Goal: Task Accomplishment & Management: Manage account settings

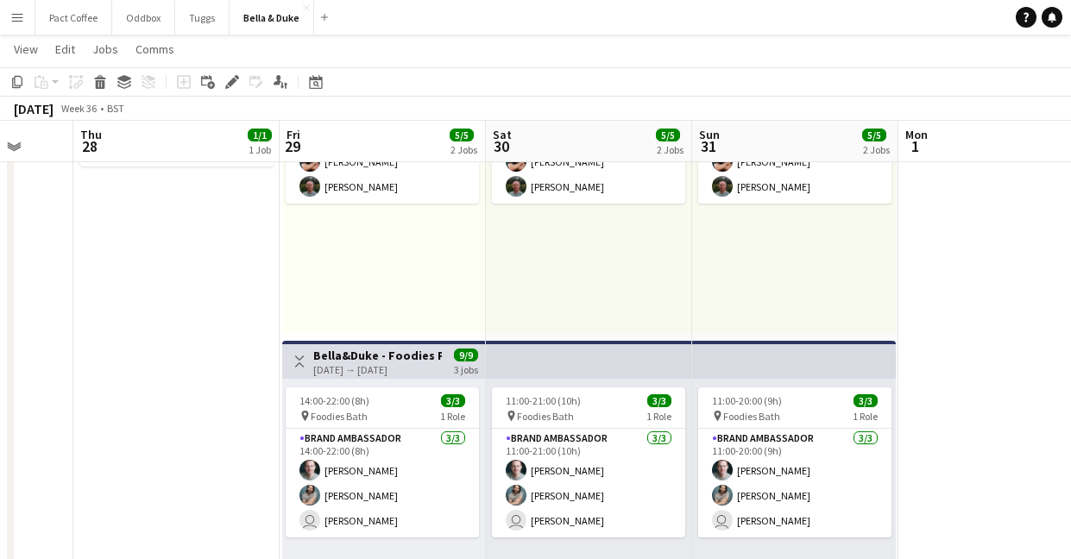
scroll to position [0, 482]
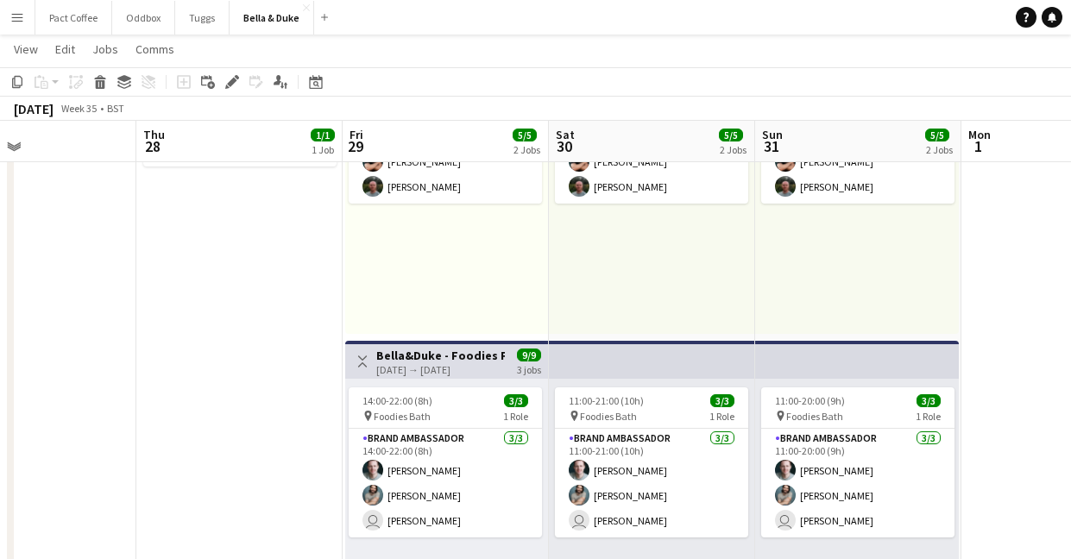
click at [21, 18] on app-icon "Menu" at bounding box center [17, 17] width 14 height 14
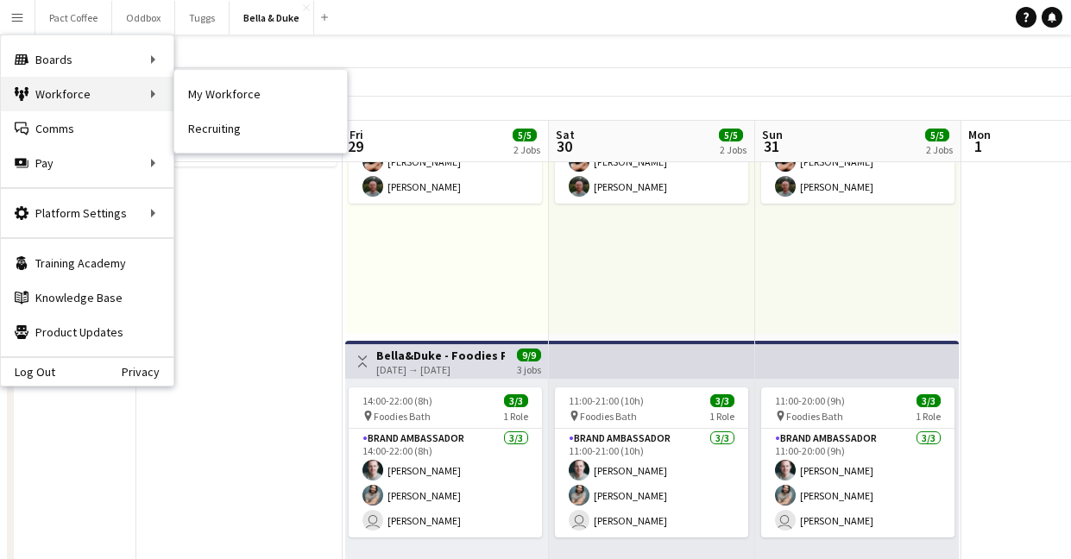
click at [38, 86] on div "Workforce Workforce" at bounding box center [87, 94] width 173 height 35
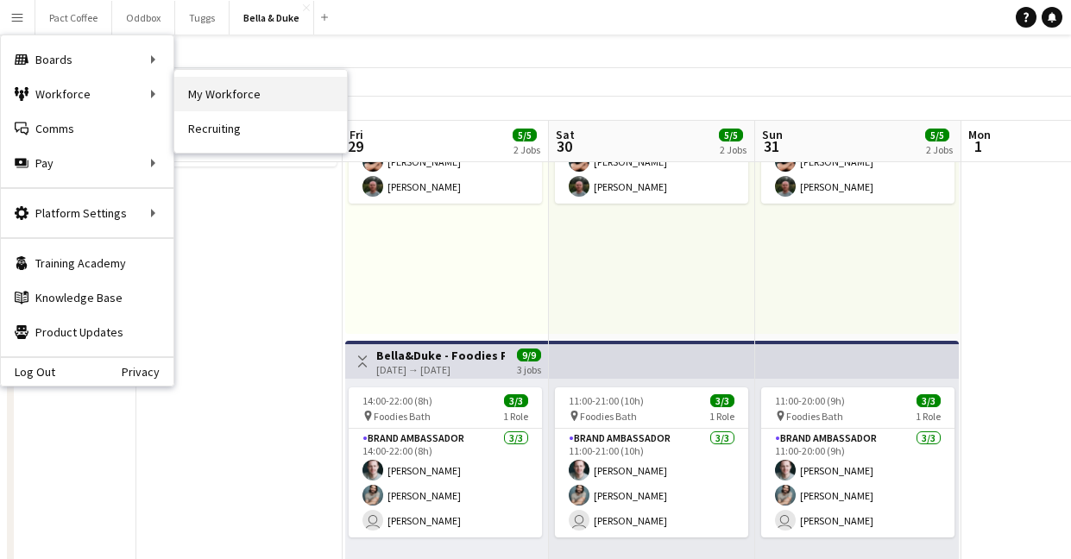
click at [226, 96] on link "My Workforce" at bounding box center [260, 94] width 173 height 35
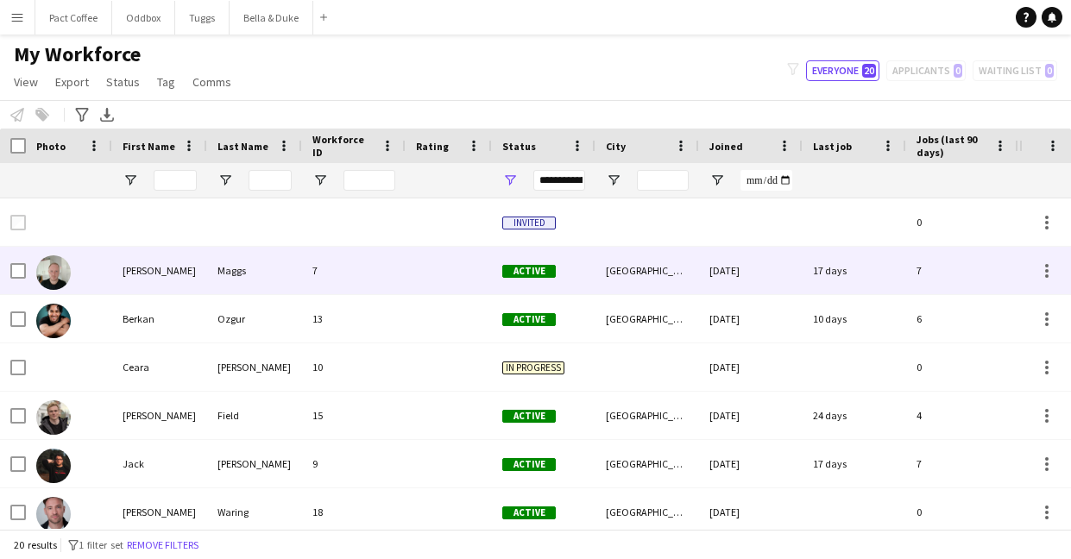
click at [137, 269] on div "[PERSON_NAME]" at bounding box center [159, 270] width 95 height 47
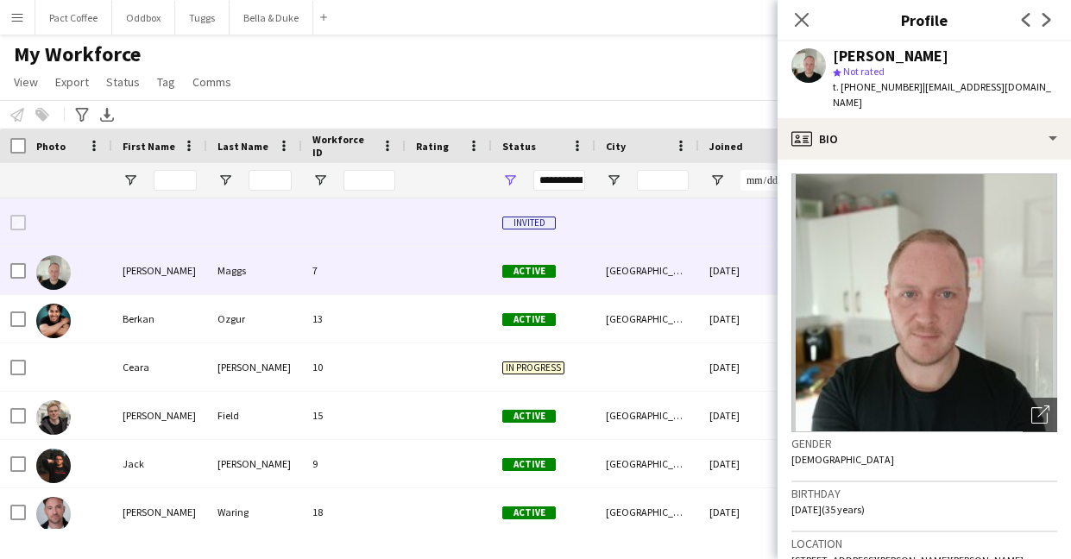
click at [141, 207] on div at bounding box center [159, 221] width 95 height 47
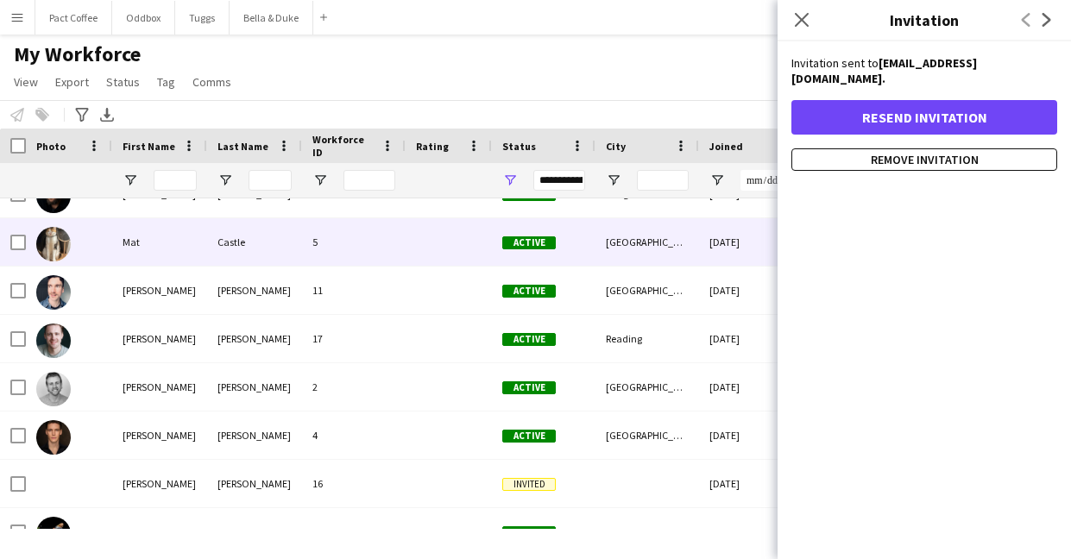
scroll to position [546, 0]
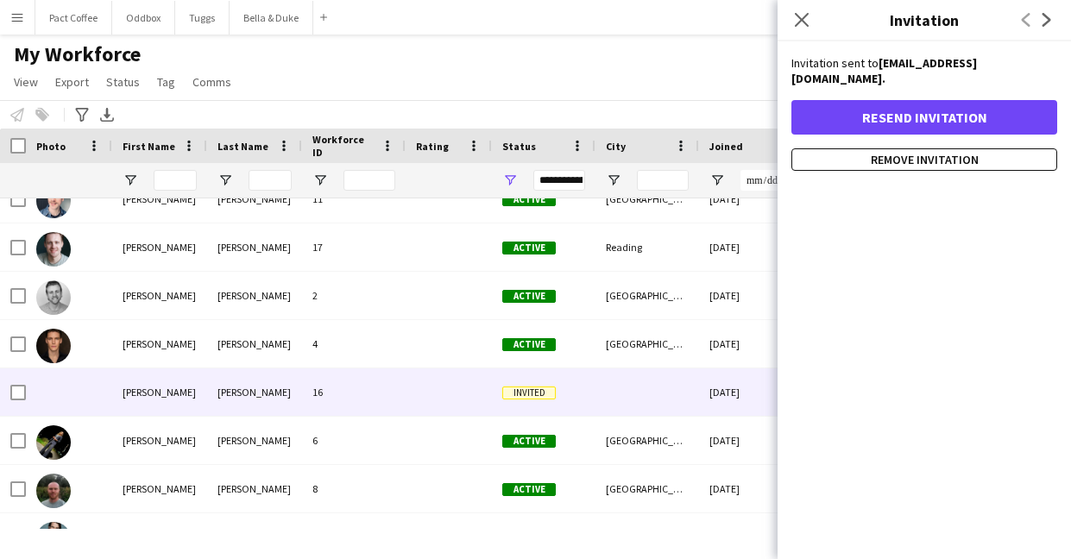
click at [143, 412] on div "[PERSON_NAME]" at bounding box center [159, 391] width 95 height 47
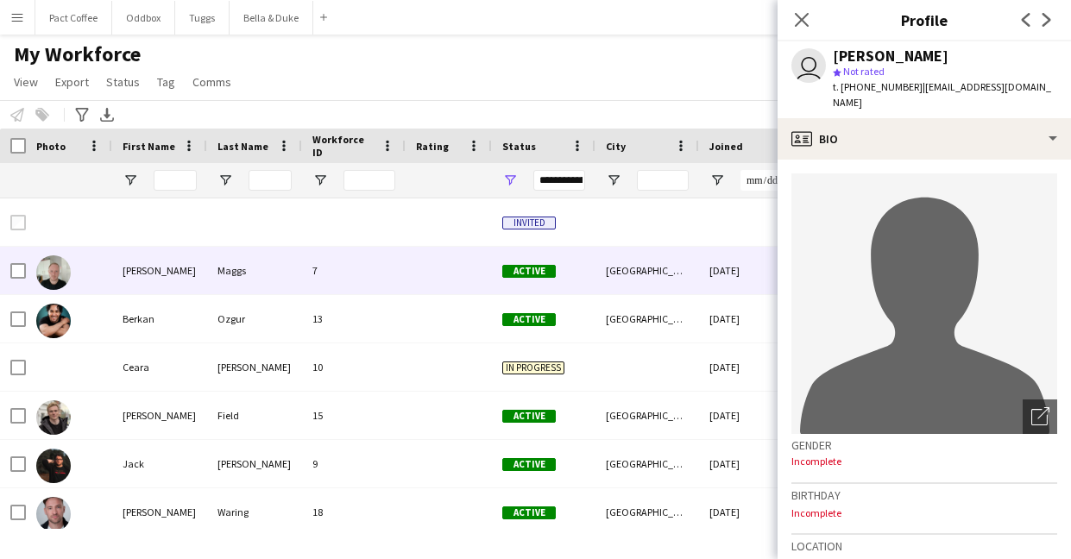
click at [153, 245] on div at bounding box center [159, 221] width 95 height 47
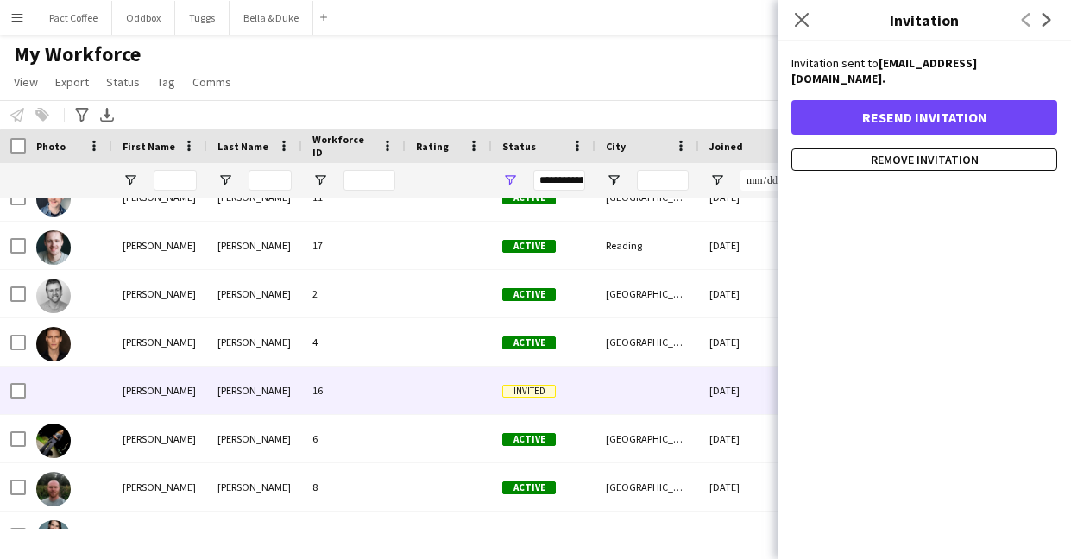
click at [116, 389] on div "[PERSON_NAME]" at bounding box center [159, 390] width 95 height 47
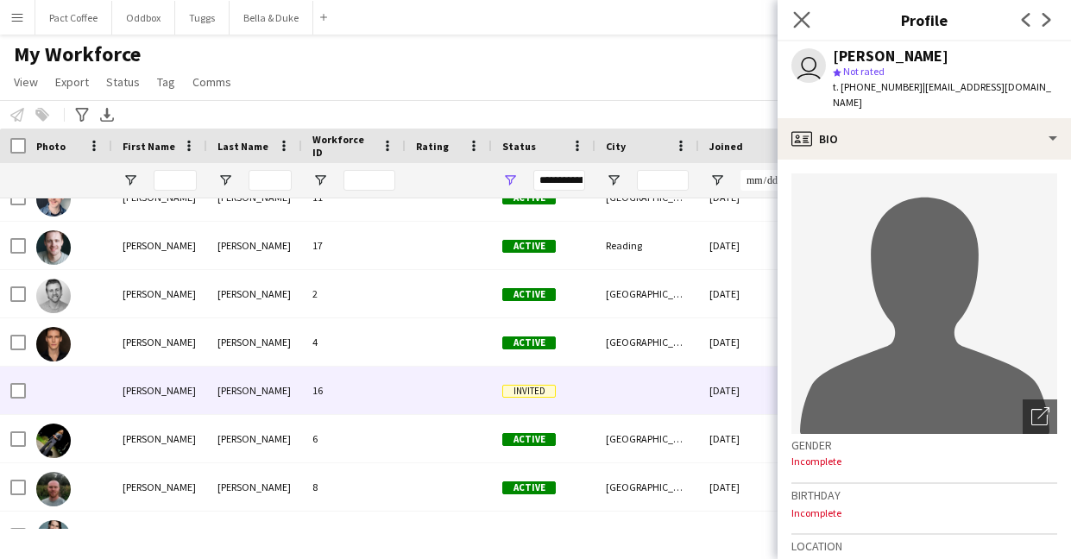
click at [808, 28] on app-icon "Close pop-in" at bounding box center [801, 20] width 25 height 25
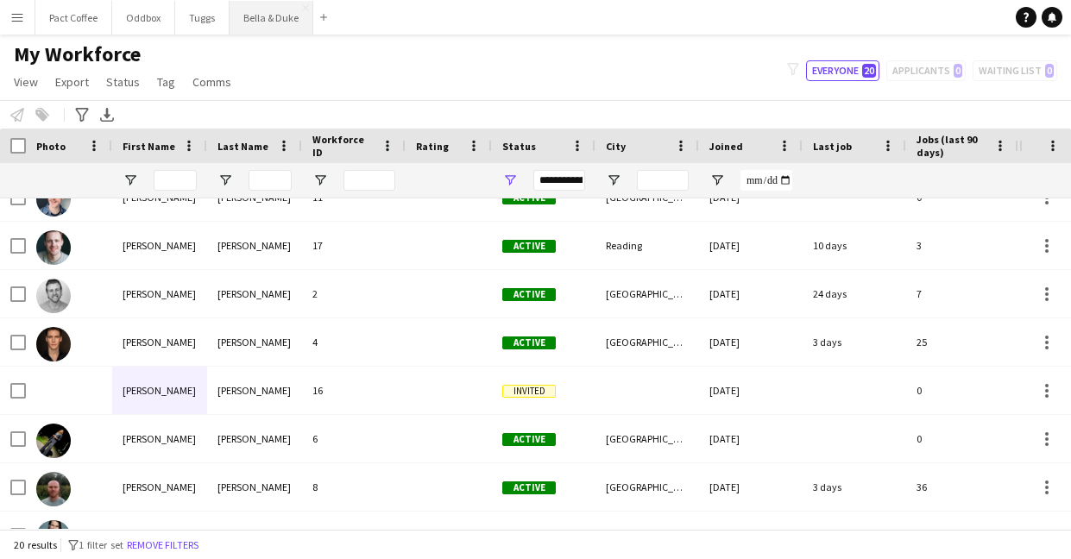
click at [258, 19] on button "Bella & Duke Close" at bounding box center [271, 18] width 84 height 34
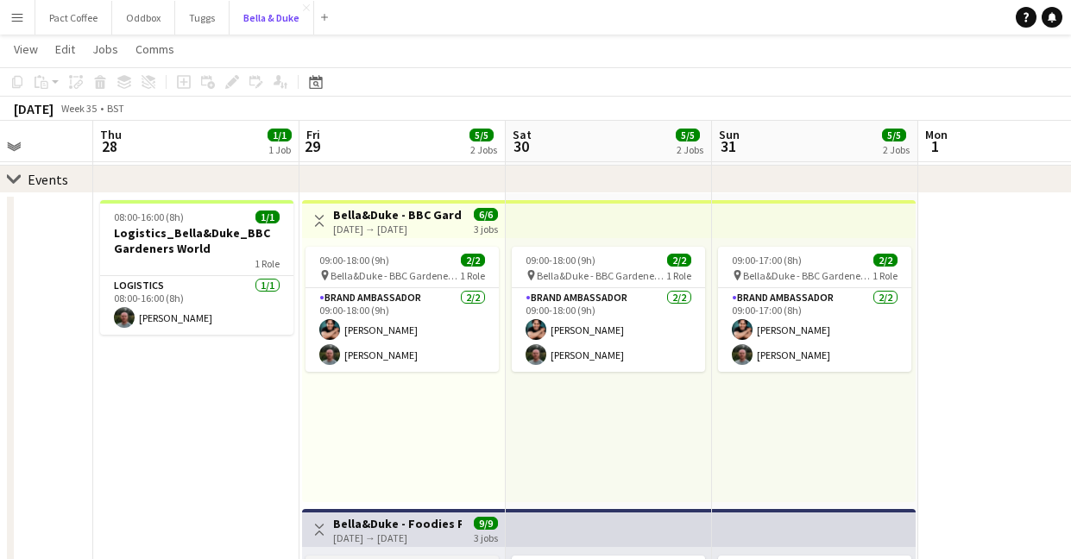
scroll to position [0, 512]
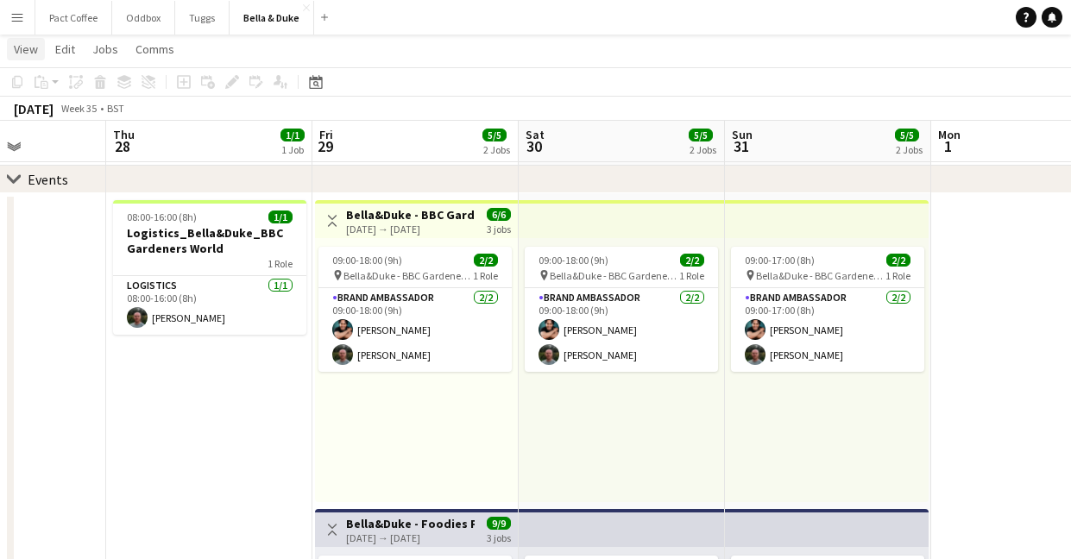
click at [22, 58] on link "View" at bounding box center [26, 49] width 38 height 22
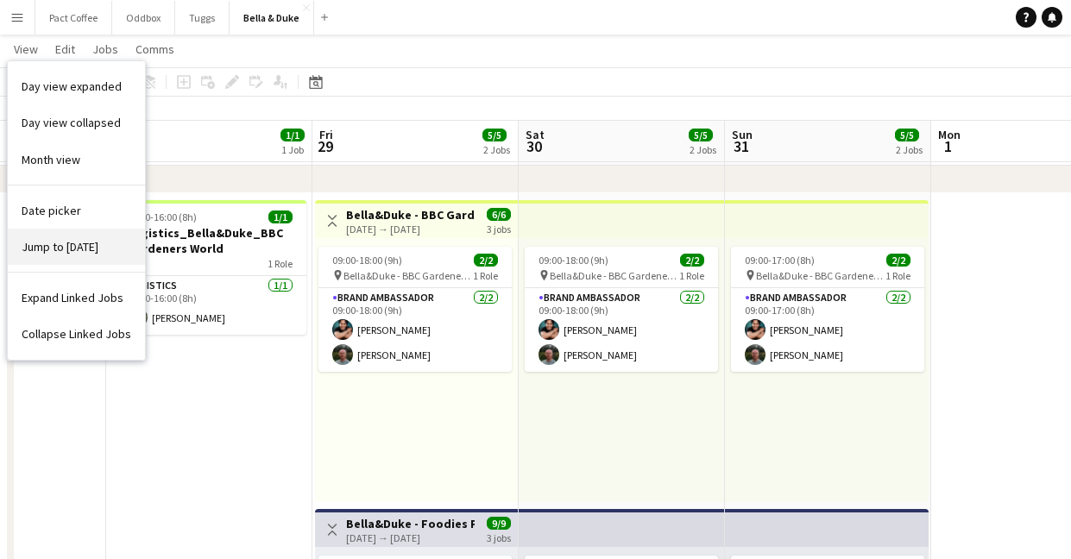
click at [66, 255] on link "Jump to [DATE]" at bounding box center [76, 247] width 137 height 36
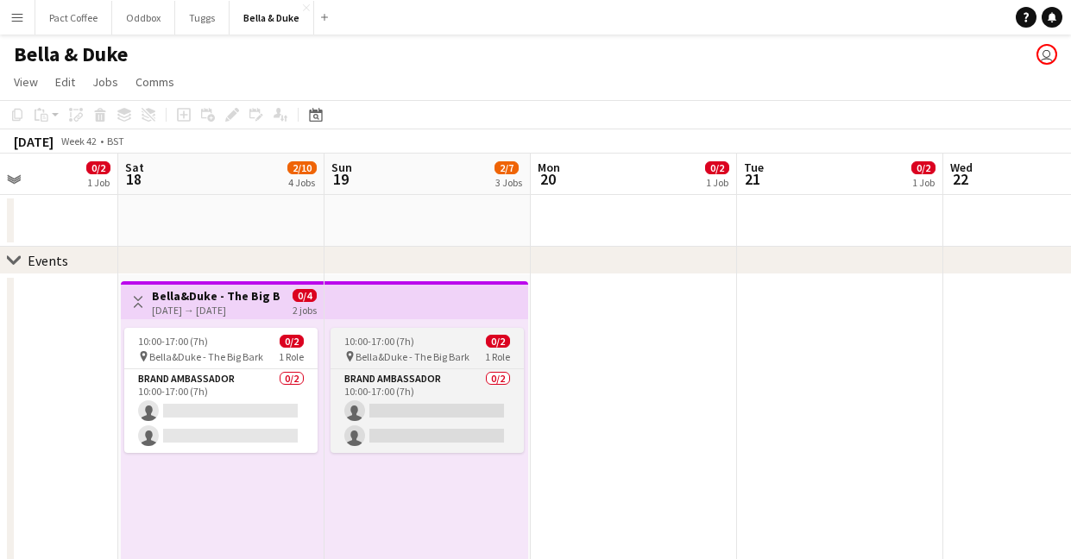
scroll to position [0, 527]
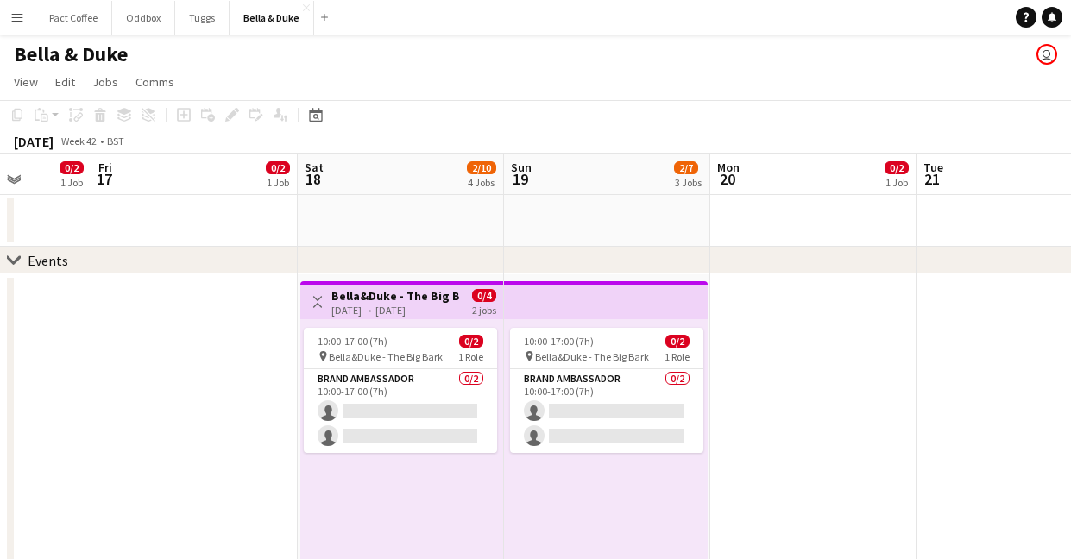
click at [361, 301] on h3 "Bella&Duke - The Big Bark" at bounding box center [395, 296] width 129 height 16
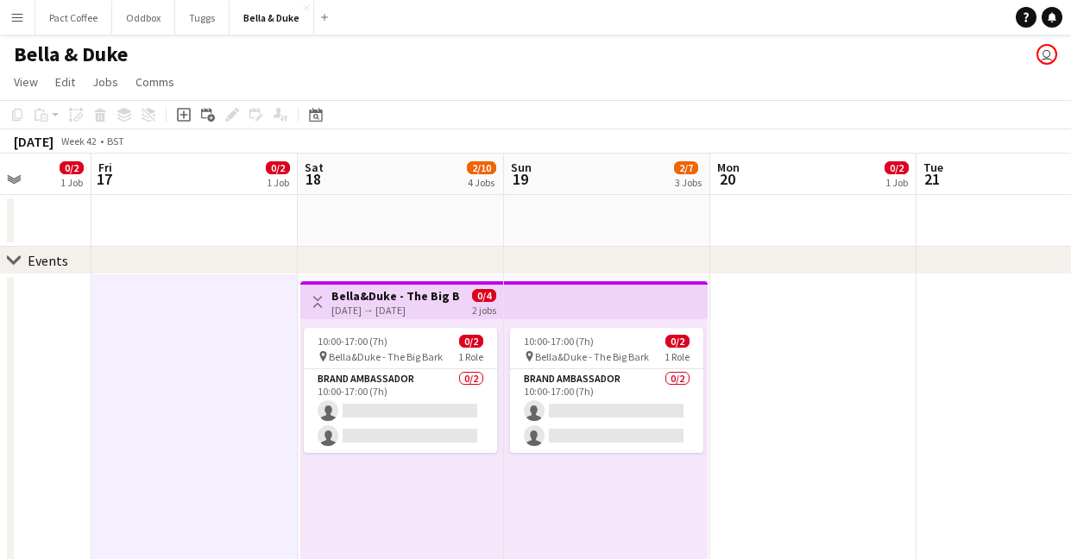
click at [381, 309] on div "[DATE] → [DATE]" at bounding box center [395, 310] width 129 height 13
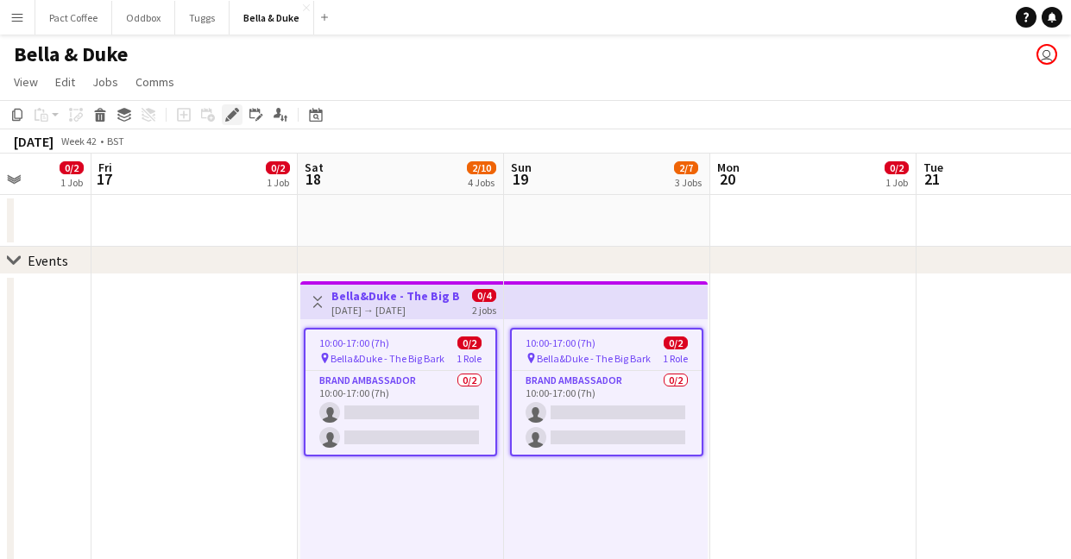
click at [239, 113] on div "Edit" at bounding box center [232, 114] width 21 height 21
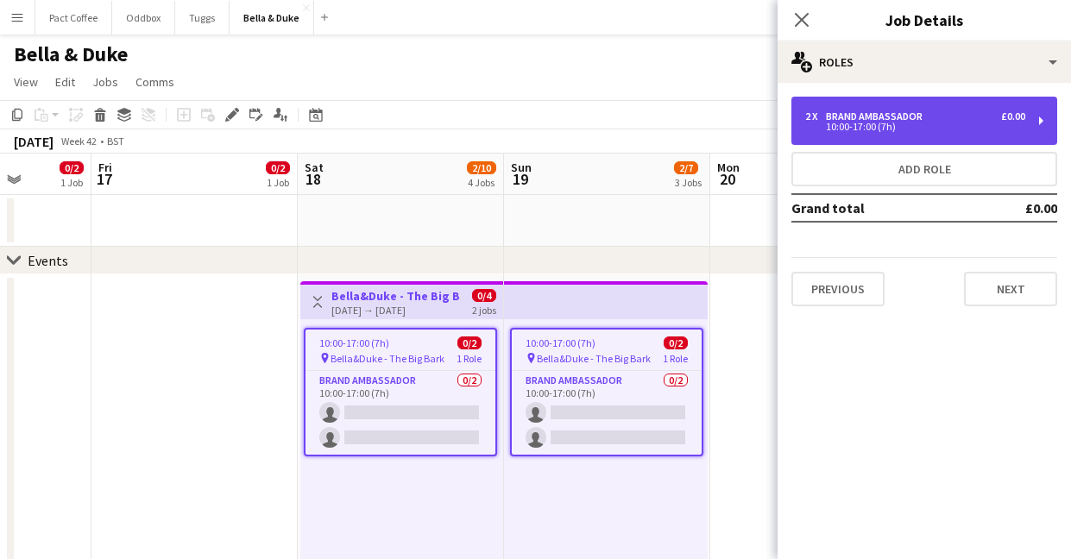
click at [893, 130] on div "10:00-17:00 (7h)" at bounding box center [915, 127] width 220 height 9
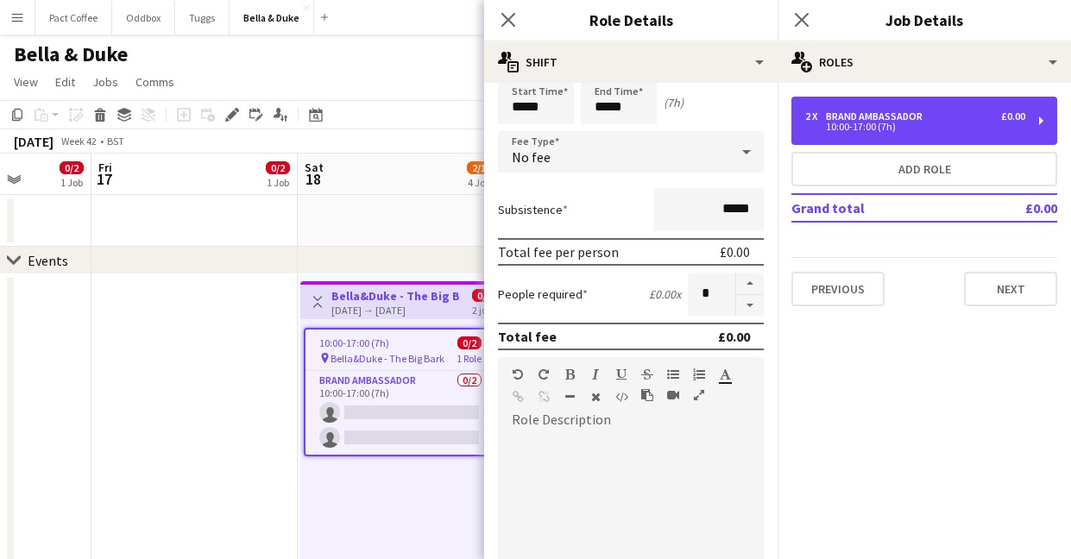
scroll to position [0, 0]
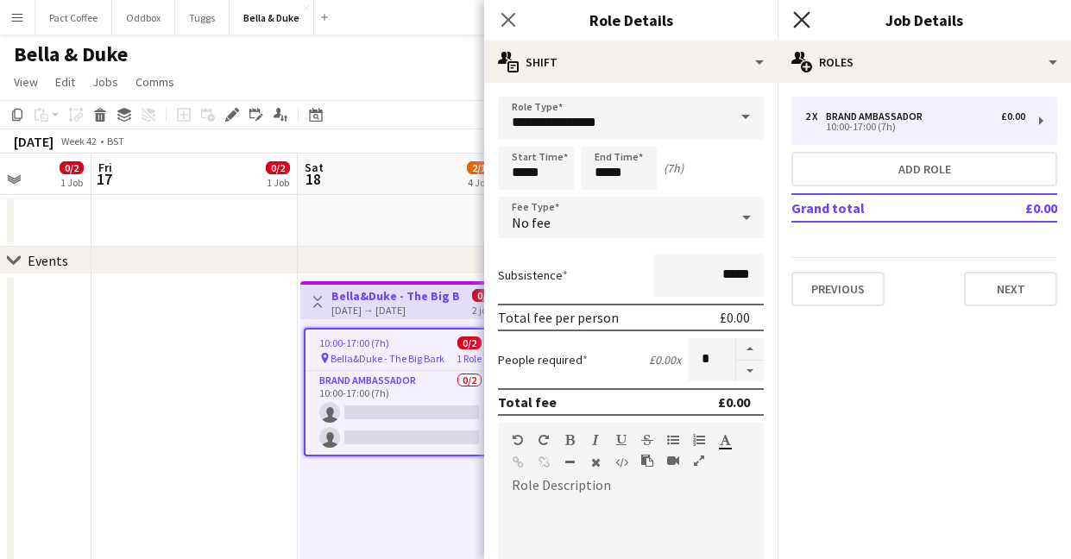
click at [808, 24] on icon "Close pop-in" at bounding box center [801, 19] width 16 height 16
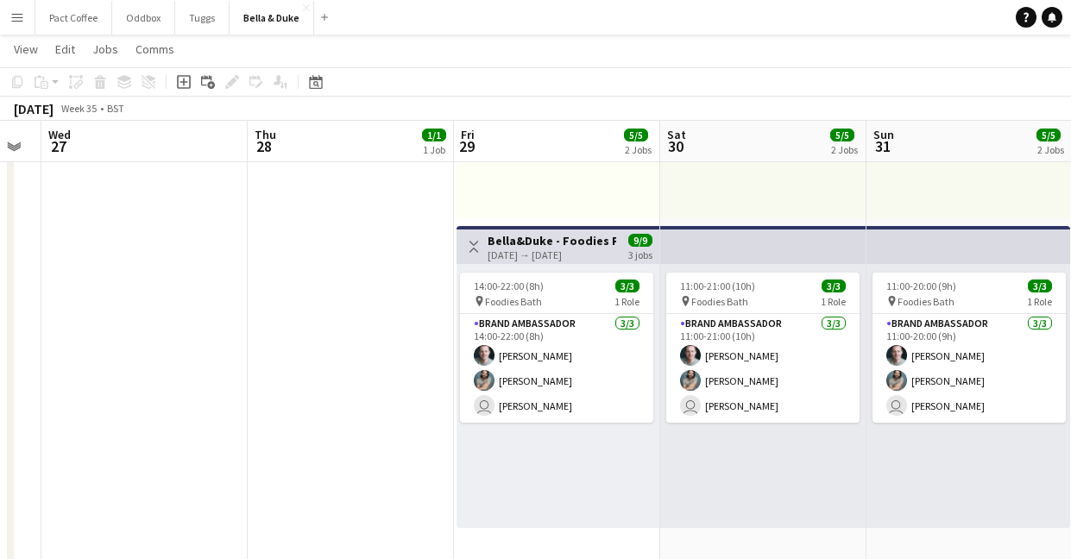
scroll to position [366, 0]
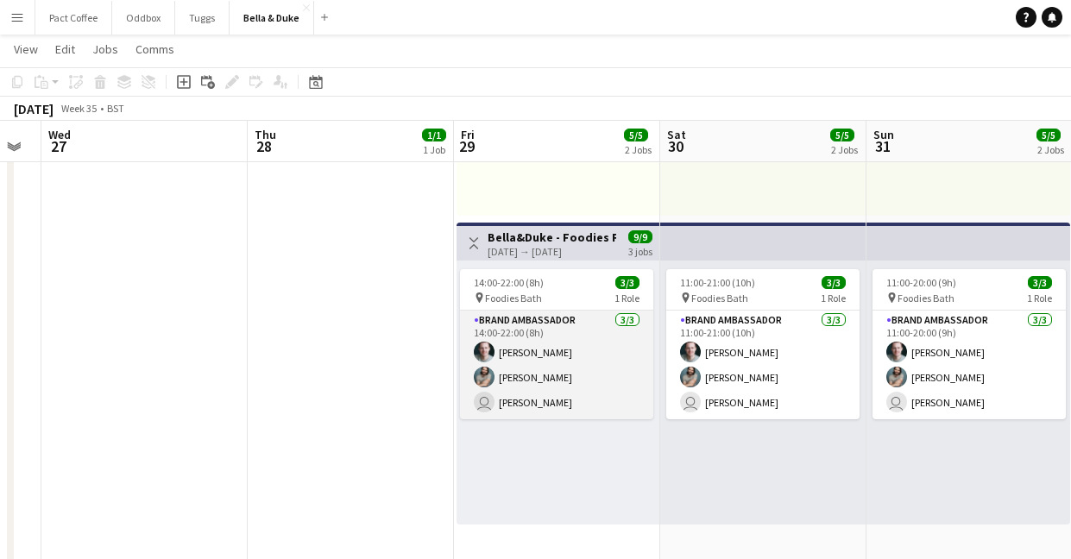
click at [562, 361] on app-card-role "Brand Ambassador [DATE] 14:00-22:00 (8h) [PERSON_NAME] [PERSON_NAME] user [PERS…" at bounding box center [556, 365] width 193 height 109
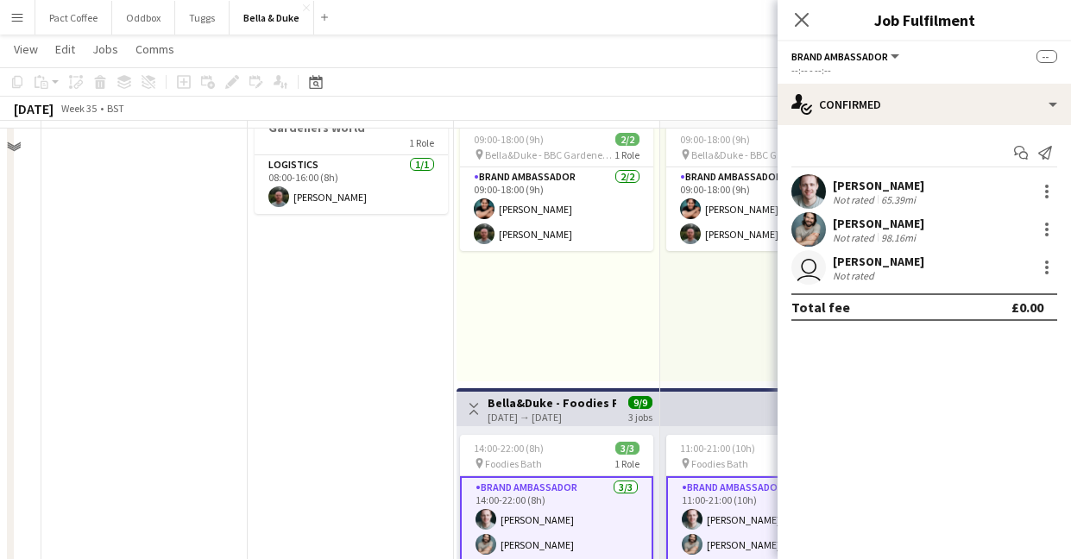
scroll to position [161, 0]
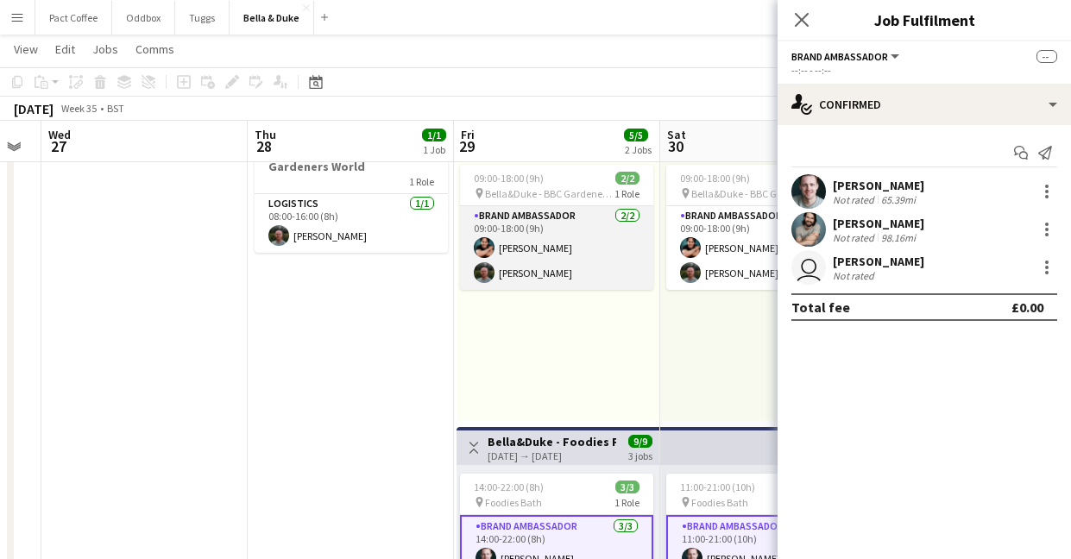
click at [629, 273] on app-card-role "Brand Ambassador [DATE] 09:00-18:00 (9h) [PERSON_NAME] [PERSON_NAME]" at bounding box center [556, 248] width 193 height 84
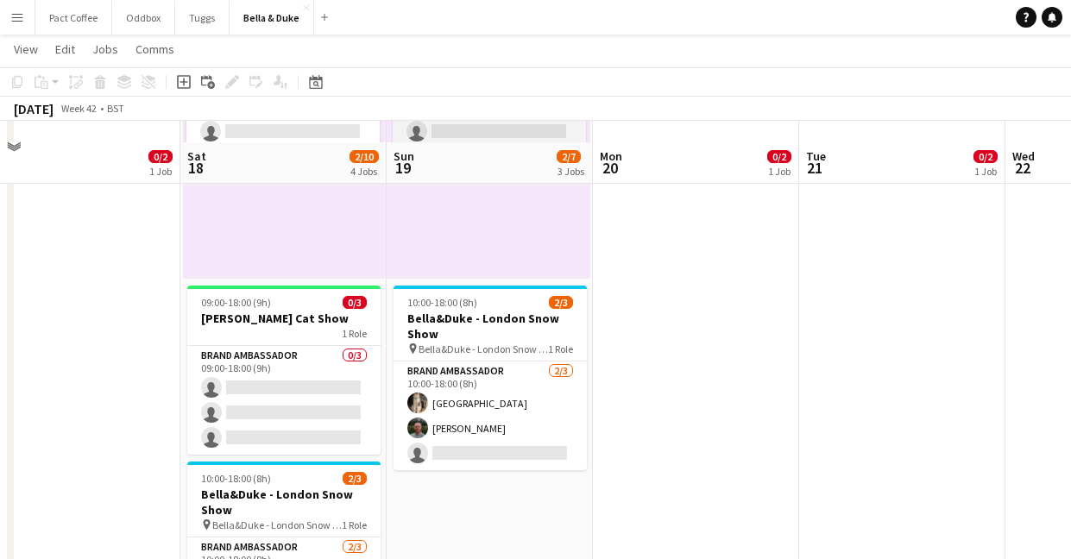
scroll to position [357, 0]
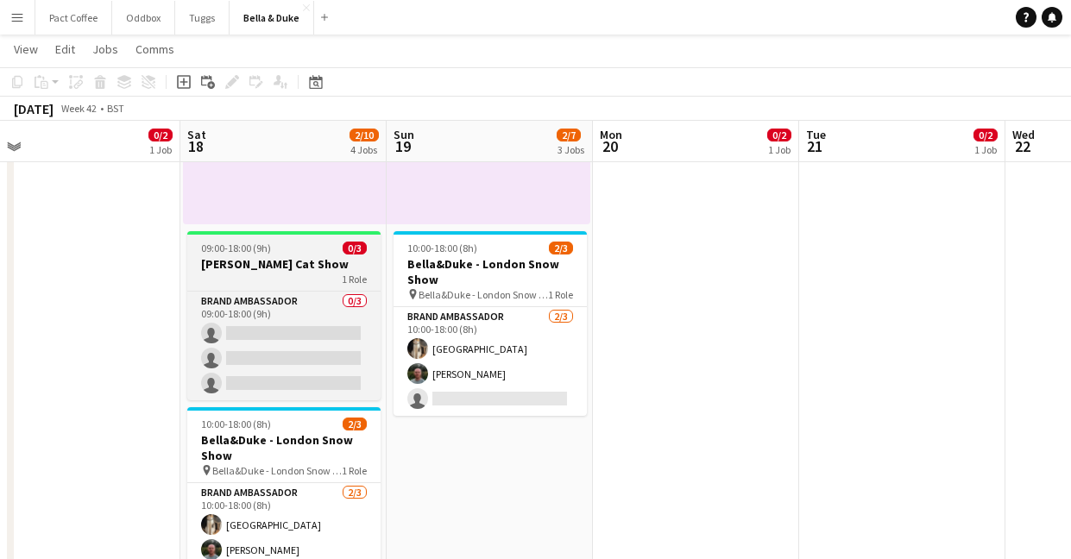
click at [310, 268] on h3 "[PERSON_NAME] Cat Show" at bounding box center [283, 264] width 193 height 16
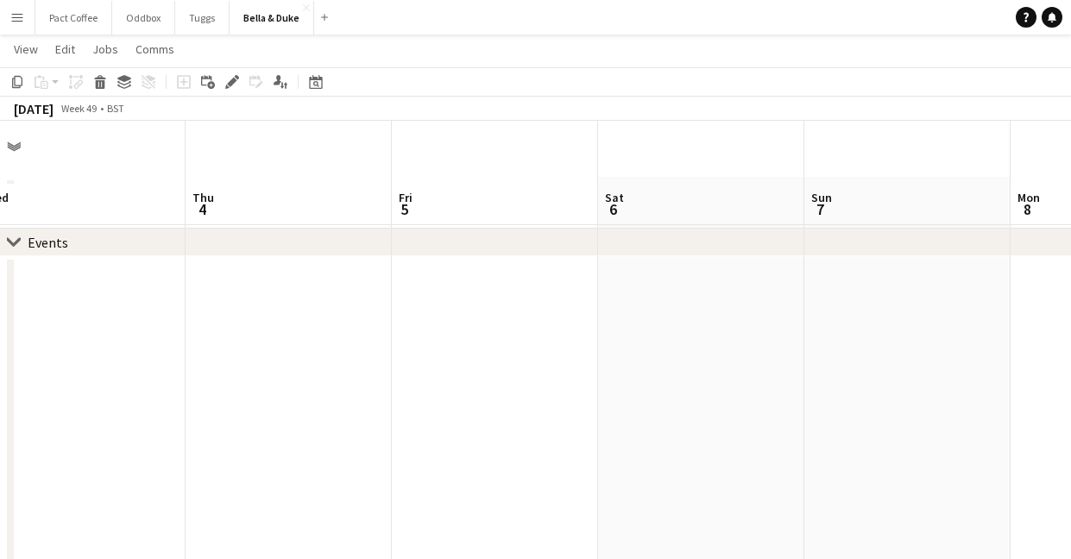
scroll to position [0, 0]
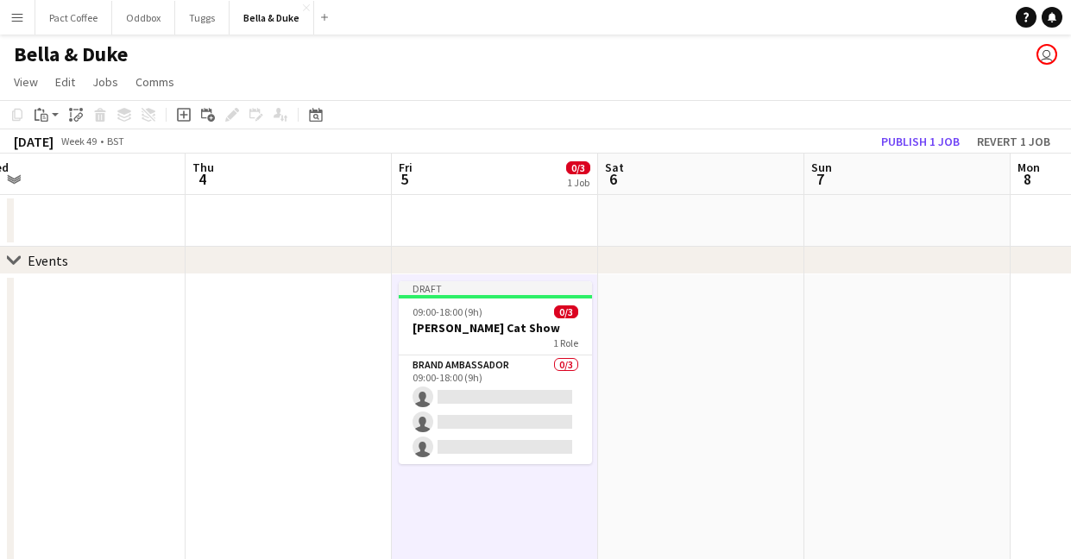
click at [474, 336] on h3 "[PERSON_NAME] Cat Show" at bounding box center [495, 328] width 193 height 16
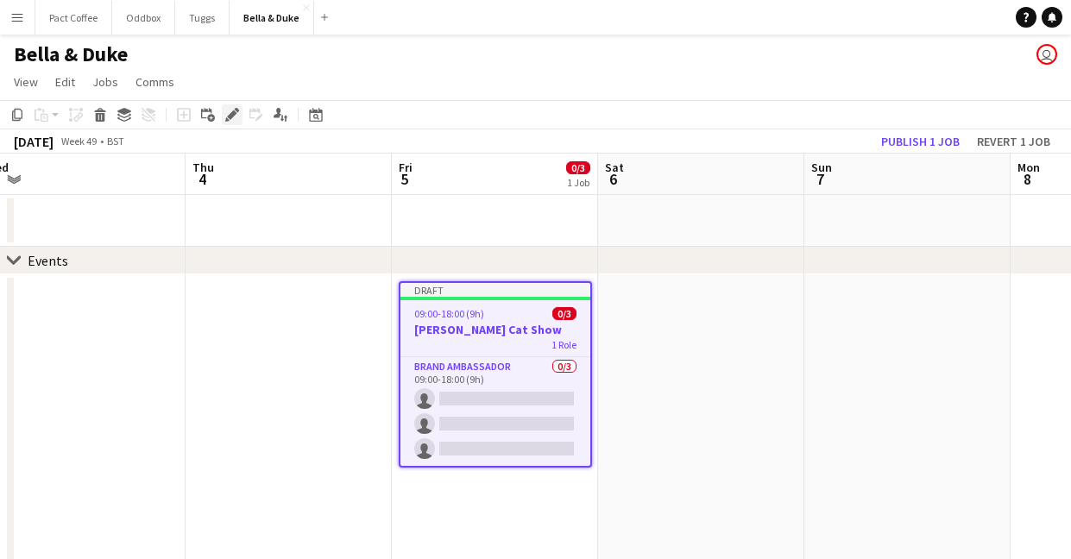
click at [235, 120] on icon "Edit" at bounding box center [232, 115] width 14 height 14
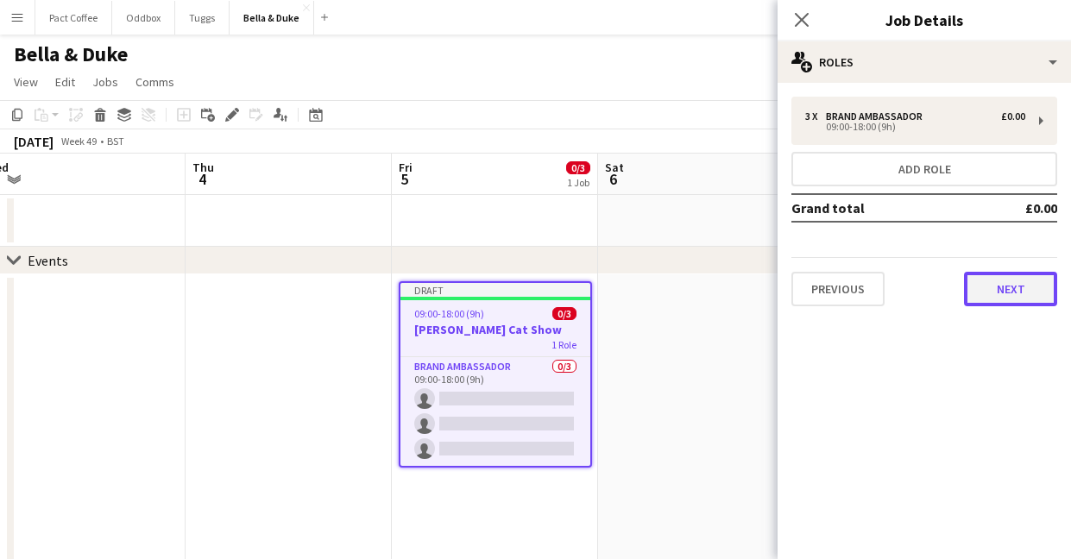
click at [1002, 277] on button "Next" at bounding box center [1010, 289] width 93 height 35
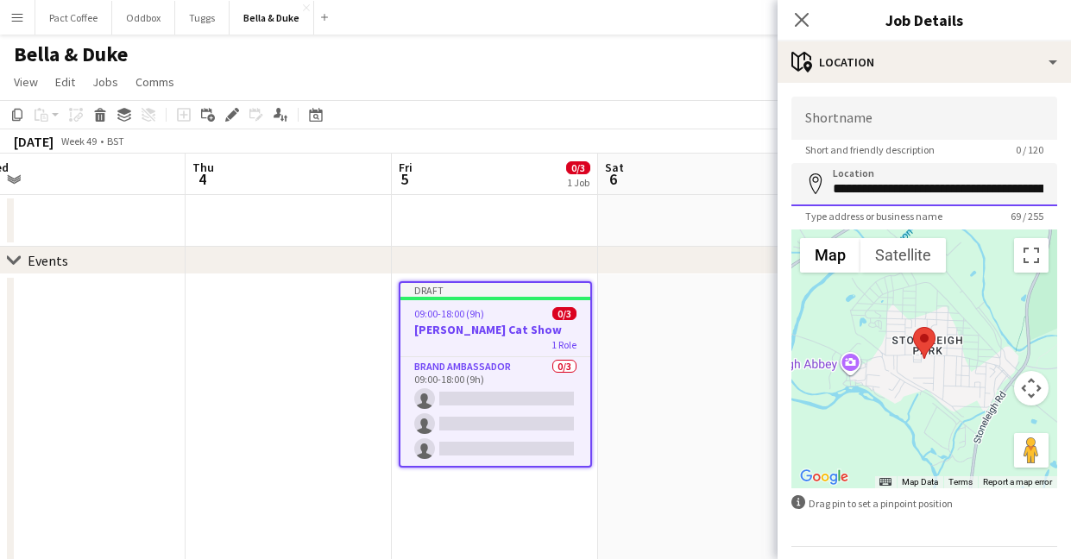
click at [955, 197] on input "**********" at bounding box center [924, 184] width 266 height 43
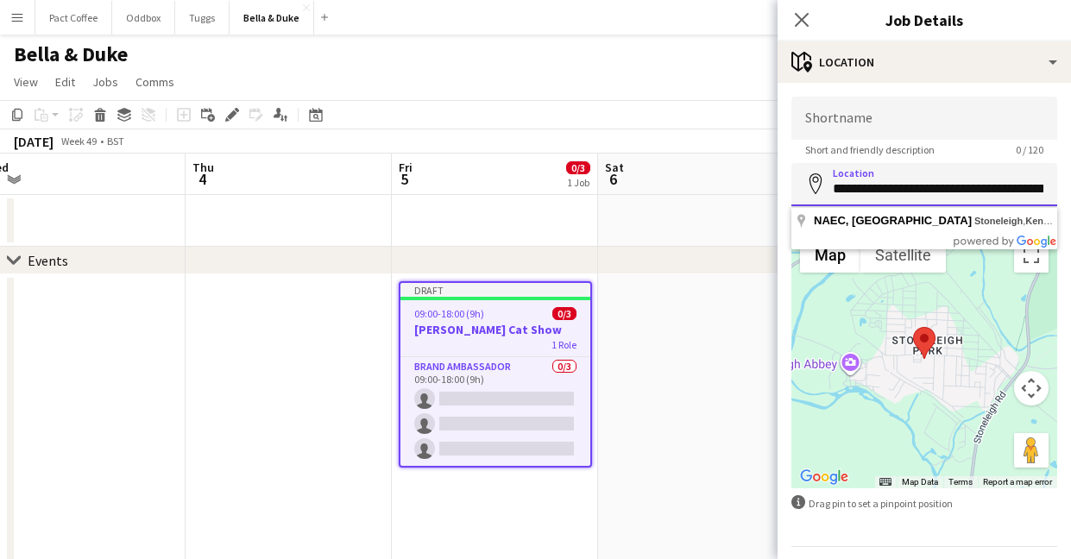
click at [939, 191] on input "**********" at bounding box center [924, 184] width 266 height 43
paste input
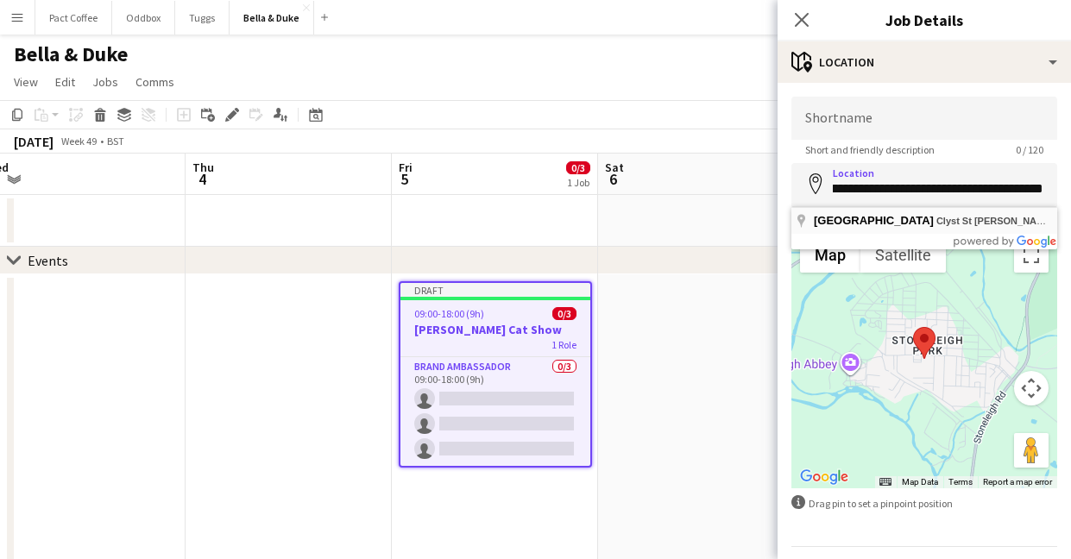
type input "**********"
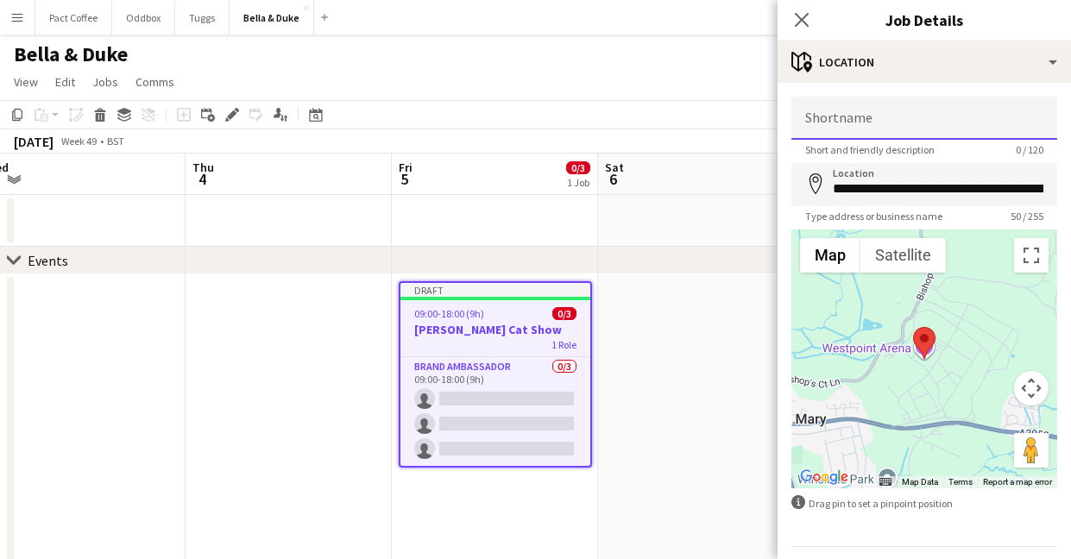
click at [905, 132] on input "Shortname" at bounding box center [924, 118] width 266 height 43
paste input "**********"
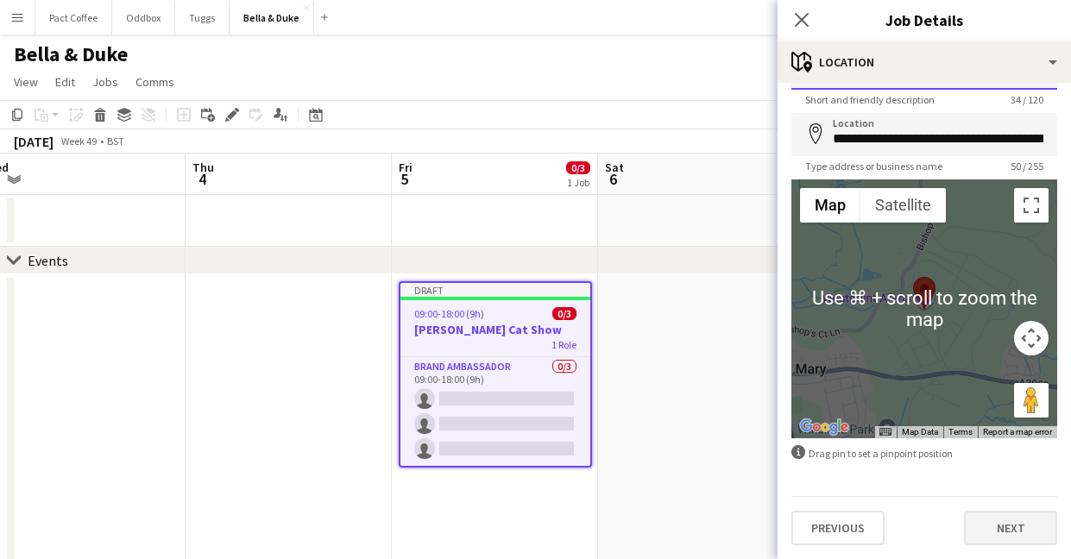
type input "**********"
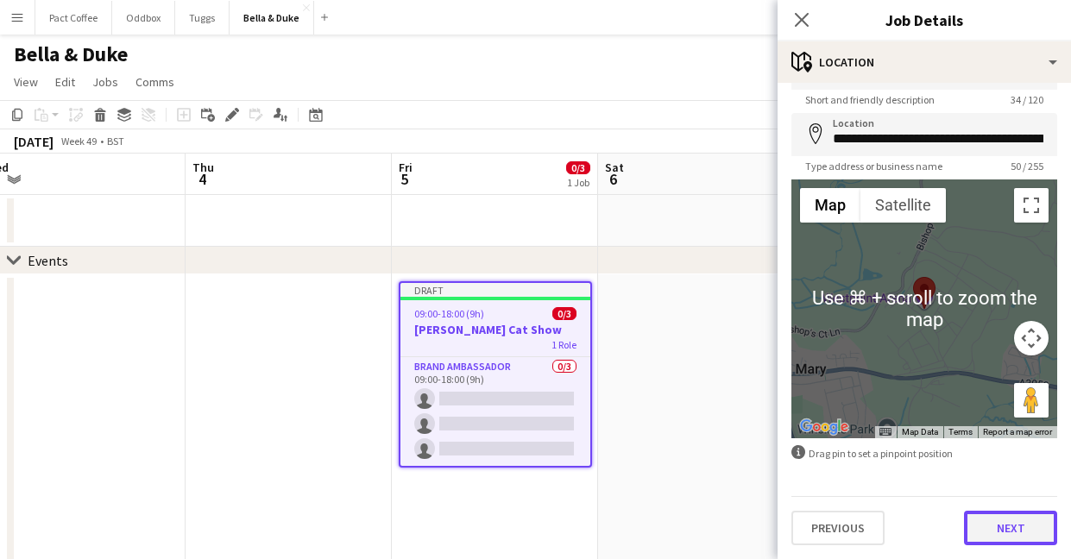
click at [1022, 520] on button "Next" at bounding box center [1010, 528] width 93 height 35
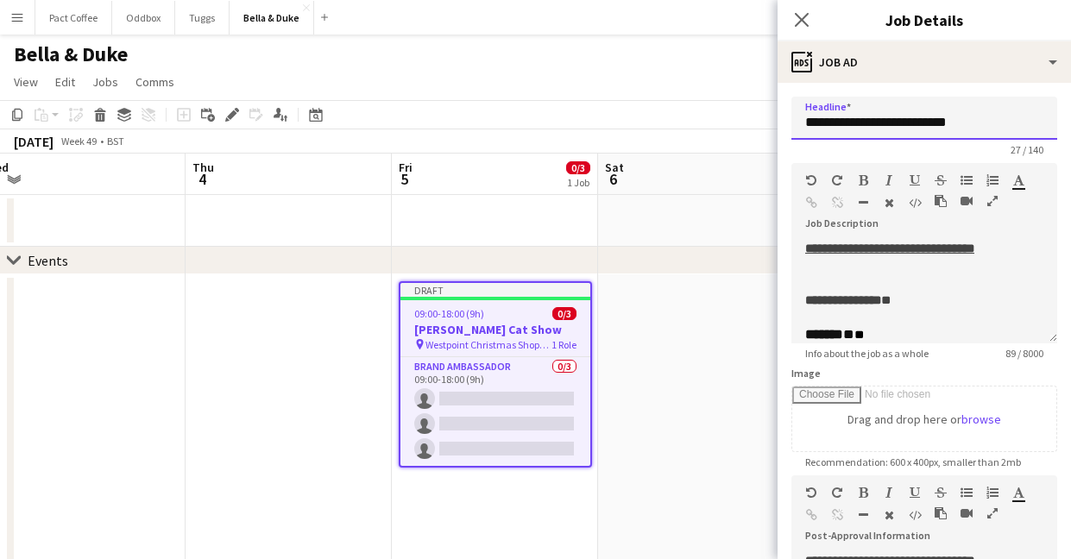
drag, startPoint x: 996, startPoint y: 123, endPoint x: 882, endPoint y: 123, distance: 114.7
click at [882, 123] on input "**********" at bounding box center [924, 118] width 266 height 43
paste input "**********"
click at [888, 121] on input "**********" at bounding box center [924, 118] width 266 height 43
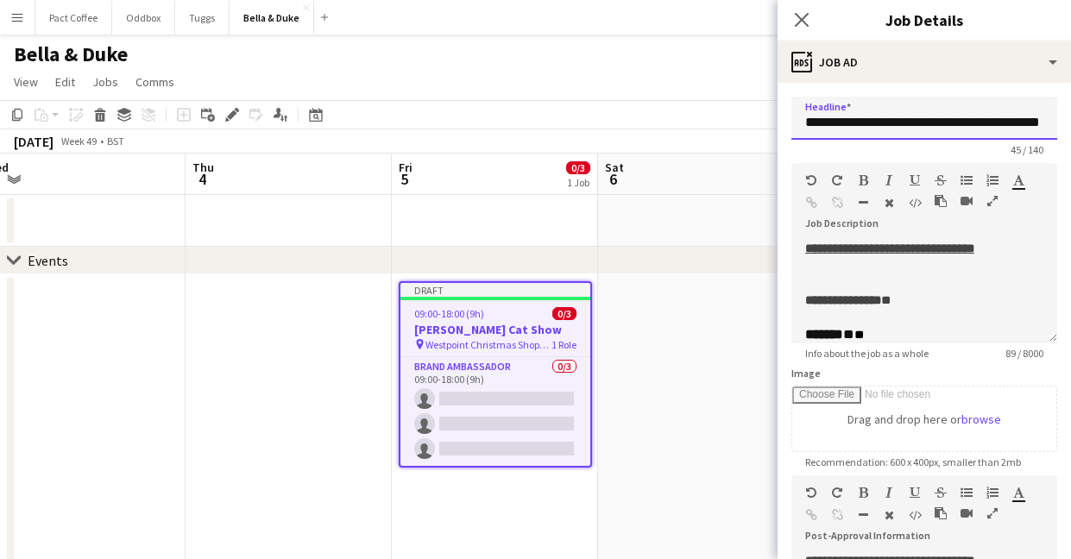
click at [888, 121] on input "**********" at bounding box center [924, 118] width 266 height 43
type input "**********"
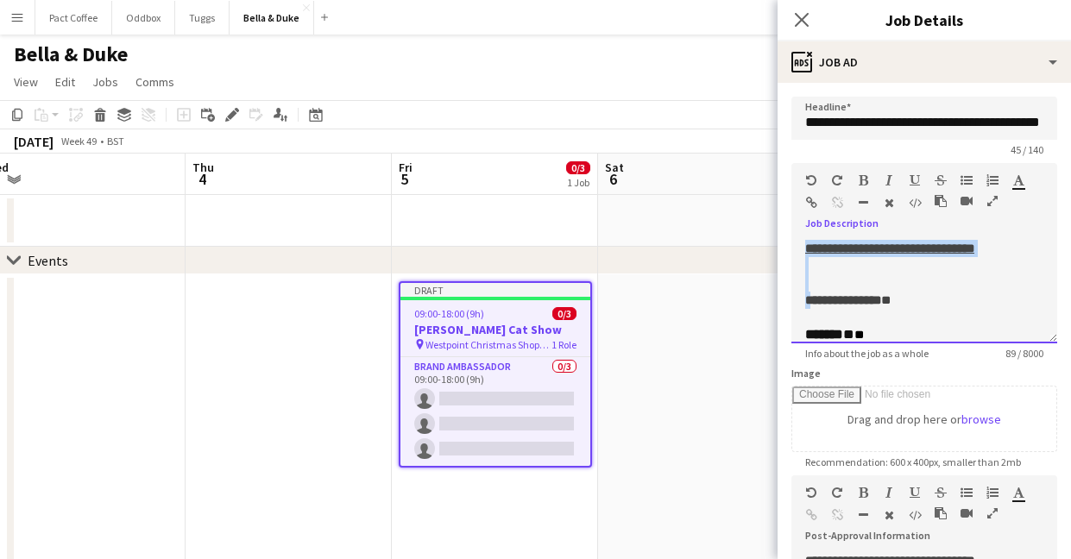
drag, startPoint x: 809, startPoint y: 303, endPoint x: 798, endPoint y: 240, distance: 64.0
click at [798, 240] on div "**********" at bounding box center [924, 292] width 266 height 104
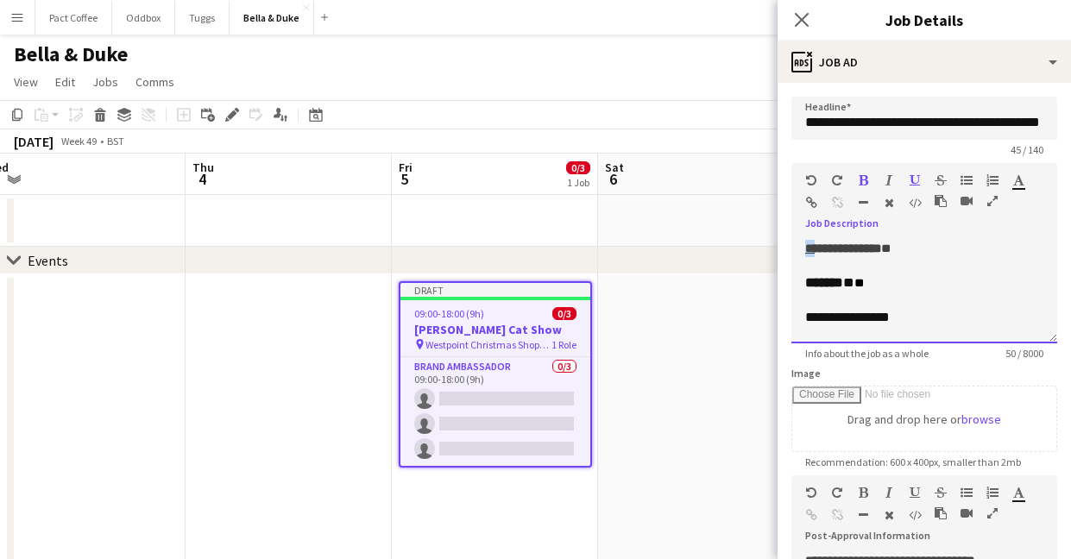
drag, startPoint x: 816, startPoint y: 248, endPoint x: 799, endPoint y: 248, distance: 17.3
click at [799, 248] on div "**********" at bounding box center [924, 292] width 266 height 104
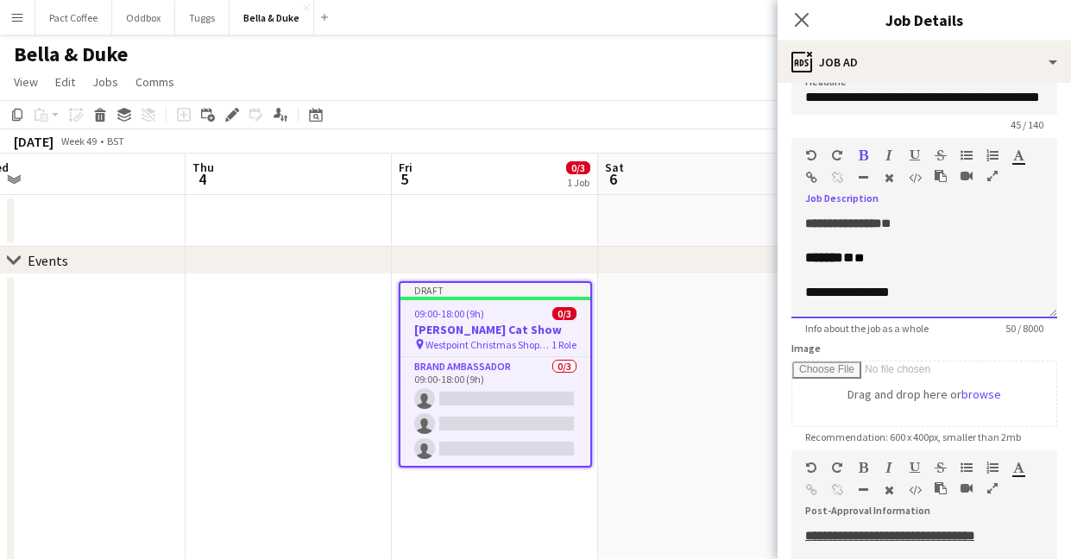
scroll to position [26, 0]
drag, startPoint x: 889, startPoint y: 295, endPoint x: 751, endPoint y: 294, distance: 138.9
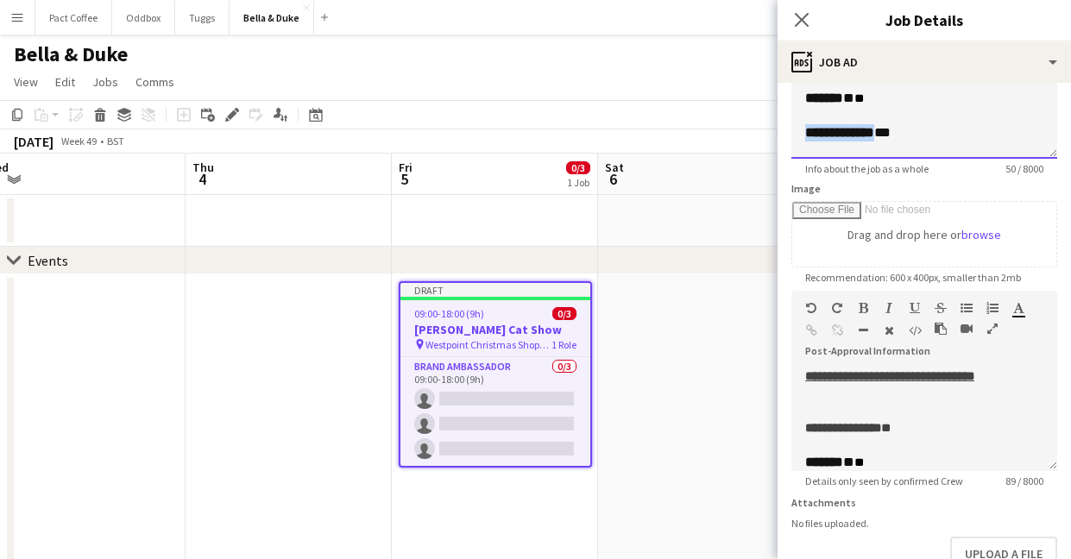
scroll to position [190, 0]
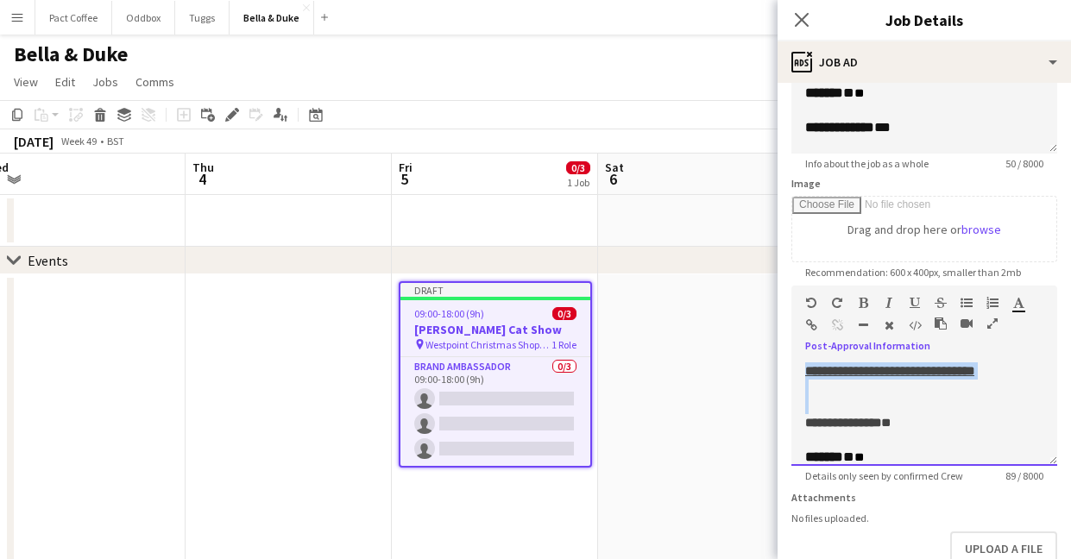
drag, startPoint x: 806, startPoint y: 426, endPoint x: 802, endPoint y: 365, distance: 61.4
click at [802, 366] on div "**********" at bounding box center [924, 414] width 266 height 104
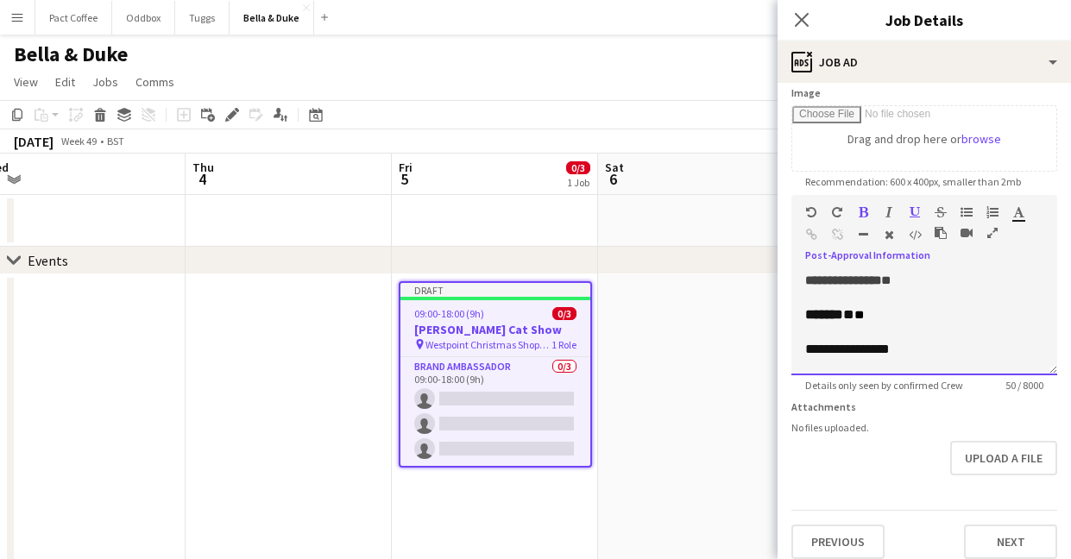
scroll to position [293, 0]
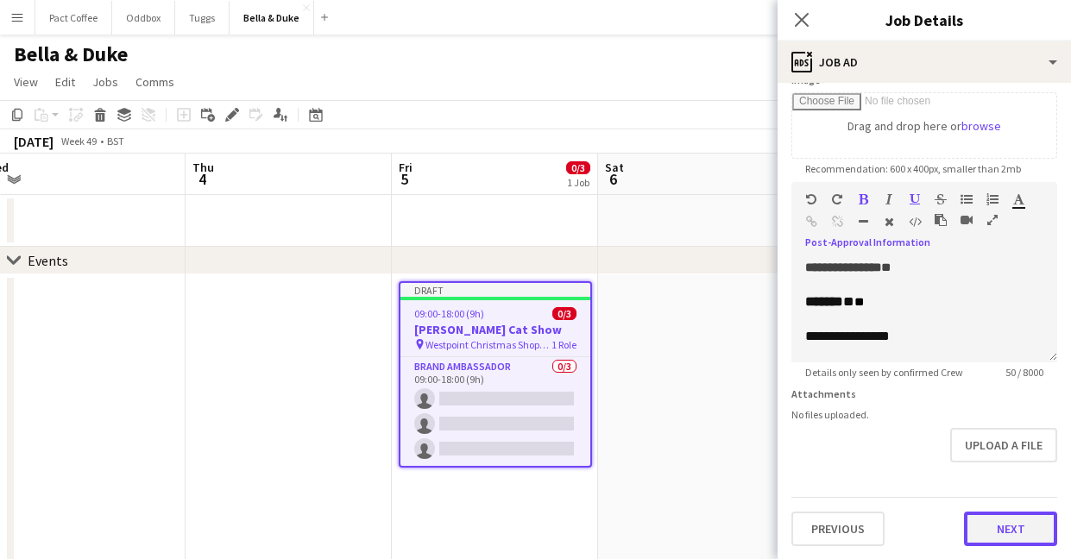
click at [996, 516] on button "Next" at bounding box center [1010, 529] width 93 height 35
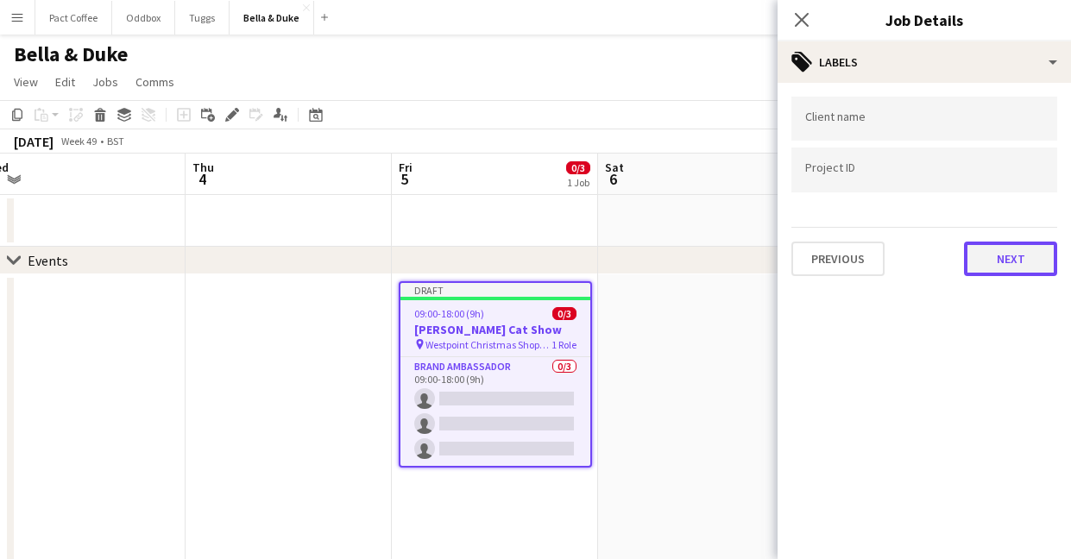
click at [1004, 263] on button "Next" at bounding box center [1010, 259] width 93 height 35
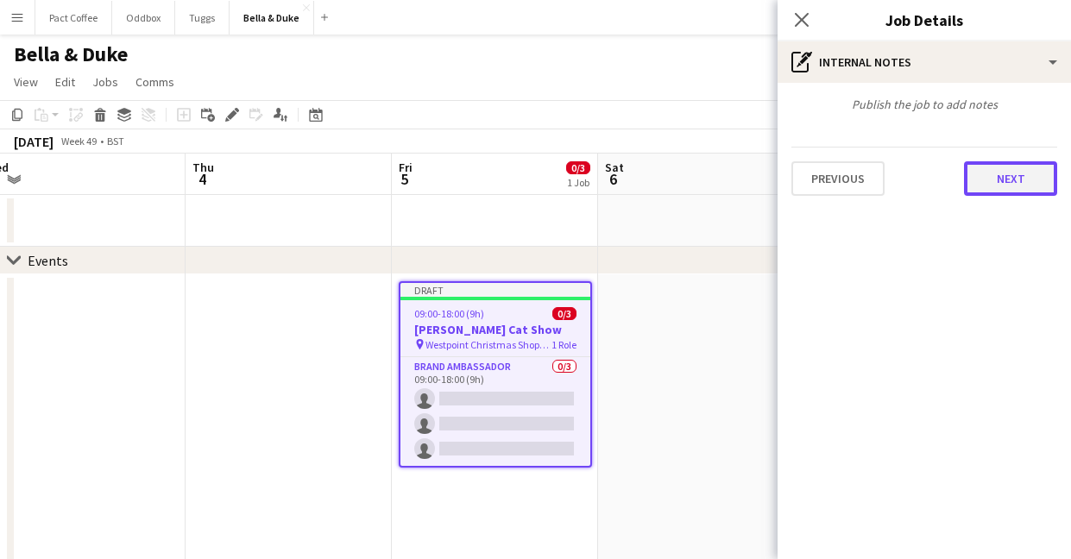
click at [988, 173] on button "Next" at bounding box center [1010, 178] width 93 height 35
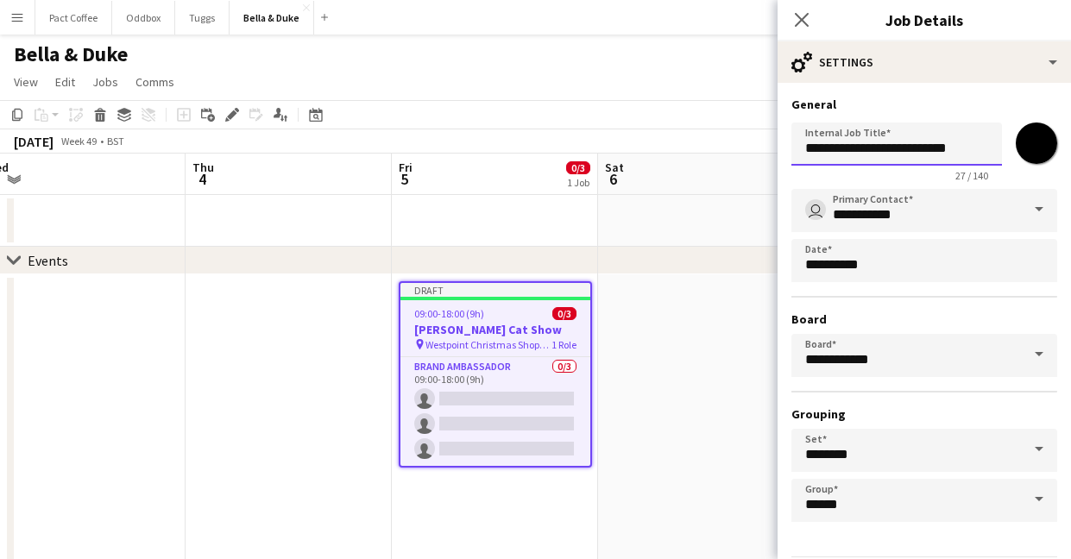
click at [933, 148] on input "**********" at bounding box center [896, 144] width 211 height 43
paste input "**********"
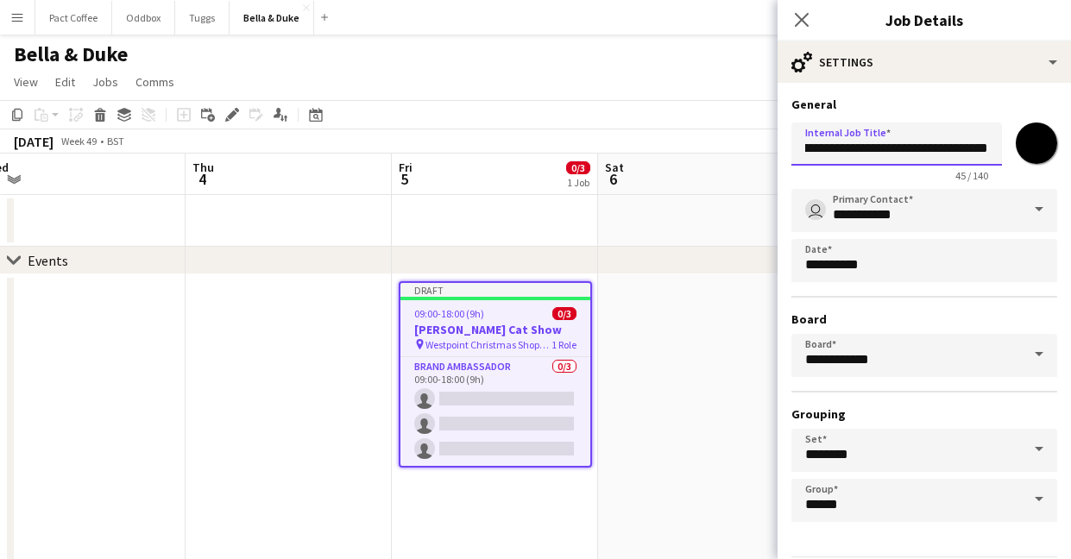
type input "**********"
click at [1031, 155] on input "*******" at bounding box center [1036, 143] width 62 height 62
click at [996, 91] on div "**********" at bounding box center [923, 351] width 293 height 537
click at [1031, 128] on input "*******" at bounding box center [1036, 143] width 62 height 62
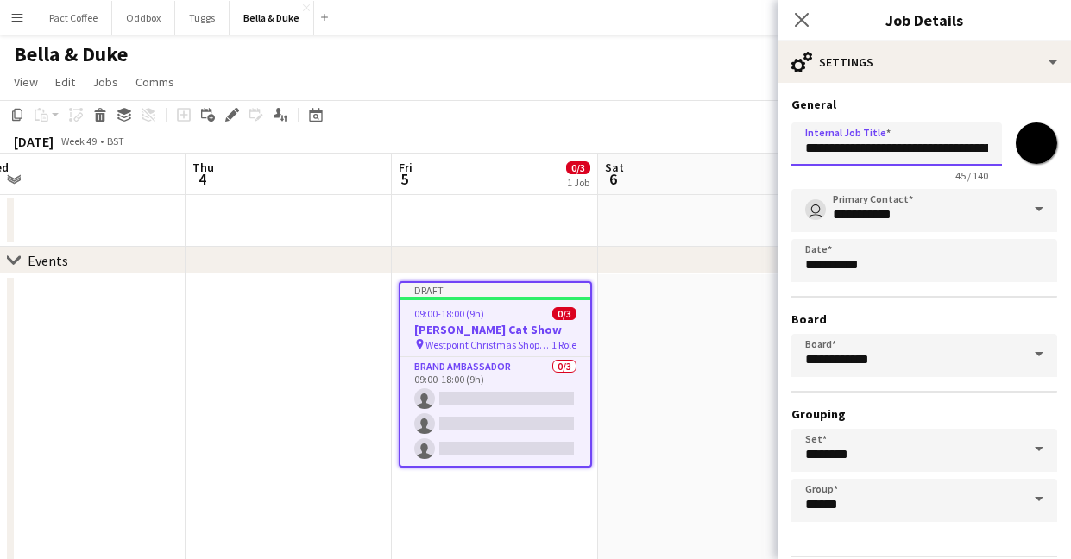
click at [979, 128] on input "**********" at bounding box center [896, 144] width 211 height 43
click at [1035, 156] on input "*******" at bounding box center [1036, 143] width 62 height 62
type input "*******"
click at [993, 102] on h3 "General" at bounding box center [924, 105] width 266 height 16
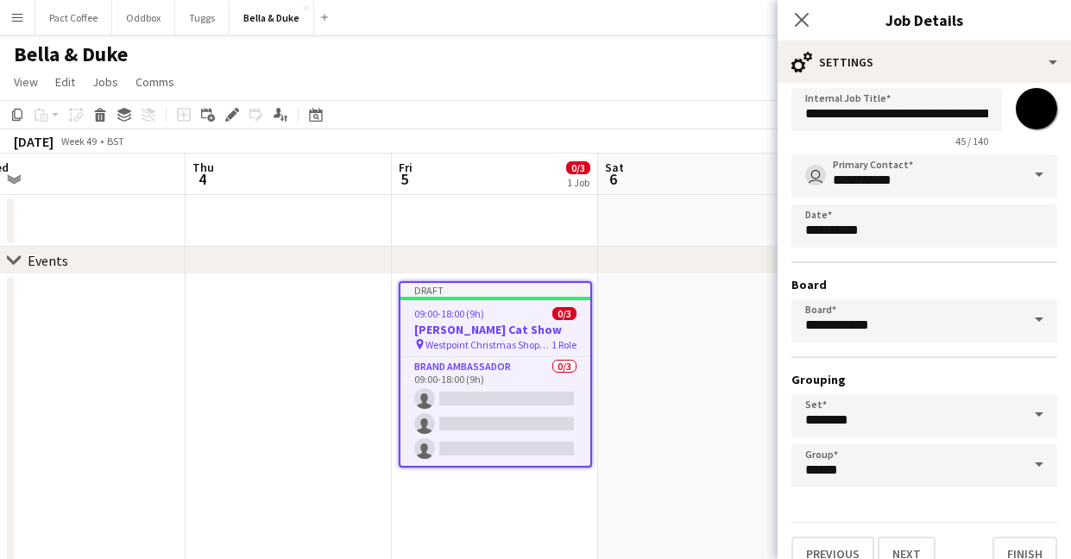
scroll to position [60, 0]
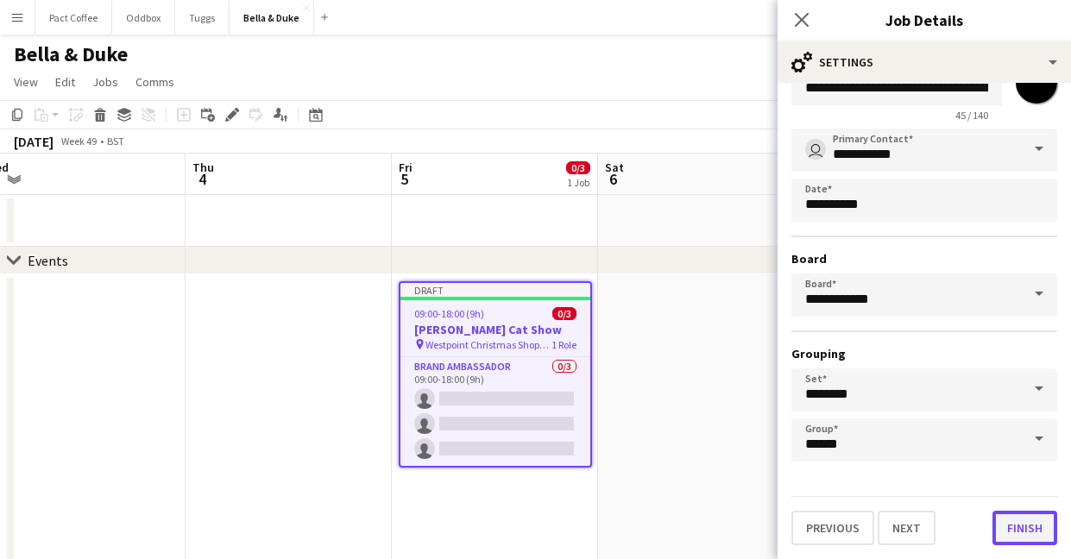
click at [1030, 525] on button "Finish" at bounding box center [1024, 528] width 65 height 35
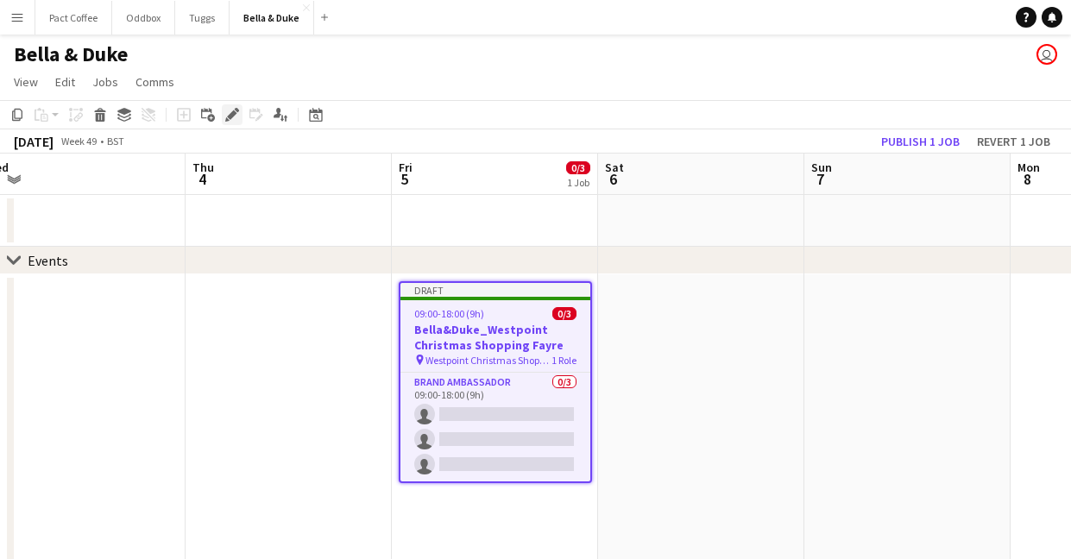
click at [230, 121] on icon "Edit" at bounding box center [232, 115] width 14 height 14
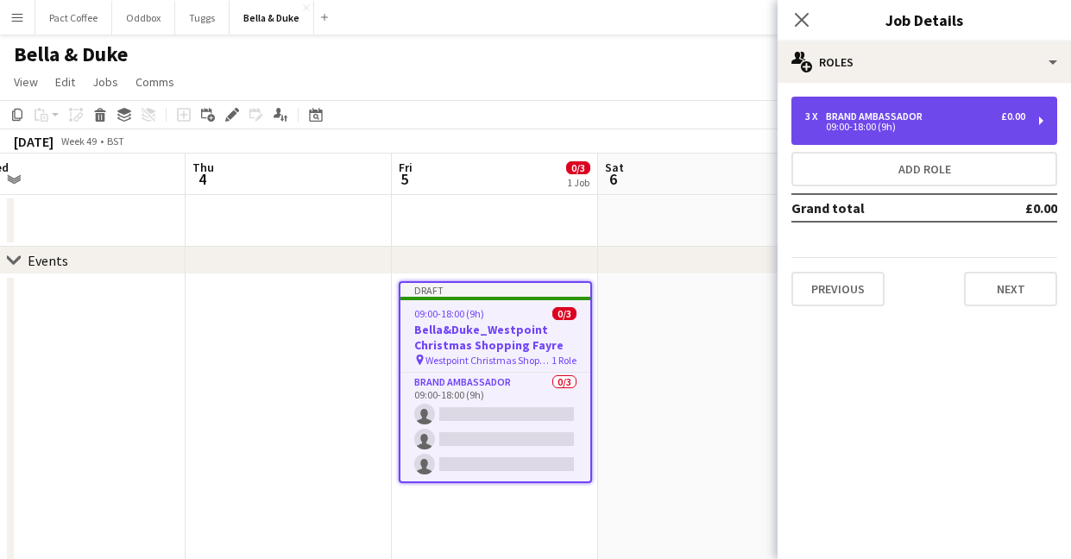
click at [983, 135] on div "3 x Brand Ambassador £0.00 09:00-18:00 (9h)" at bounding box center [924, 121] width 266 height 48
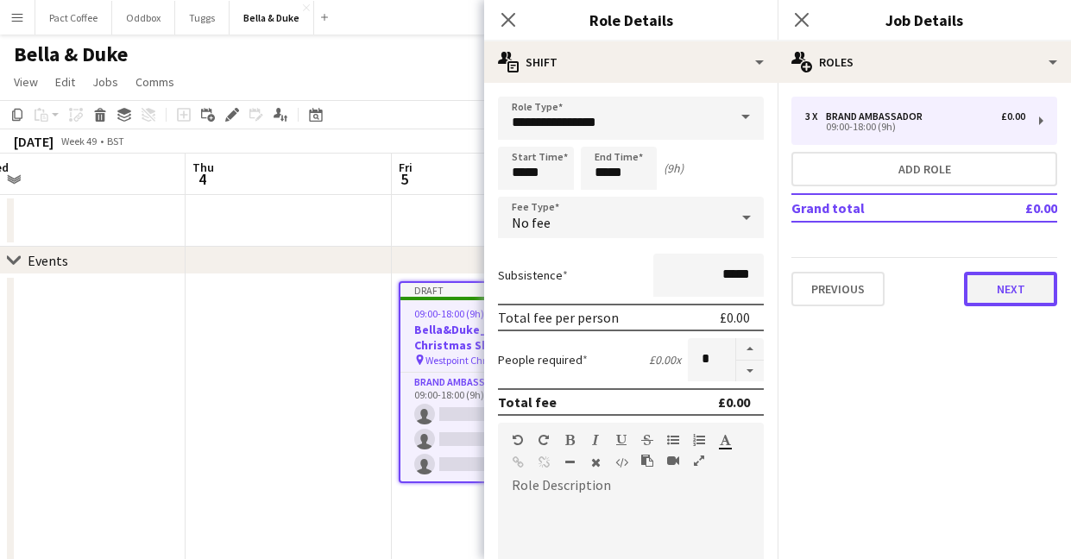
click at [1012, 302] on button "Next" at bounding box center [1010, 289] width 93 height 35
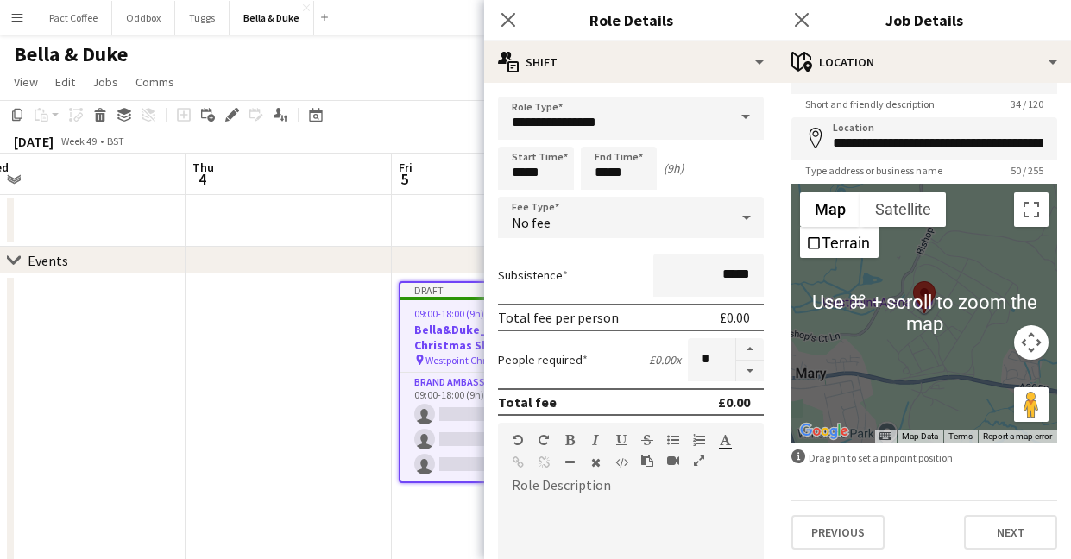
scroll to position [50, 0]
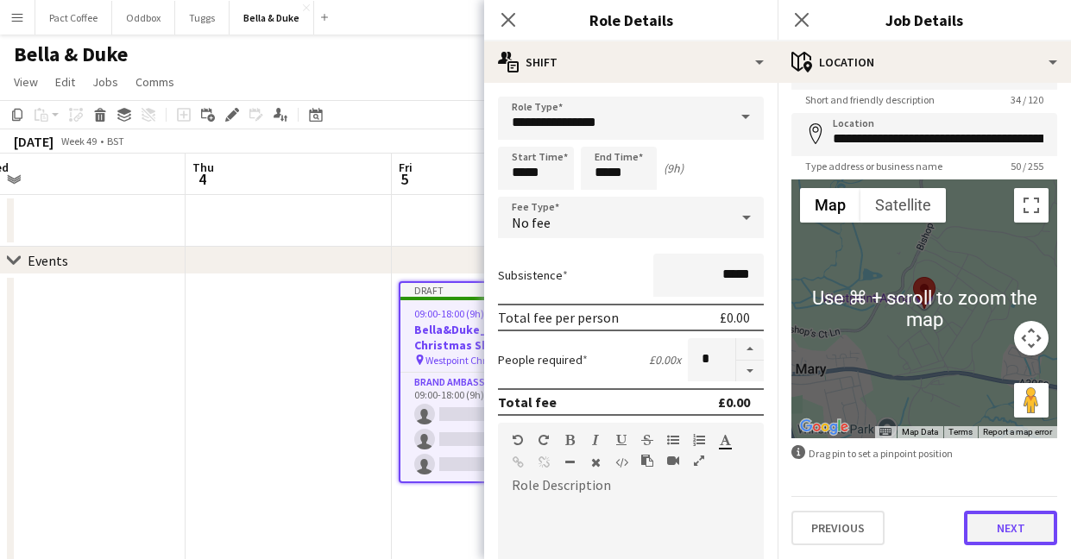
click at [1008, 531] on button "Next" at bounding box center [1010, 528] width 93 height 35
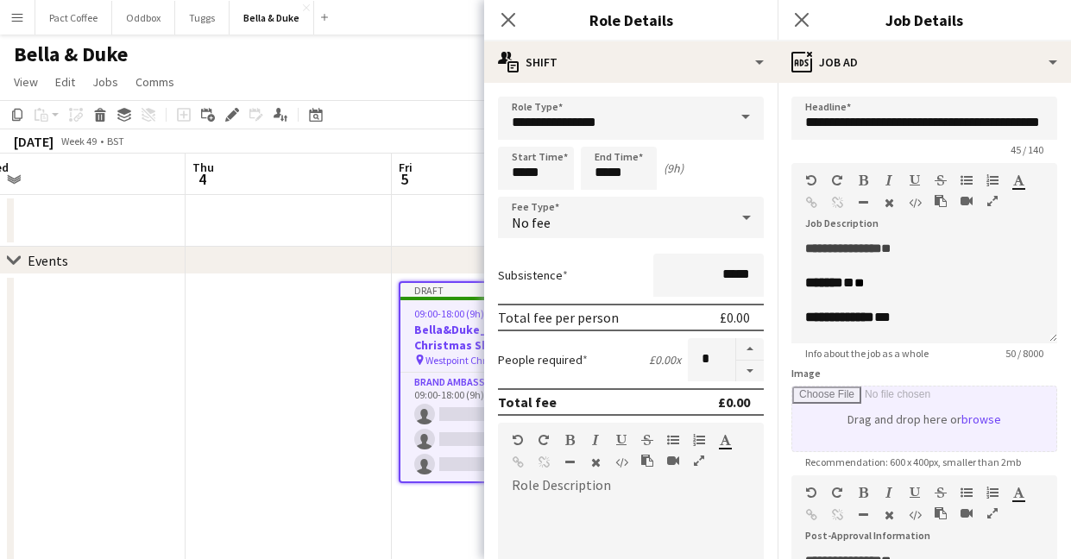
scroll to position [293, 0]
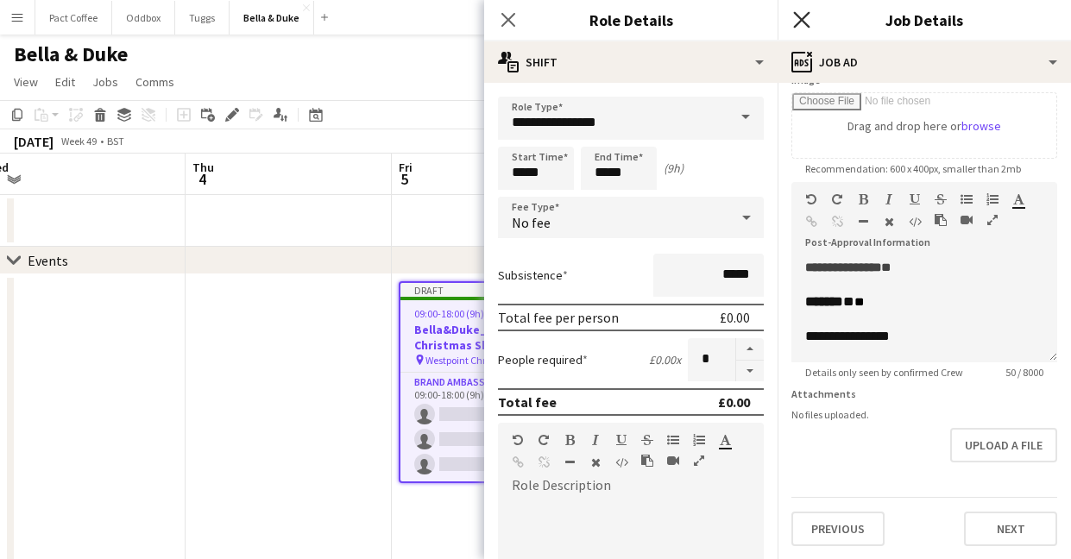
click at [797, 19] on icon "Close pop-in" at bounding box center [801, 19] width 16 height 16
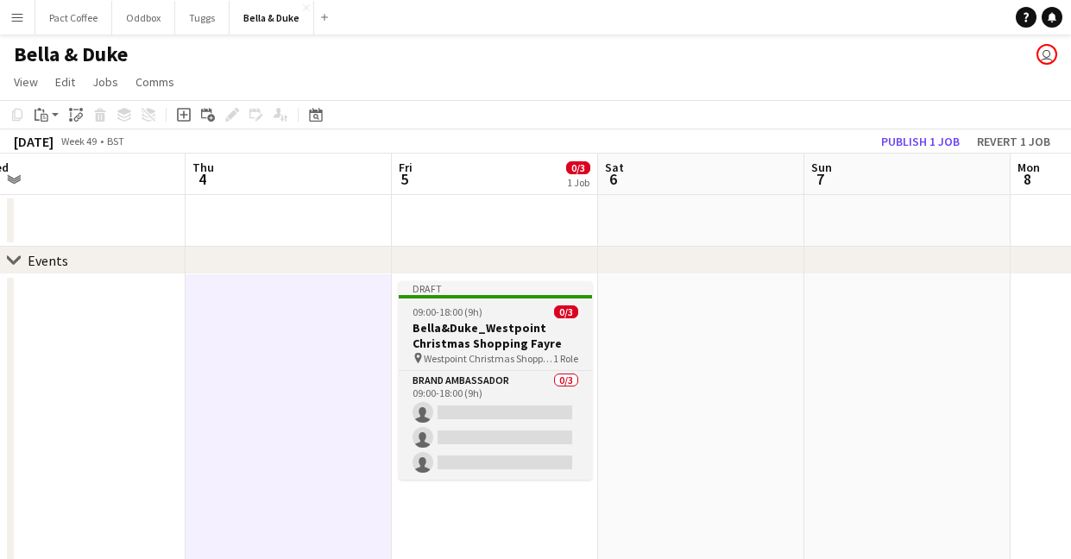
click at [466, 361] on span "Westpoint Christmas Shopping Fayre" at bounding box center [488, 358] width 129 height 13
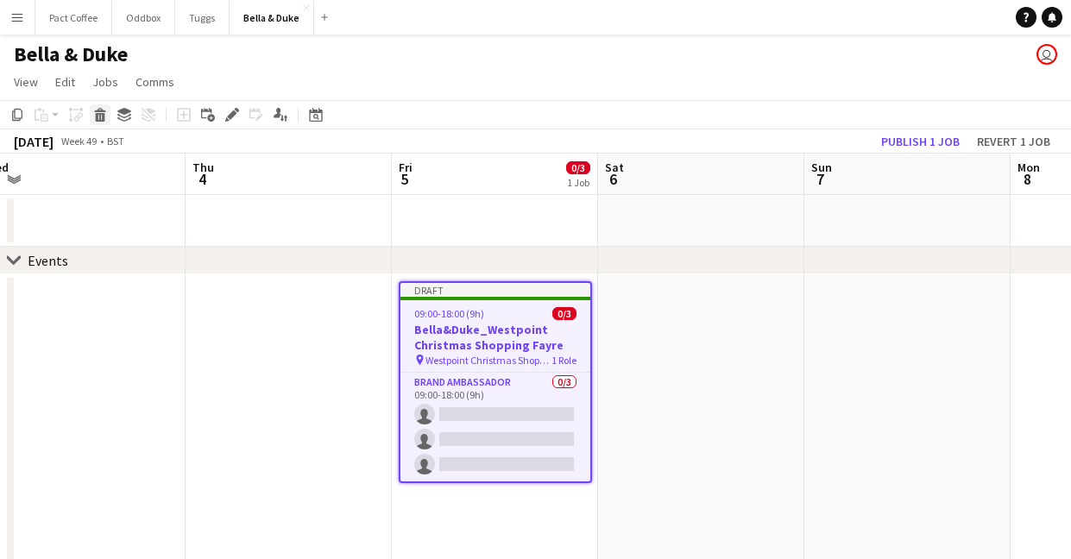
click at [104, 119] on icon "Delete" at bounding box center [100, 115] width 14 height 14
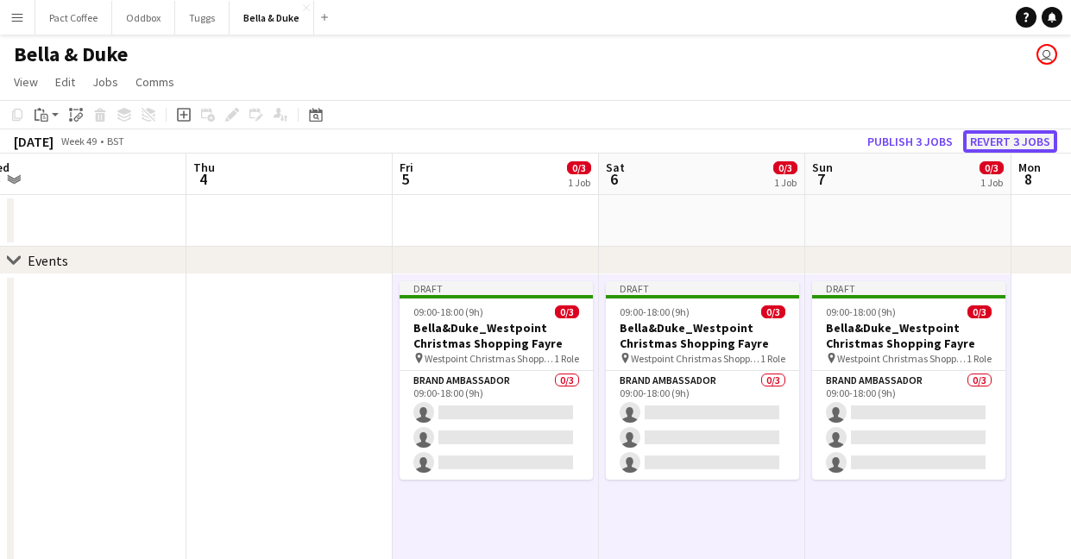
click at [1000, 138] on button "Revert 3 jobs" at bounding box center [1010, 141] width 94 height 22
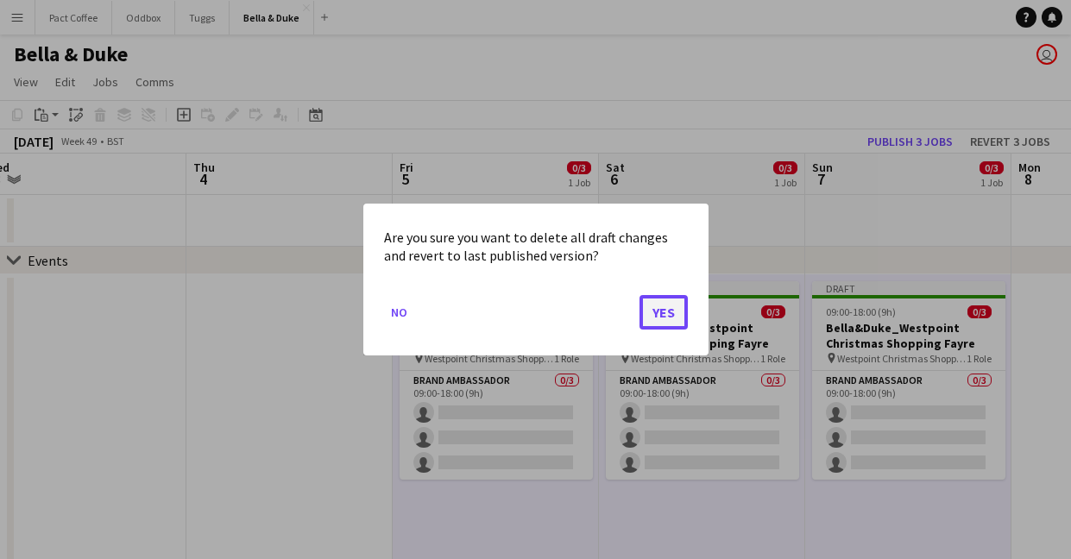
click at [673, 305] on button "Yes" at bounding box center [663, 312] width 48 height 35
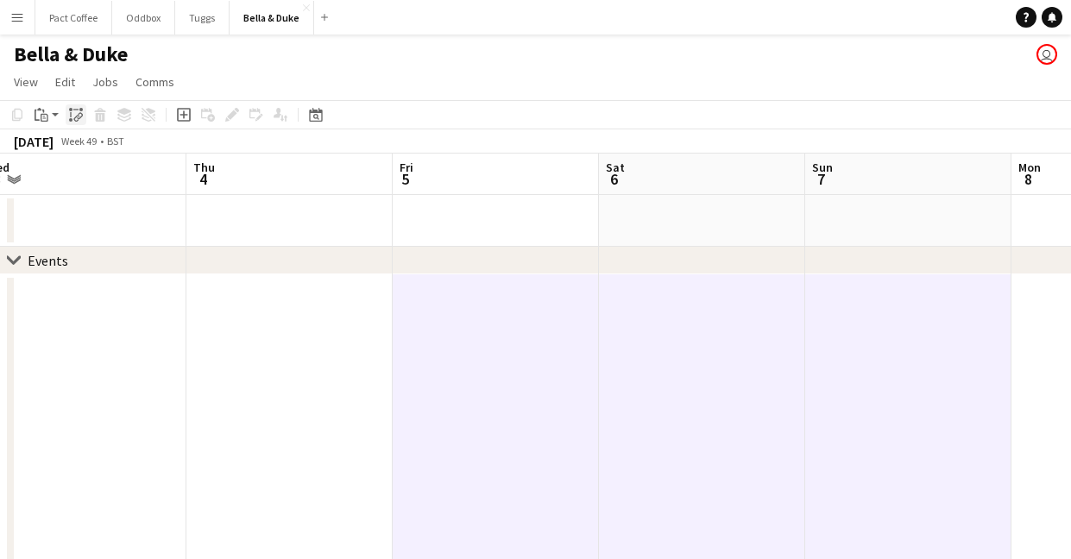
click at [70, 120] on icon at bounding box center [70, 119] width 3 height 3
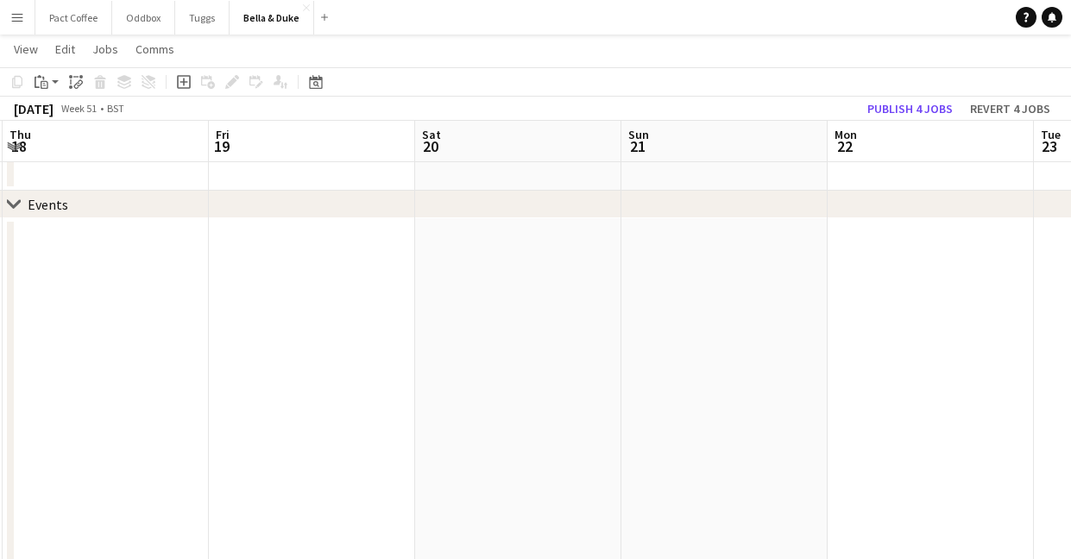
scroll to position [0, 523]
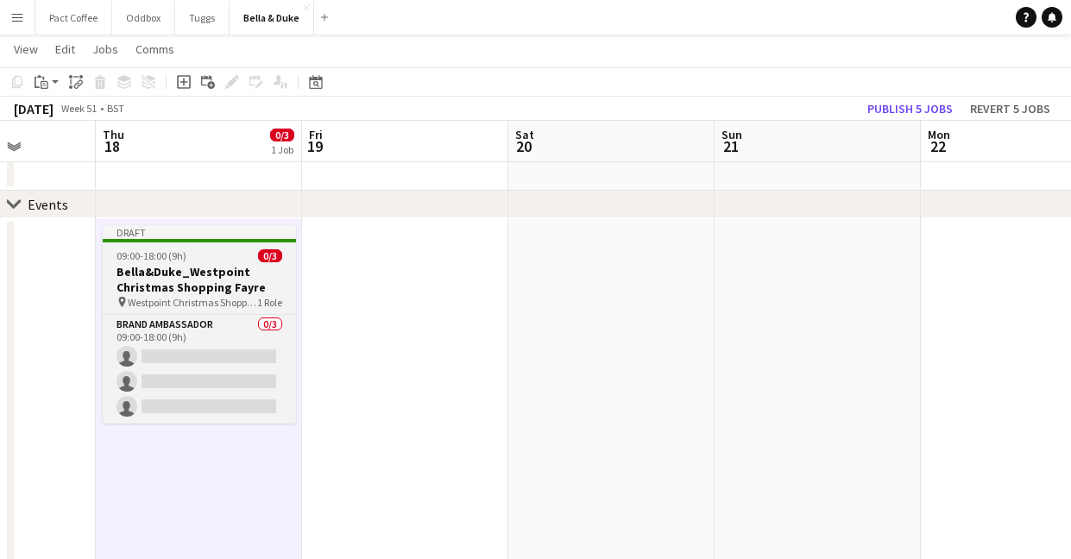
click at [241, 291] on h3 "Bella&Duke_Westpoint Christmas Shopping Fayre" at bounding box center [199, 279] width 193 height 31
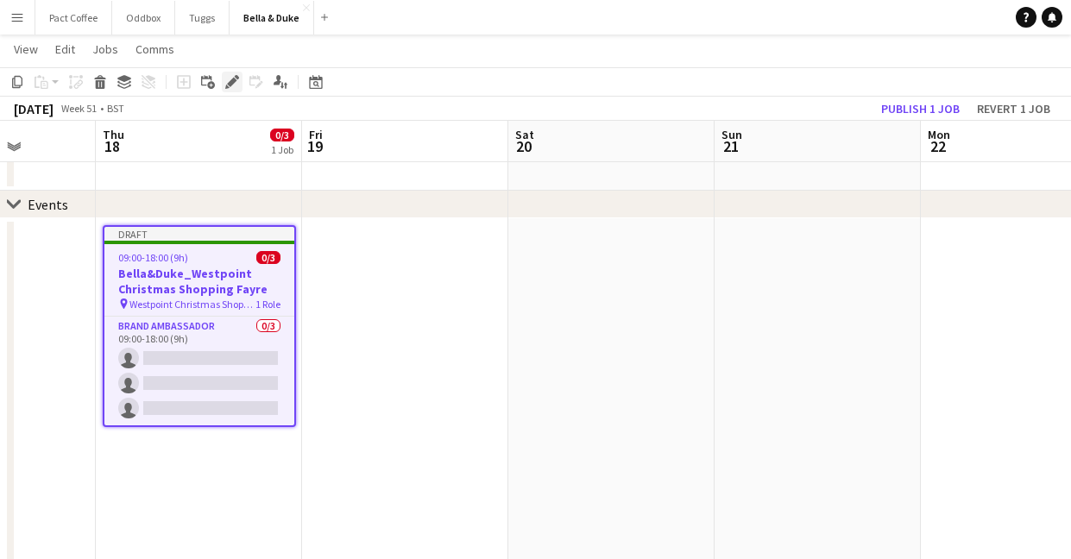
click at [236, 79] on icon "Edit" at bounding box center [232, 82] width 14 height 14
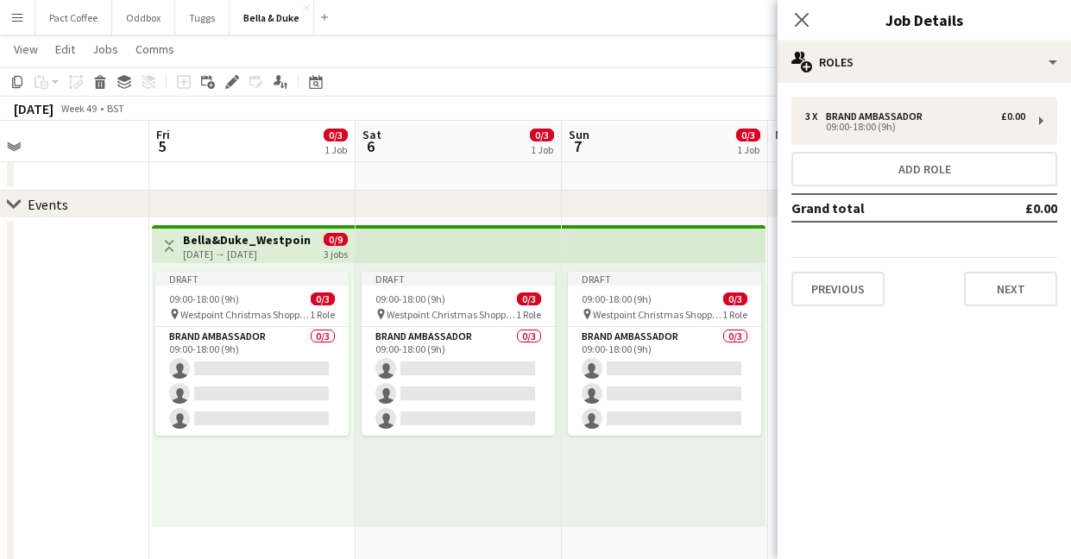
scroll to position [0, 802]
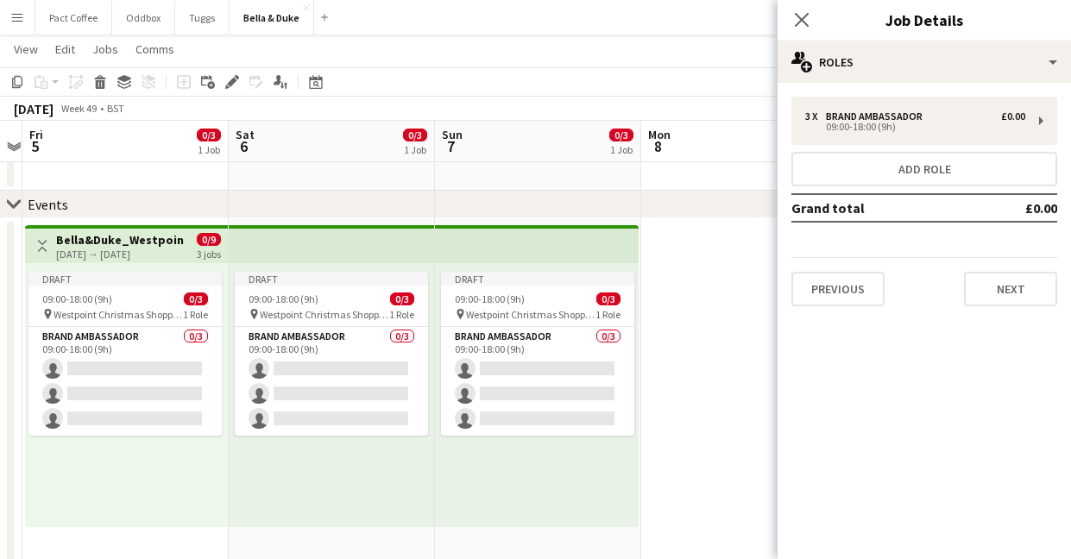
click at [148, 238] on h3 "Bella&Duke_Westpoint Christmas Shopping Fayre" at bounding box center [120, 240] width 129 height 16
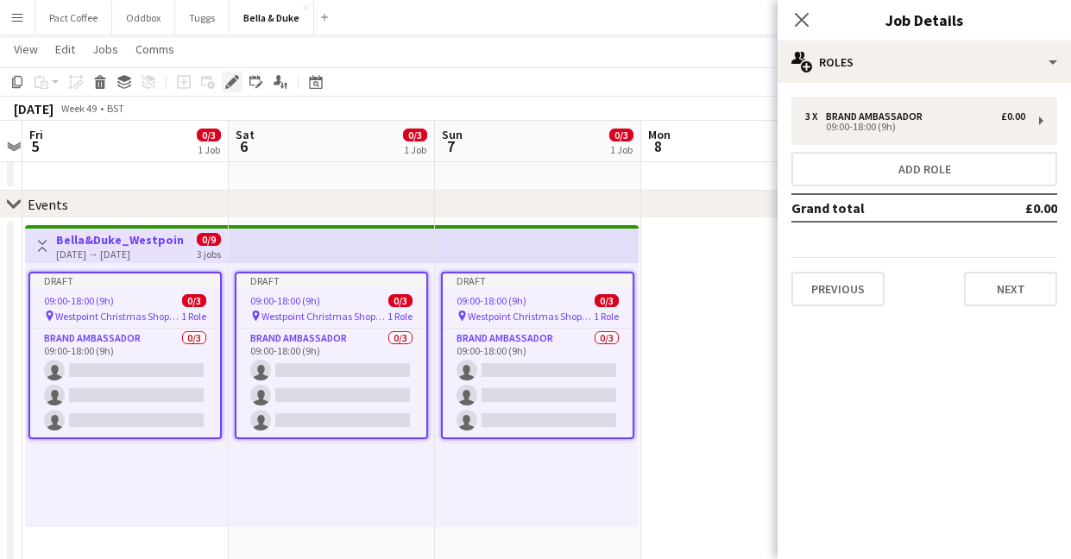
click at [229, 77] on icon "Edit" at bounding box center [232, 82] width 14 height 14
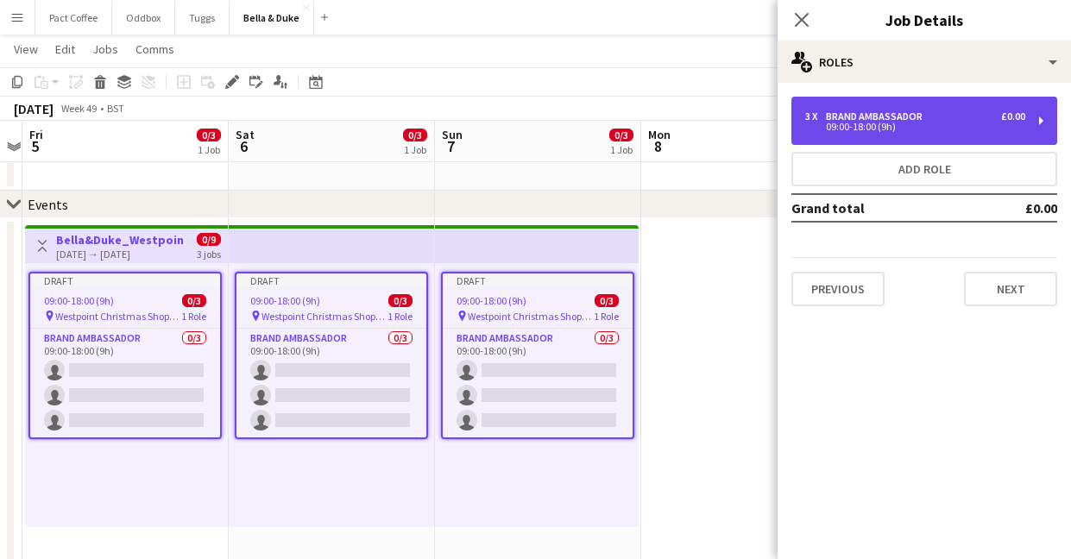
click at [852, 116] on div "Brand Ambassador" at bounding box center [878, 116] width 104 height 12
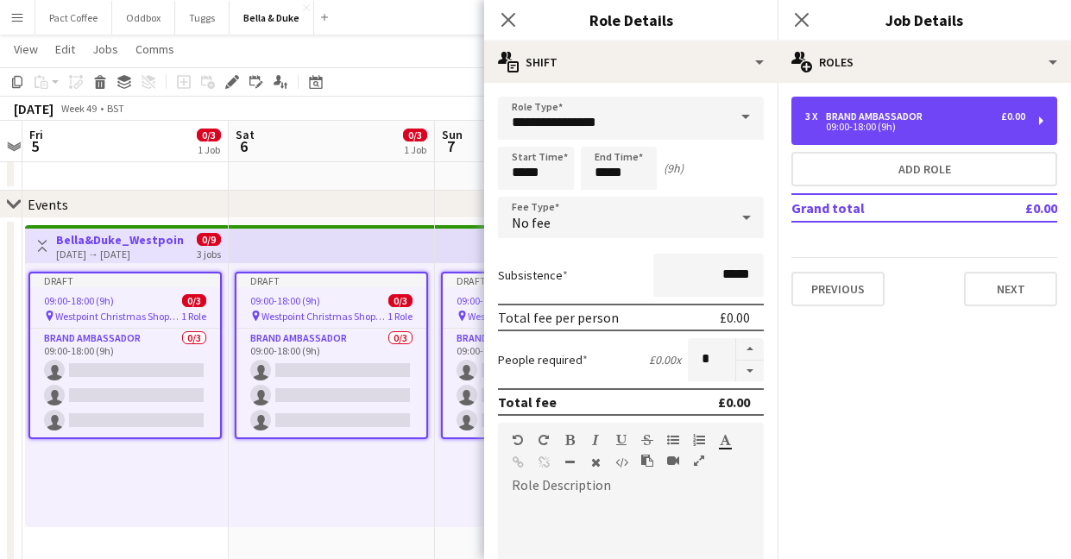
scroll to position [343, 0]
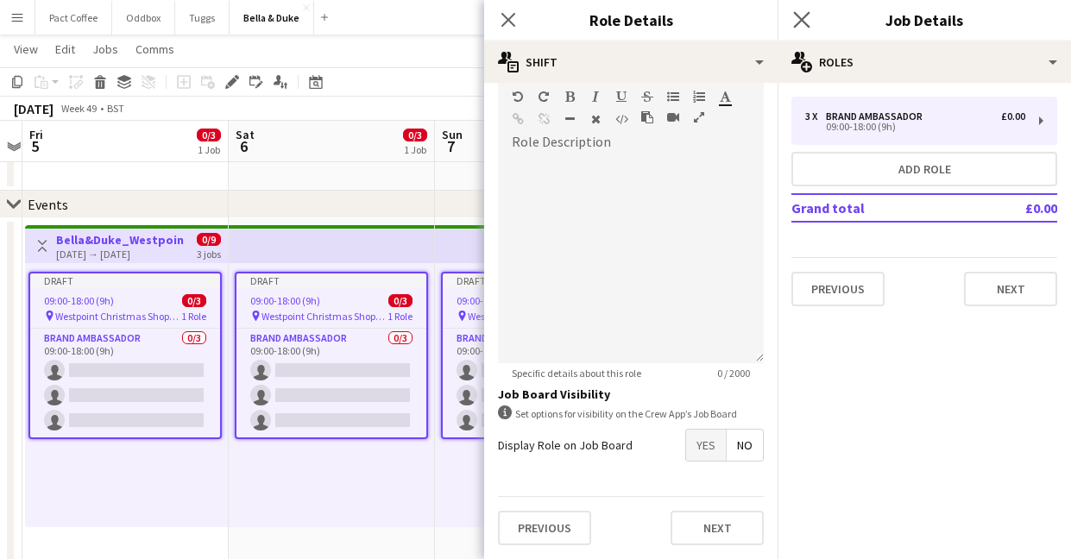
click at [794, 30] on app-icon "Close pop-in" at bounding box center [801, 20] width 25 height 25
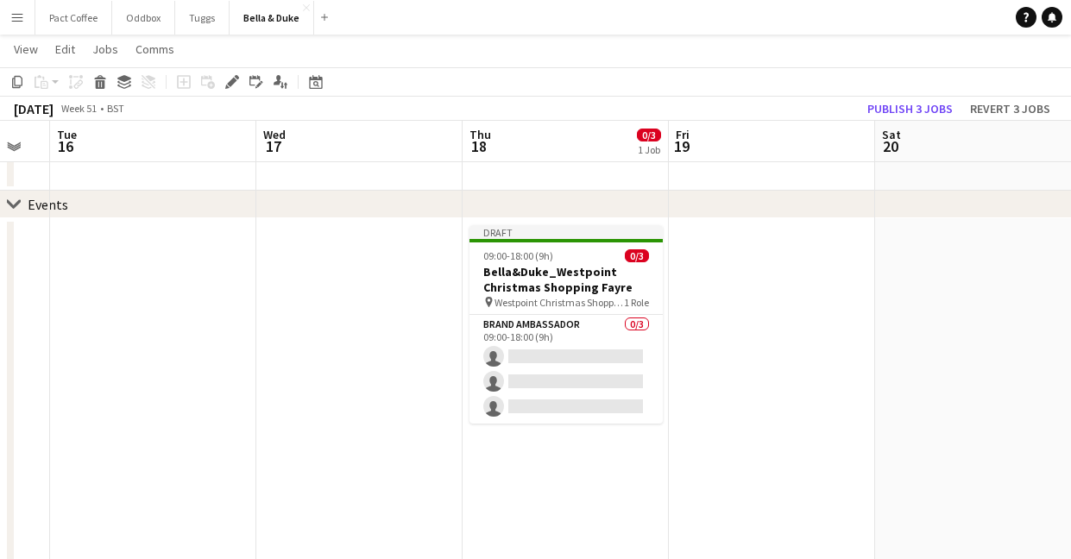
scroll to position [0, 646]
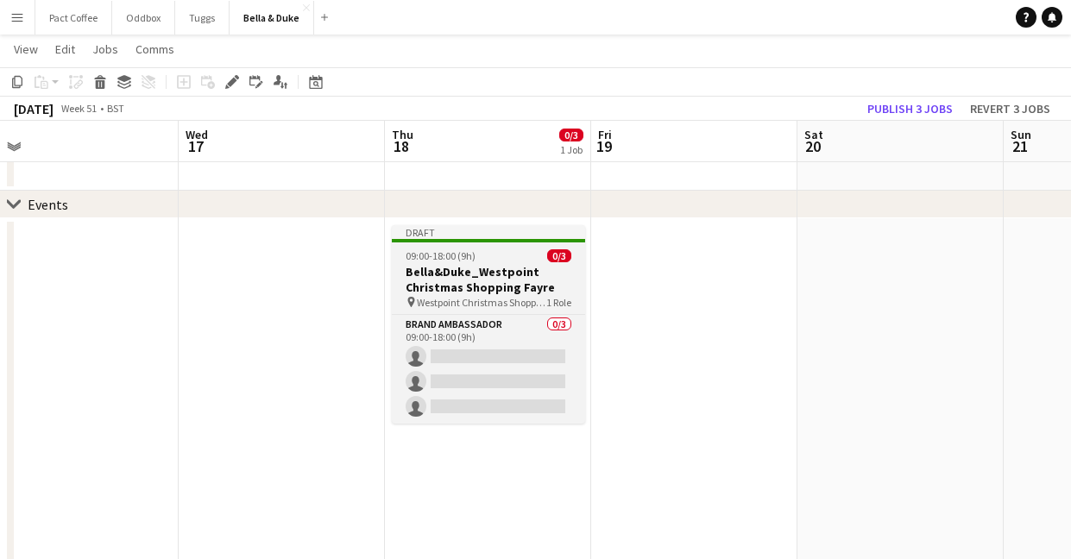
click at [525, 295] on div "pin Westpoint Christmas Shopping Fayre 1 Role" at bounding box center [488, 302] width 193 height 14
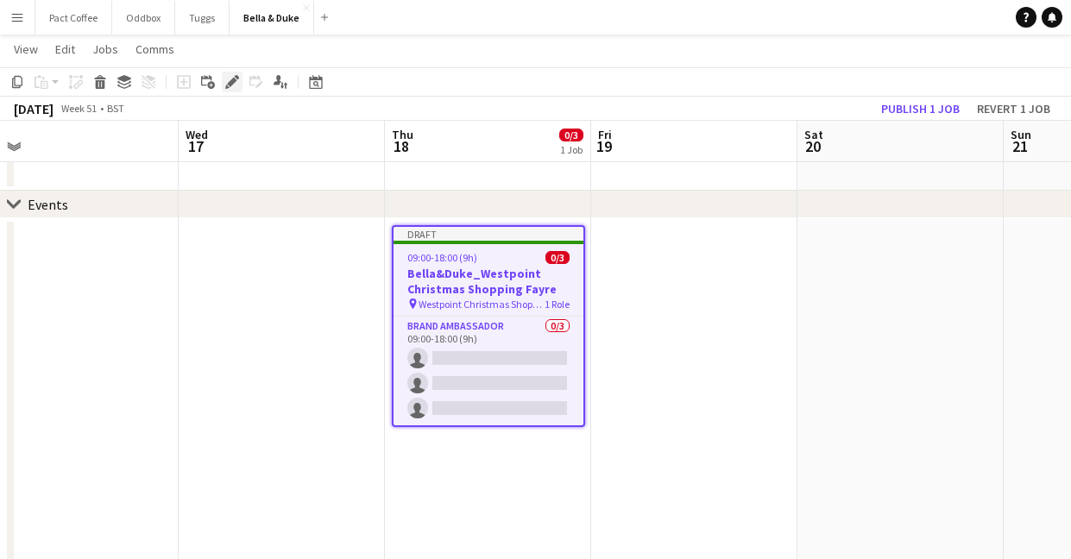
click at [239, 81] on div "Edit" at bounding box center [232, 82] width 21 height 21
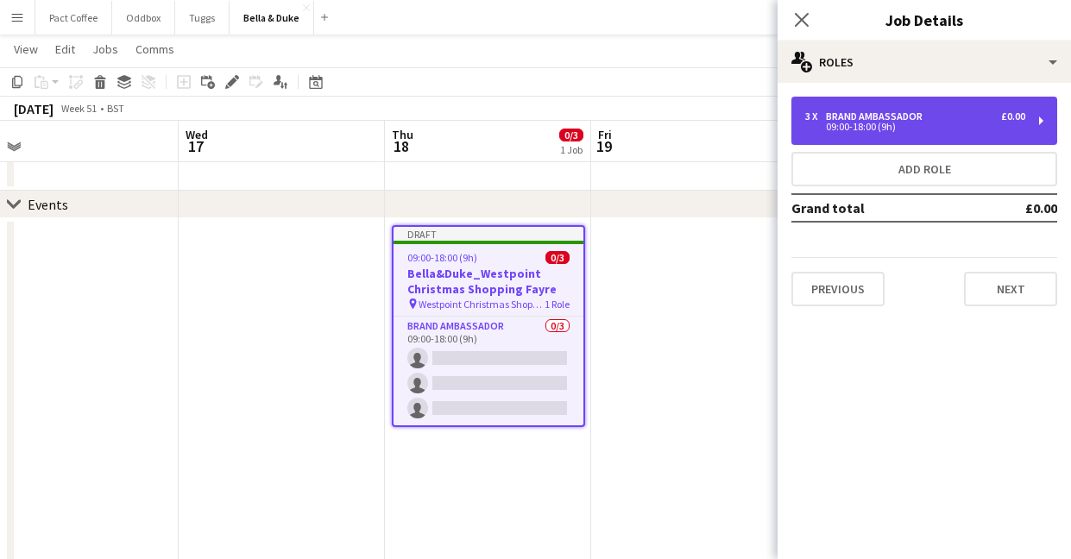
click at [881, 105] on div "3 x Brand Ambassador £0.00 09:00-18:00 (9h)" at bounding box center [924, 121] width 266 height 48
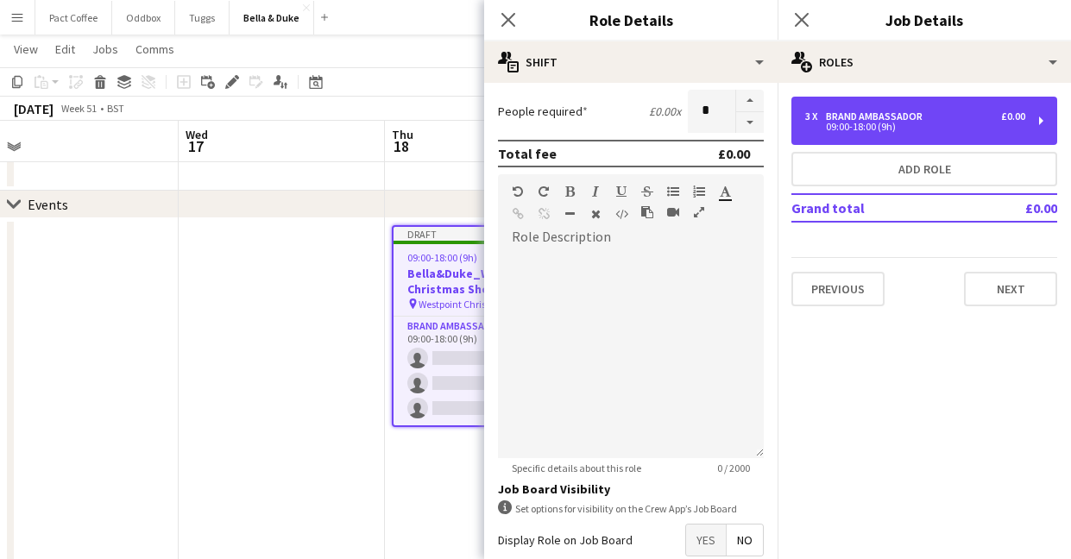
scroll to position [249, 0]
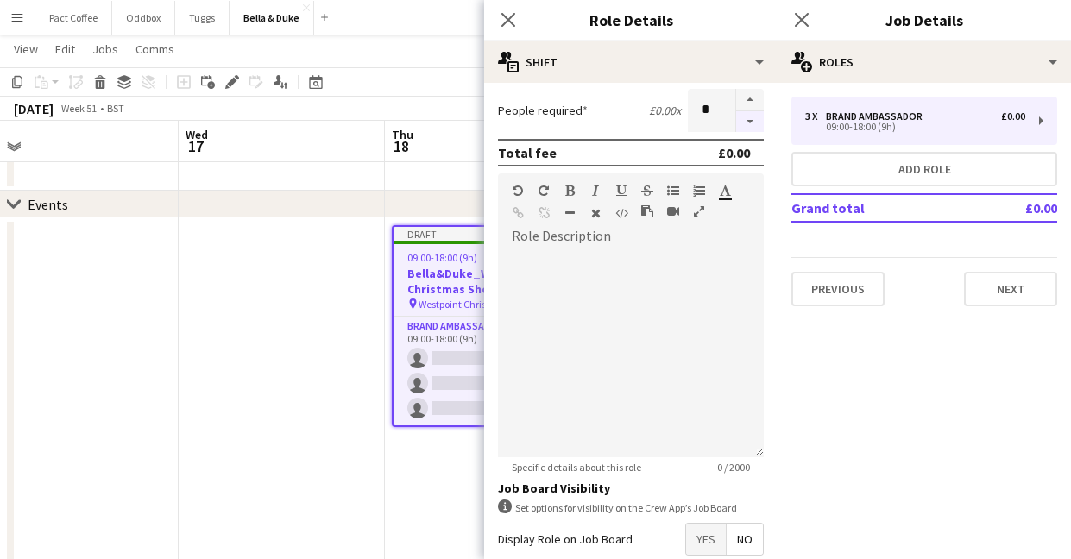
click at [751, 118] on button "button" at bounding box center [750, 122] width 28 height 22
type input "*"
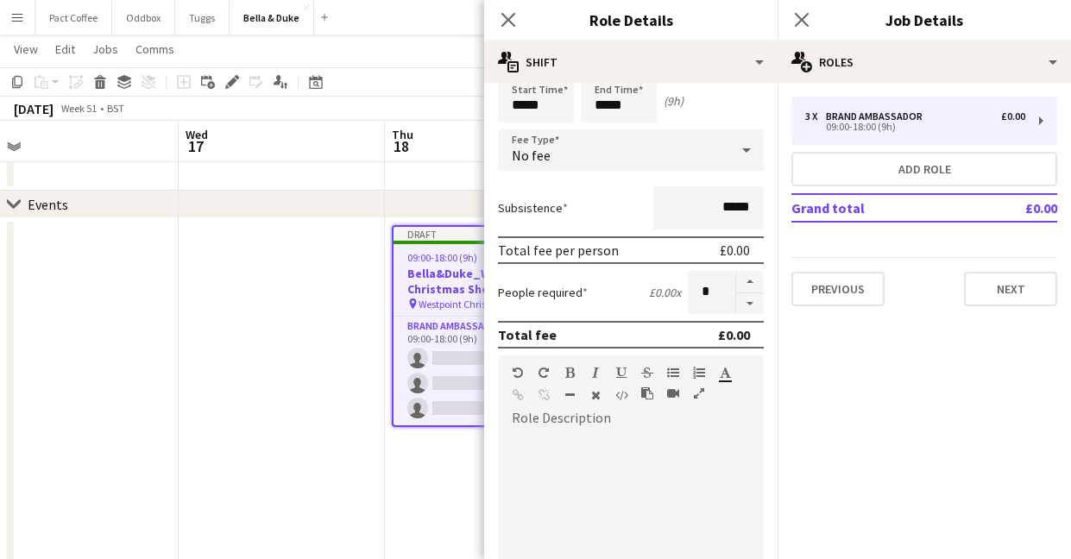
scroll to position [0, 0]
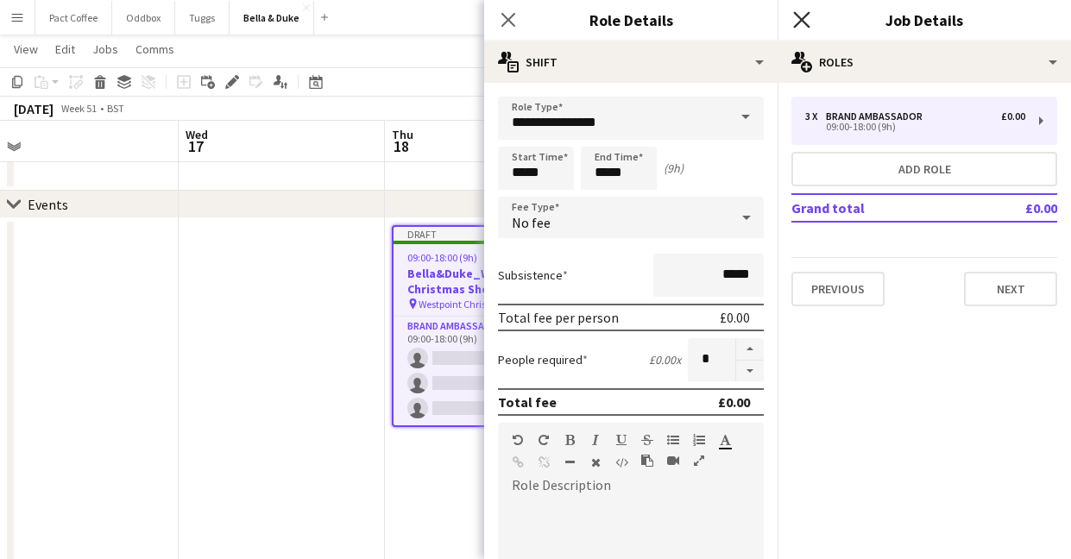
click at [801, 20] on icon at bounding box center [801, 19] width 16 height 16
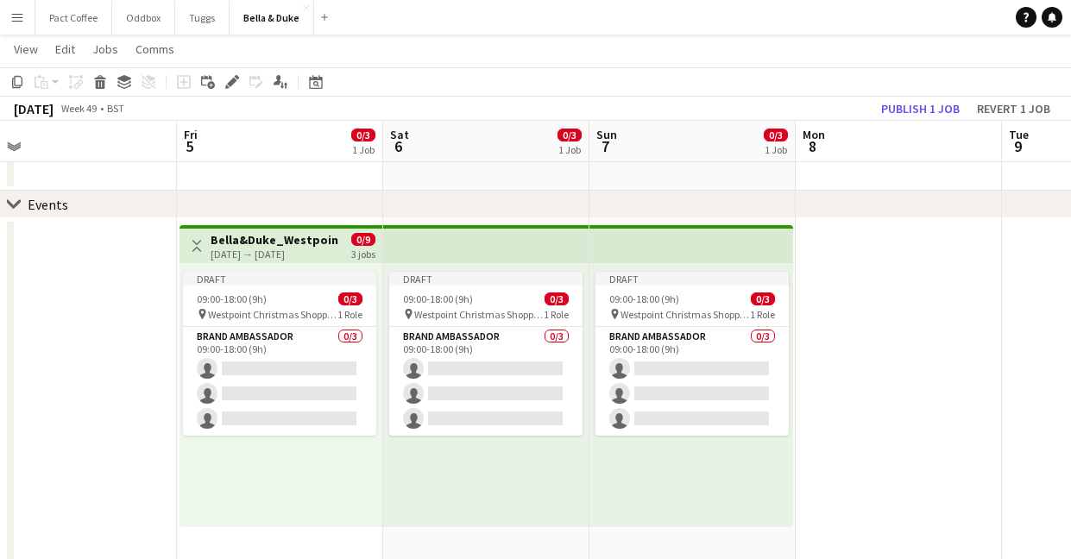
scroll to position [0, 430]
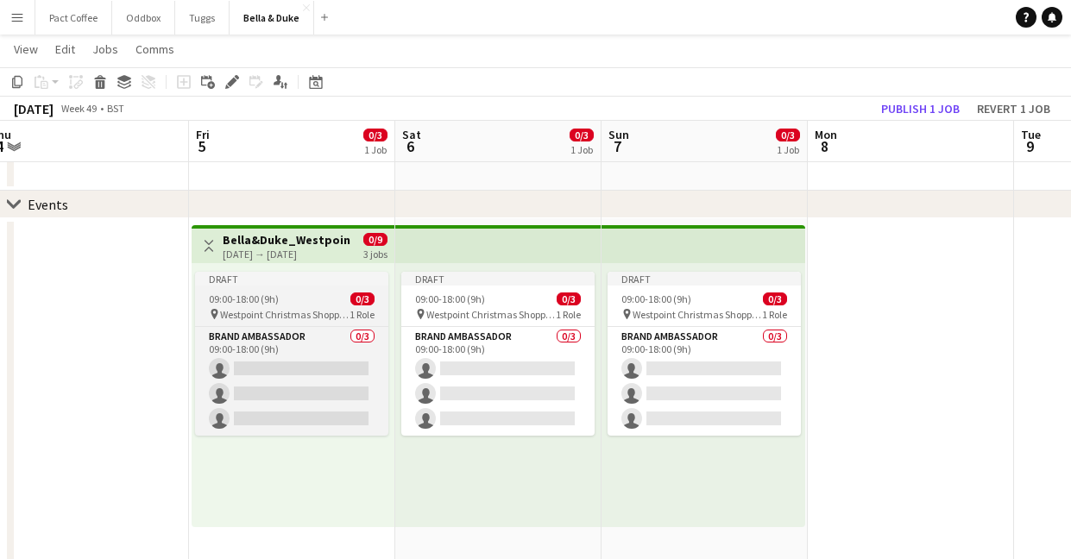
click at [308, 299] on div "09:00-18:00 (9h) 0/3" at bounding box center [291, 298] width 193 height 13
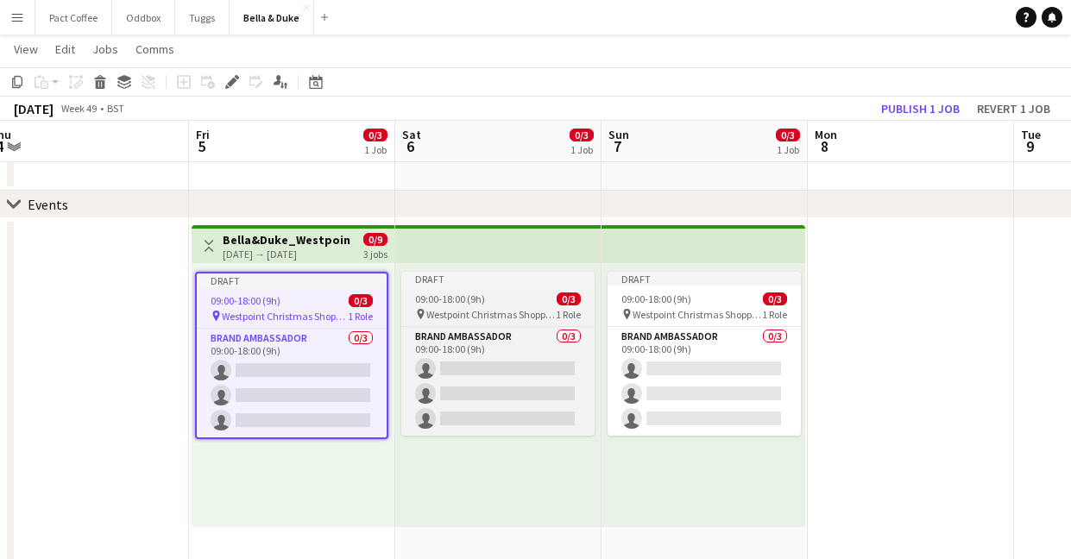
click at [462, 301] on span "09:00-18:00 (9h)" at bounding box center [450, 298] width 70 height 13
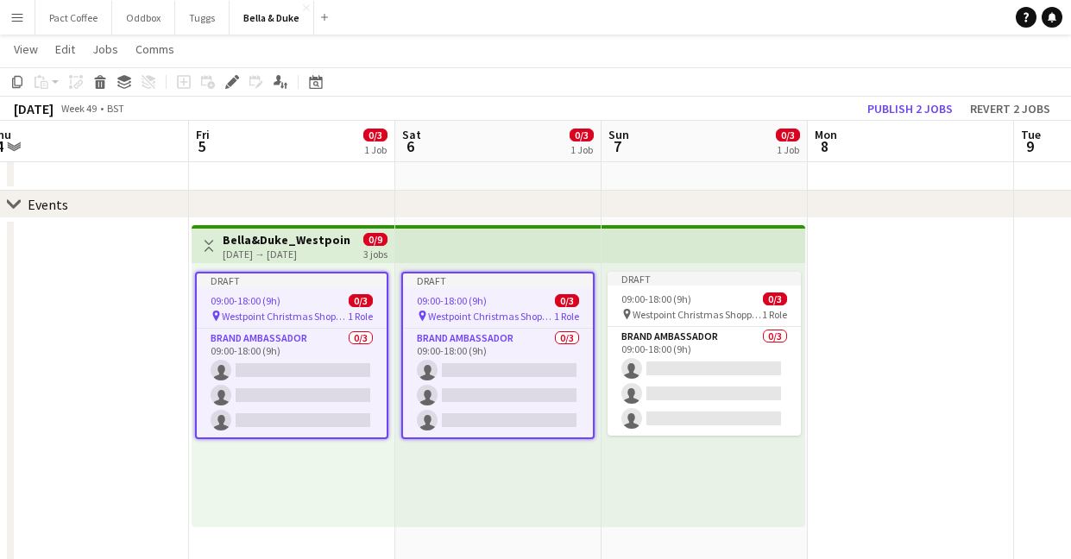
click at [251, 82] on div "Add job Add linked Job Edit Edit linked Job Applicants" at bounding box center [225, 82] width 132 height 21
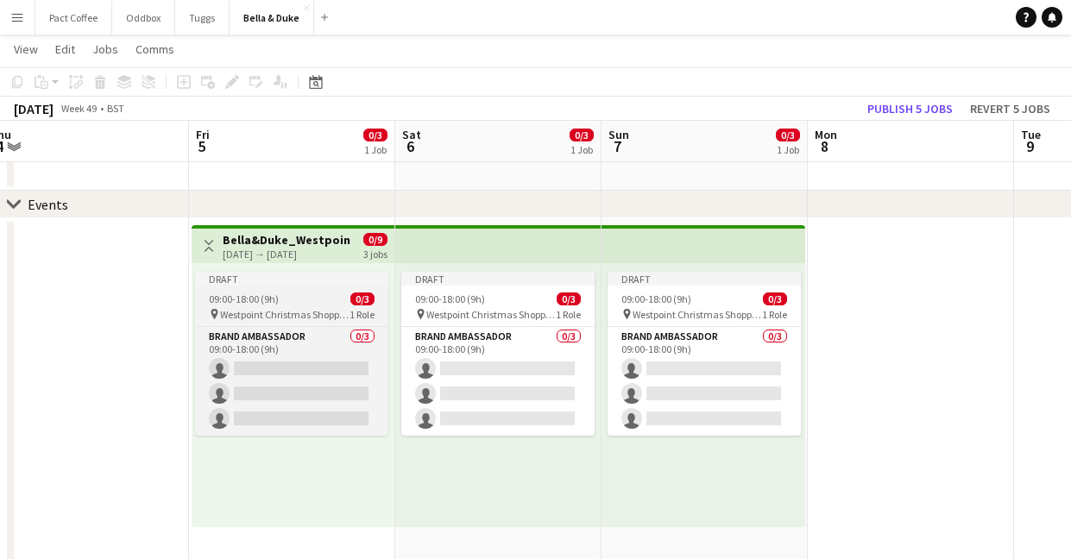
click at [315, 315] on span "Westpoint Christmas Shopping Fayre" at bounding box center [284, 314] width 129 height 13
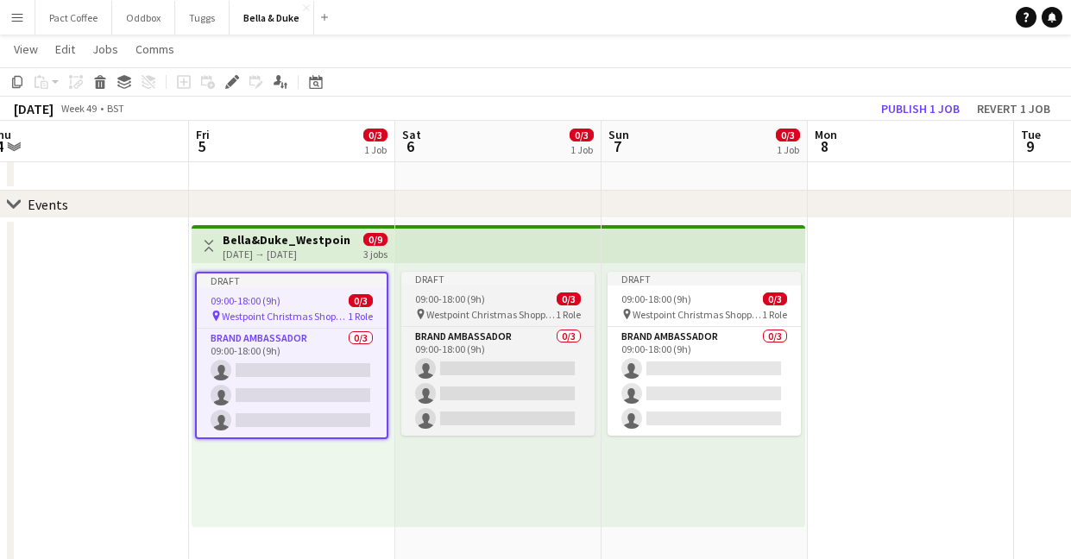
click at [531, 318] on span "Westpoint Christmas Shopping Fayre" at bounding box center [490, 314] width 129 height 13
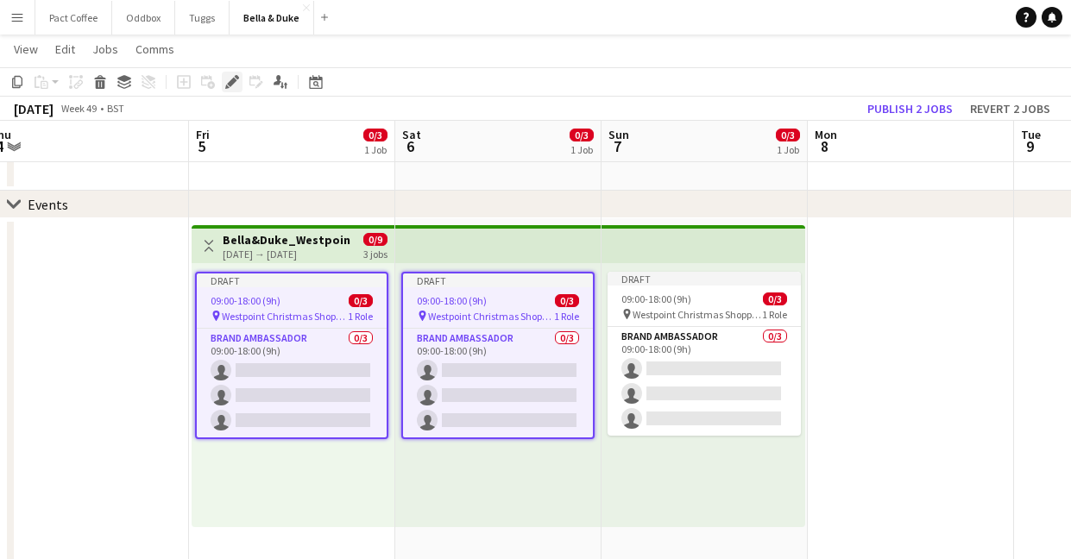
click at [233, 85] on icon "Edit" at bounding box center [232, 82] width 14 height 14
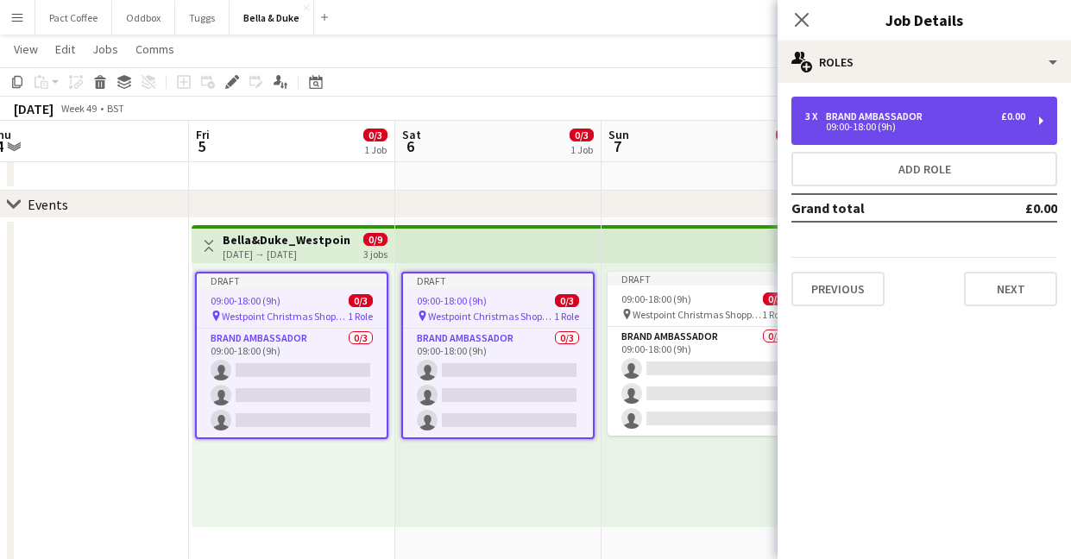
click at [840, 124] on div "09:00-18:00 (9h)" at bounding box center [915, 127] width 220 height 9
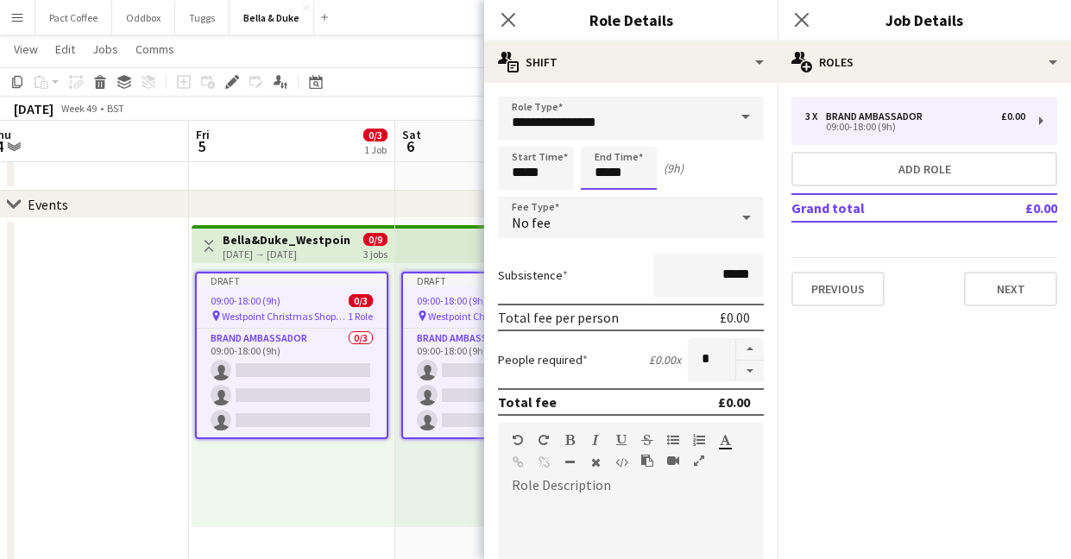
click at [606, 175] on input "*****" at bounding box center [619, 168] width 76 height 43
type input "*****"
click at [522, 172] on input "*****" at bounding box center [536, 168] width 76 height 43
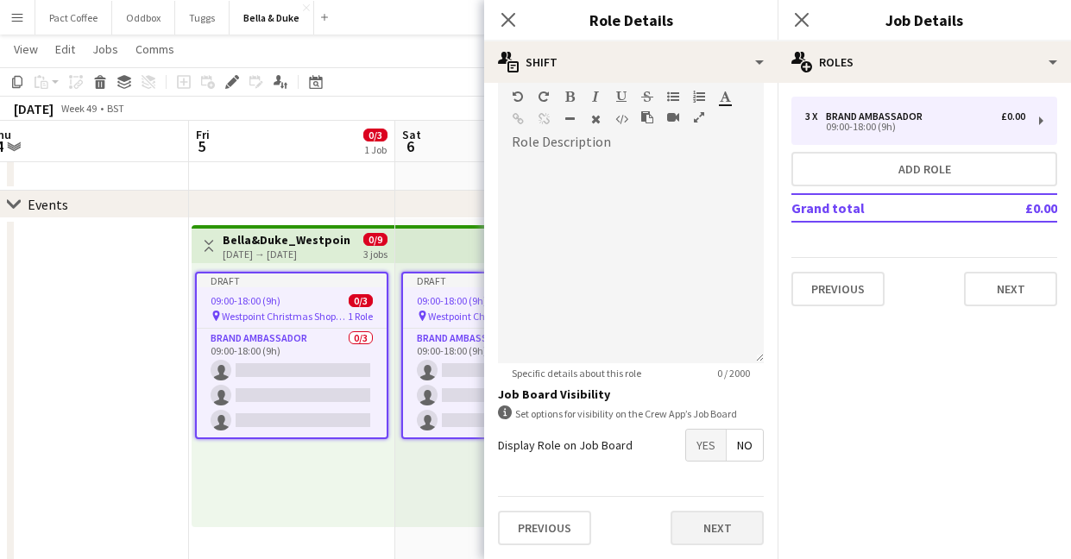
type input "*****"
click at [712, 525] on button "Next" at bounding box center [716, 528] width 93 height 35
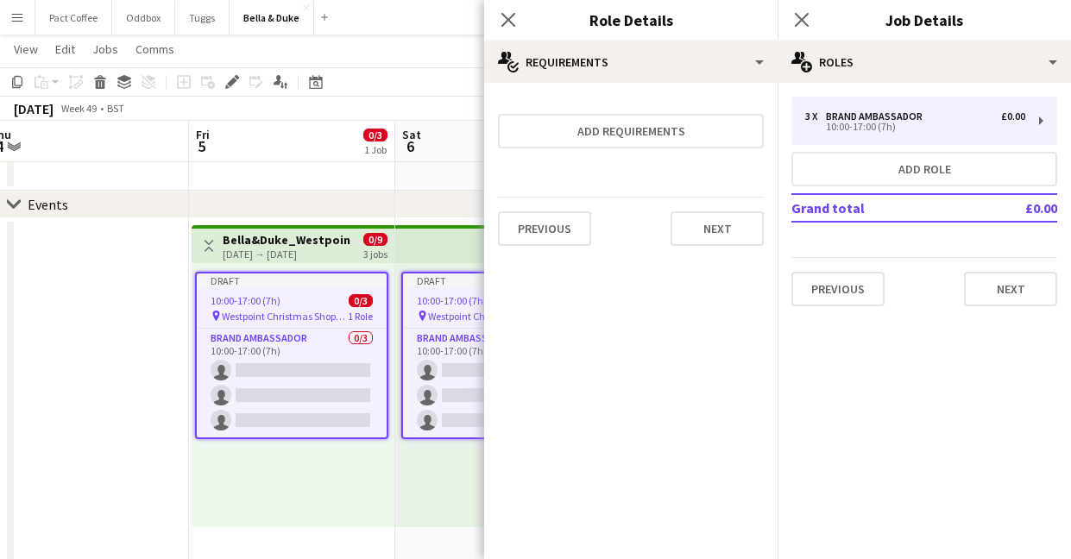
scroll to position [0, 0]
click at [803, 22] on icon at bounding box center [801, 19] width 16 height 16
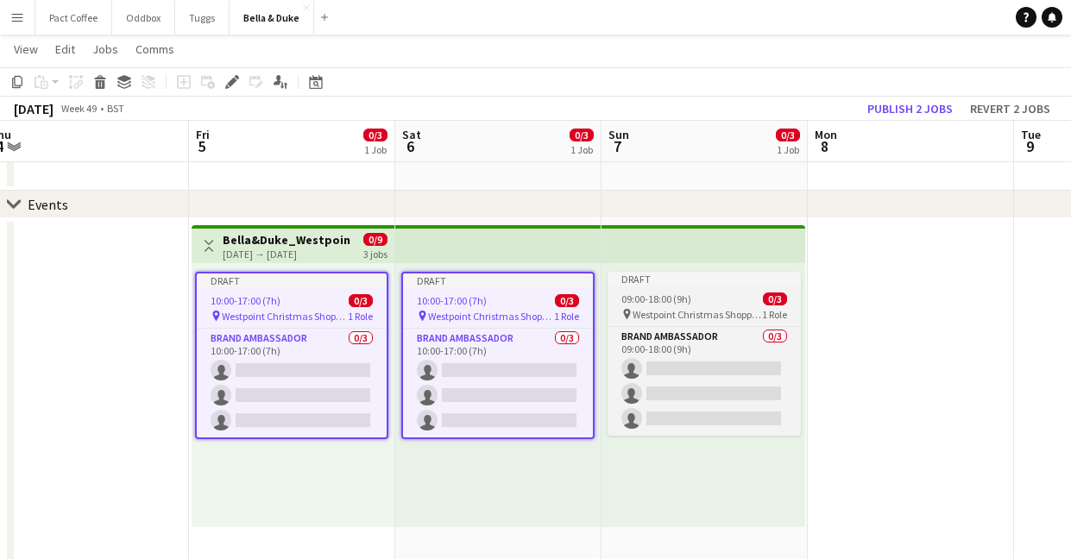
click at [691, 302] on div "09:00-18:00 (9h) 0/3" at bounding box center [703, 298] width 193 height 13
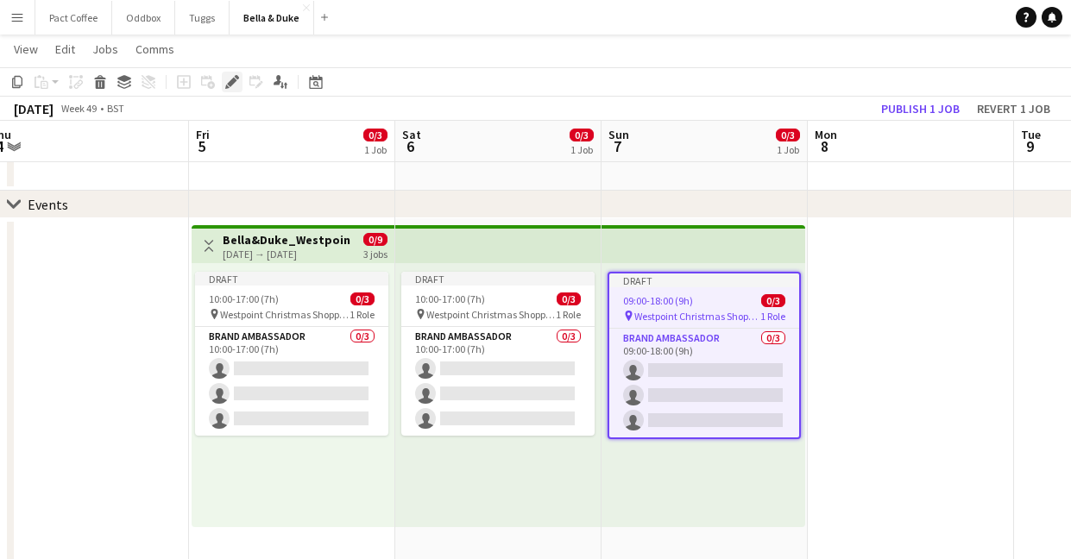
click at [234, 82] on icon at bounding box center [231, 82] width 9 height 9
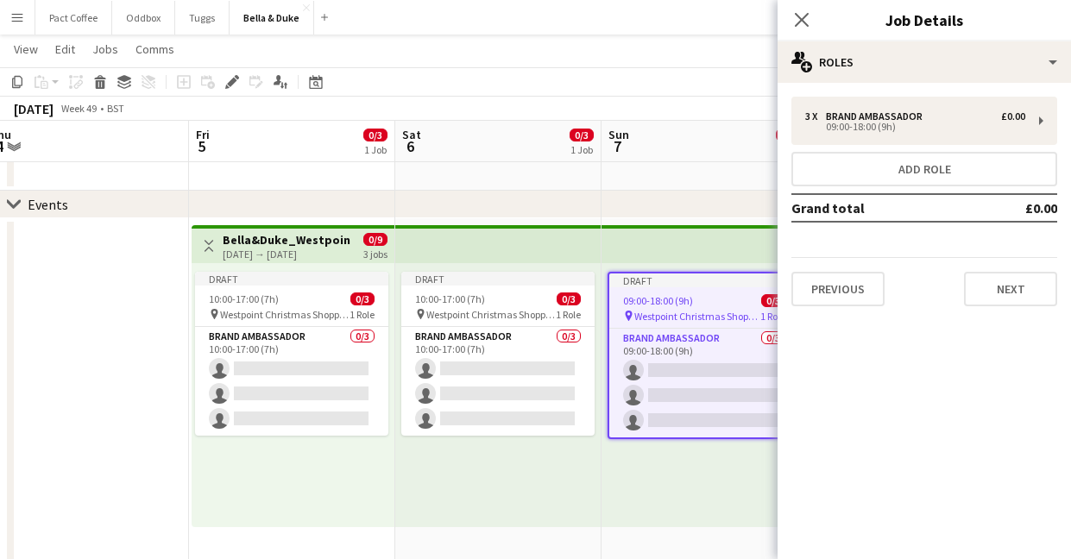
click at [871, 147] on div "3 x Brand Ambassador £0.00 09:00-18:00 (9h) Add role Grand total £0.00 Previous…" at bounding box center [923, 202] width 293 height 210
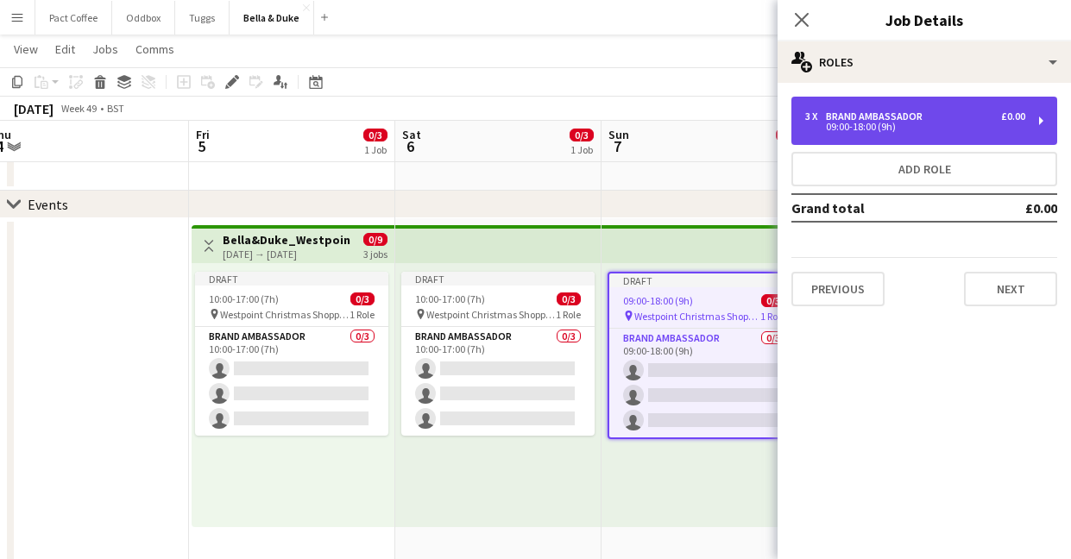
click at [871, 131] on div "09:00-18:00 (9h)" at bounding box center [915, 127] width 220 height 9
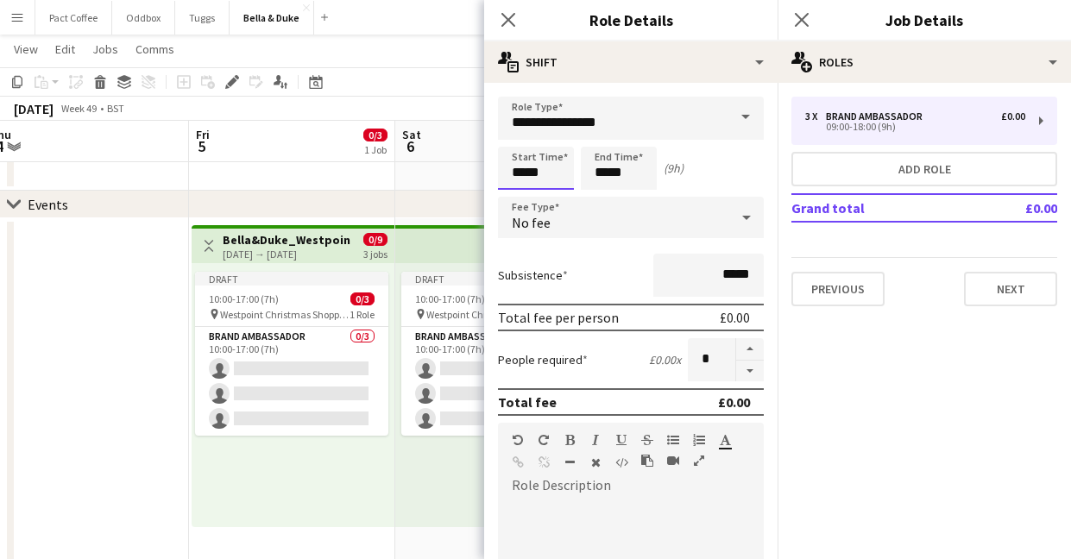
click at [525, 176] on input "*****" at bounding box center [536, 168] width 76 height 43
type input "*****"
click at [608, 168] on input "*****" at bounding box center [619, 168] width 76 height 43
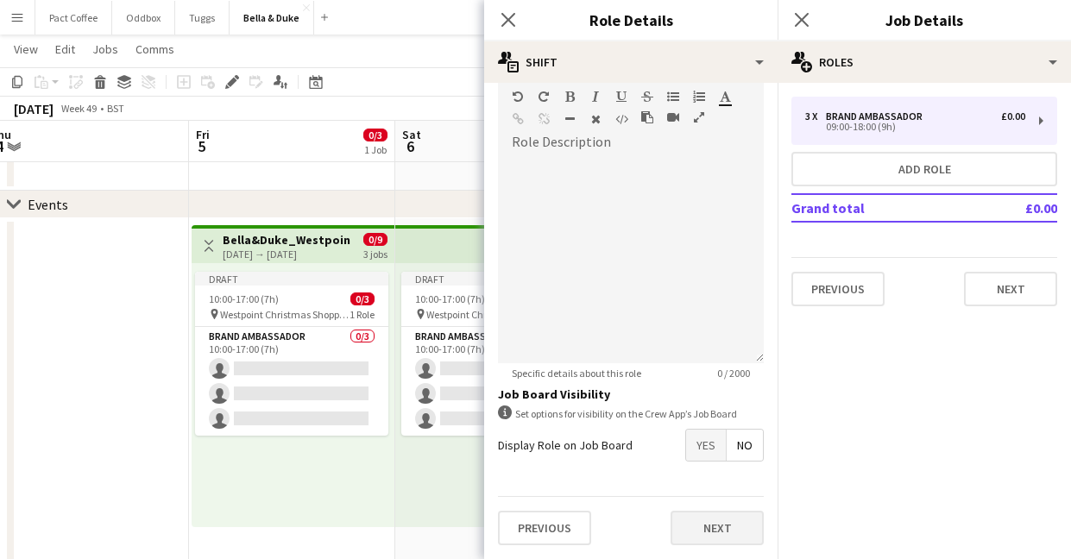
type input "*****"
click at [732, 523] on button "Next" at bounding box center [716, 528] width 93 height 35
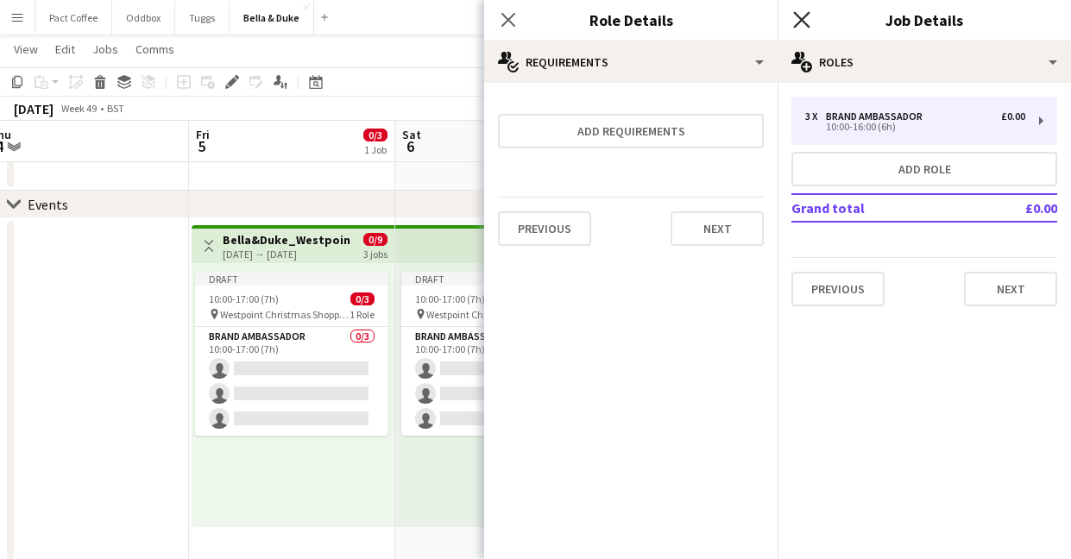
click at [803, 22] on icon at bounding box center [801, 19] width 16 height 16
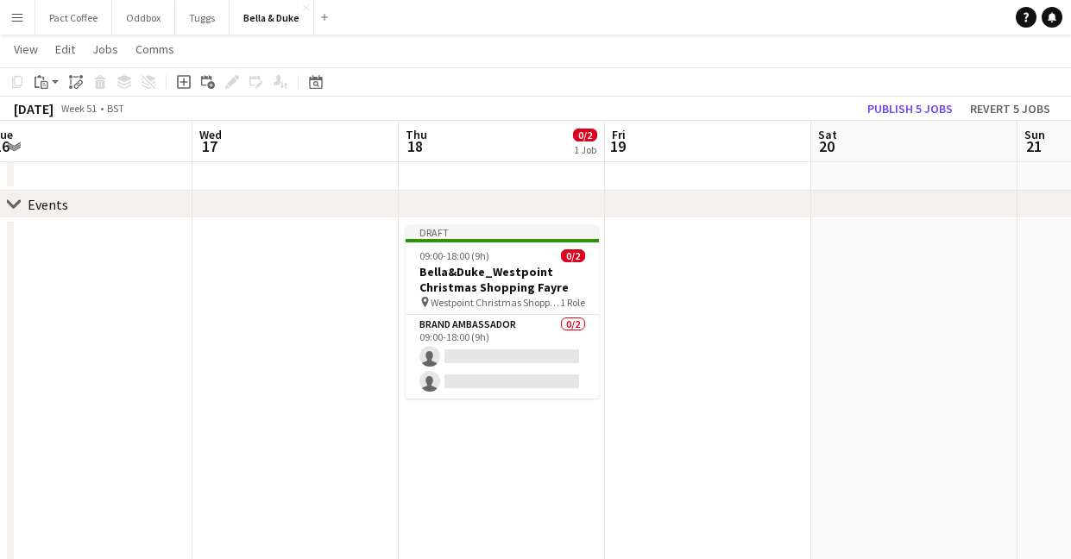
scroll to position [0, 384]
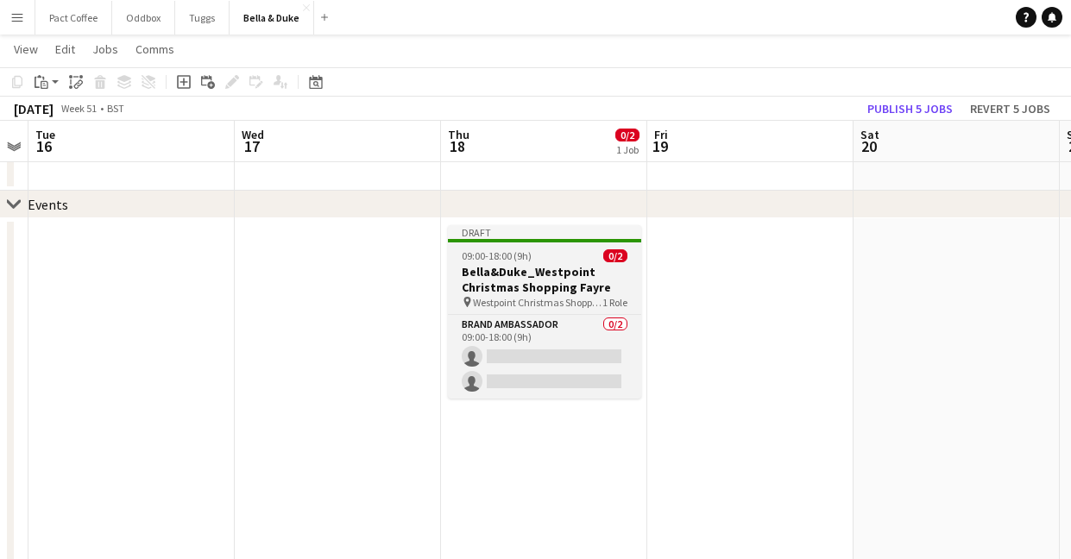
click at [548, 262] on app-job-card "Draft 09:00-18:00 (9h) 0/2 [PERSON_NAME] Christmas Shopping Fayre pin Westpoint…" at bounding box center [544, 311] width 193 height 173
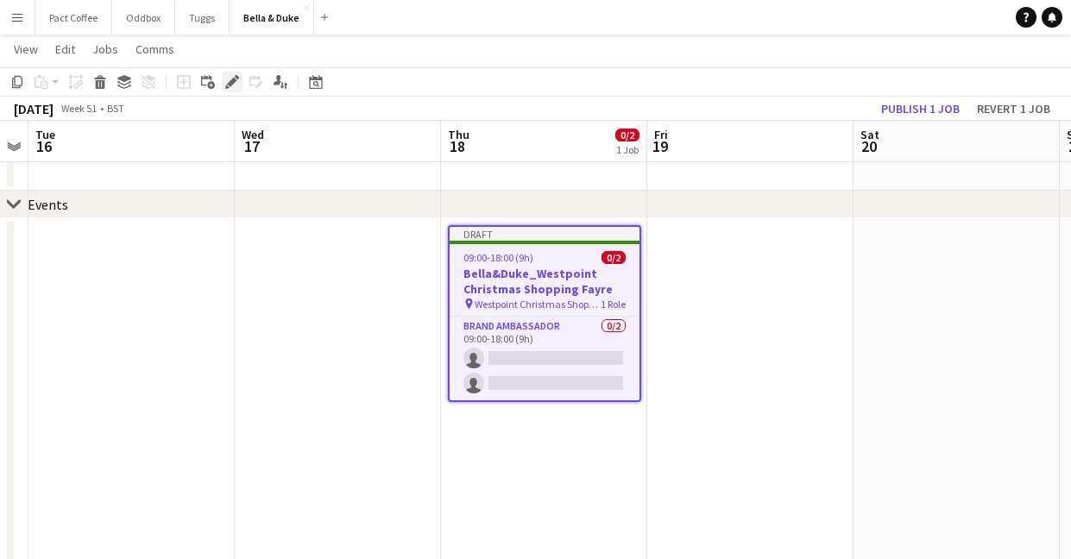
click at [229, 78] on icon "Edit" at bounding box center [232, 82] width 14 height 14
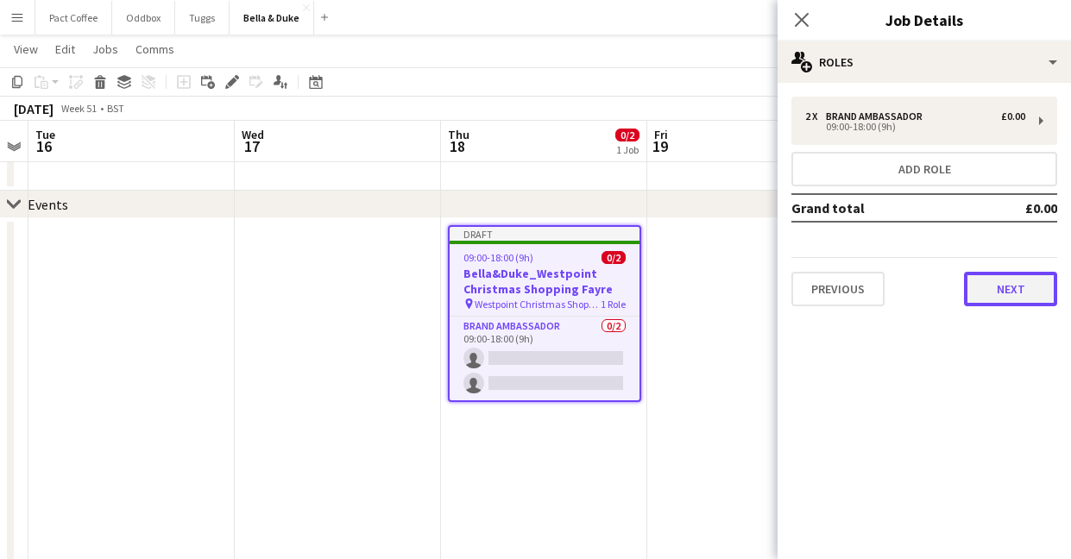
click at [982, 289] on button "Next" at bounding box center [1010, 289] width 93 height 35
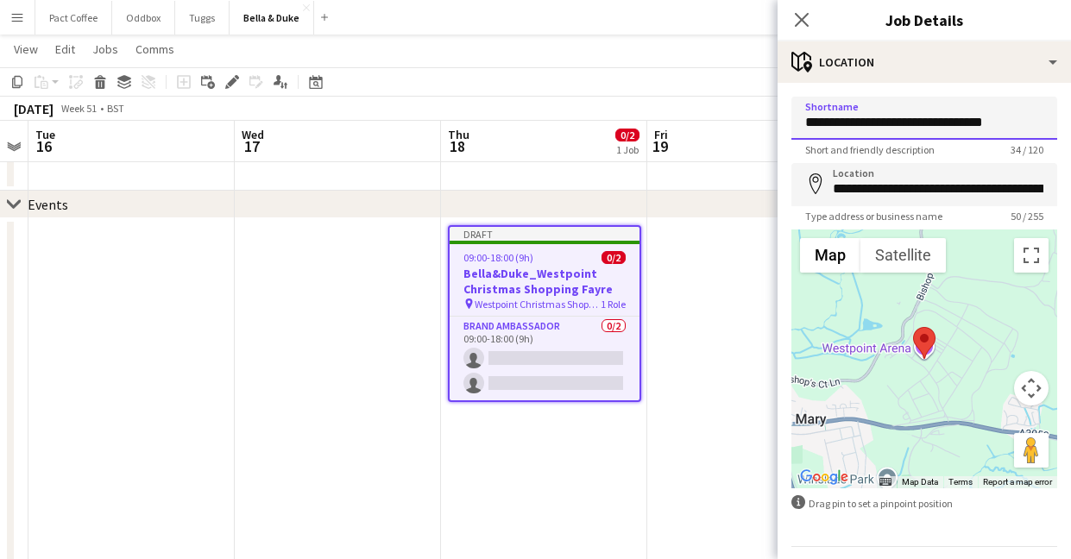
click at [921, 130] on input "**********" at bounding box center [924, 118] width 266 height 43
paste input
type input "**********"
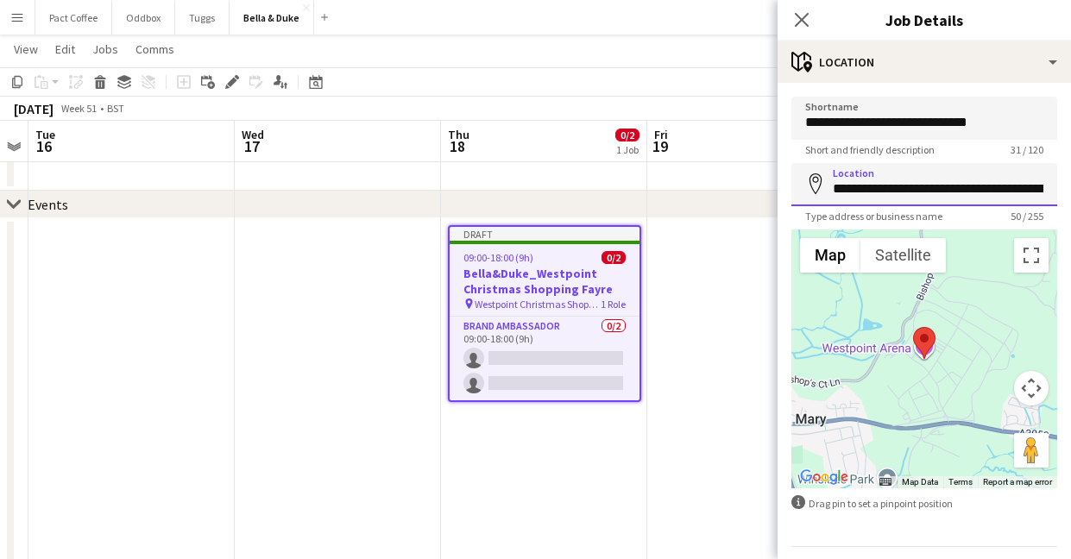
click at [867, 190] on input "**********" at bounding box center [924, 184] width 266 height 43
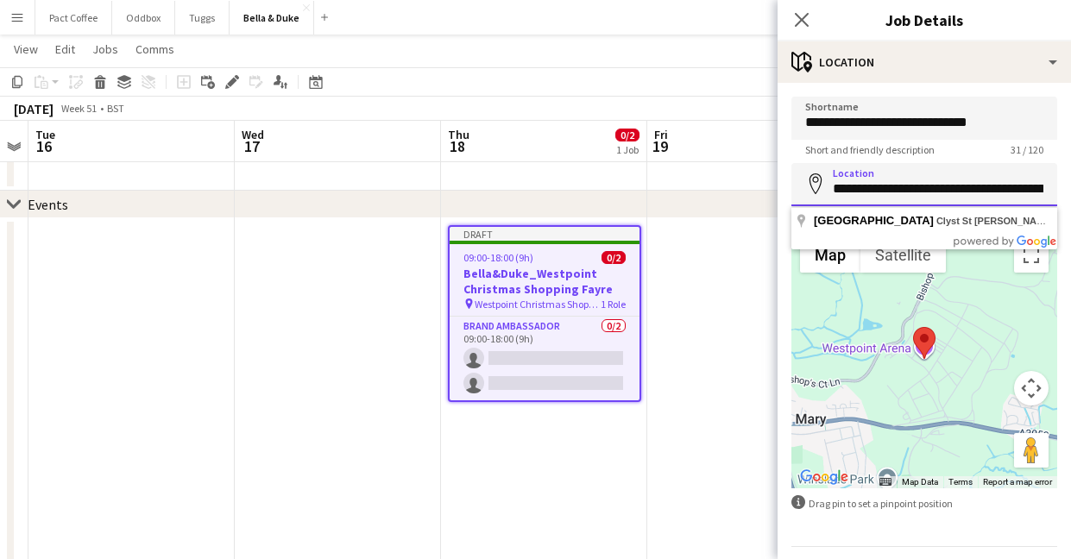
click at [867, 190] on input "**********" at bounding box center [924, 184] width 266 height 43
paste input
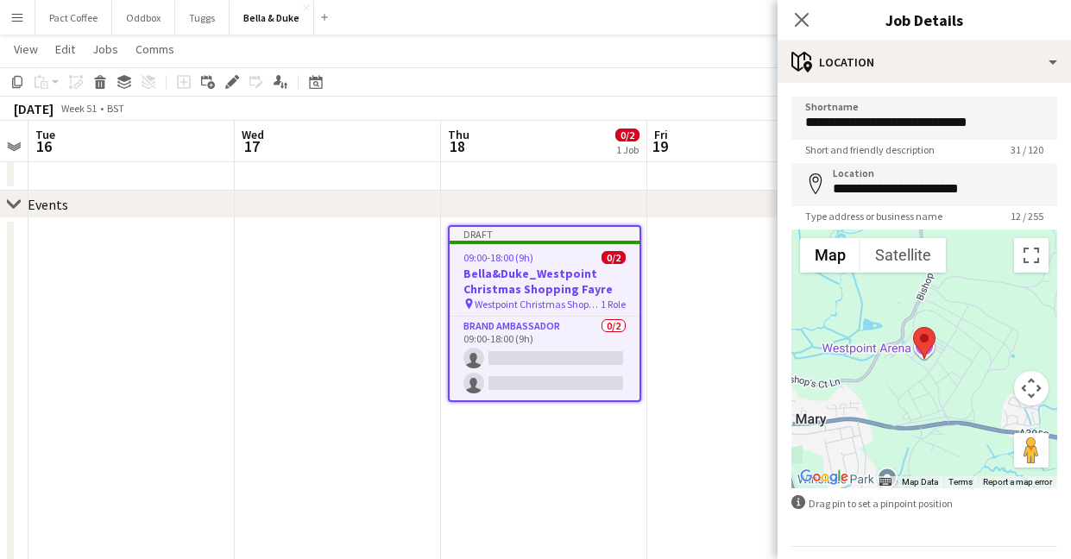
type input "**********"
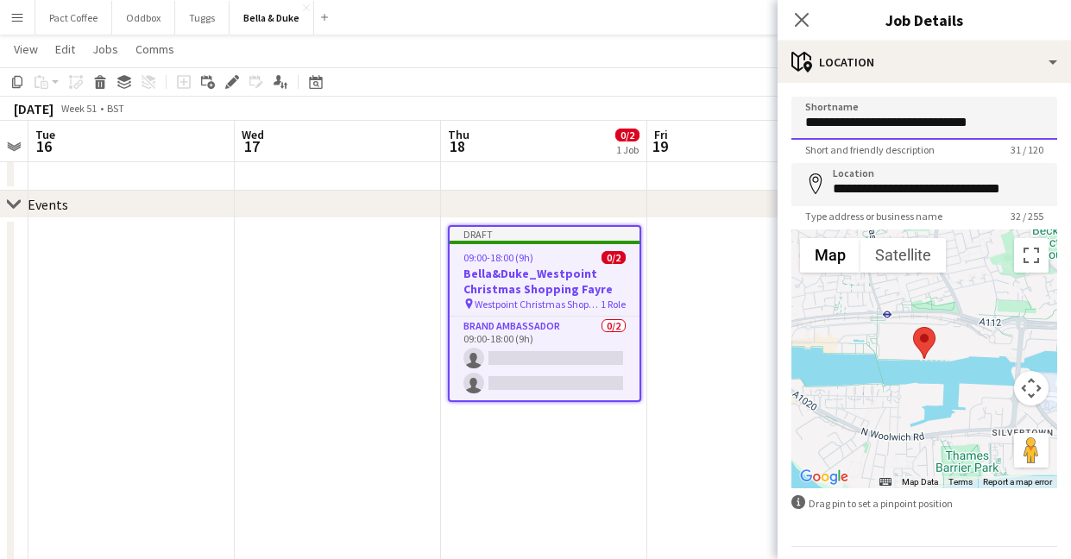
click at [889, 131] on input "**********" at bounding box center [924, 118] width 266 height 43
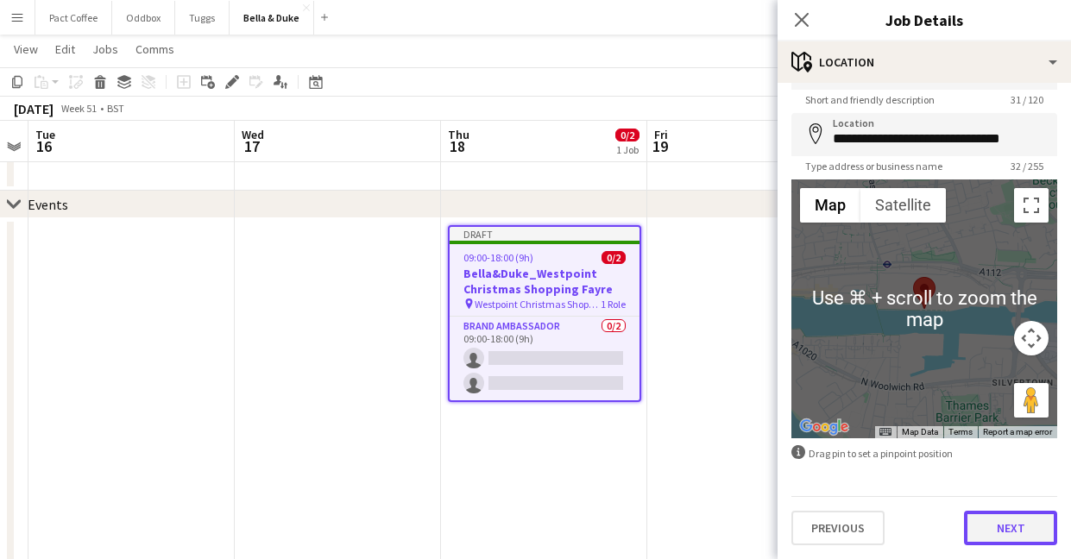
click at [1001, 521] on button "Next" at bounding box center [1010, 528] width 93 height 35
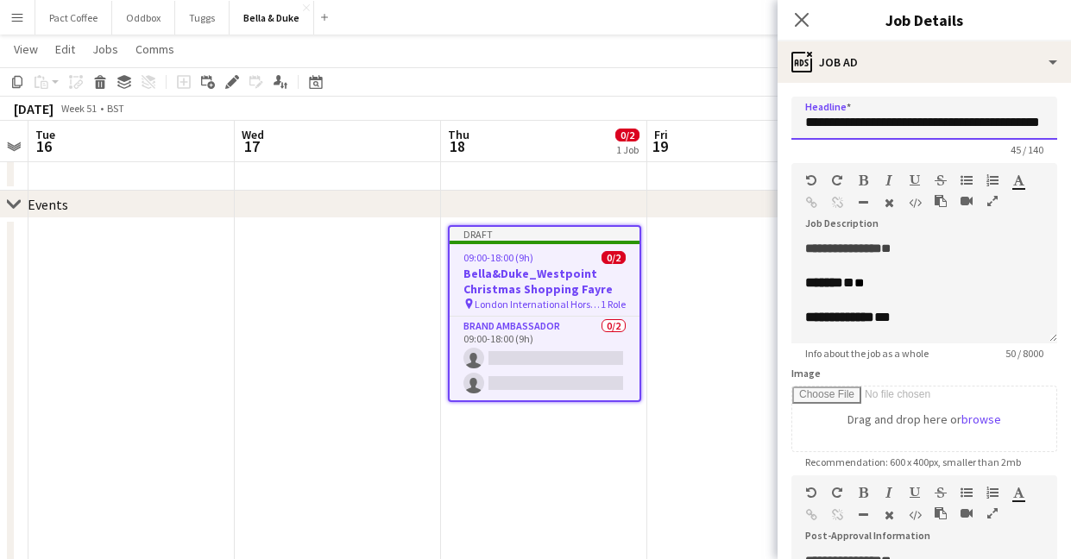
drag, startPoint x: 881, startPoint y: 122, endPoint x: 1147, endPoint y: 122, distance: 266.6
paste input "text"
click at [971, 128] on input "**********" at bounding box center [924, 118] width 266 height 43
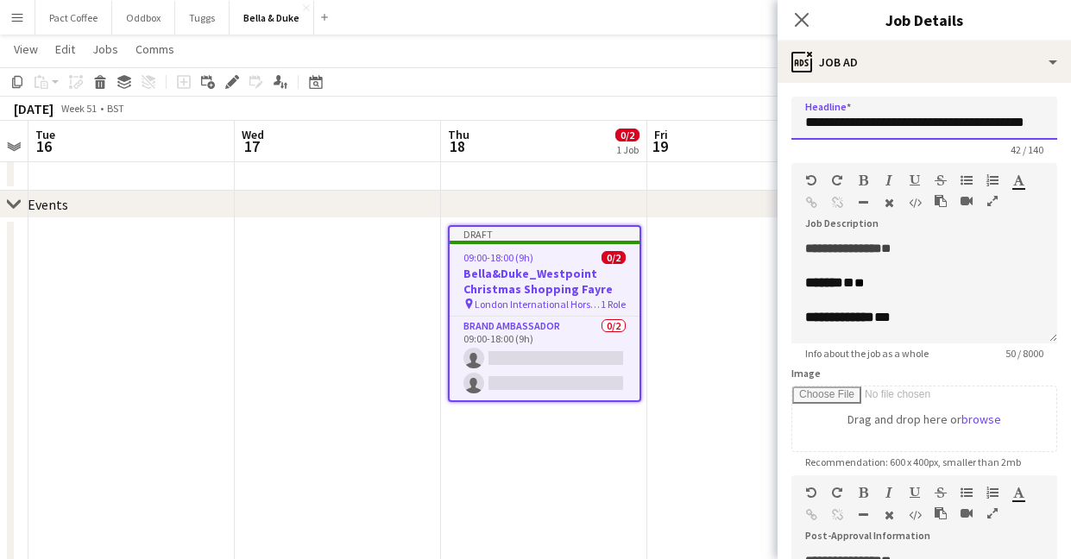
click at [971, 128] on input "**********" at bounding box center [924, 118] width 266 height 43
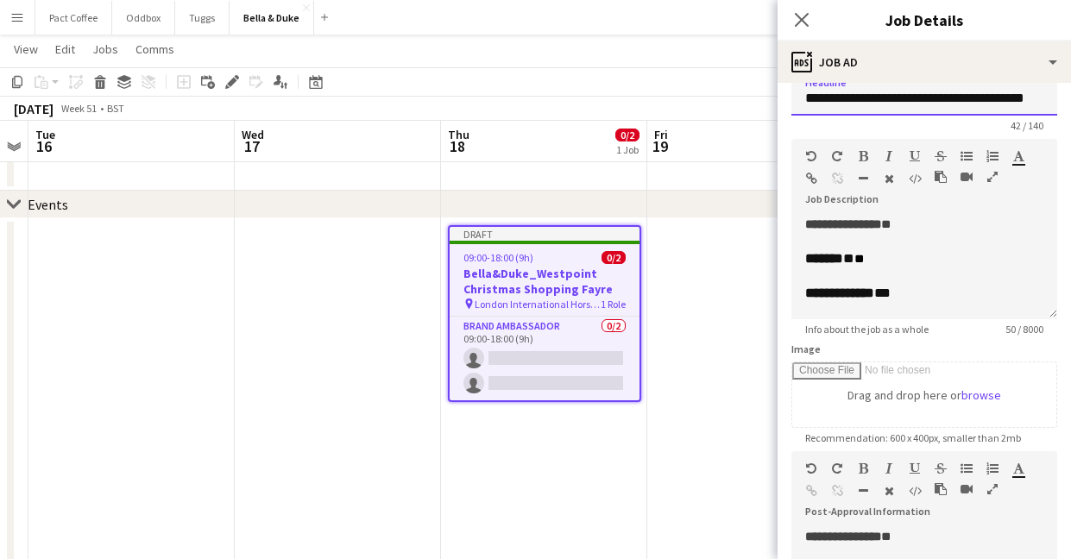
scroll to position [23, 0]
type input "**********"
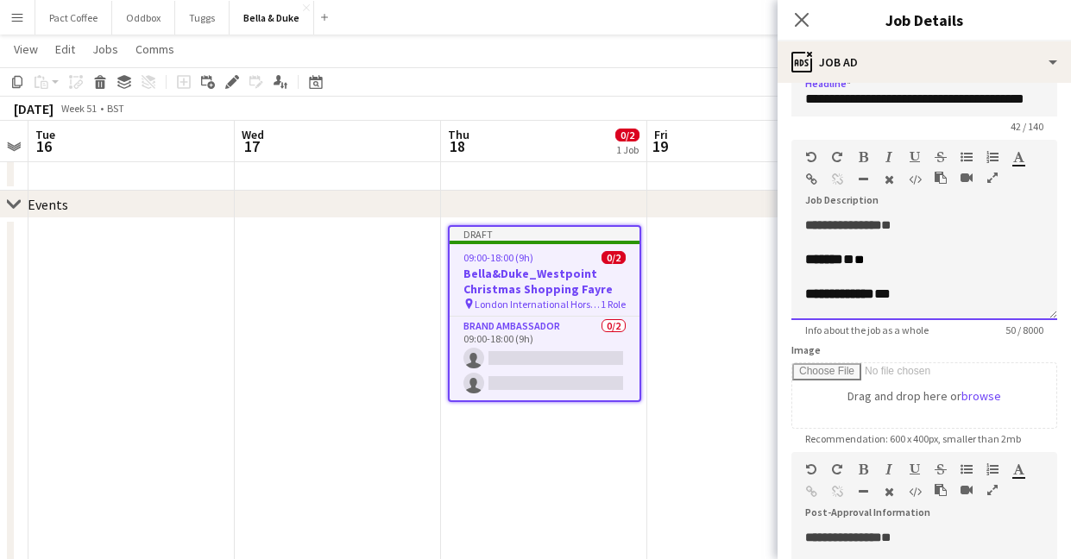
scroll to position [0, 0]
drag, startPoint x: 928, startPoint y: 296, endPoint x: 784, endPoint y: 223, distance: 161.3
click at [784, 223] on form "**********" at bounding box center [923, 444] width 293 height 743
click at [906, 234] on div at bounding box center [924, 242] width 238 height 17
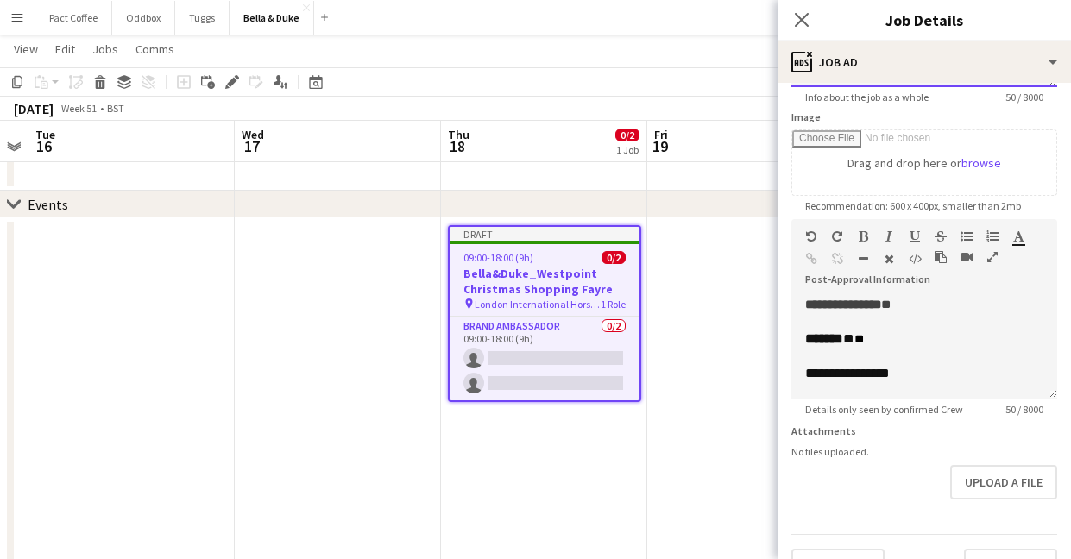
scroll to position [293, 0]
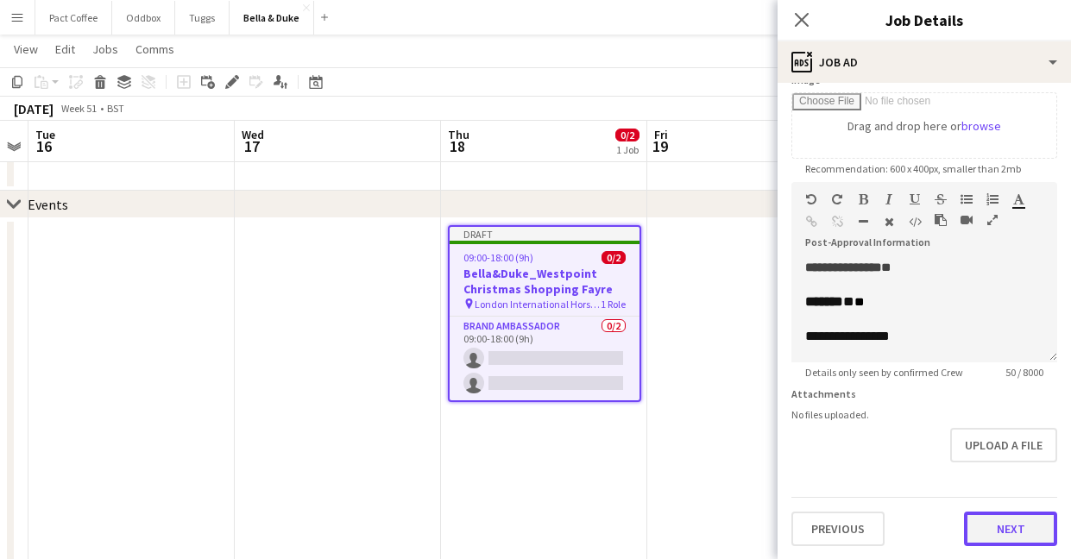
click at [1009, 522] on button "Next" at bounding box center [1010, 529] width 93 height 35
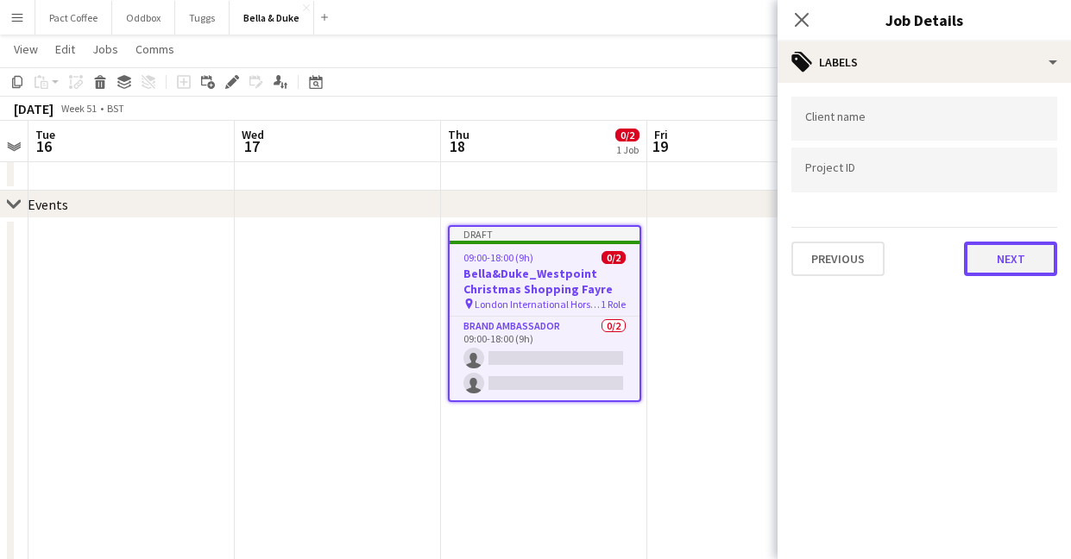
click at [993, 263] on button "Next" at bounding box center [1010, 259] width 93 height 35
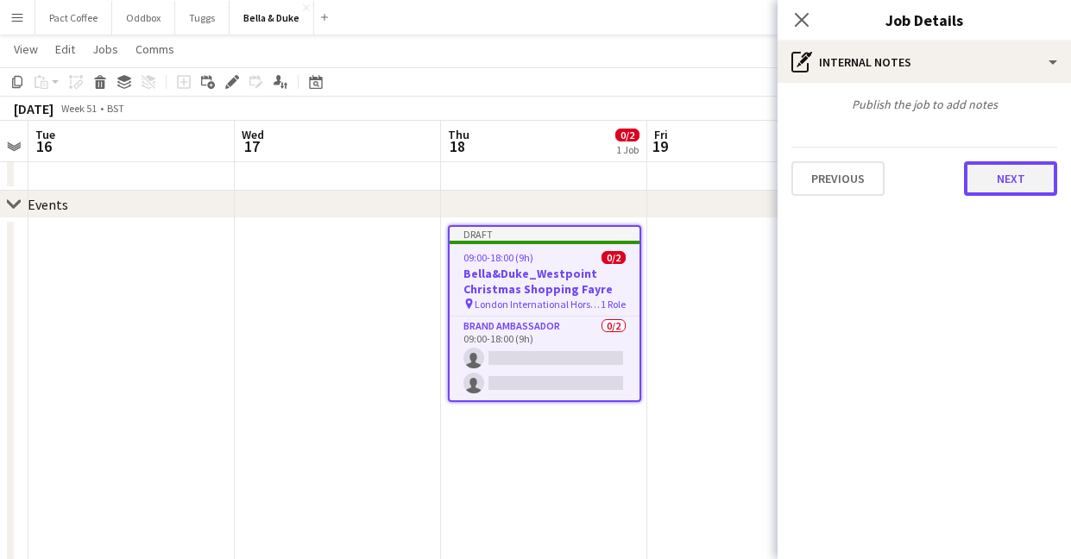
click at [984, 168] on button "Next" at bounding box center [1010, 178] width 93 height 35
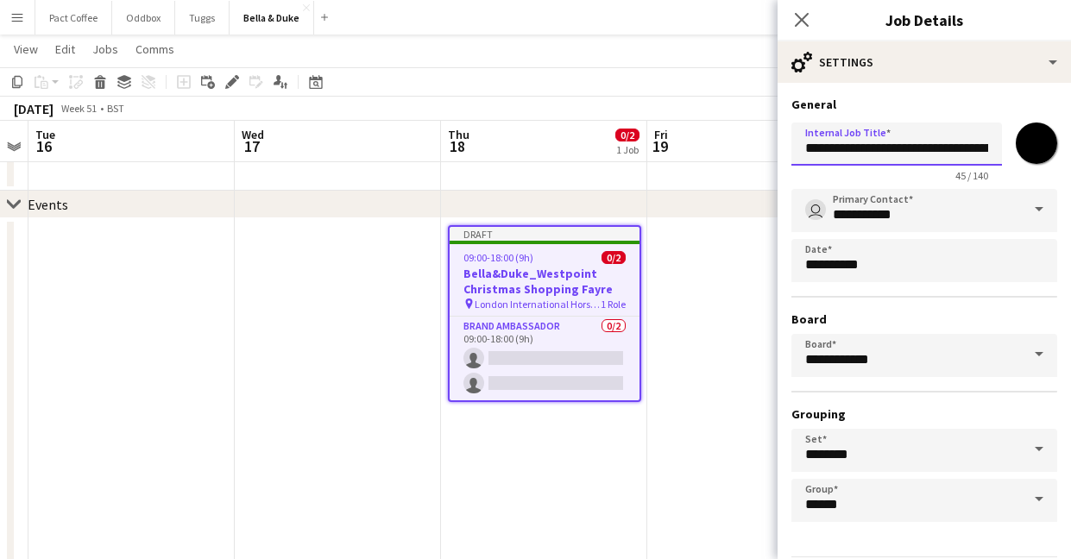
click at [946, 146] on input "**********" at bounding box center [896, 144] width 211 height 43
paste input "text"
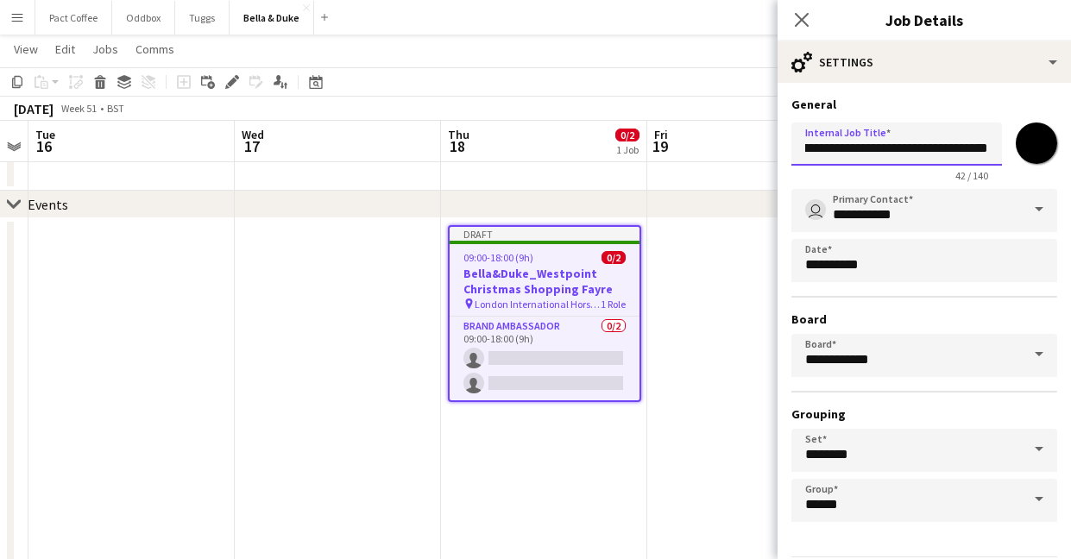
type input "**********"
click at [1016, 156] on div "*******" at bounding box center [1035, 143] width 41 height 41
click at [1034, 150] on input "*******" at bounding box center [1036, 143] width 62 height 62
type input "*******"
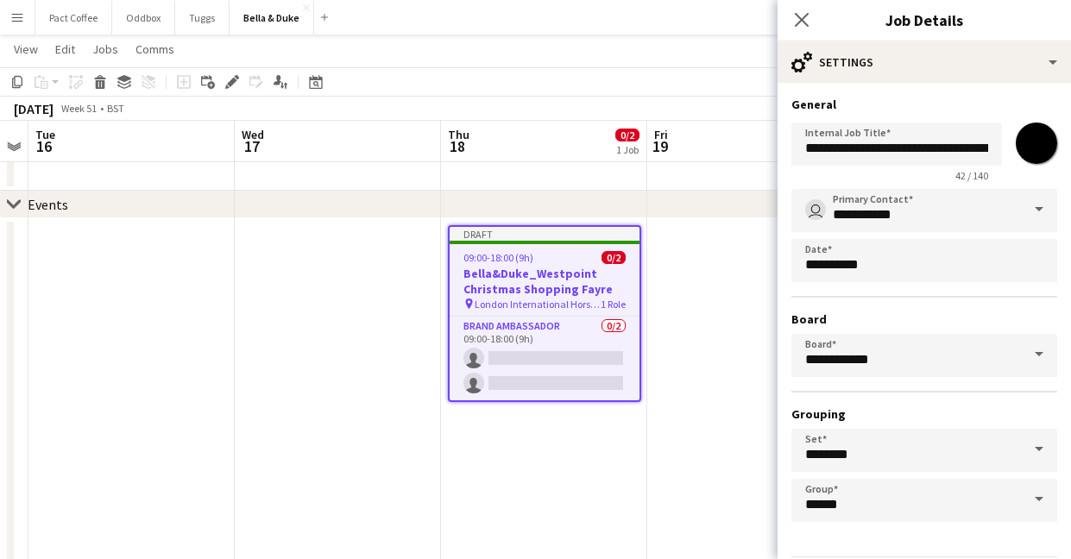
click at [852, 397] on div "**********" at bounding box center [924, 355] width 266 height 333
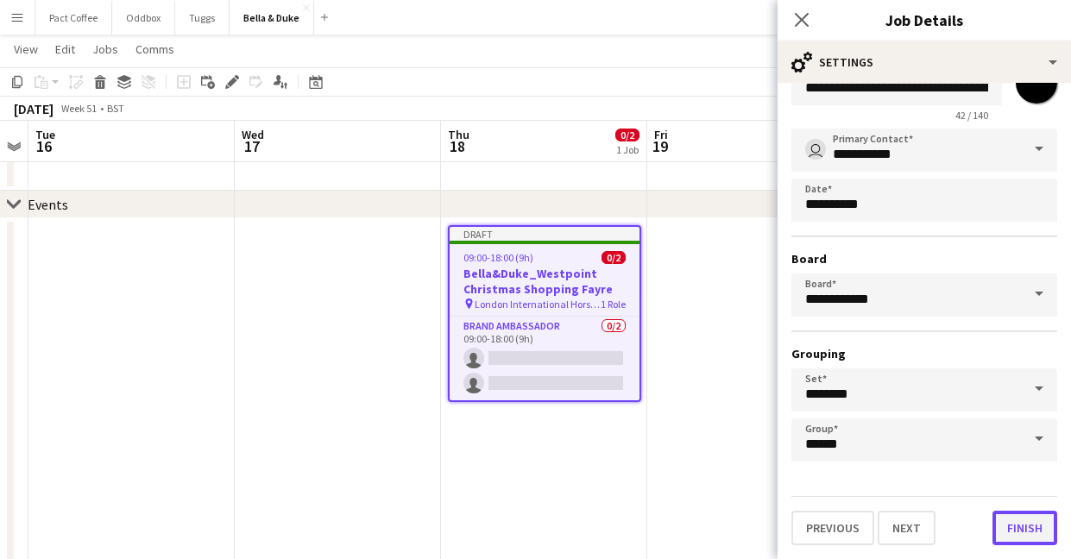
click at [1034, 518] on button "Finish" at bounding box center [1024, 528] width 65 height 35
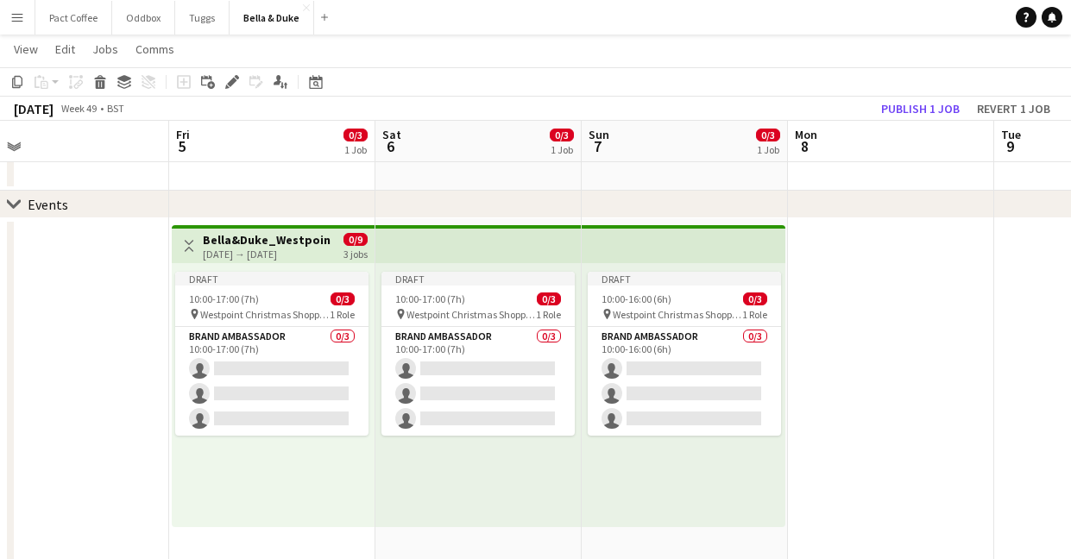
scroll to position [0, 443]
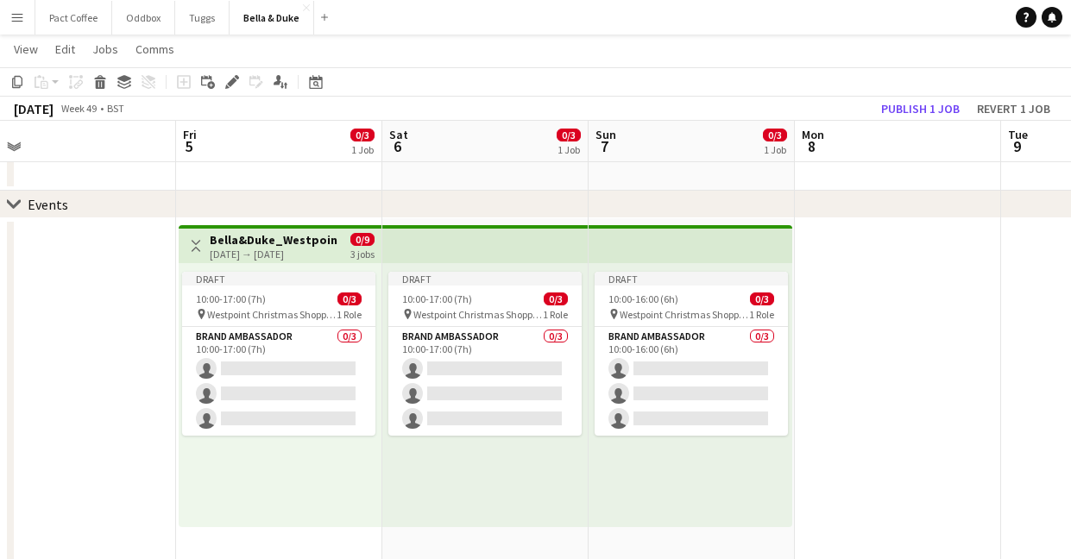
click at [264, 248] on div "[DATE] → [DATE]" at bounding box center [274, 254] width 129 height 13
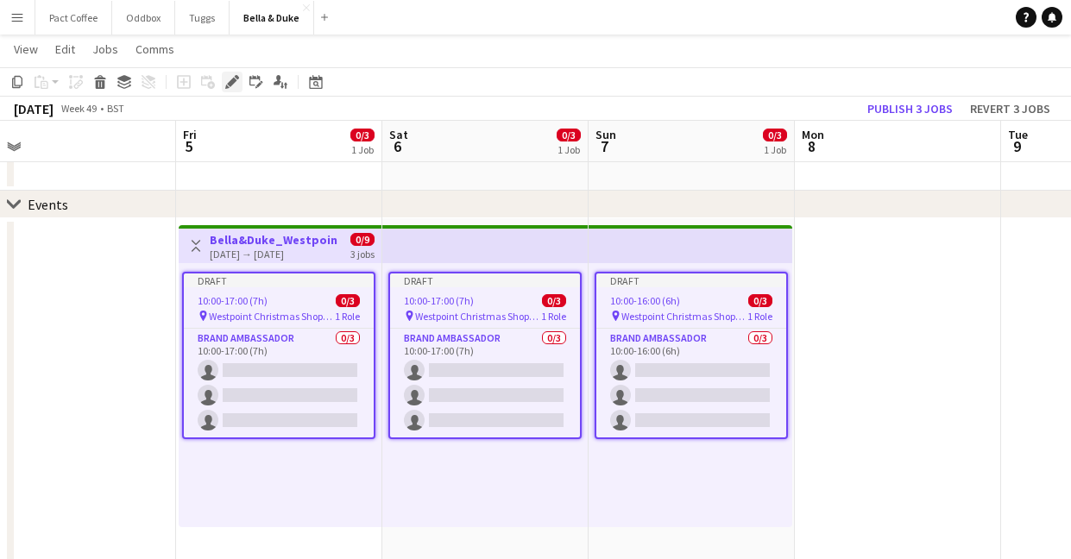
click at [230, 72] on div "Edit" at bounding box center [232, 82] width 21 height 21
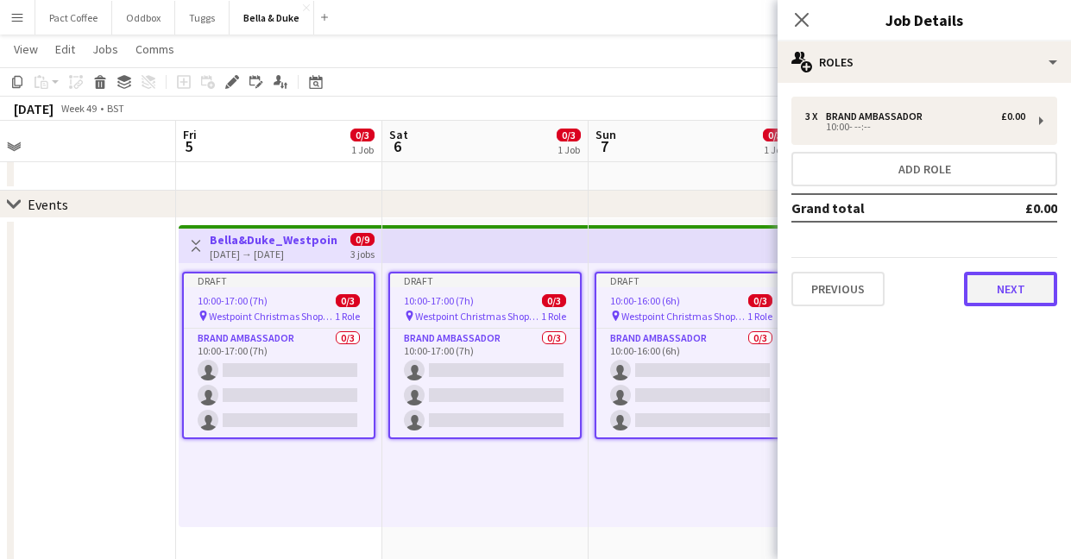
click at [1003, 292] on button "Next" at bounding box center [1010, 289] width 93 height 35
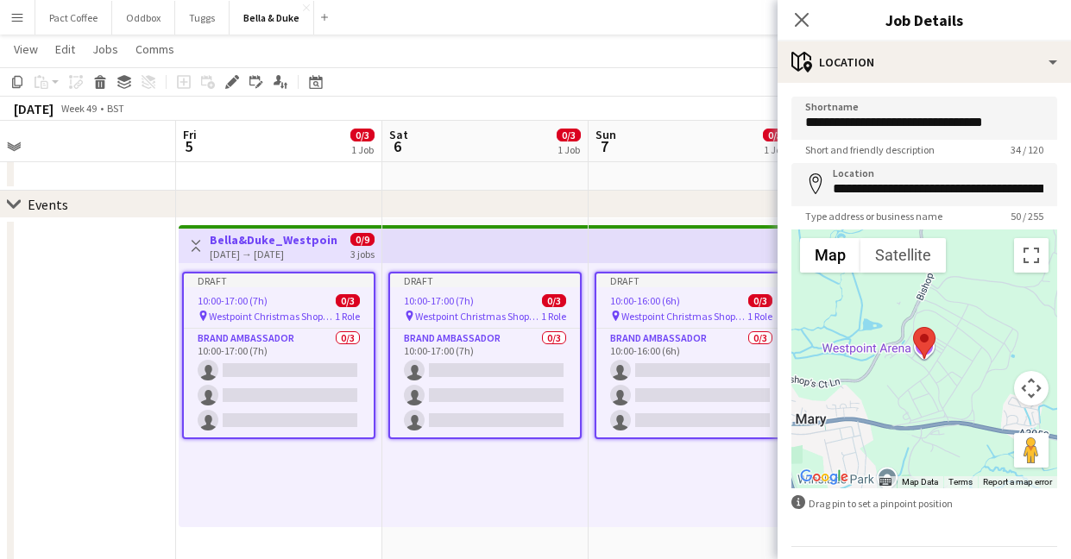
scroll to position [50, 0]
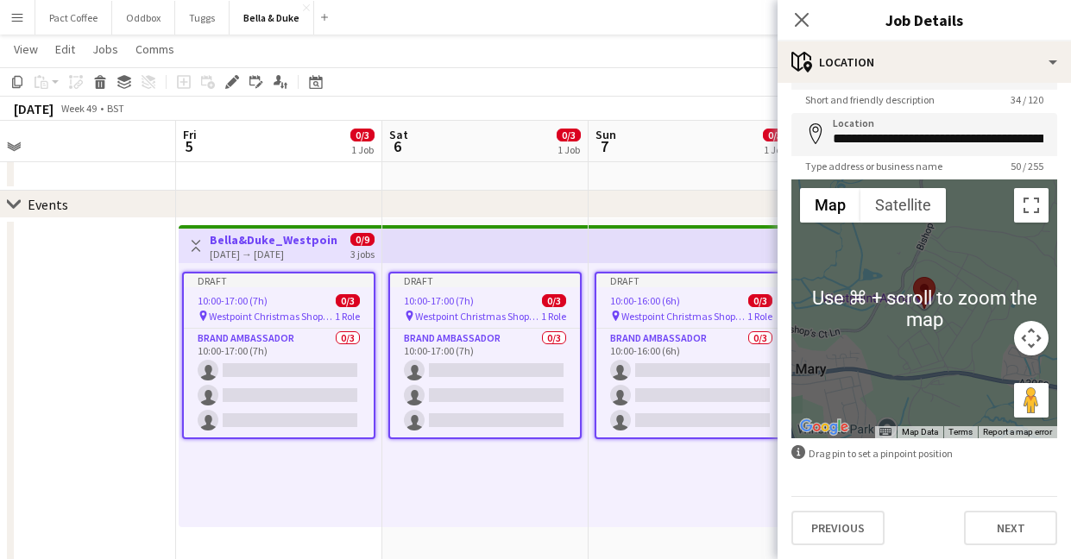
click at [1056, 544] on div "Previous Next" at bounding box center [924, 520] width 266 height 49
click at [1032, 531] on button "Next" at bounding box center [1010, 528] width 93 height 35
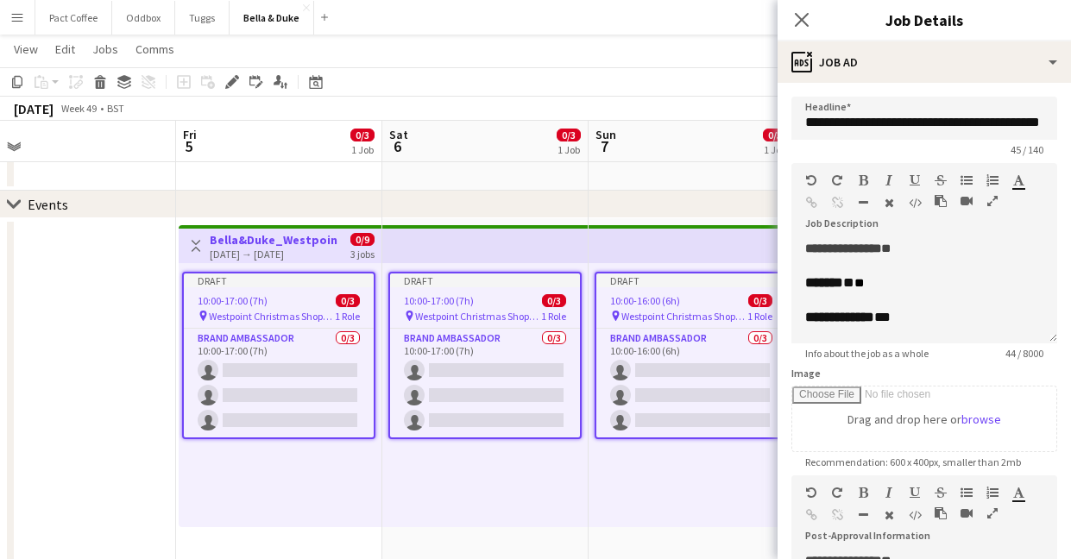
scroll to position [0, 0]
click at [930, 244] on div "**********" at bounding box center [924, 248] width 238 height 17
click at [896, 285] on div "******* * **" at bounding box center [924, 282] width 238 height 17
click at [934, 317] on div "**********" at bounding box center [924, 317] width 238 height 17
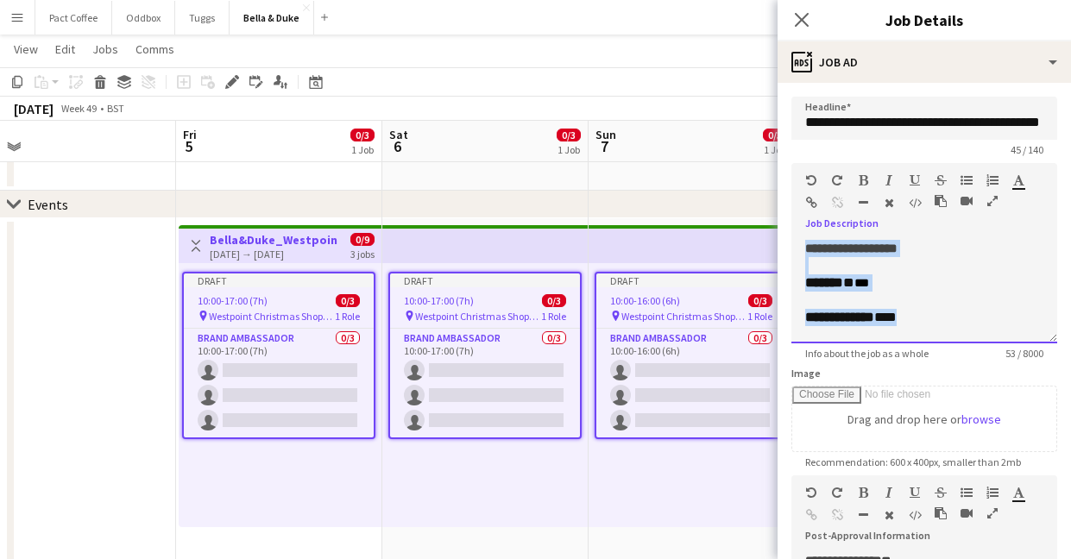
drag, startPoint x: 938, startPoint y: 326, endPoint x: 745, endPoint y: 187, distance: 237.3
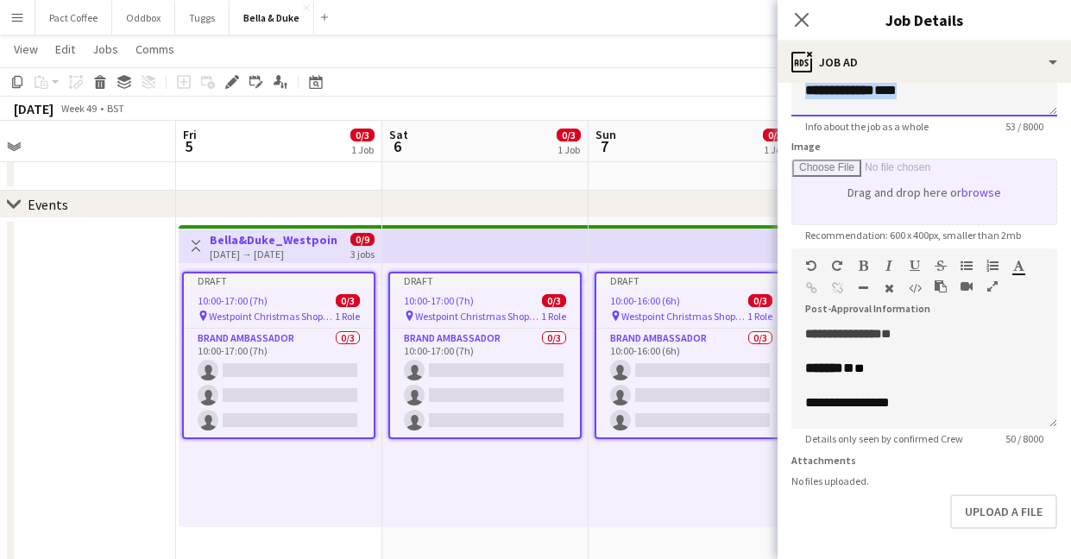
scroll to position [293, 0]
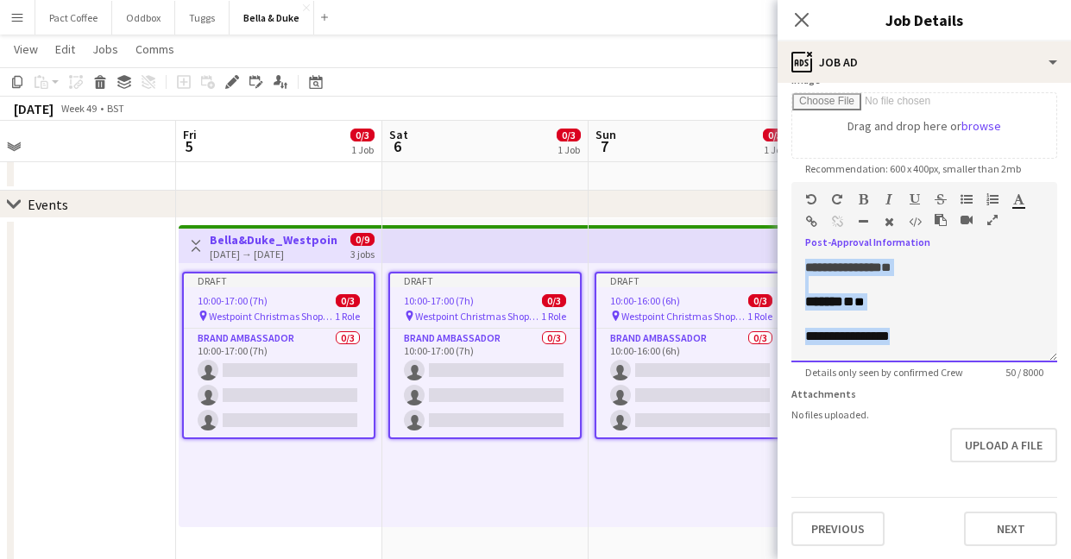
drag, startPoint x: 932, startPoint y: 347, endPoint x: 793, endPoint y: 223, distance: 186.3
click at [793, 223] on div "**********" at bounding box center [924, 272] width 266 height 180
paste div
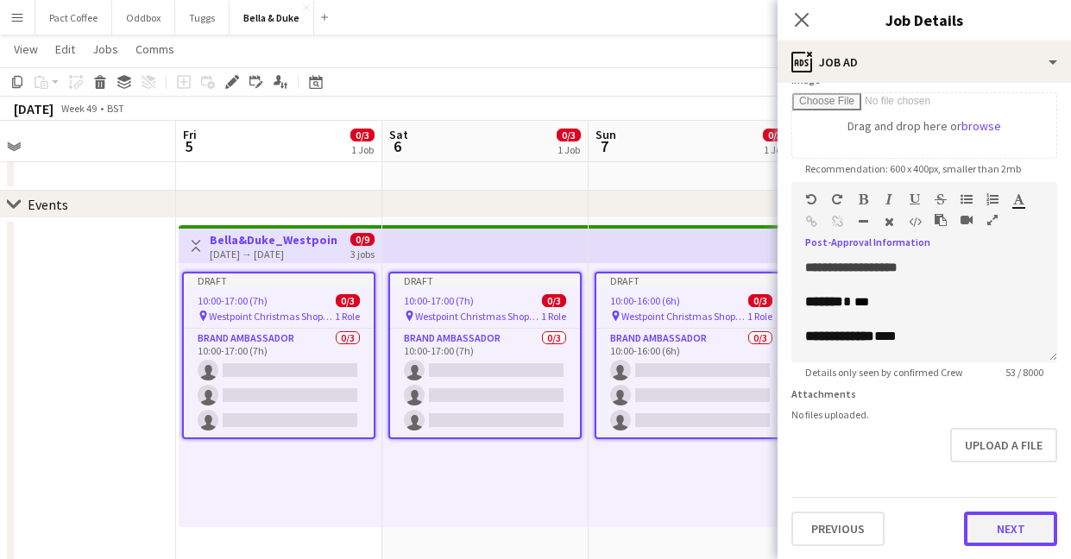
click at [1034, 515] on button "Next" at bounding box center [1010, 529] width 93 height 35
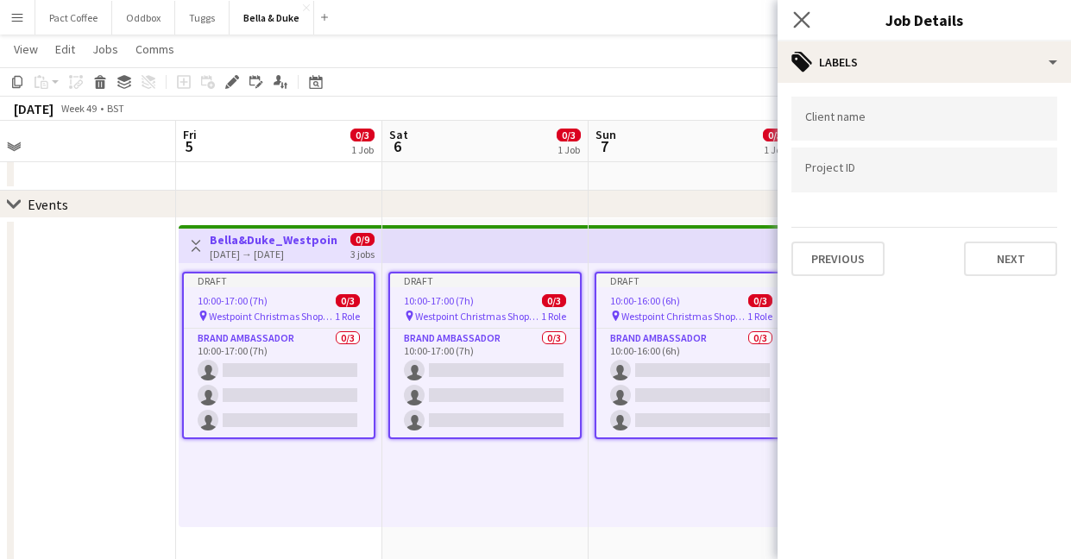
click at [800, 28] on app-icon "Close pop-in" at bounding box center [801, 20] width 25 height 25
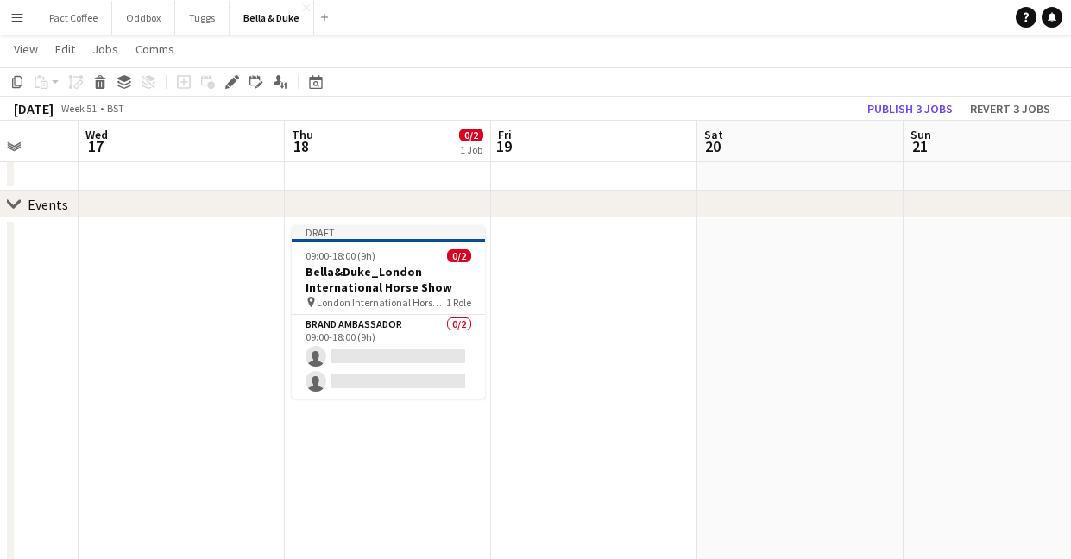
scroll to position [0, 544]
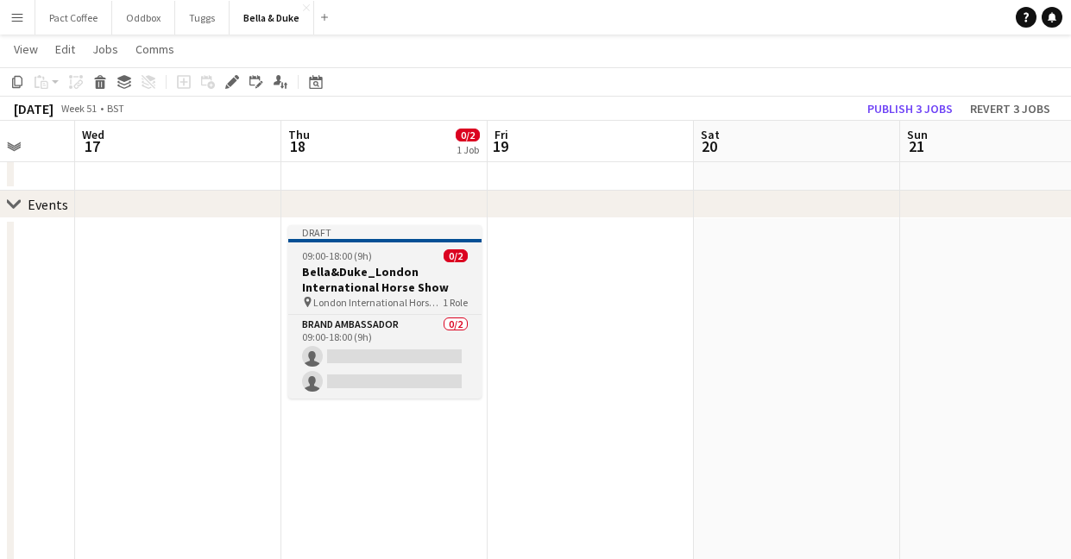
click at [379, 285] on h3 "Bella&Duke_London International Horse Show" at bounding box center [384, 279] width 193 height 31
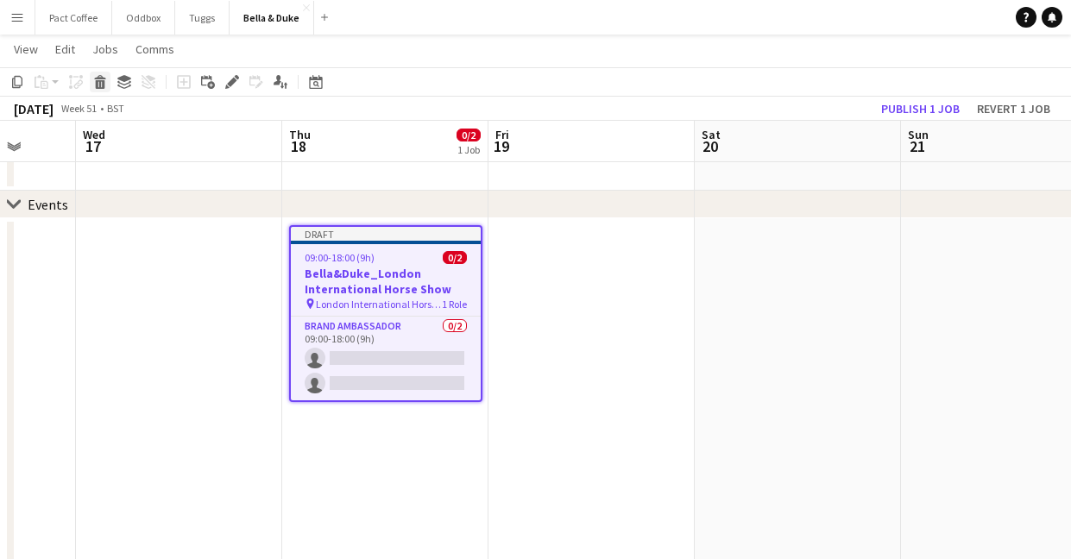
click at [103, 83] on icon at bounding box center [100, 84] width 9 height 9
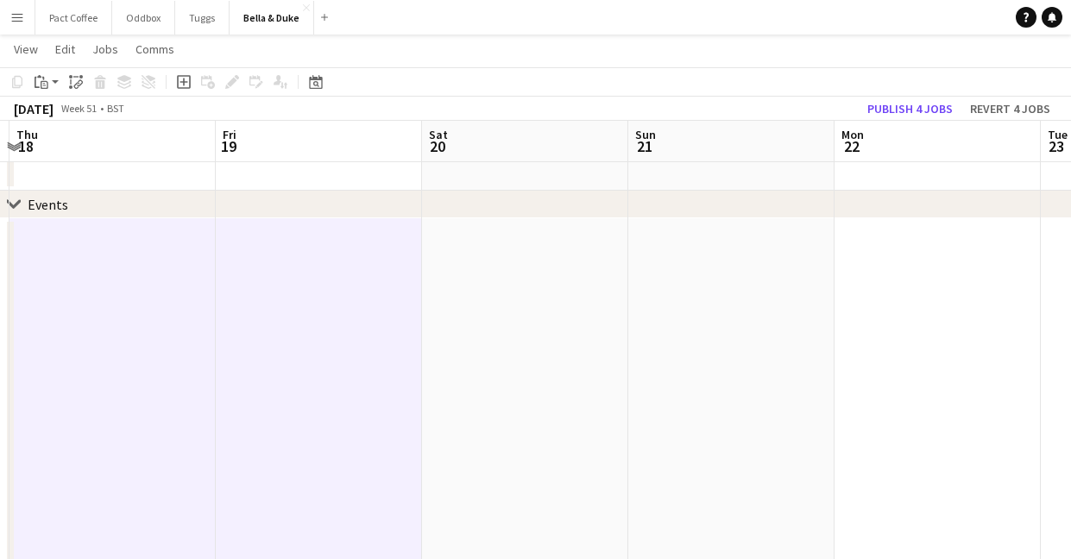
scroll to position [0, 824]
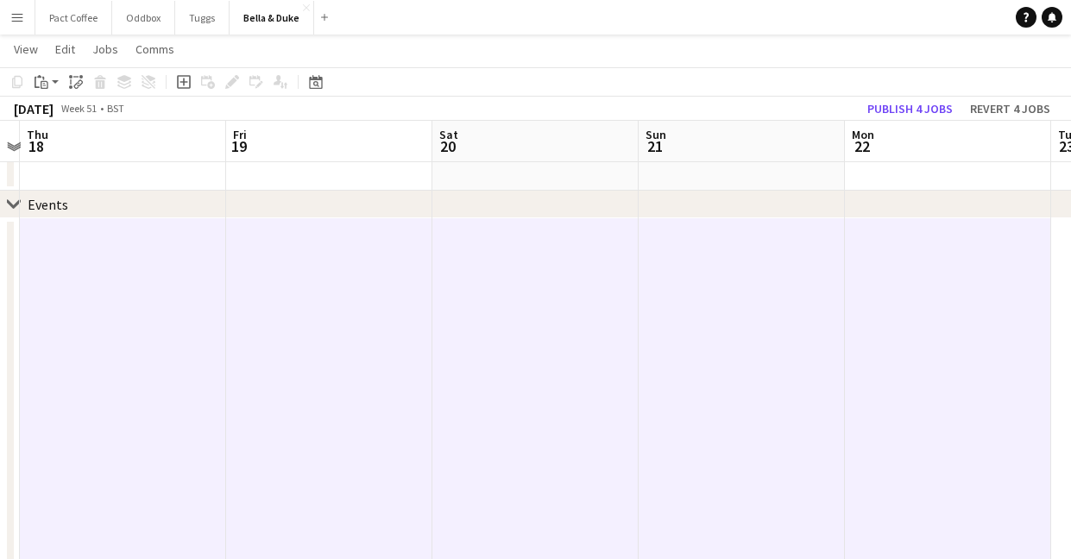
scroll to position [0, 594]
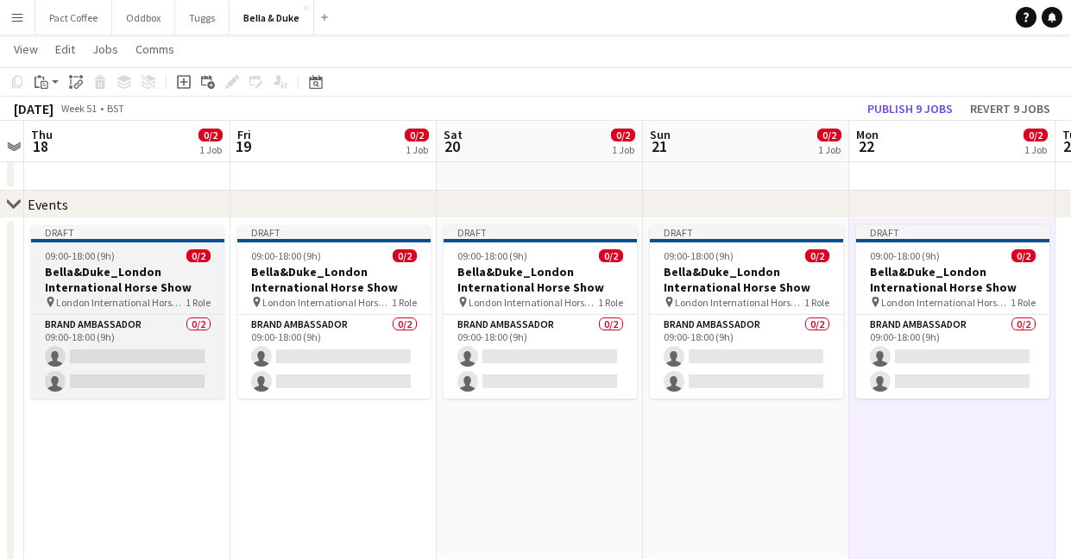
click at [160, 268] on h3 "Bella&Duke_London International Horse Show" at bounding box center [127, 279] width 193 height 31
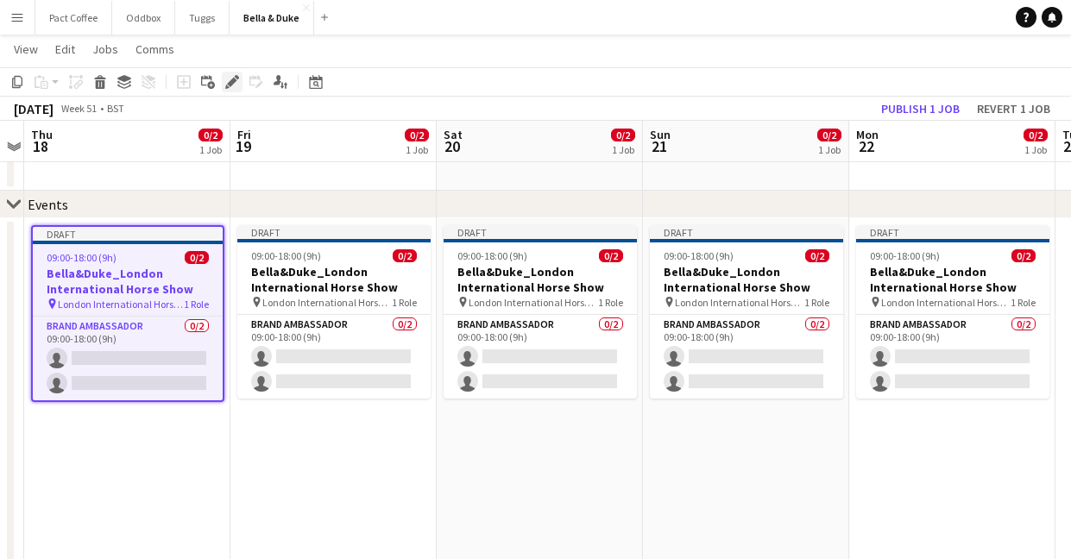
click at [229, 86] on icon at bounding box center [231, 82] width 9 height 9
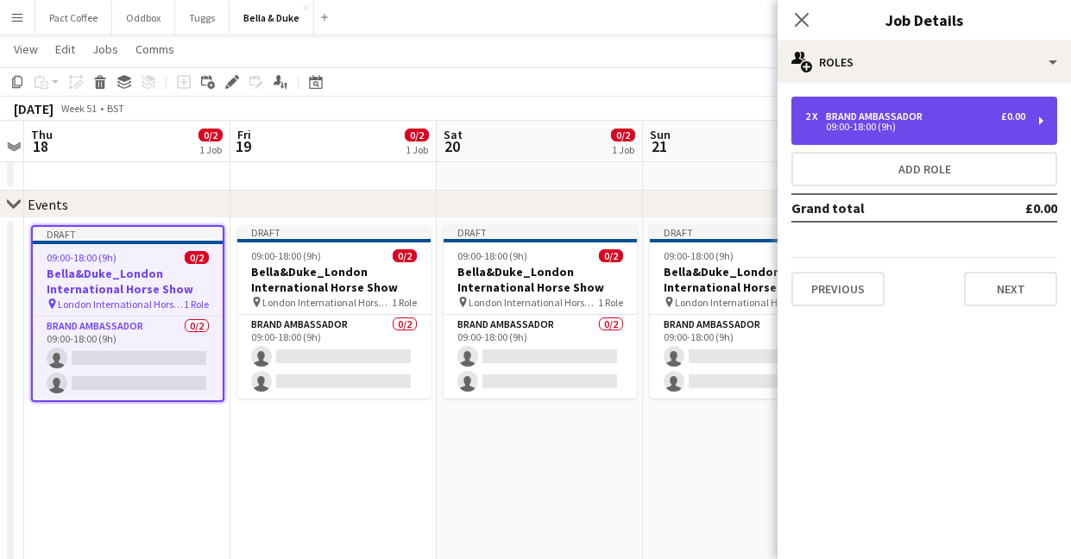
click at [854, 141] on div "2 x Brand Ambassador £0.00 09:00-18:00 (9h)" at bounding box center [924, 121] width 266 height 48
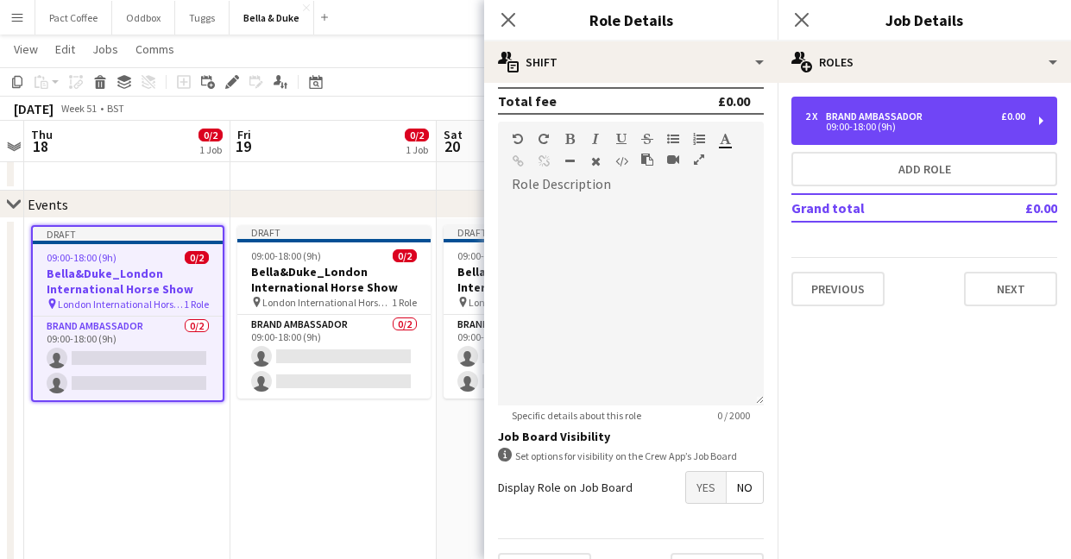
scroll to position [302, 0]
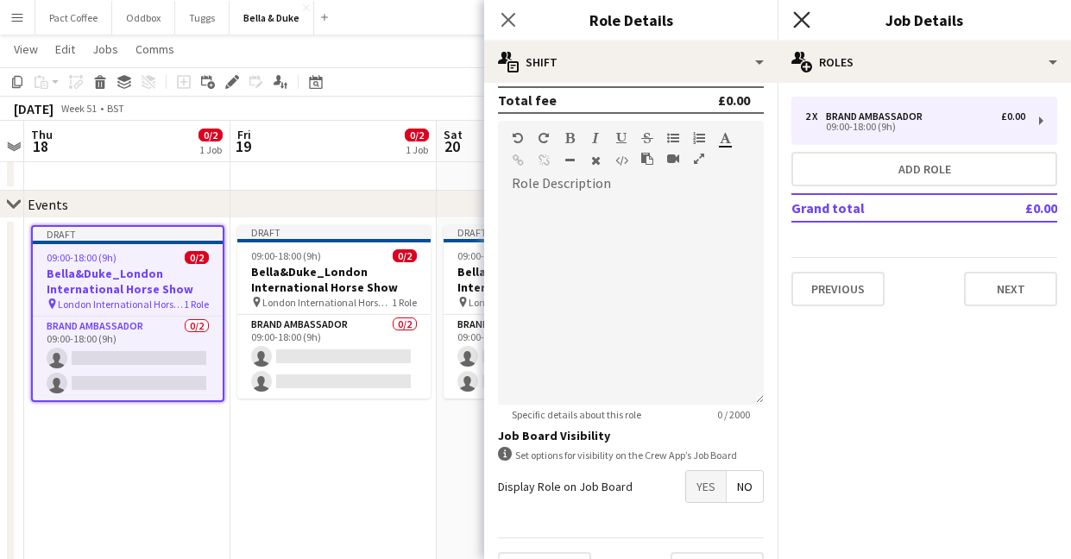
click at [808, 16] on icon "Close pop-in" at bounding box center [801, 19] width 16 height 16
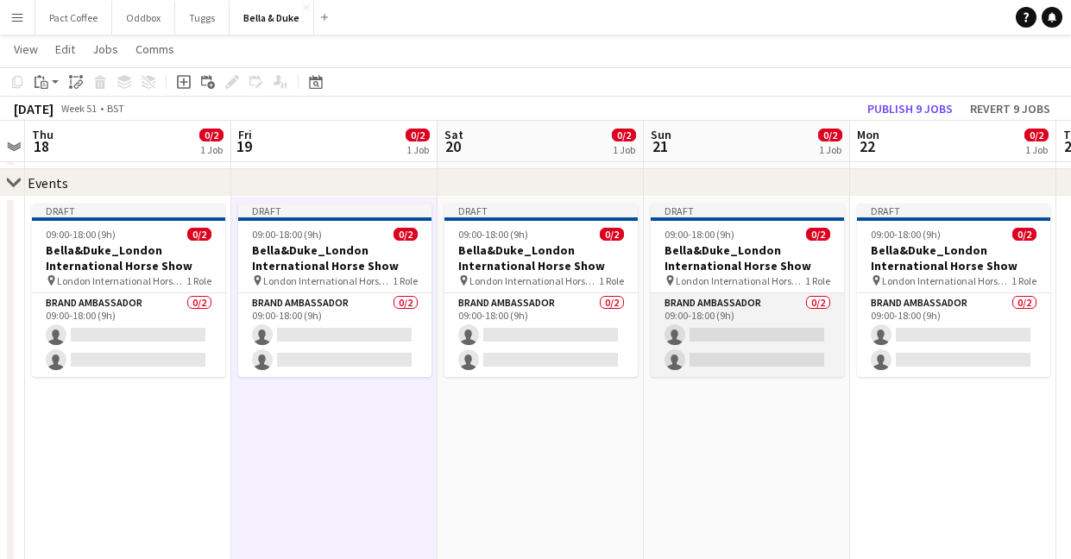
scroll to position [0, 592]
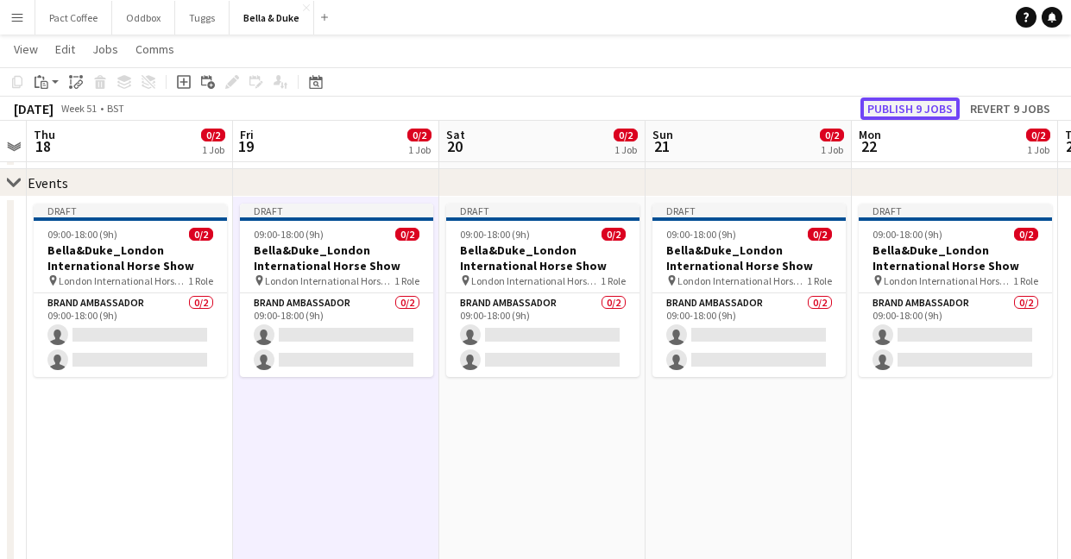
click at [917, 103] on button "Publish 9 jobs" at bounding box center [909, 108] width 99 height 22
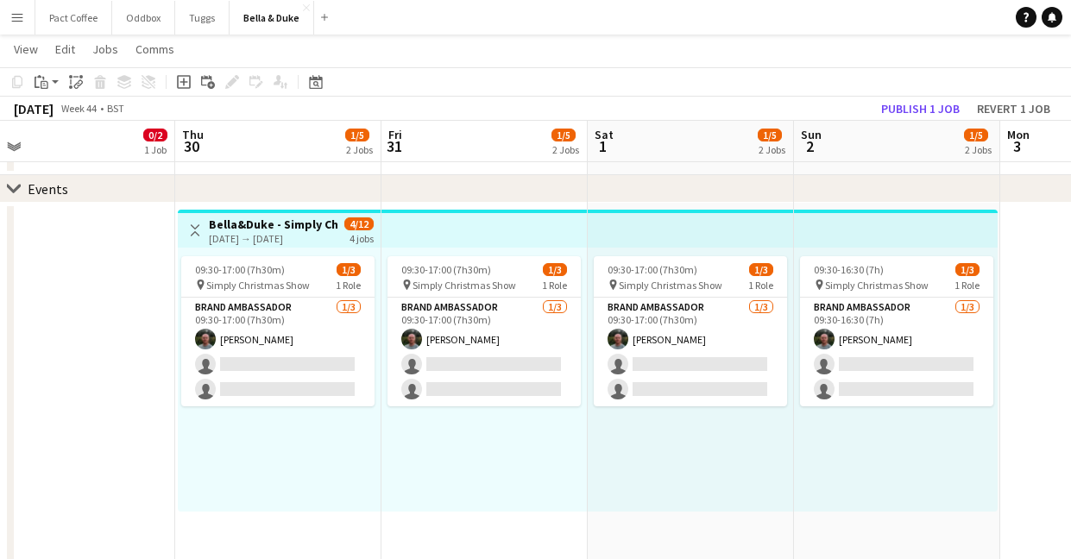
scroll to position [0, 638]
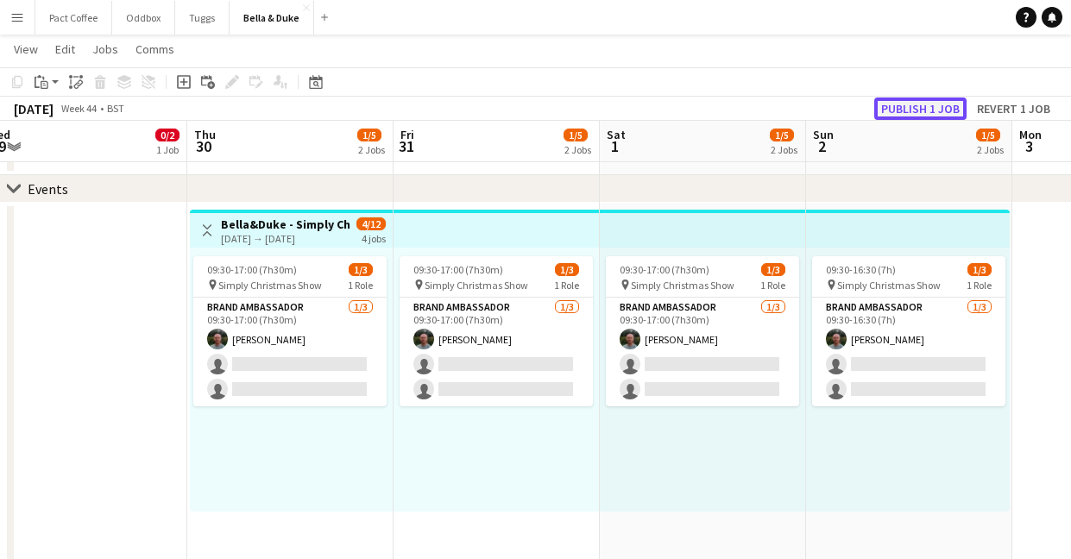
click at [928, 112] on button "Publish 1 job" at bounding box center [920, 108] width 92 height 22
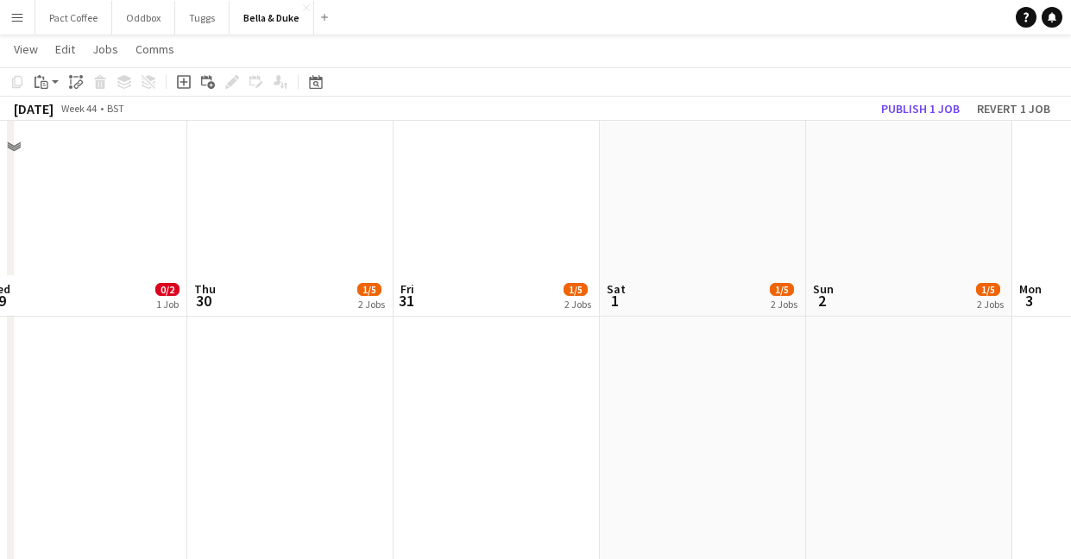
scroll to position [1185, 0]
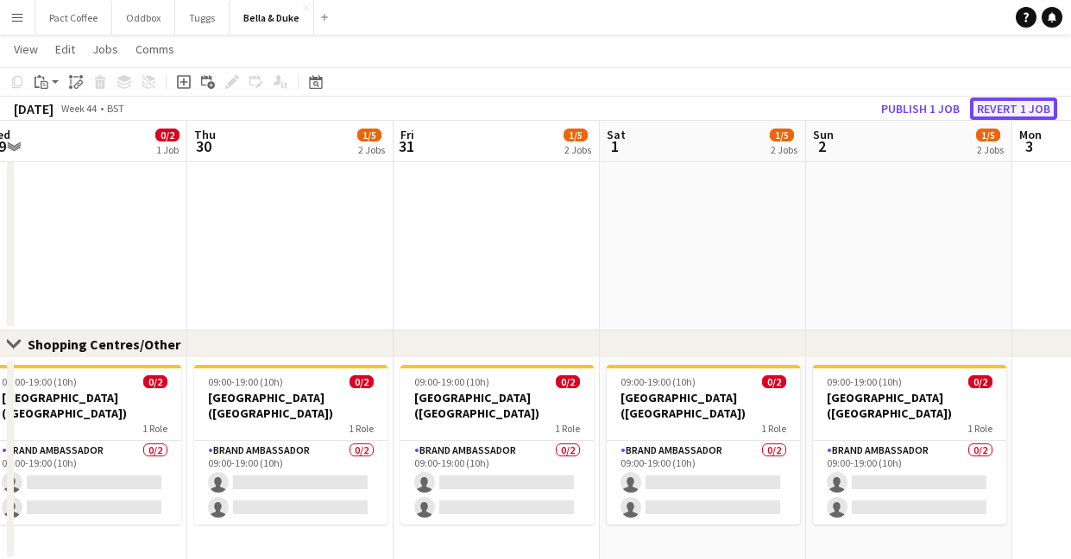
click at [981, 105] on button "Revert 1 job" at bounding box center [1013, 108] width 87 height 22
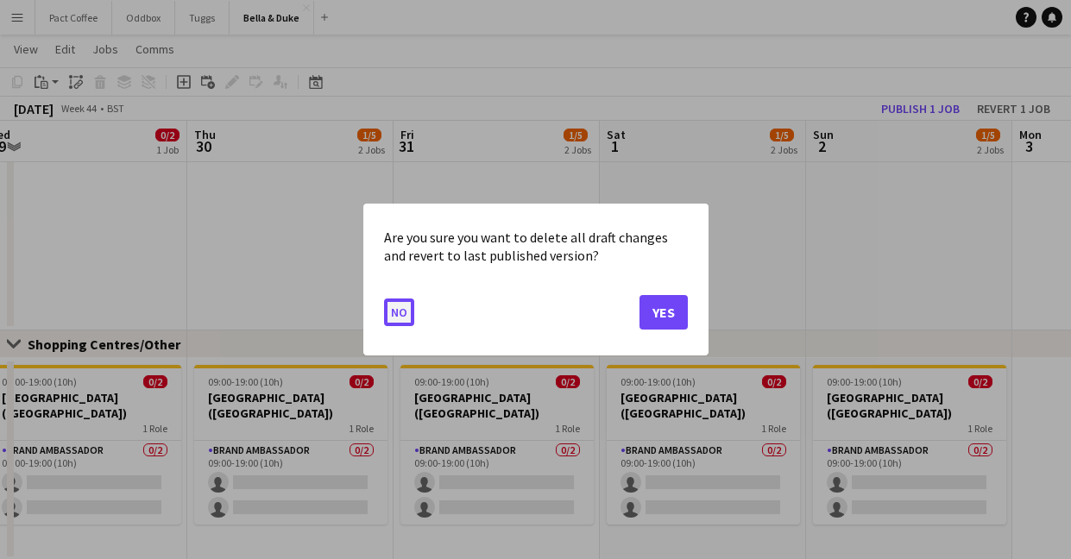
click at [397, 315] on button "No" at bounding box center [399, 313] width 30 height 28
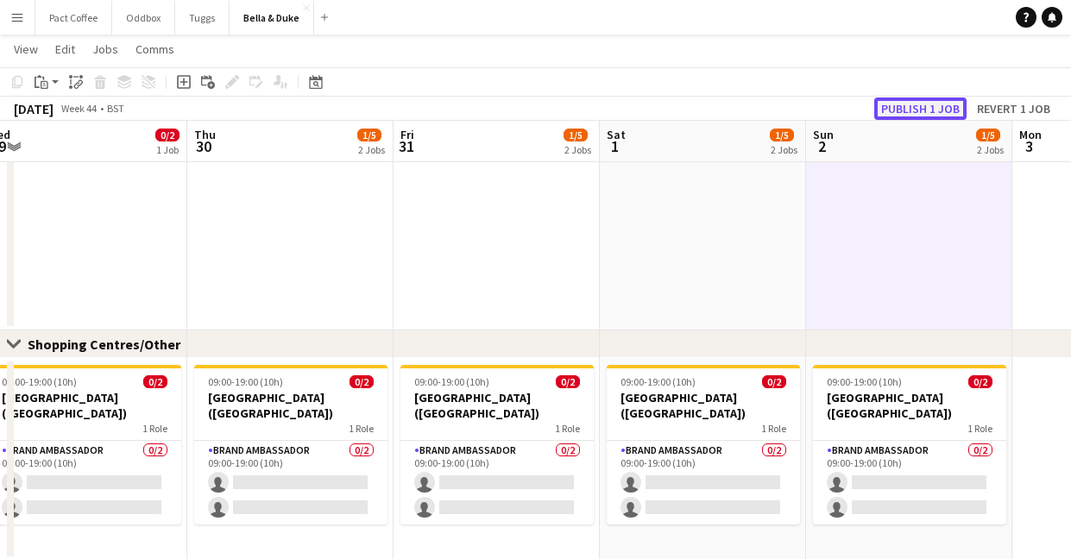
click at [930, 99] on button "Publish 1 job" at bounding box center [920, 108] width 92 height 22
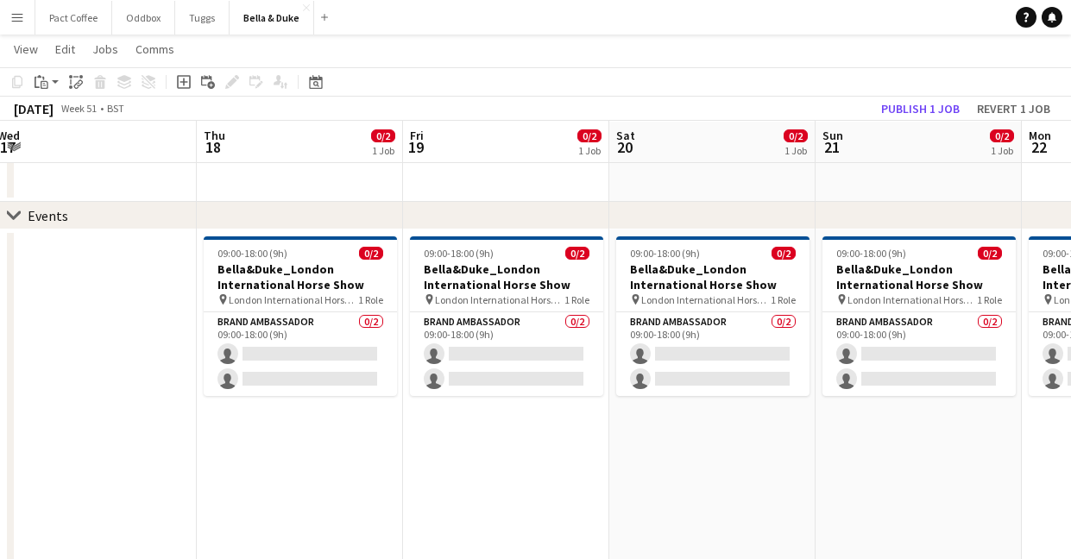
scroll to position [0, 430]
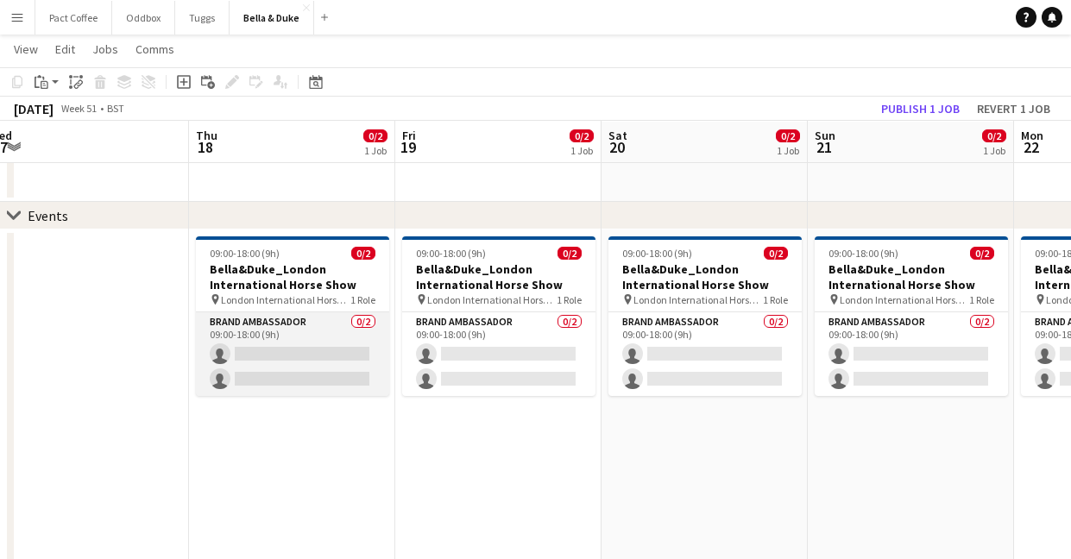
click at [292, 347] on app-card-role "Brand Ambassador 0/2 09:00-18:00 (9h) single-neutral-actions single-neutral-act…" at bounding box center [292, 354] width 193 height 84
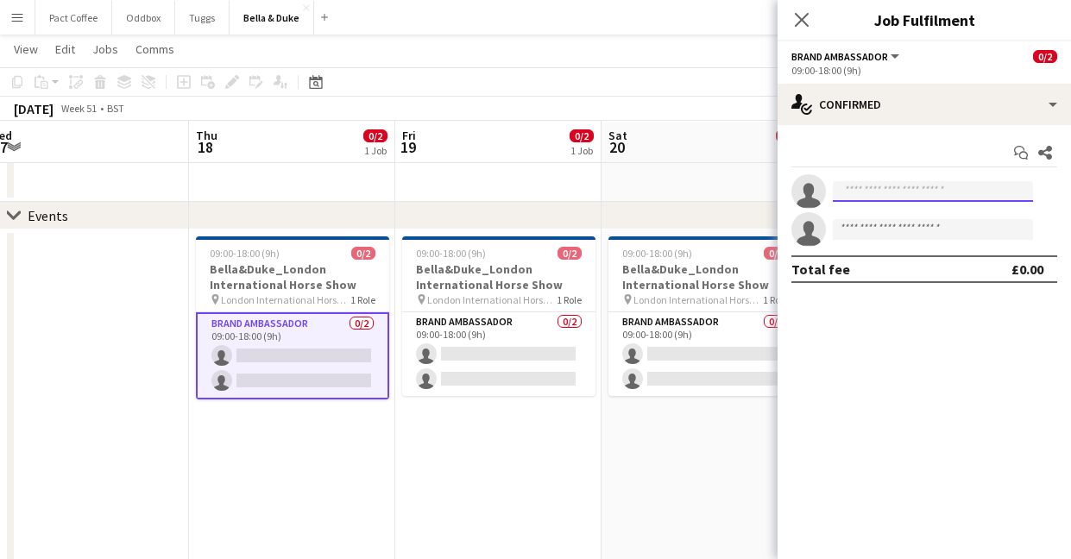
click at [871, 192] on input at bounding box center [933, 191] width 200 height 21
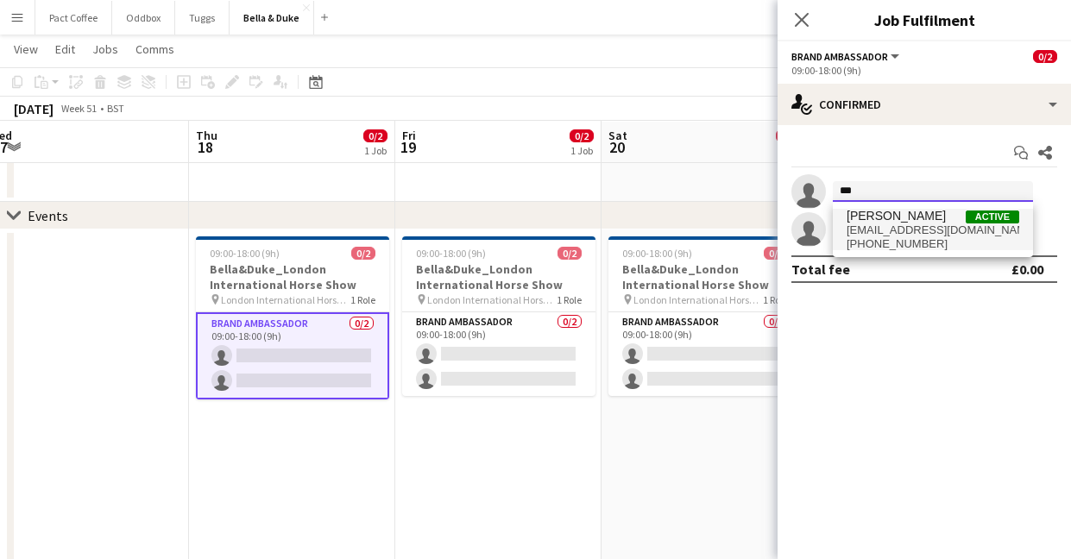
type input "***"
click at [895, 243] on span "[PHONE_NUMBER]" at bounding box center [932, 244] width 173 height 14
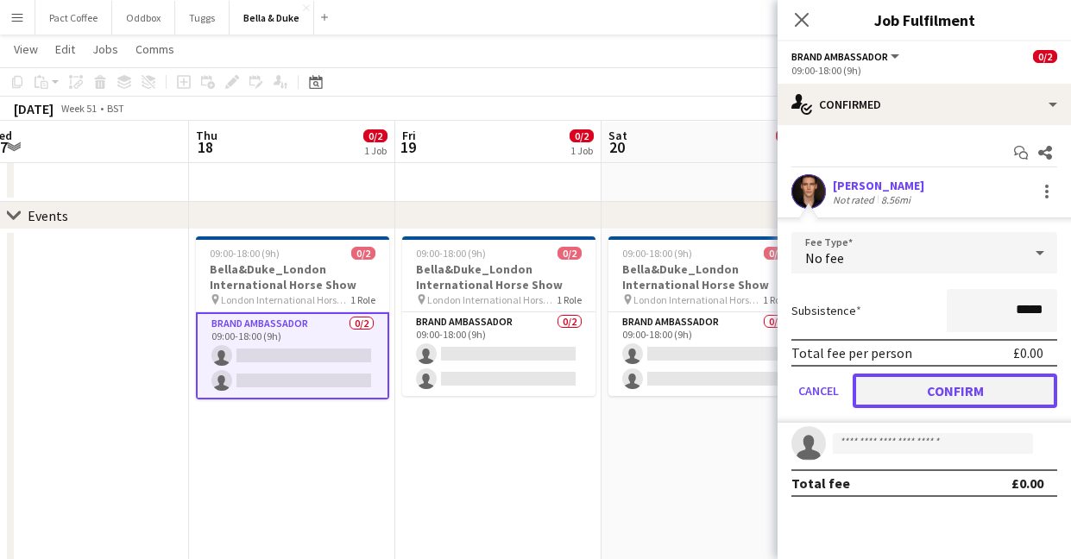
click at [934, 401] on button "Confirm" at bounding box center [954, 391] width 204 height 35
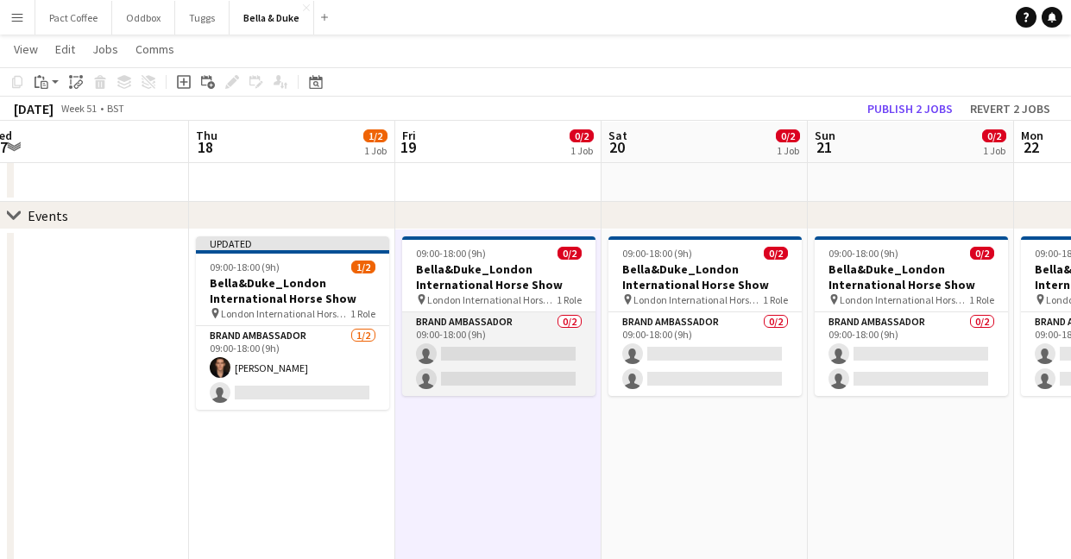
click at [498, 360] on app-card-role "Brand Ambassador 0/2 09:00-18:00 (9h) single-neutral-actions single-neutral-act…" at bounding box center [498, 354] width 193 height 84
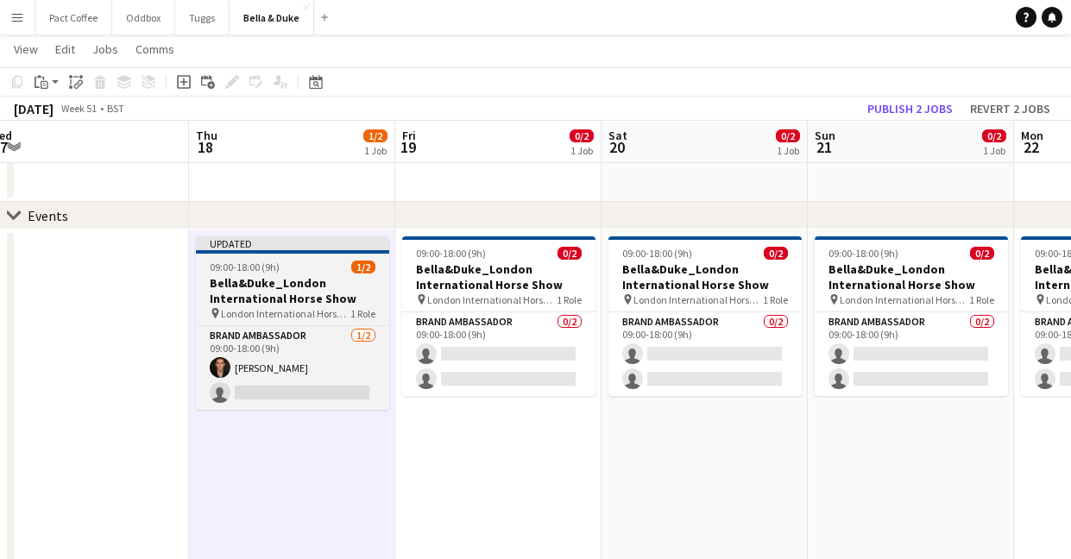
click at [275, 287] on h3 "Bella&Duke_London International Horse Show" at bounding box center [292, 290] width 193 height 31
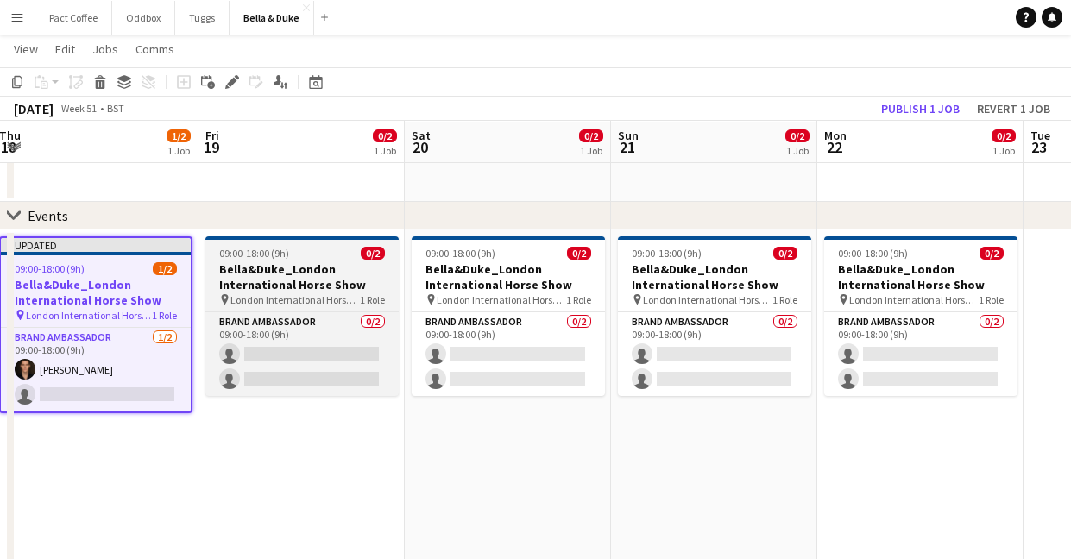
scroll to position [0, 627]
click at [303, 285] on h3 "Bella&Duke_London International Horse Show" at bounding box center [300, 276] width 193 height 31
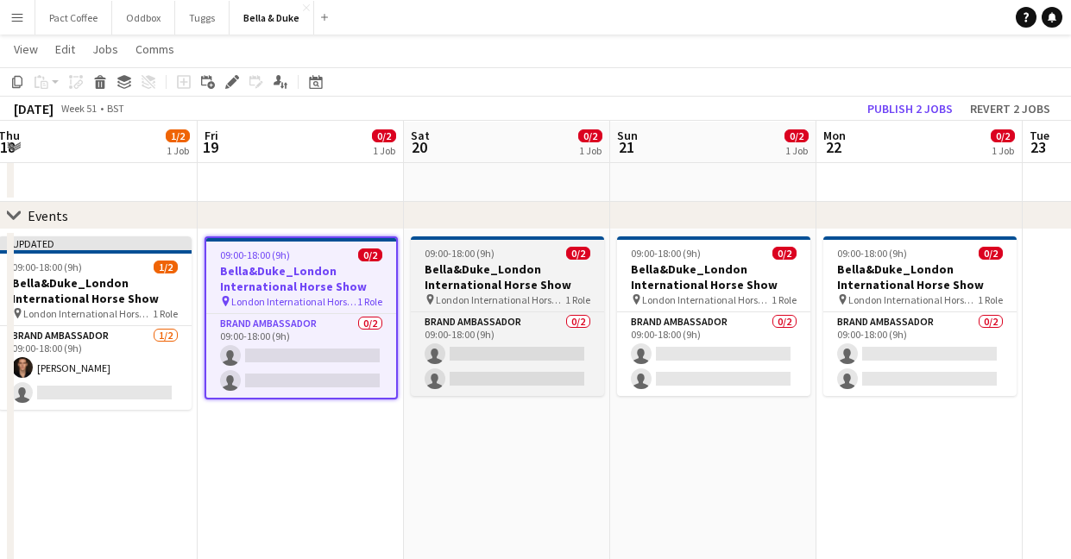
click at [531, 285] on h3 "Bella&Duke_London International Horse Show" at bounding box center [507, 276] width 193 height 31
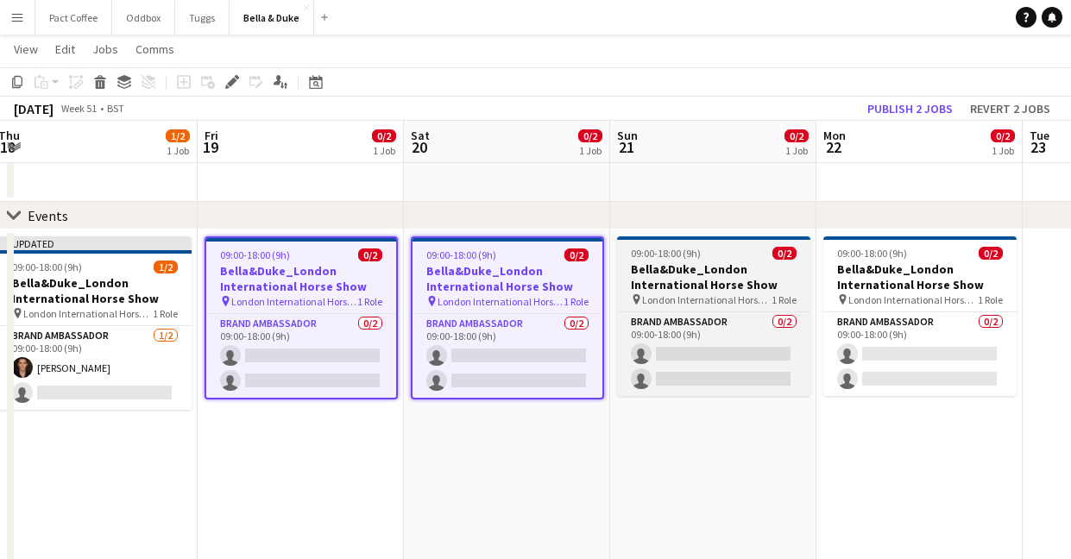
click at [688, 286] on h3 "Bella&Duke_London International Horse Show" at bounding box center [713, 276] width 193 height 31
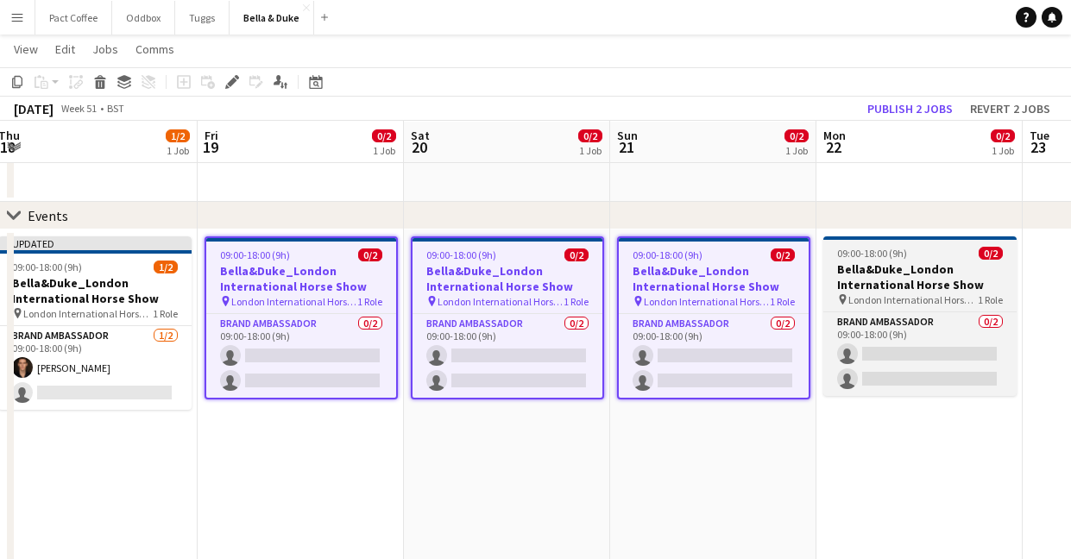
click at [889, 273] on h3 "Bella&Duke_London International Horse Show" at bounding box center [919, 276] width 193 height 31
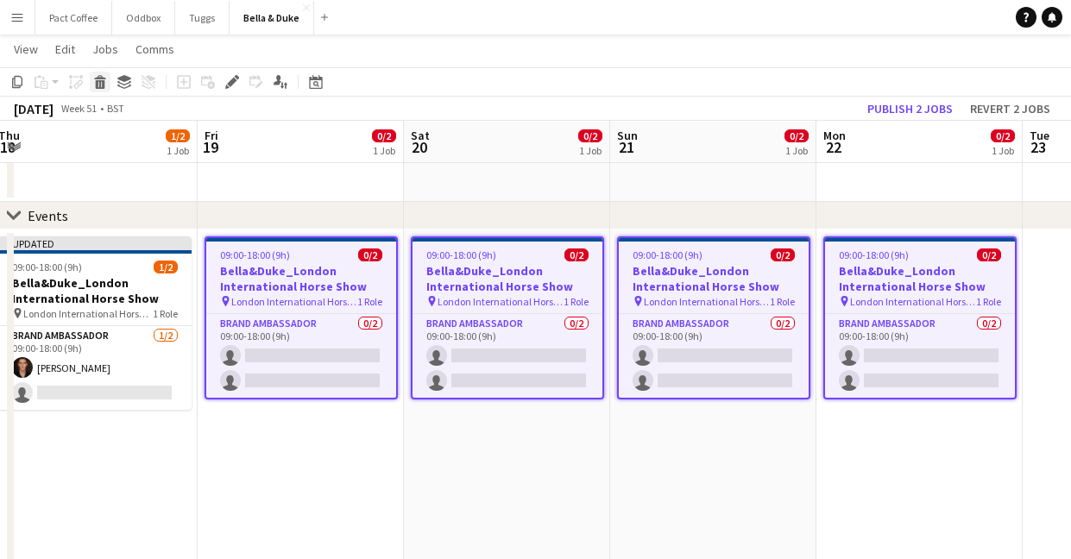
click at [104, 81] on icon at bounding box center [100, 84] width 9 height 9
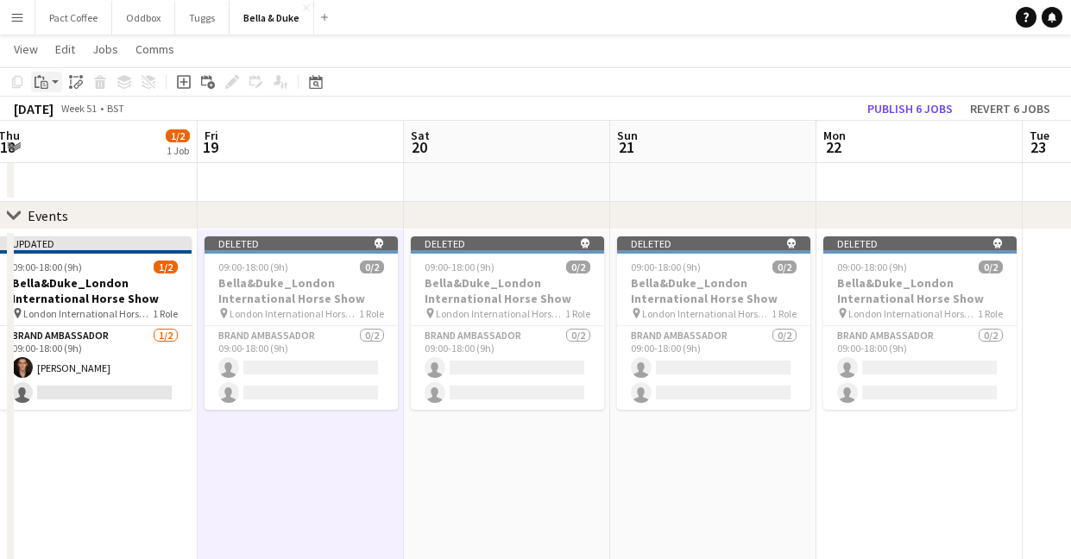
click at [41, 84] on icon at bounding box center [45, 85] width 8 height 8
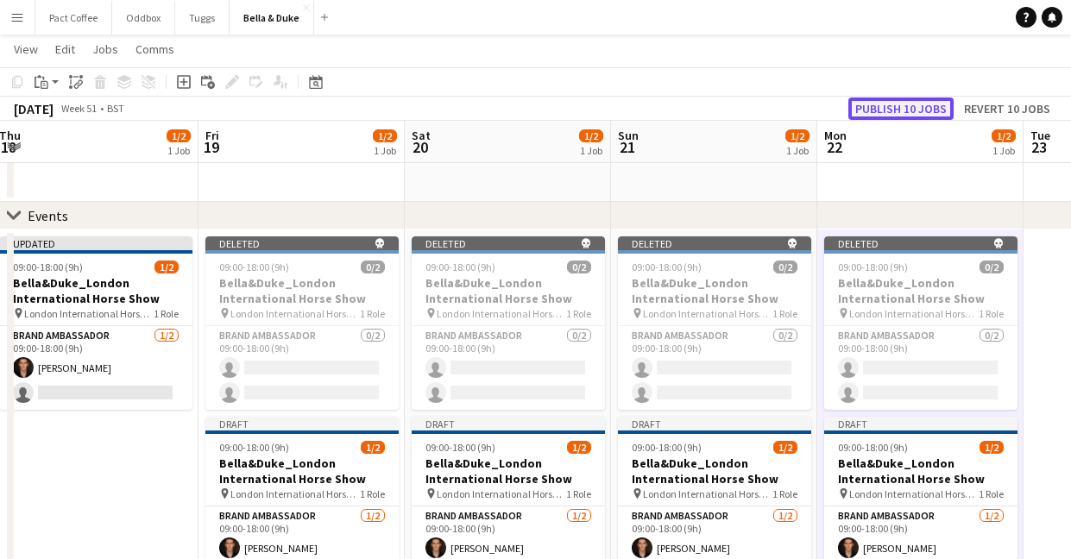
click at [915, 110] on button "Publish 10 jobs" at bounding box center [900, 108] width 105 height 22
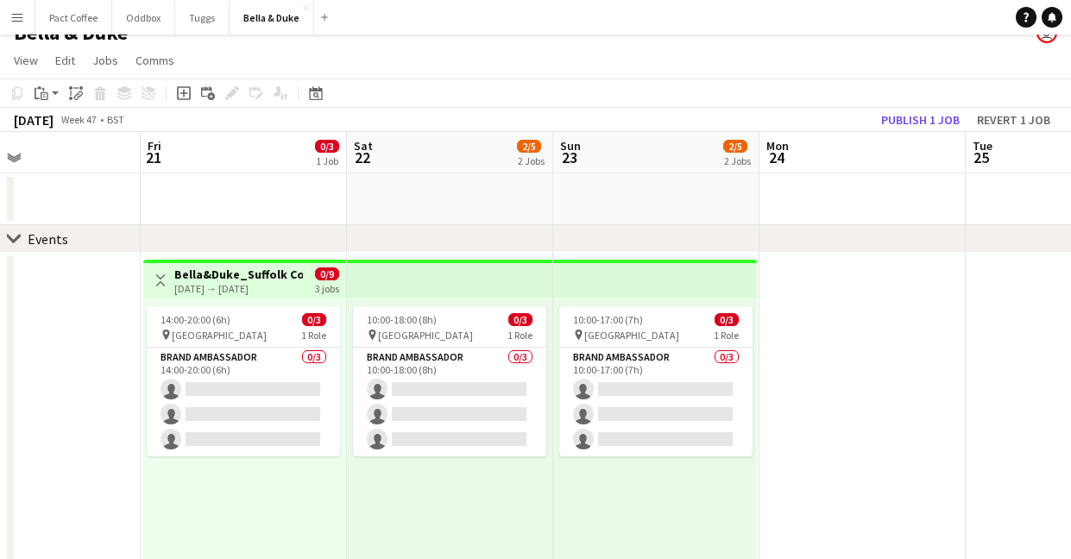
scroll to position [20, 0]
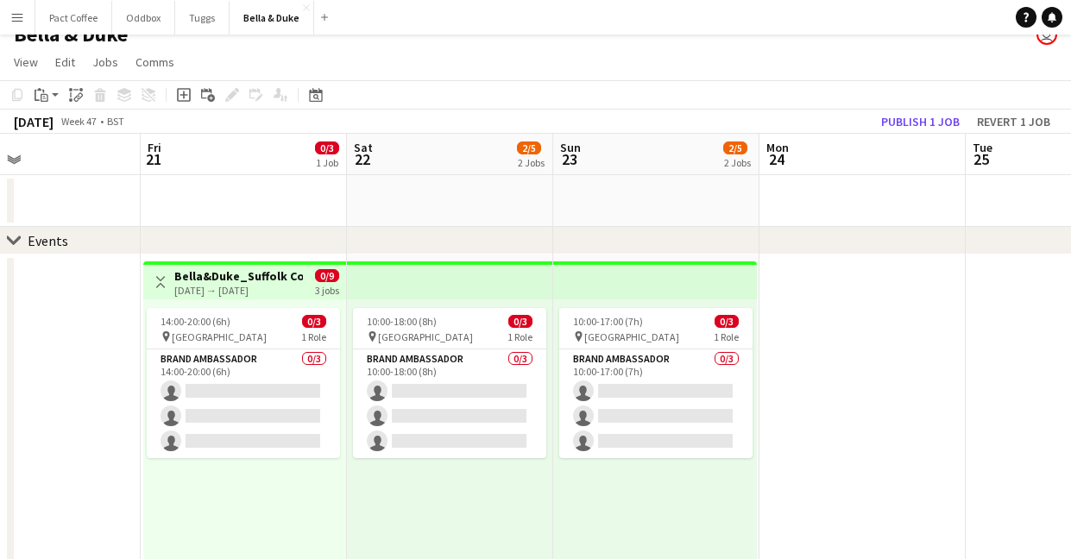
click at [245, 268] on h3 "Bella&Duke_Suffolk County Christmas Fair" at bounding box center [238, 276] width 129 height 16
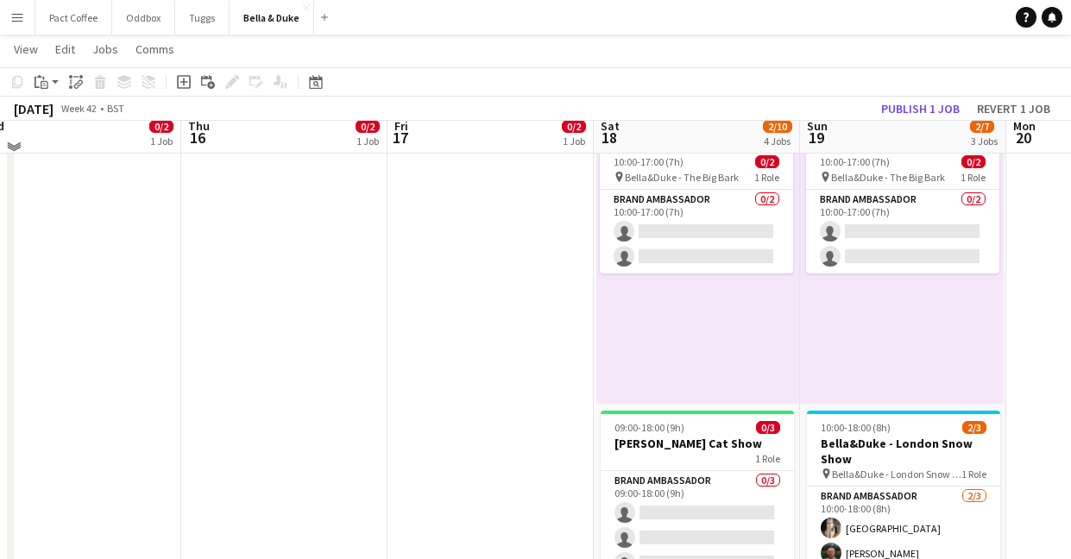
scroll to position [168, 0]
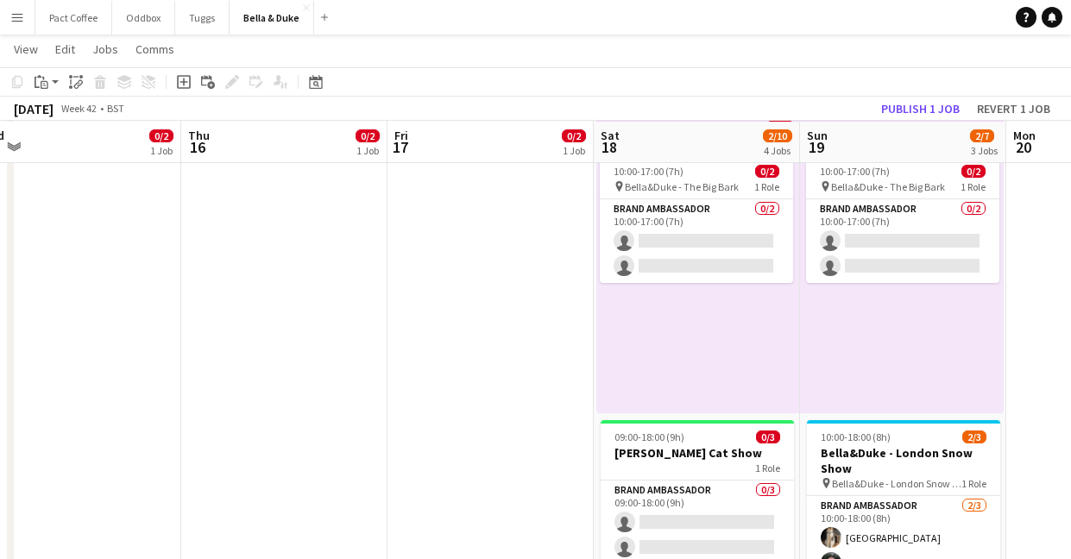
click at [10, 22] on app-icon "Menu" at bounding box center [17, 17] width 14 height 14
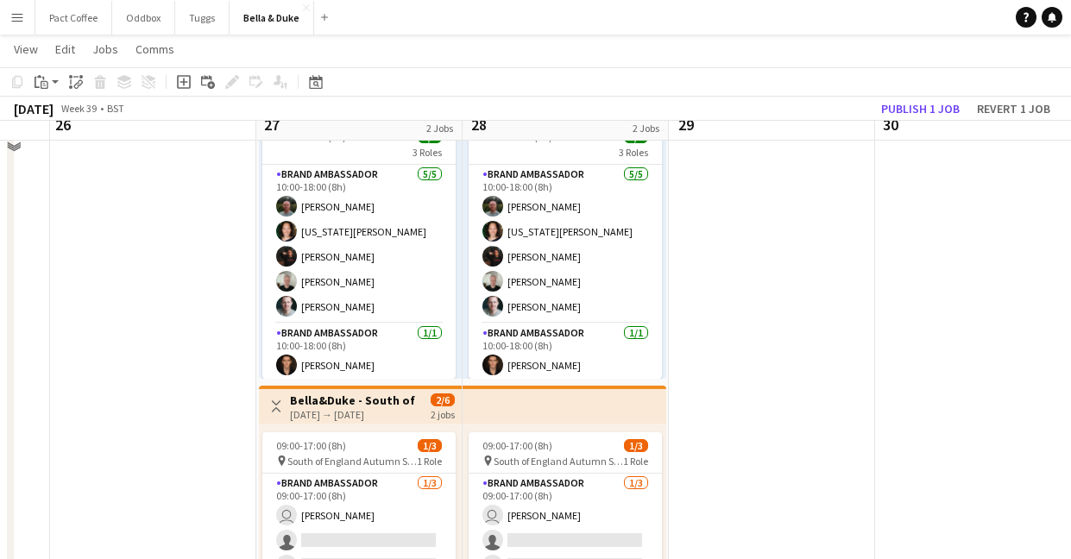
scroll to position [170, 0]
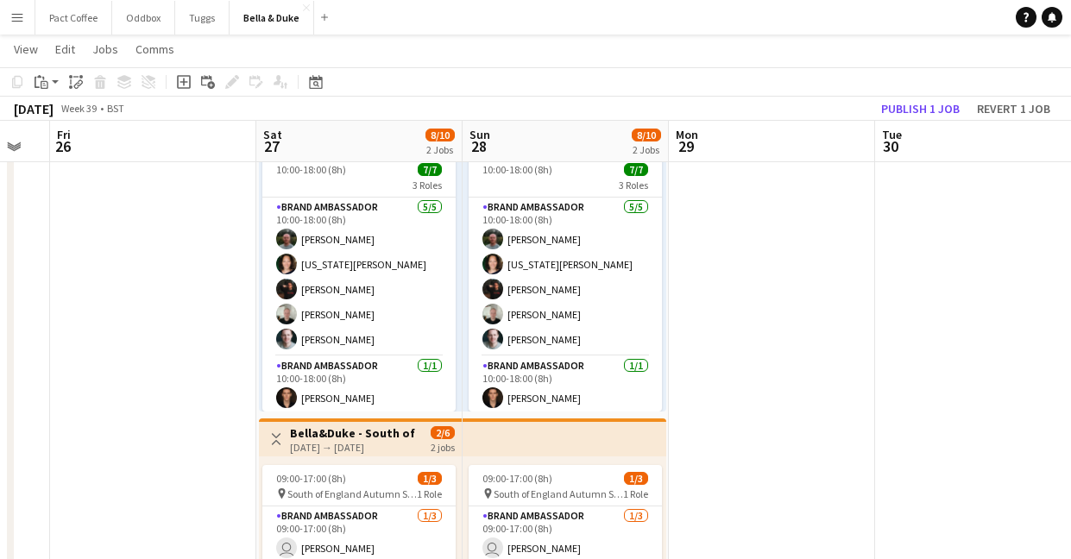
click at [393, 438] on h3 "Bella&Duke - South of England Autumn Show and Horse trials" at bounding box center [354, 433] width 129 height 16
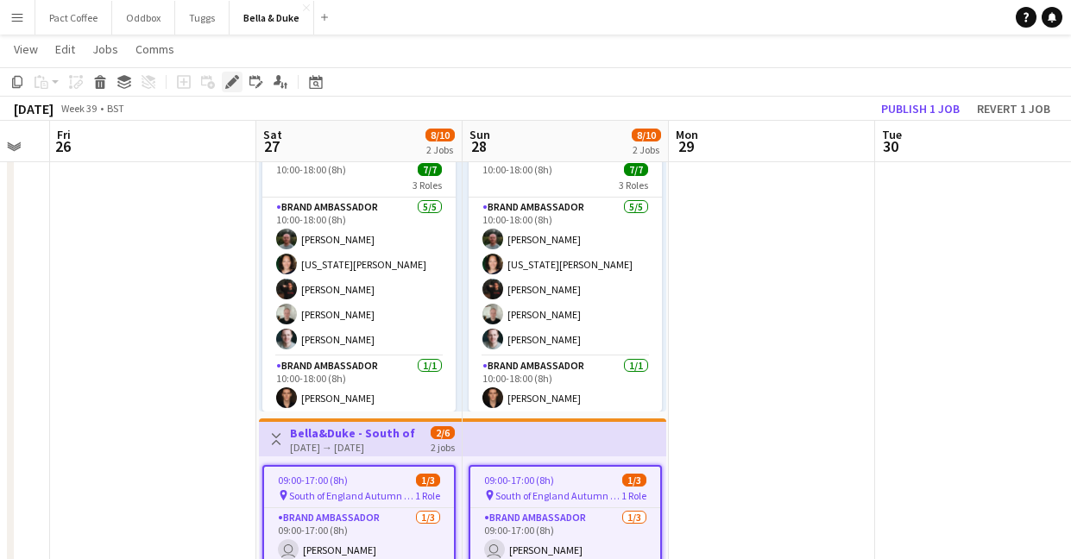
click at [235, 84] on icon "Edit" at bounding box center [232, 82] width 14 height 14
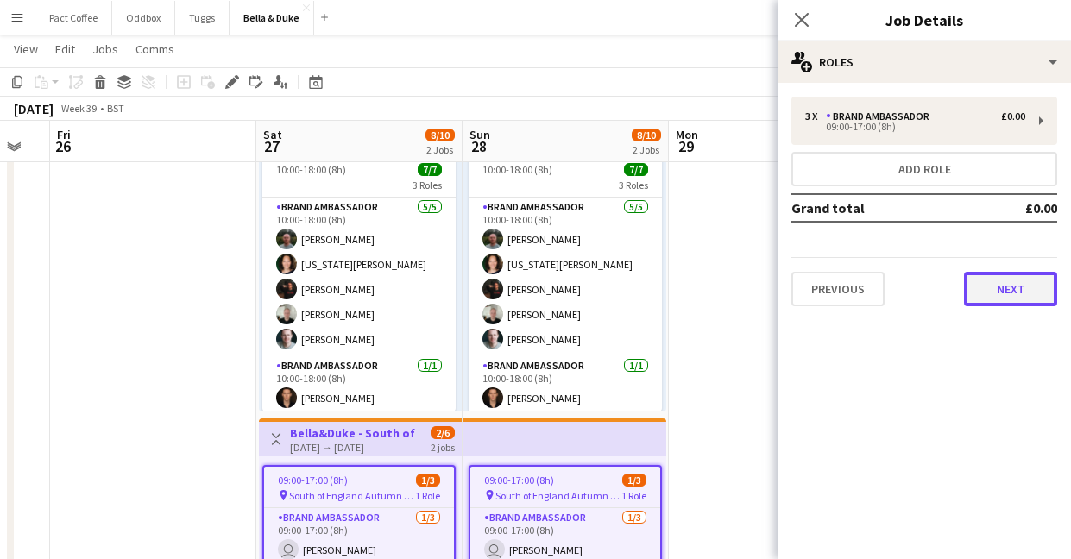
click at [984, 286] on button "Next" at bounding box center [1010, 289] width 93 height 35
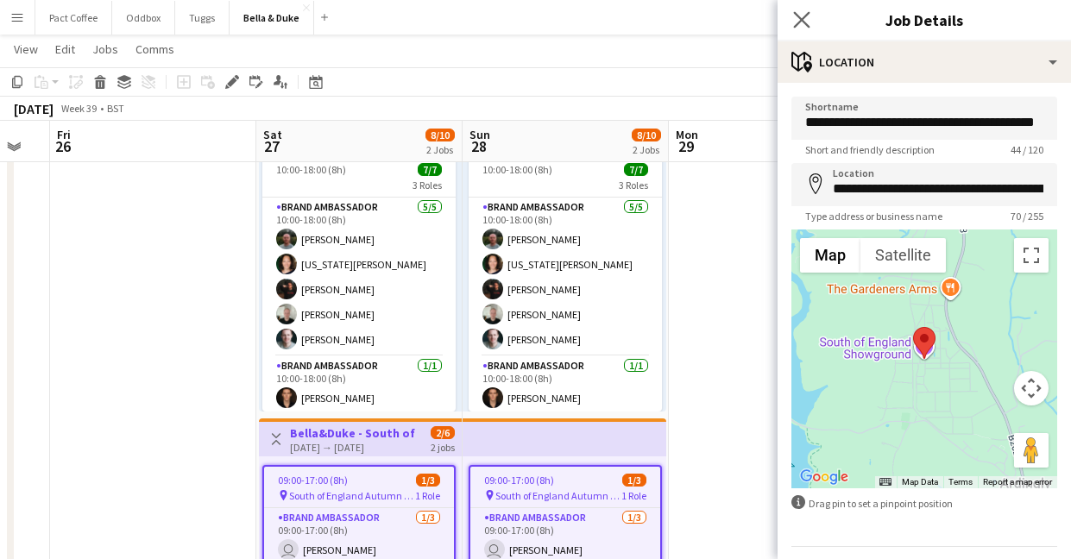
click at [810, 20] on app-icon "Close pop-in" at bounding box center [801, 20] width 25 height 25
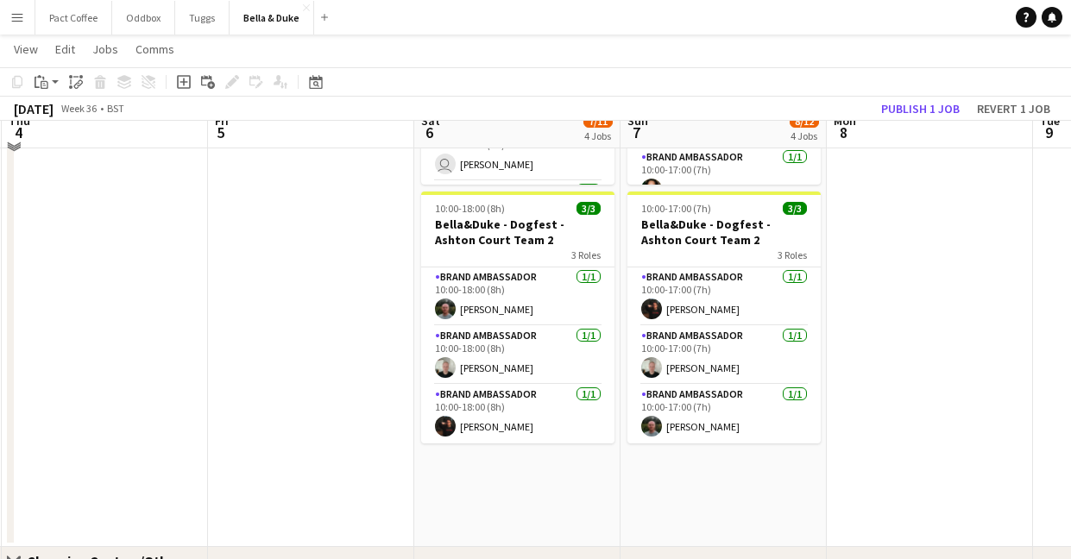
scroll to position [976, 0]
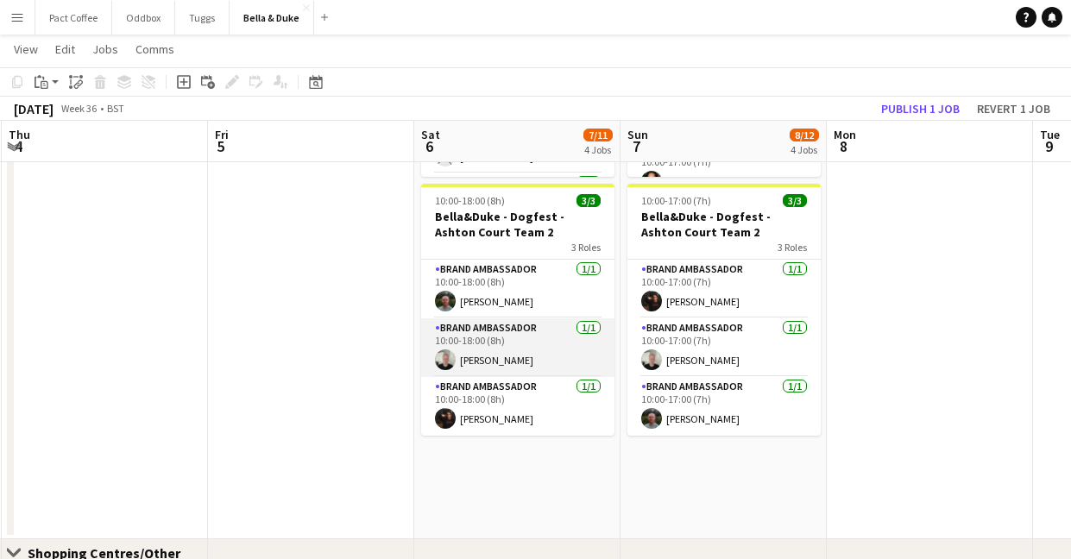
click at [487, 365] on app-card-role "Brand Ambassador 1/1 10:00-18:00 (8h) Ashley Maggs" at bounding box center [517, 347] width 193 height 59
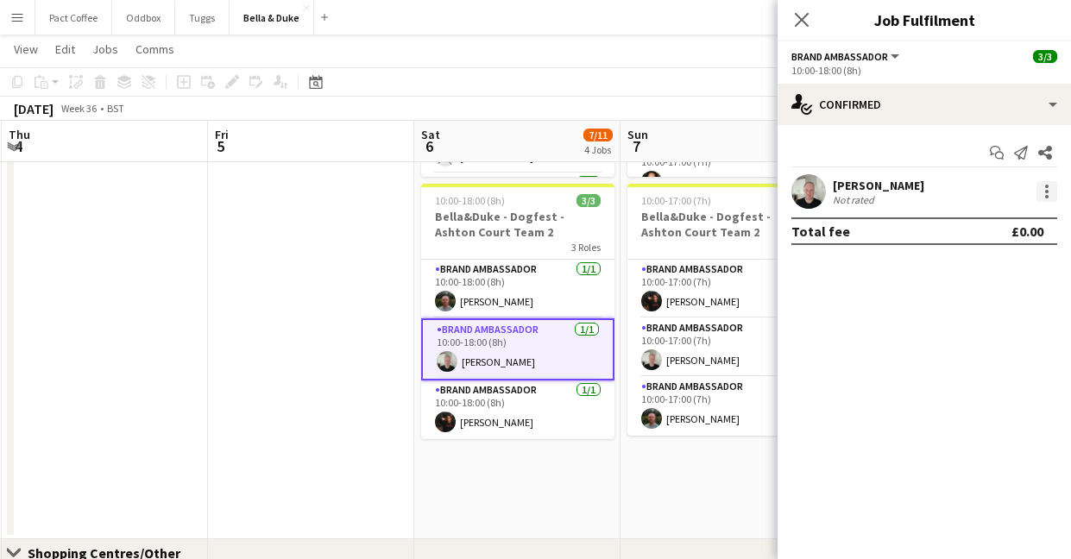
click at [1040, 190] on div at bounding box center [1046, 191] width 21 height 21
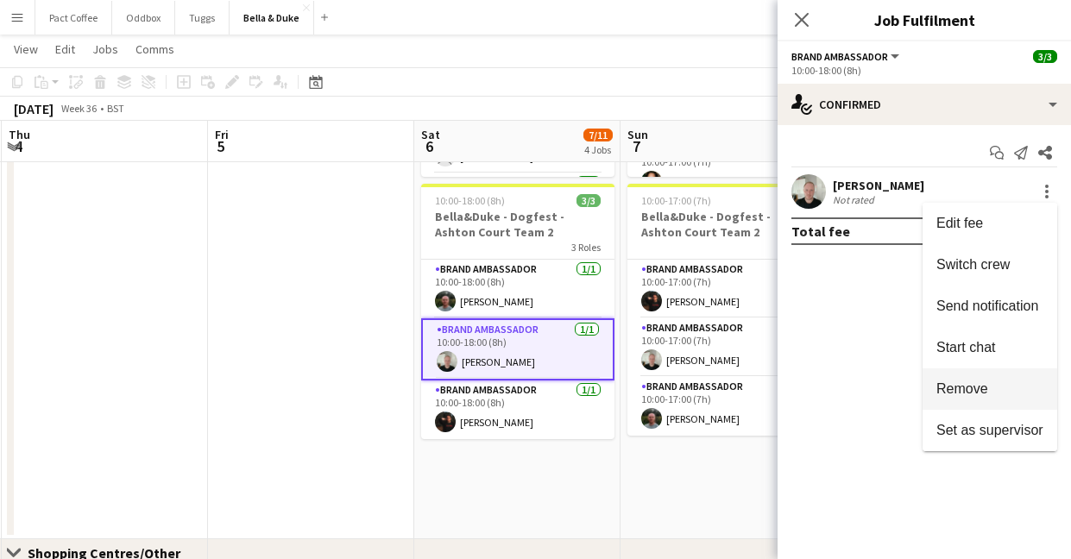
click at [952, 387] on span "Remove" at bounding box center [962, 388] width 52 height 15
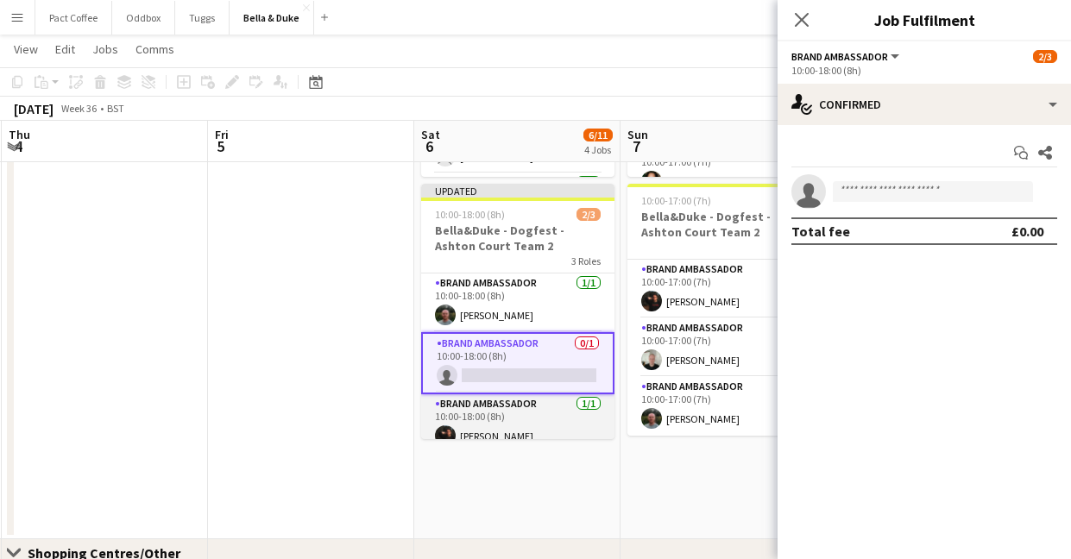
scroll to position [14, 0]
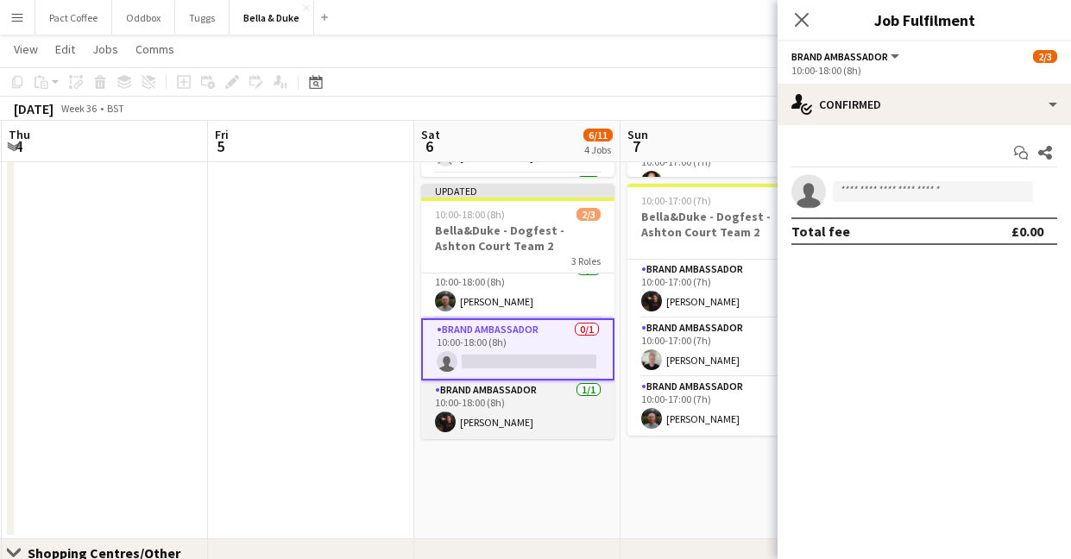
click at [560, 410] on app-card-role "Brand Ambassador 1/1 10:00-18:00 (8h) Jack Reeve" at bounding box center [517, 409] width 193 height 59
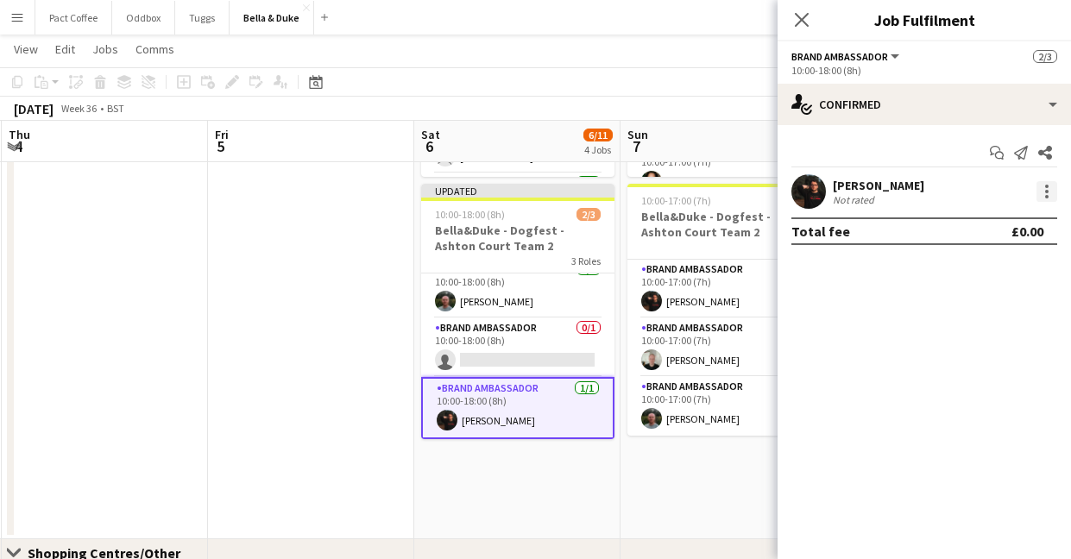
click at [1046, 185] on div at bounding box center [1046, 186] width 3 height 3
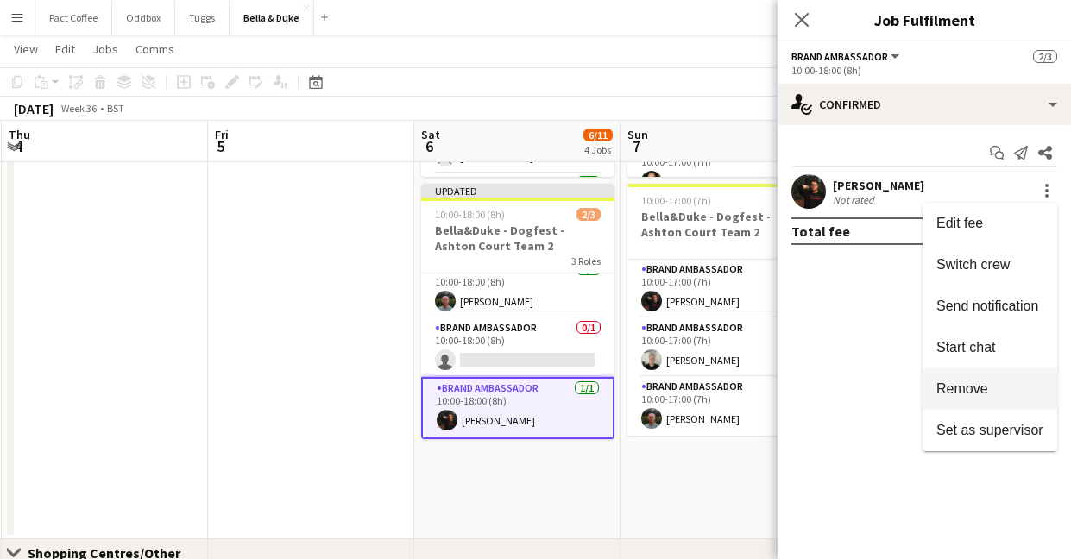
click at [971, 381] on span "Remove" at bounding box center [962, 388] width 52 height 15
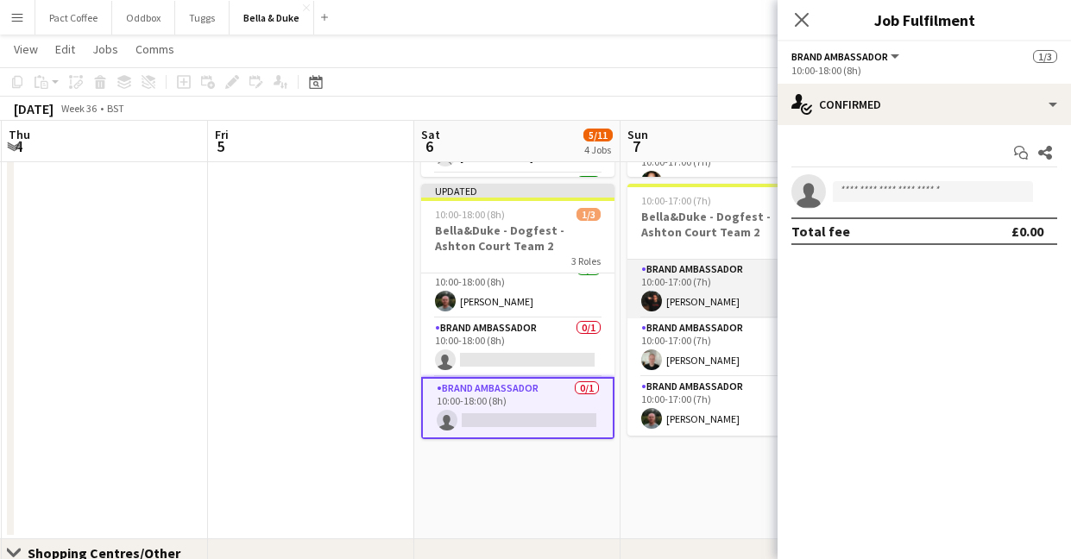
click at [701, 309] on app-card-role "Brand Ambassador 1/1 10:00-17:00 (7h) Jack Reeve" at bounding box center [723, 289] width 193 height 59
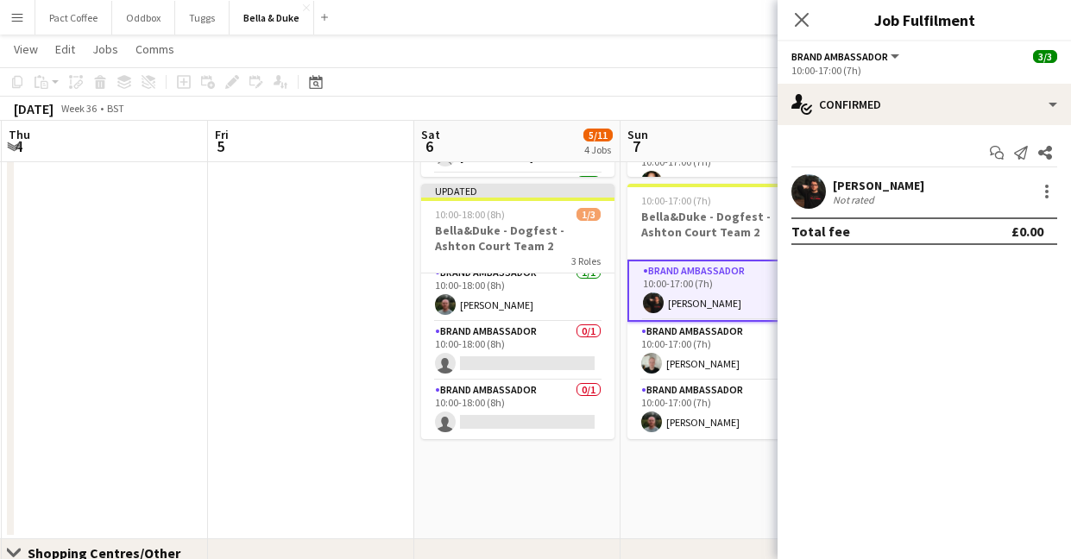
scroll to position [10, 0]
click at [1043, 185] on div at bounding box center [1046, 191] width 21 height 21
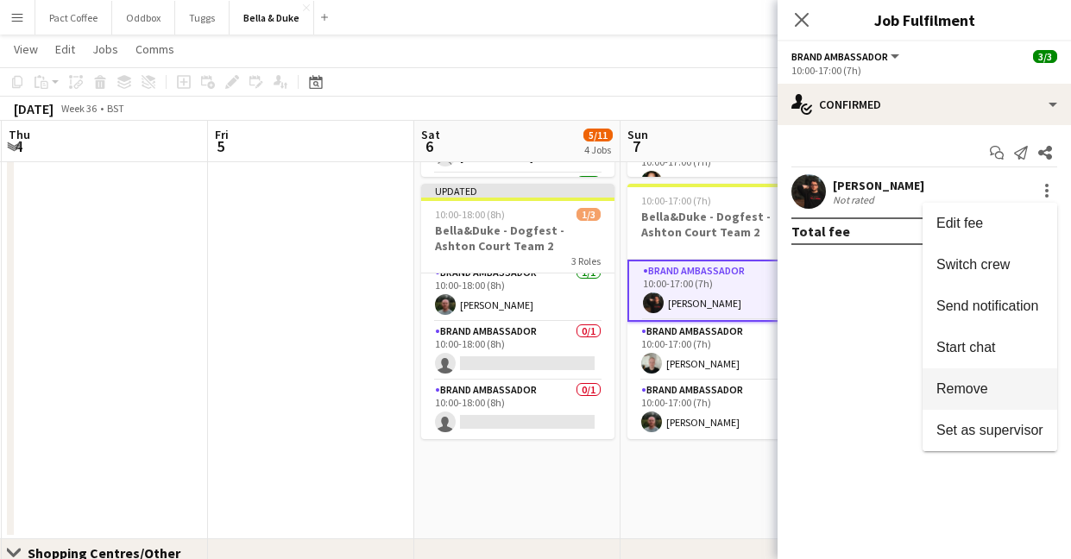
click at [976, 380] on button "Remove" at bounding box center [989, 388] width 135 height 41
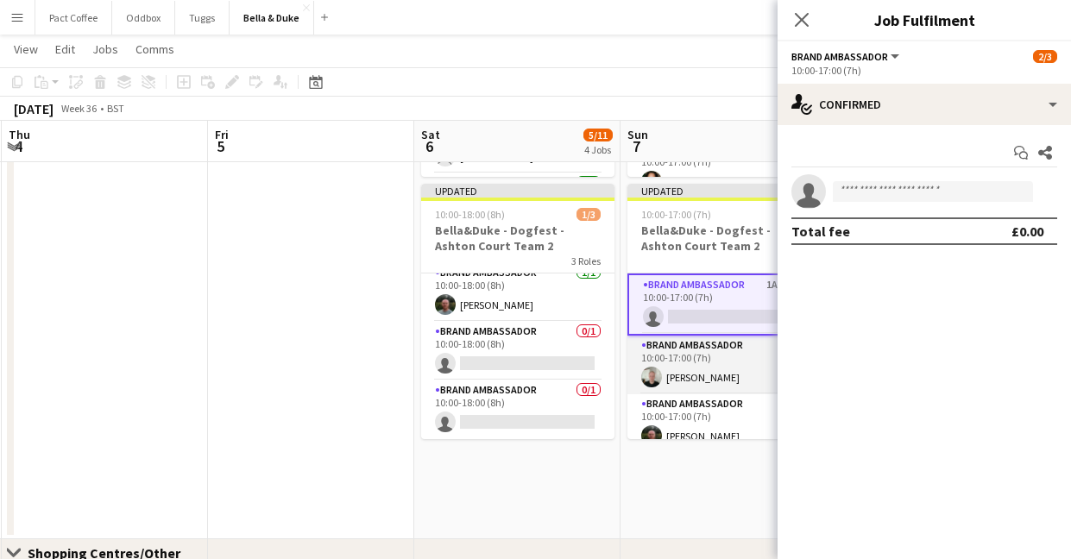
click at [738, 378] on app-card-role "Brand Ambassador 1/1 10:00-17:00 (7h) Ashley Maggs" at bounding box center [723, 365] width 193 height 59
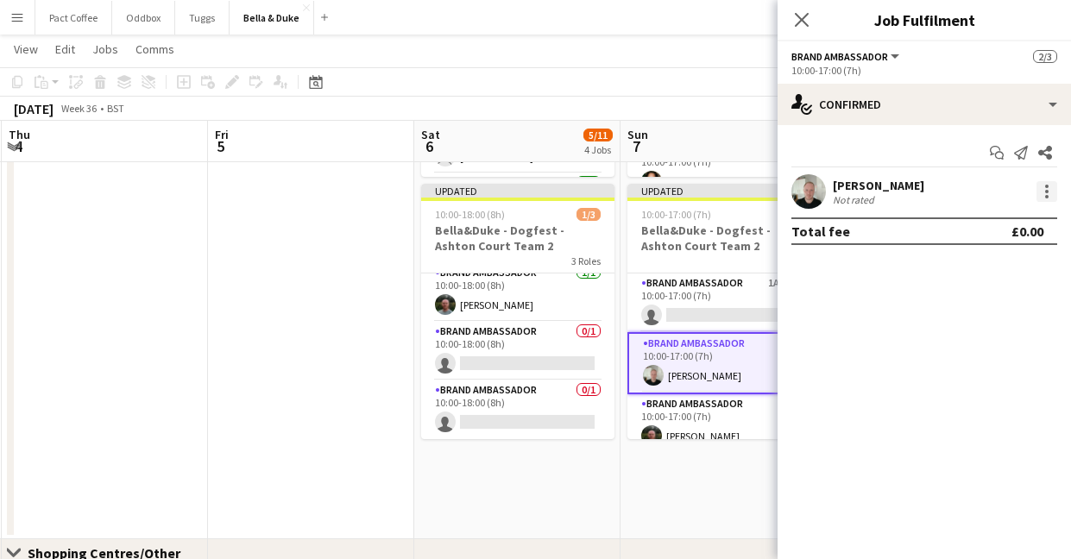
click at [1051, 196] on div at bounding box center [1046, 191] width 21 height 21
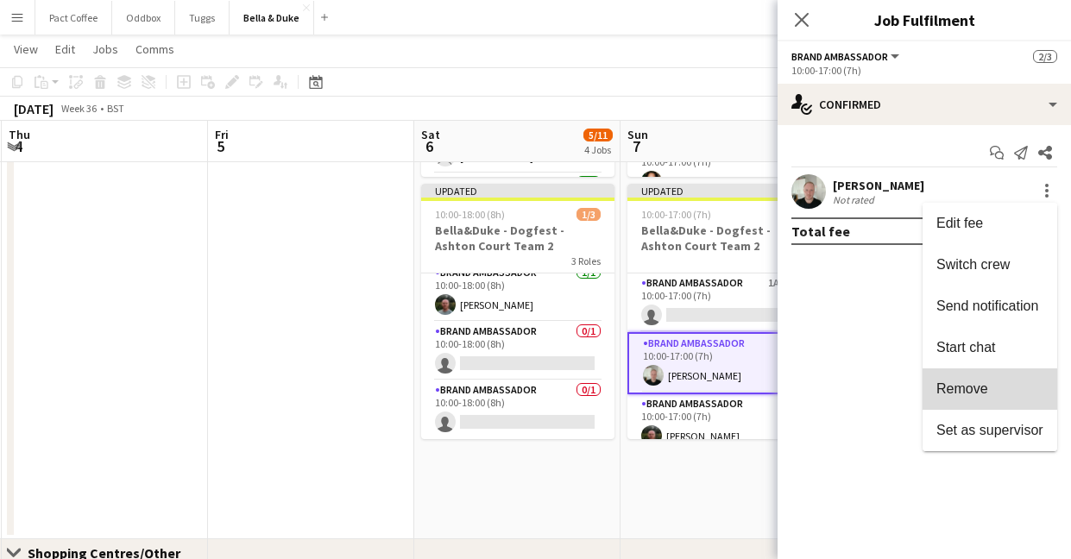
click at [965, 385] on span "Remove" at bounding box center [962, 388] width 52 height 15
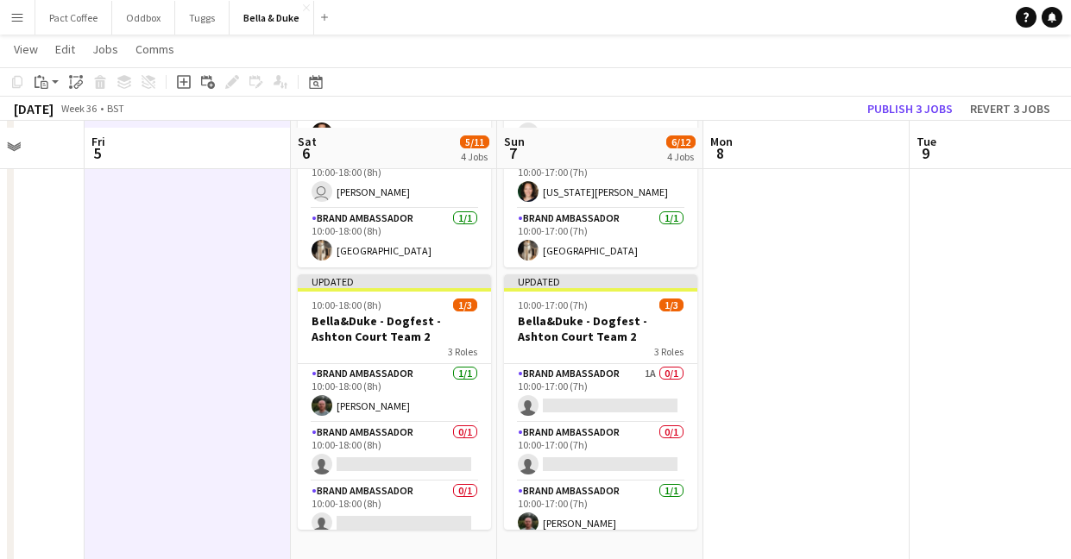
scroll to position [892, 0]
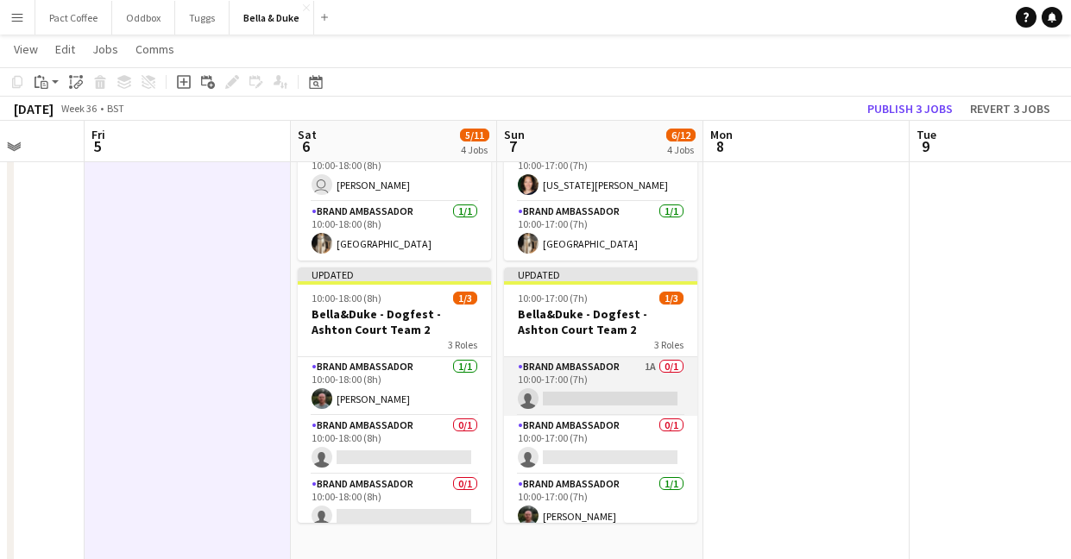
click at [645, 372] on app-card-role "Brand Ambassador 1A 0/1 10:00-17:00 (7h) single-neutral-actions" at bounding box center [600, 386] width 193 height 59
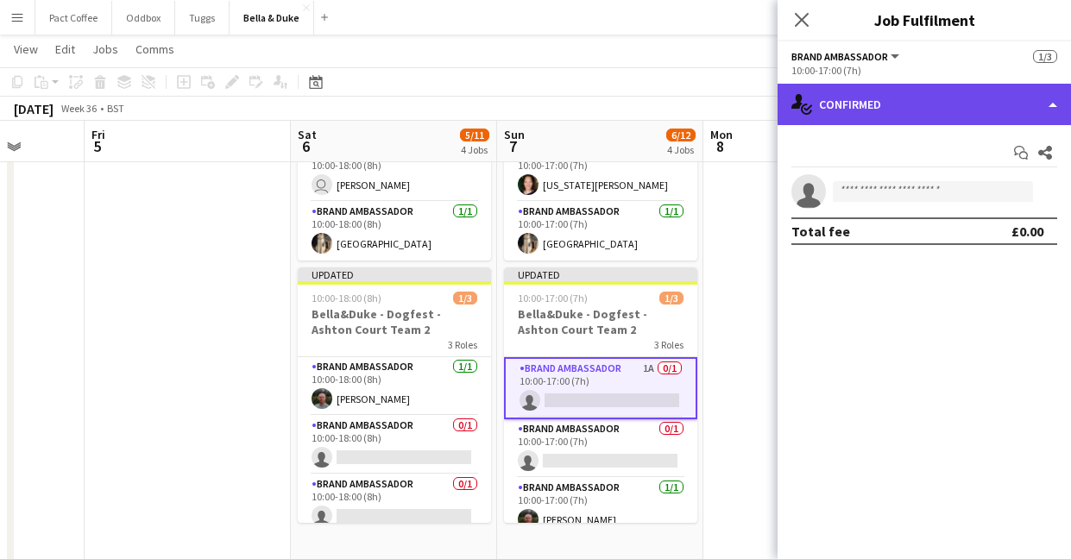
click at [1017, 123] on div "single-neutral-actions-check-2 Confirmed" at bounding box center [923, 104] width 293 height 41
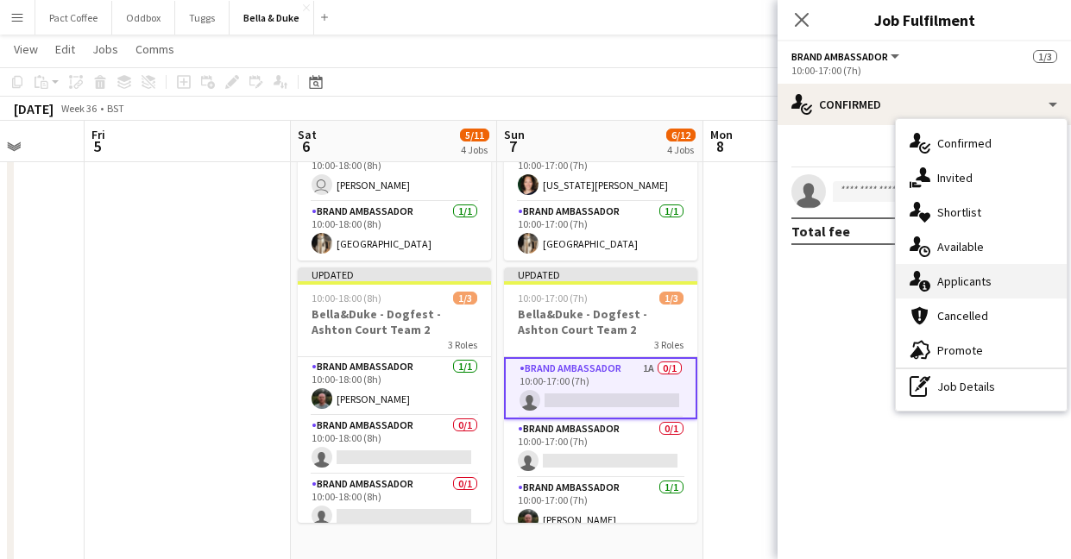
click at [964, 277] on div "single-neutral-actions-information Applicants" at bounding box center [981, 281] width 171 height 35
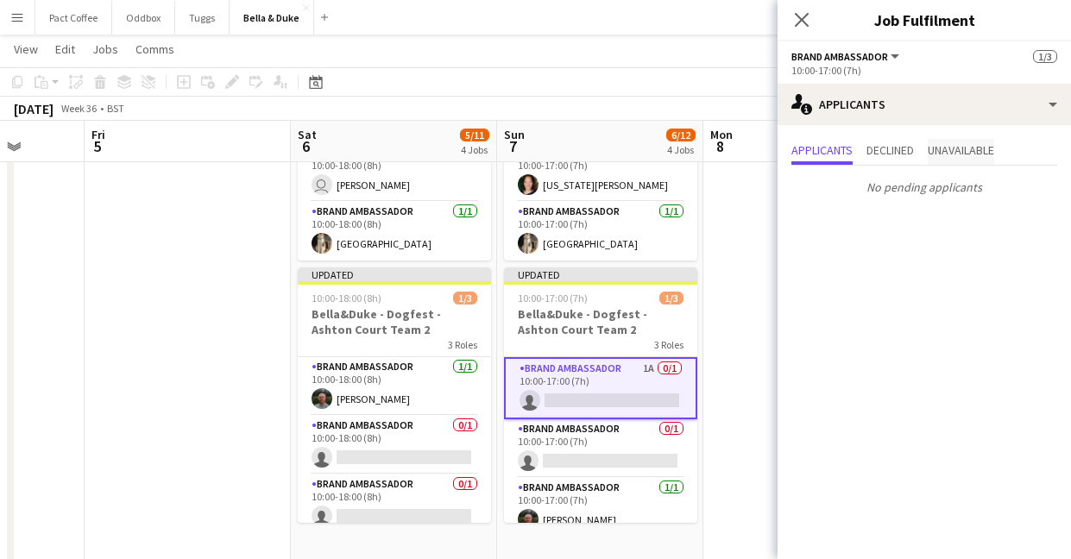
click at [955, 152] on span "Unavailable" at bounding box center [960, 150] width 66 height 12
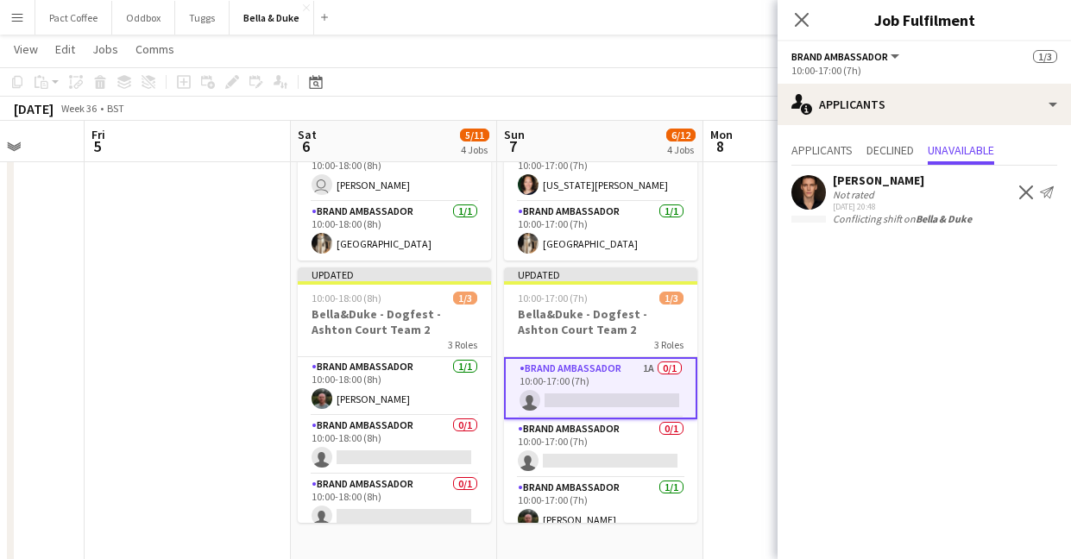
click at [1023, 193] on app-icon "Decline" at bounding box center [1026, 192] width 14 height 14
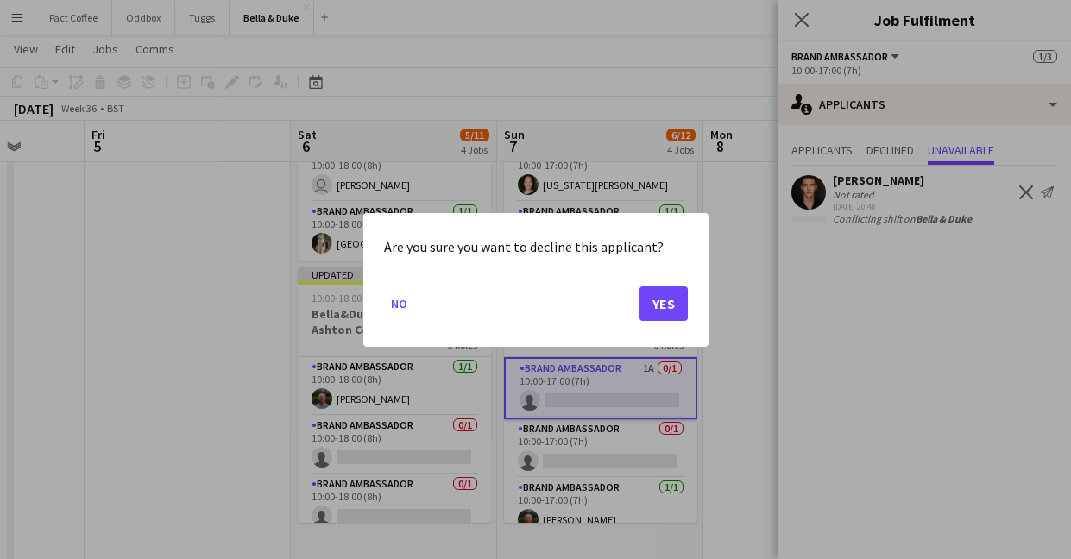
scroll to position [0, 0]
click at [662, 301] on button "Yes" at bounding box center [663, 303] width 48 height 35
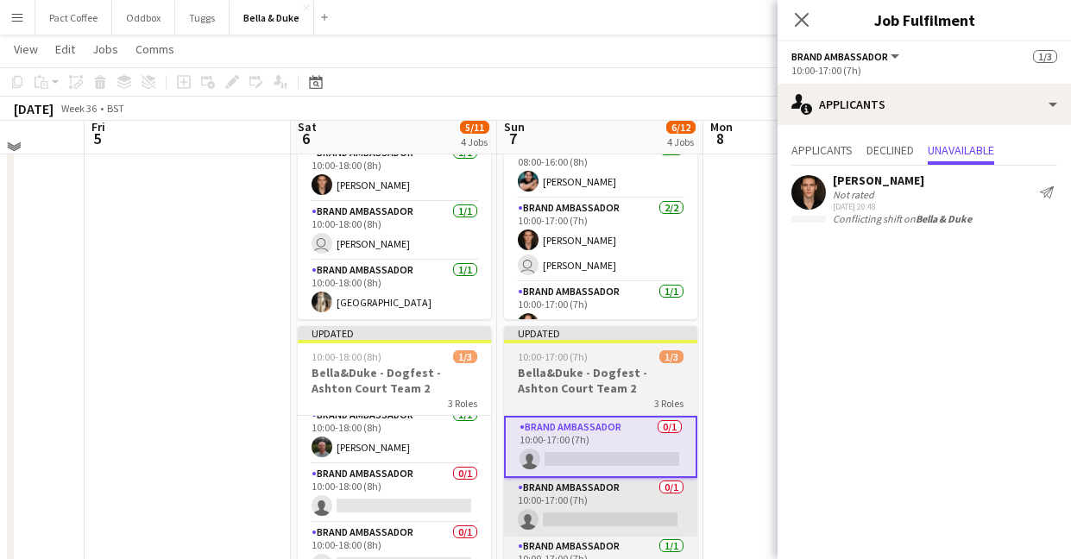
scroll to position [819, 0]
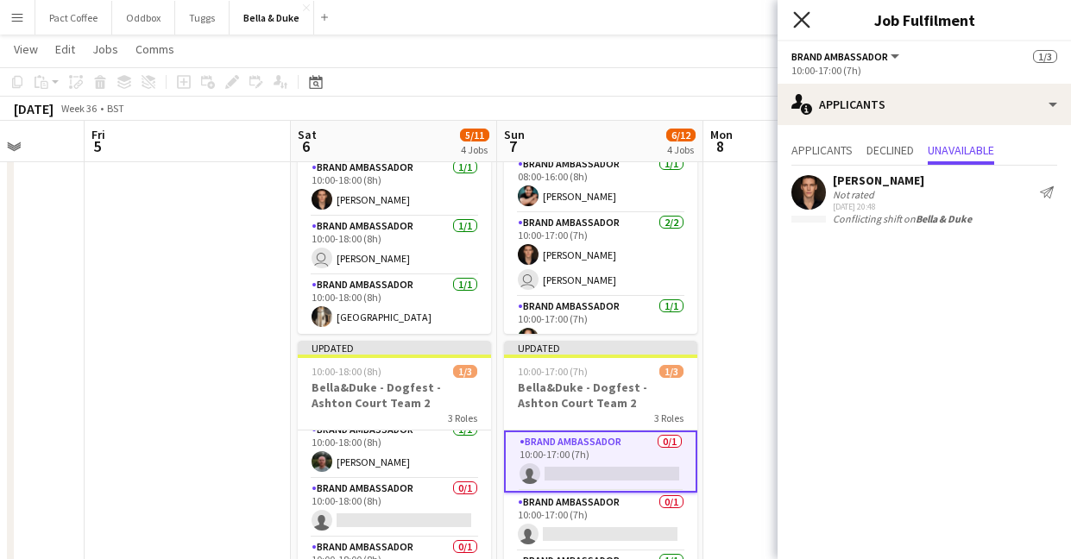
click at [804, 22] on icon at bounding box center [801, 19] width 16 height 16
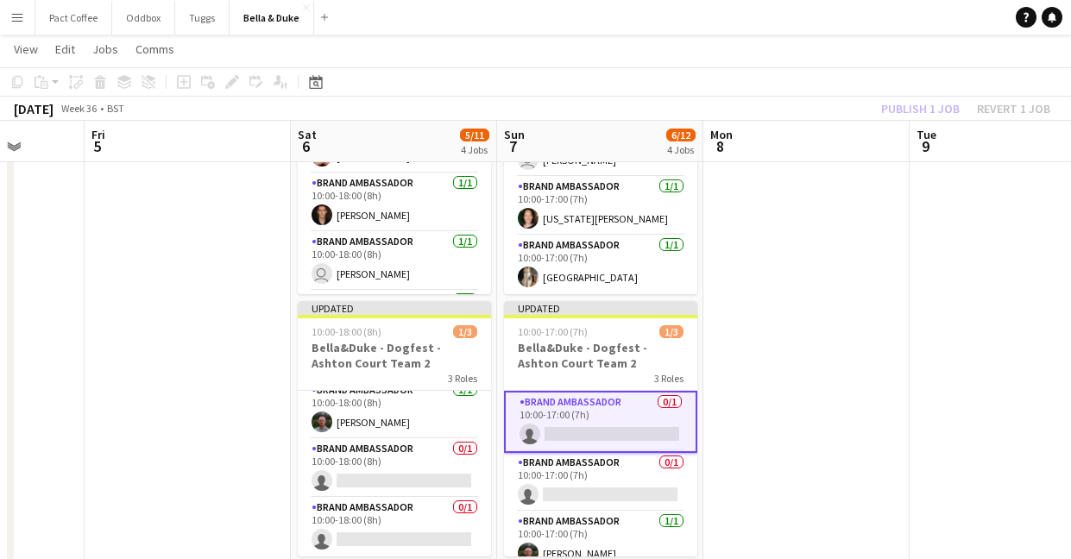
scroll to position [0, 0]
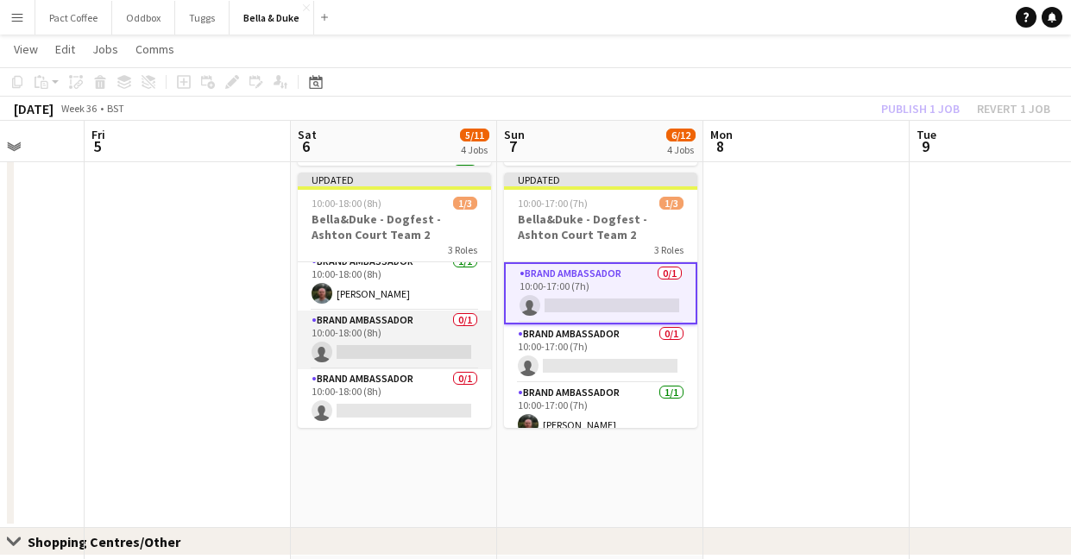
click at [385, 315] on app-card-role "Brand Ambassador 0/1 10:00-18:00 (8h) single-neutral-actions" at bounding box center [394, 340] width 193 height 59
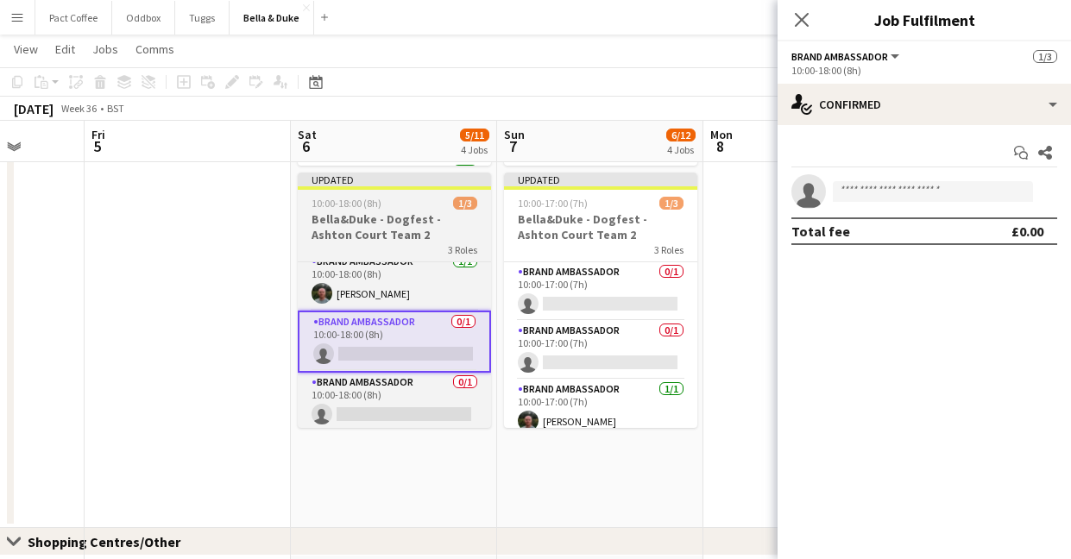
click at [389, 229] on h3 "Bella&Duke - Dogfest - Ashton Court Team 2" at bounding box center [394, 226] width 193 height 31
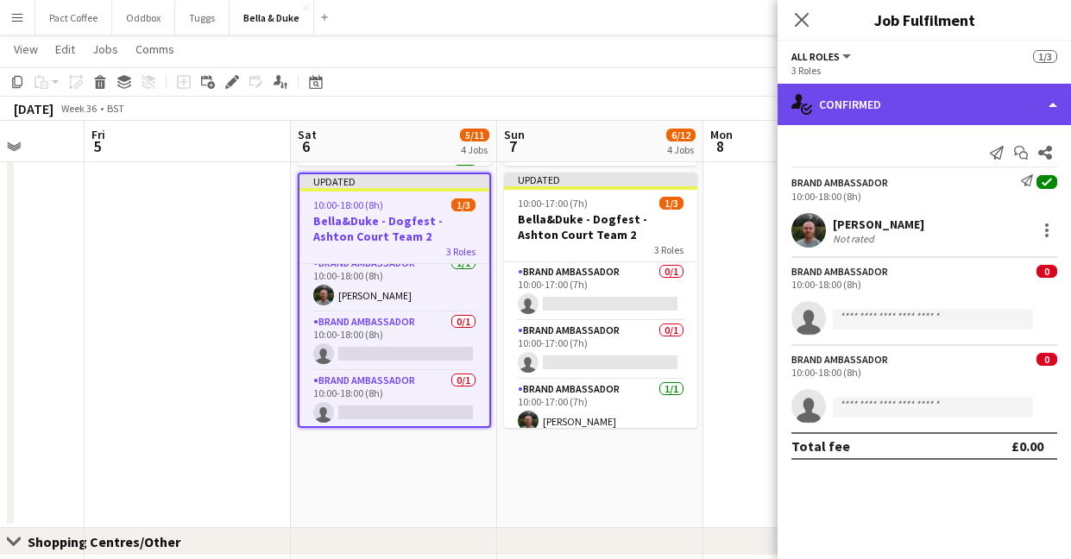
click at [920, 103] on div "single-neutral-actions-check-2 Confirmed" at bounding box center [923, 104] width 293 height 41
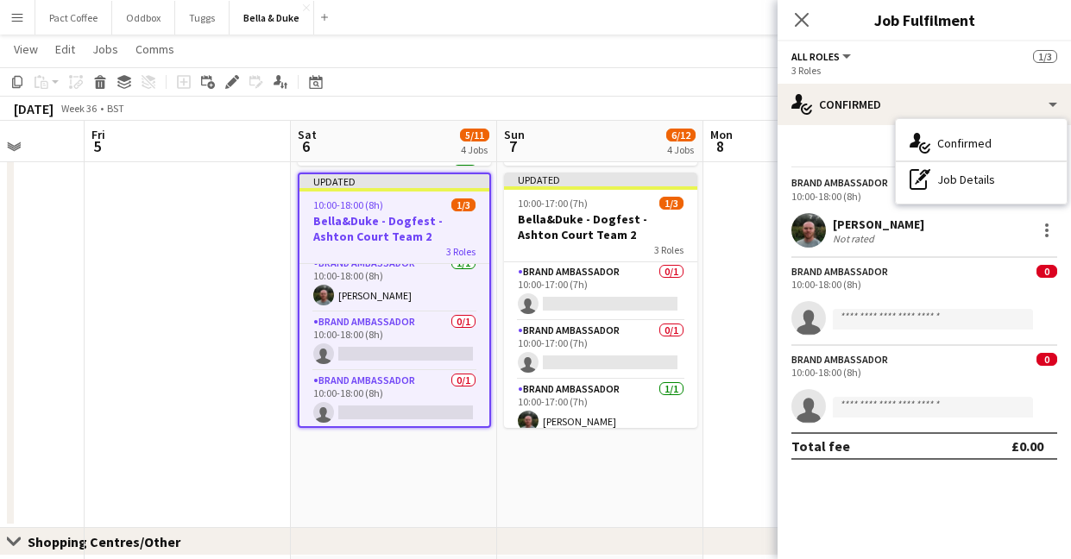
click at [840, 150] on div "Send notification Start chat Share" at bounding box center [924, 153] width 266 height 28
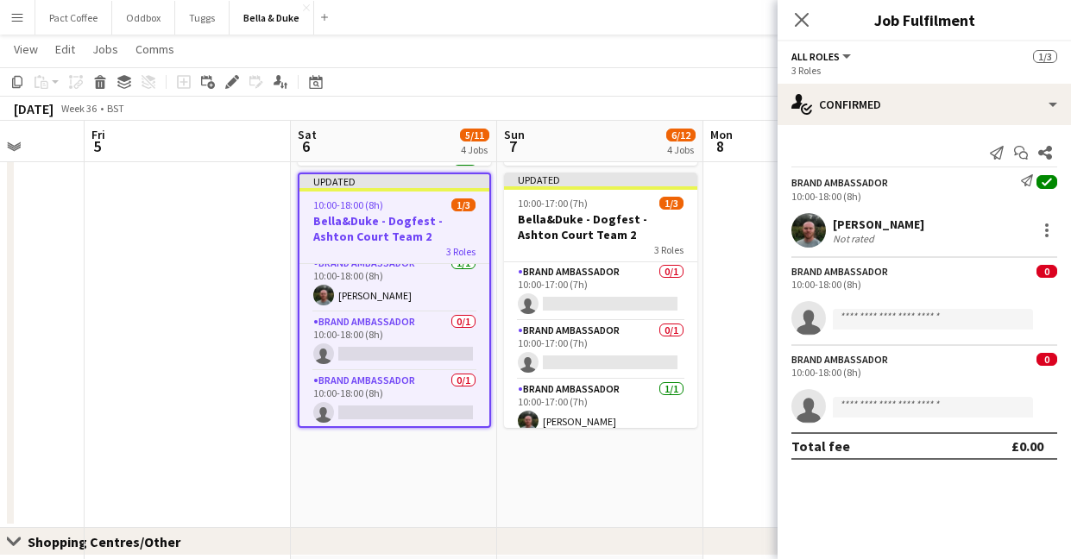
click at [852, 70] on div "3 Roles" at bounding box center [924, 70] width 266 height 13
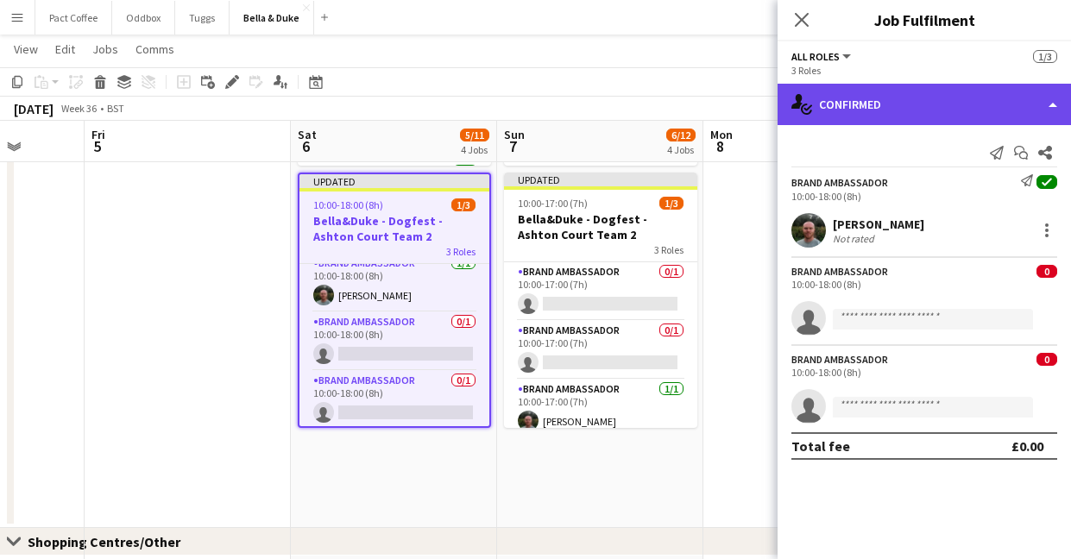
click at [855, 100] on div "single-neutral-actions-check-2 Confirmed" at bounding box center [923, 104] width 293 height 41
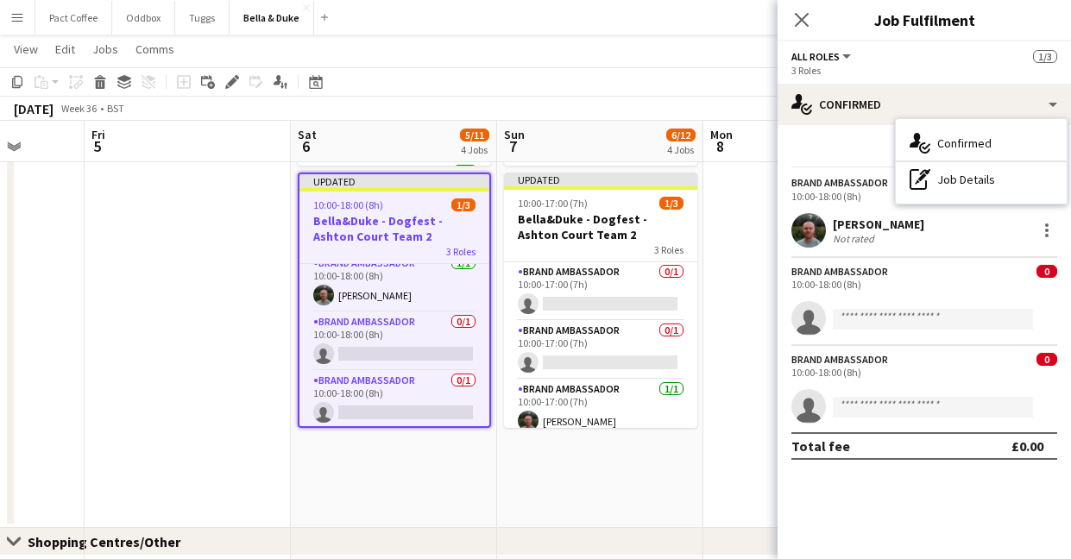
click at [839, 67] on div "3 Roles" at bounding box center [924, 70] width 266 height 13
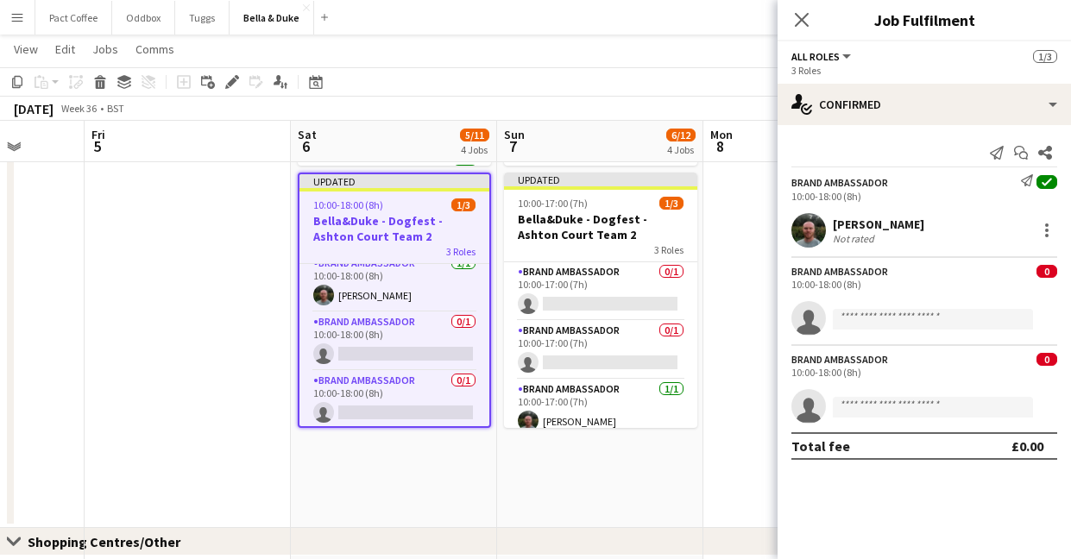
click at [838, 60] on span "All roles" at bounding box center [815, 56] width 48 height 13
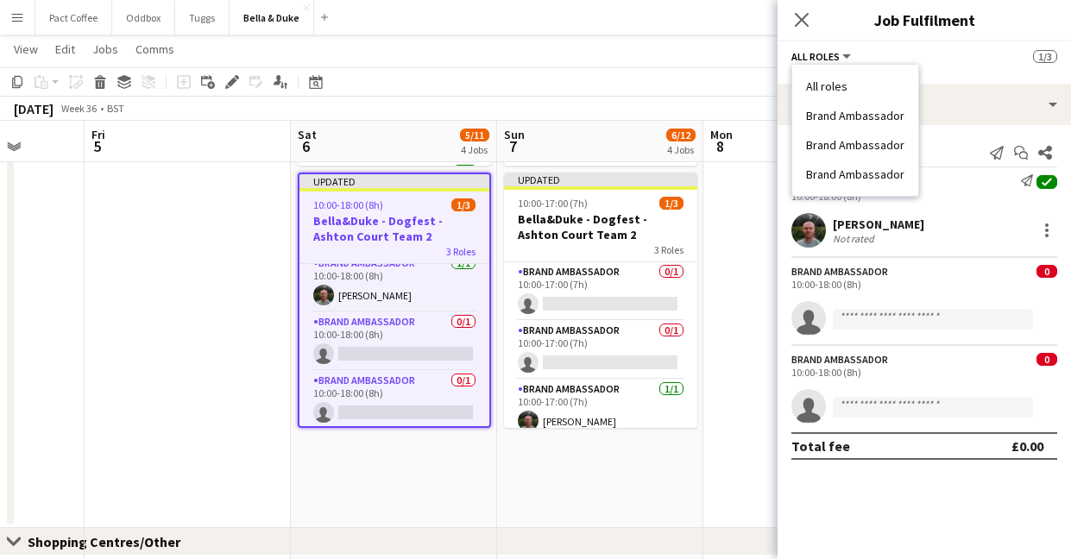
click at [842, 86] on li "All roles" at bounding box center [855, 87] width 98 height 16
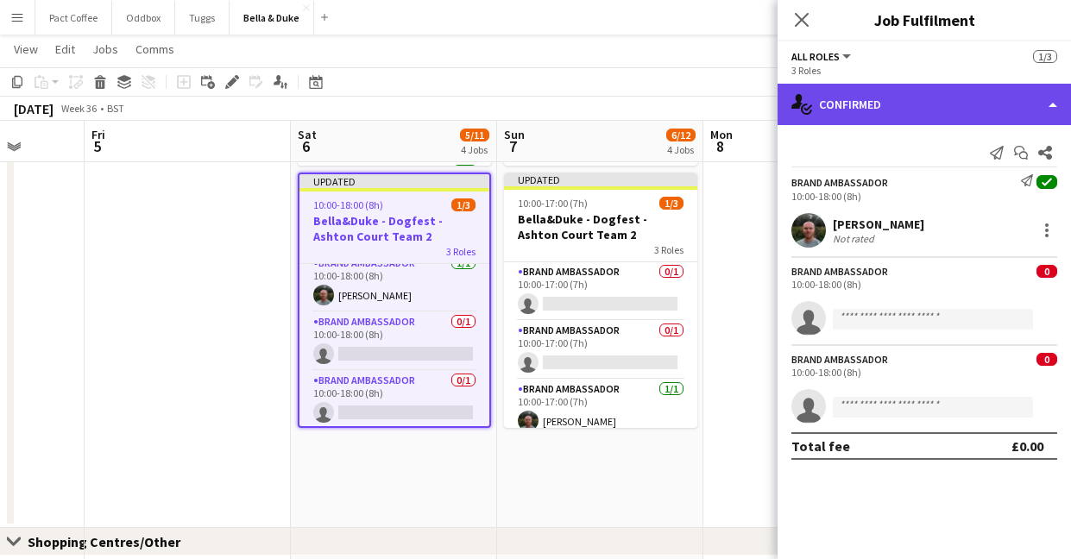
click at [859, 110] on div "single-neutral-actions-check-2 Confirmed" at bounding box center [923, 104] width 293 height 41
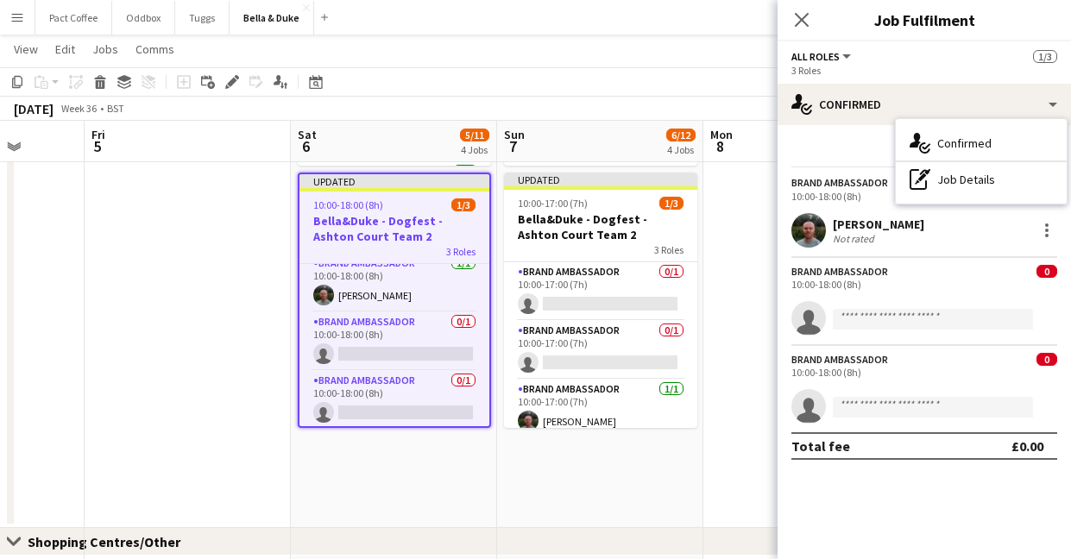
click at [826, 147] on div "Send notification Start chat Share" at bounding box center [924, 153] width 266 height 28
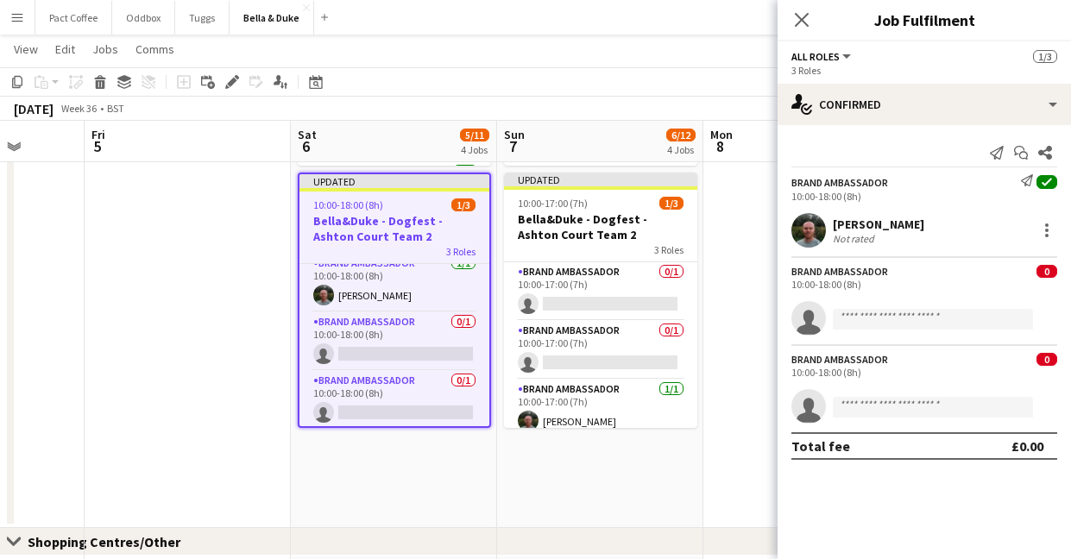
click at [877, 275] on div "Brand Ambassador" at bounding box center [839, 271] width 97 height 13
click at [439, 189] on div at bounding box center [394, 189] width 190 height 3
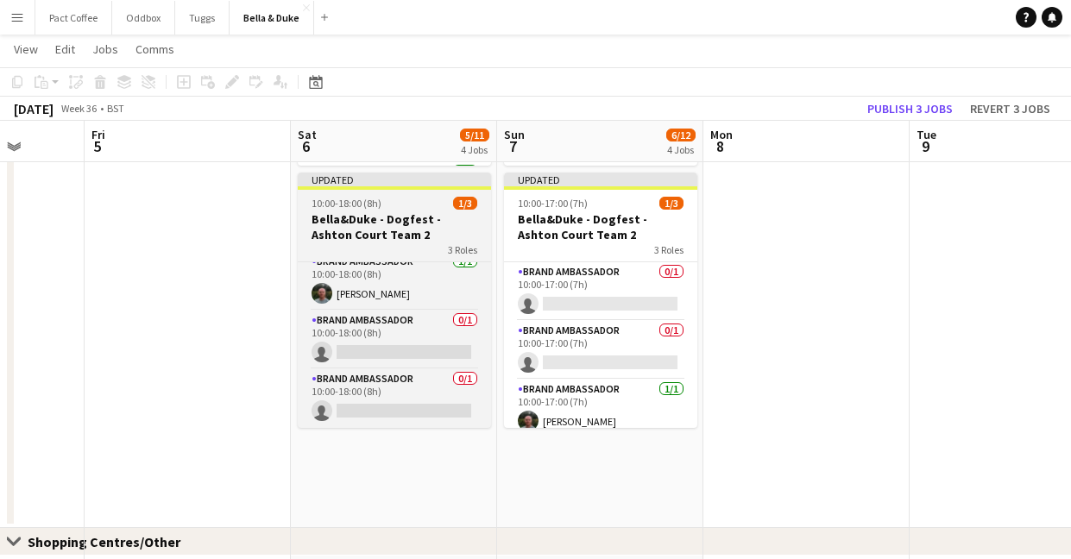
click at [398, 212] on h3 "Bella&Duke - Dogfest - Ashton Court Team 2" at bounding box center [394, 226] width 193 height 31
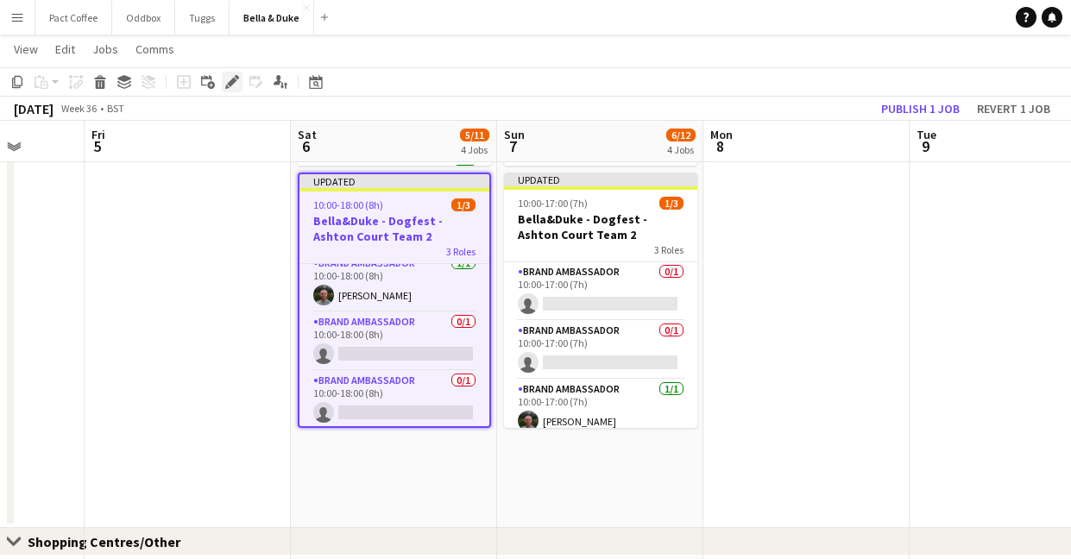
click at [238, 85] on icon "Edit" at bounding box center [232, 82] width 14 height 14
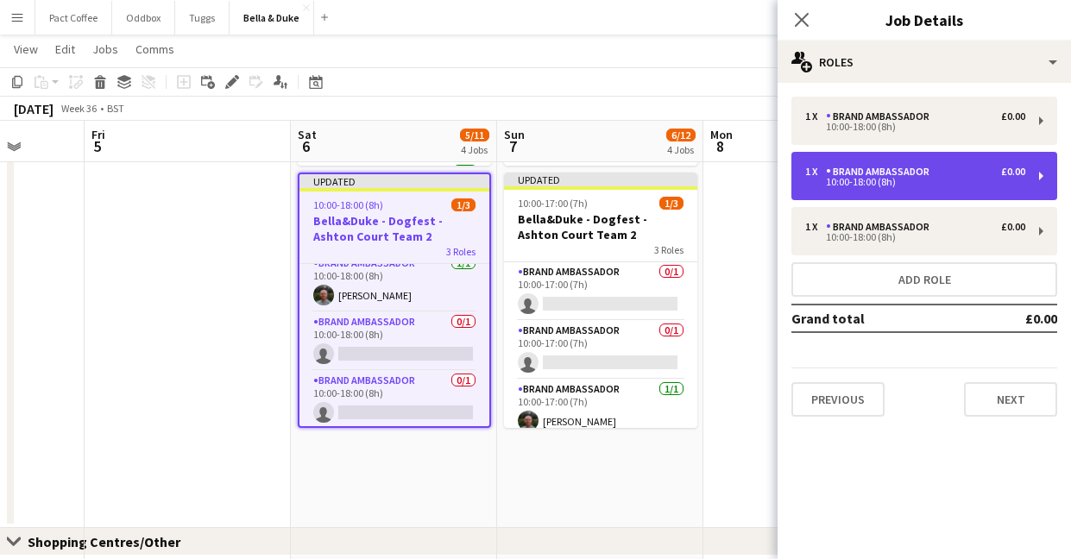
click at [1032, 173] on div "1 x Brand Ambassador £0.00 10:00-18:00 (8h)" at bounding box center [924, 176] width 266 height 48
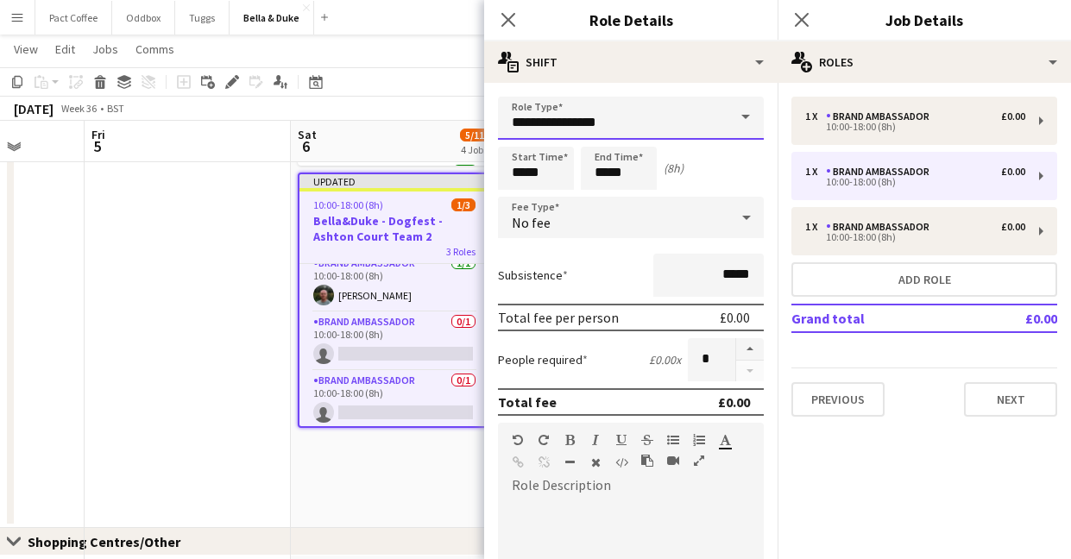
click at [677, 116] on input "**********" at bounding box center [631, 118] width 266 height 43
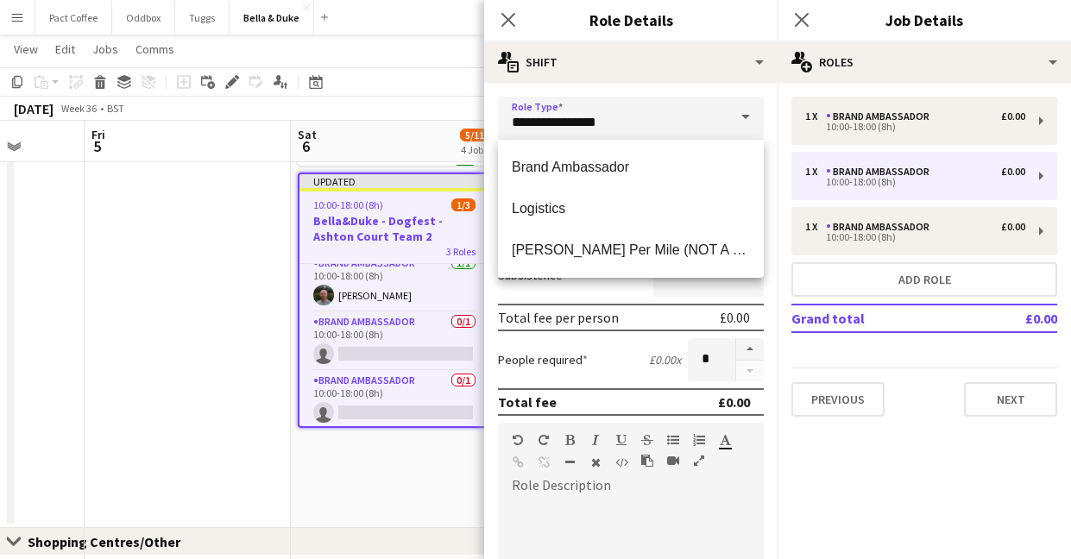
click at [720, 96] on div "**********" at bounding box center [630, 537] width 293 height 908
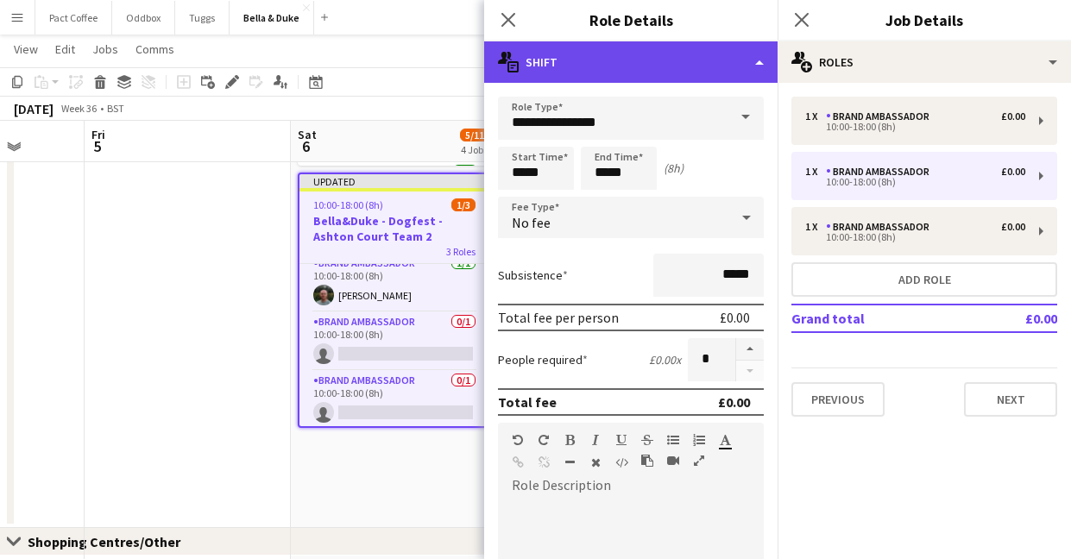
click at [714, 78] on div "multiple-actions-text Shift" at bounding box center [630, 61] width 293 height 41
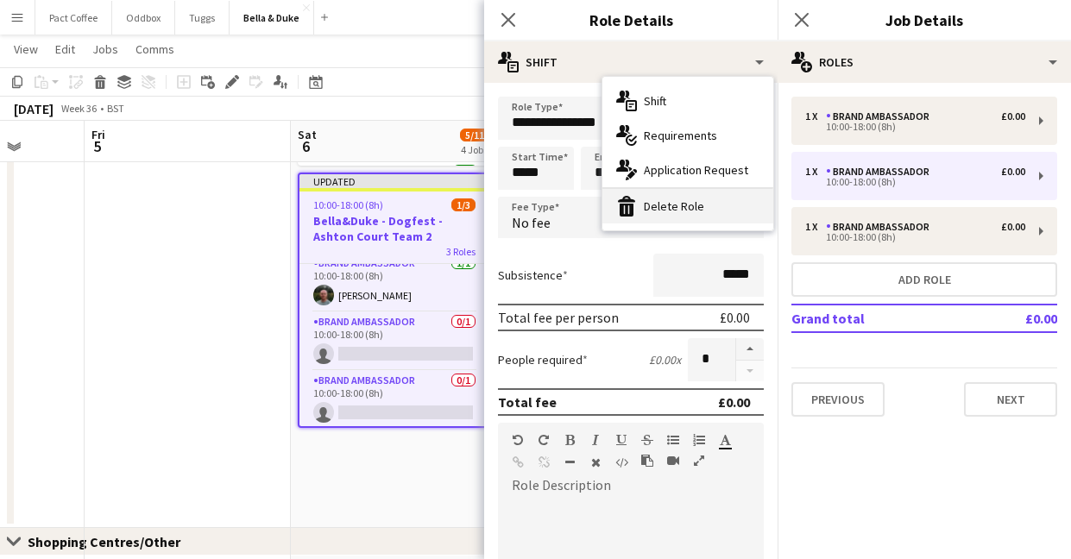
click at [678, 213] on div "bin-2 Delete Role" at bounding box center [687, 206] width 171 height 35
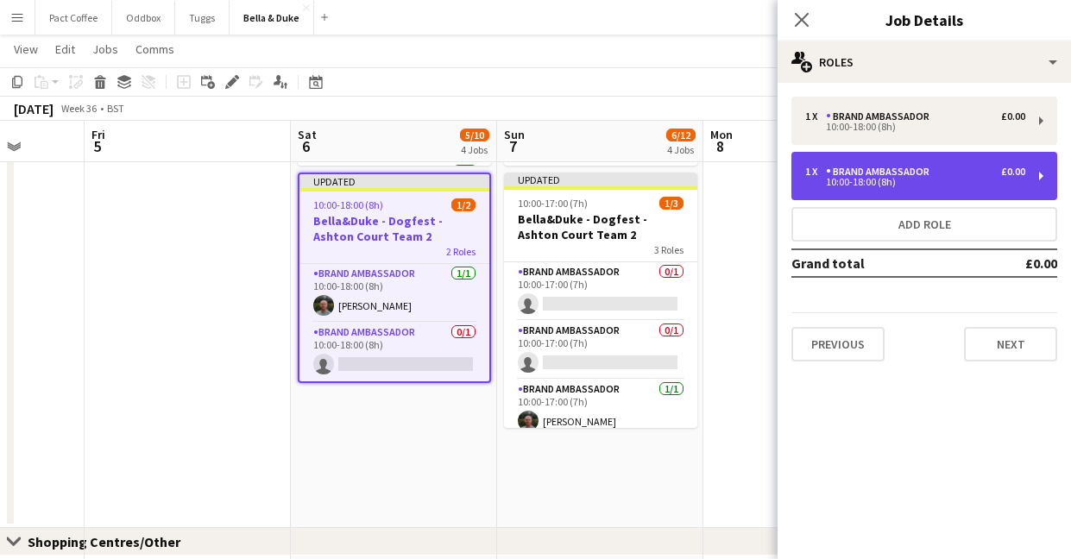
click at [826, 175] on div "Brand Ambassador" at bounding box center [881, 172] width 110 height 12
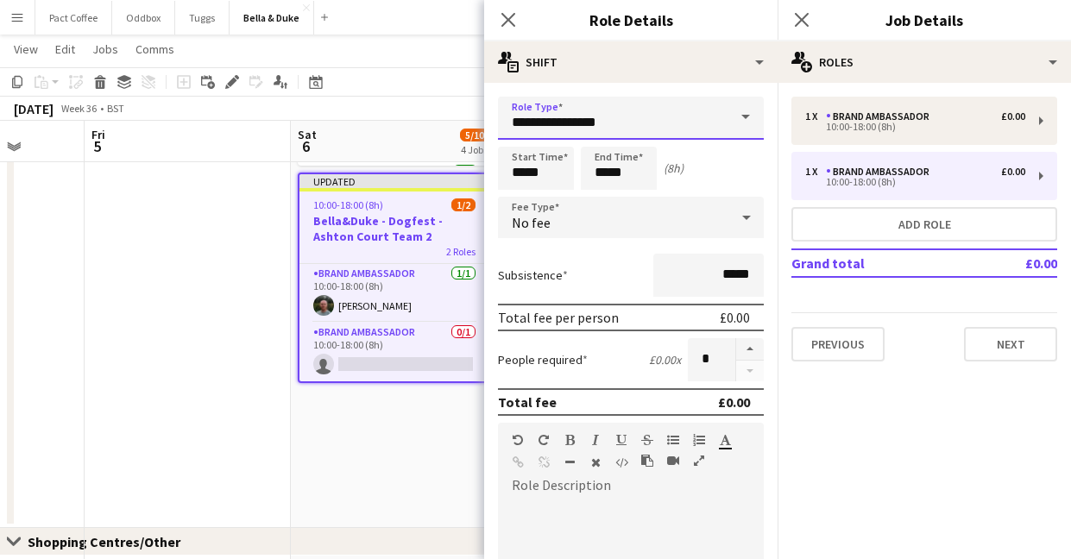
click at [656, 123] on input "**********" at bounding box center [631, 118] width 266 height 43
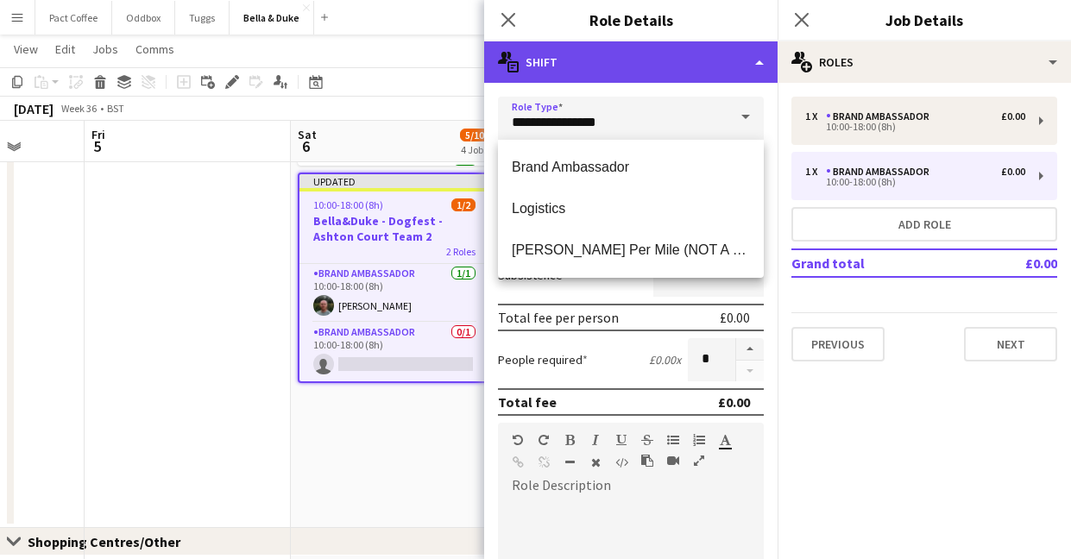
click at [651, 71] on div "multiple-actions-text Shift" at bounding box center [630, 61] width 293 height 41
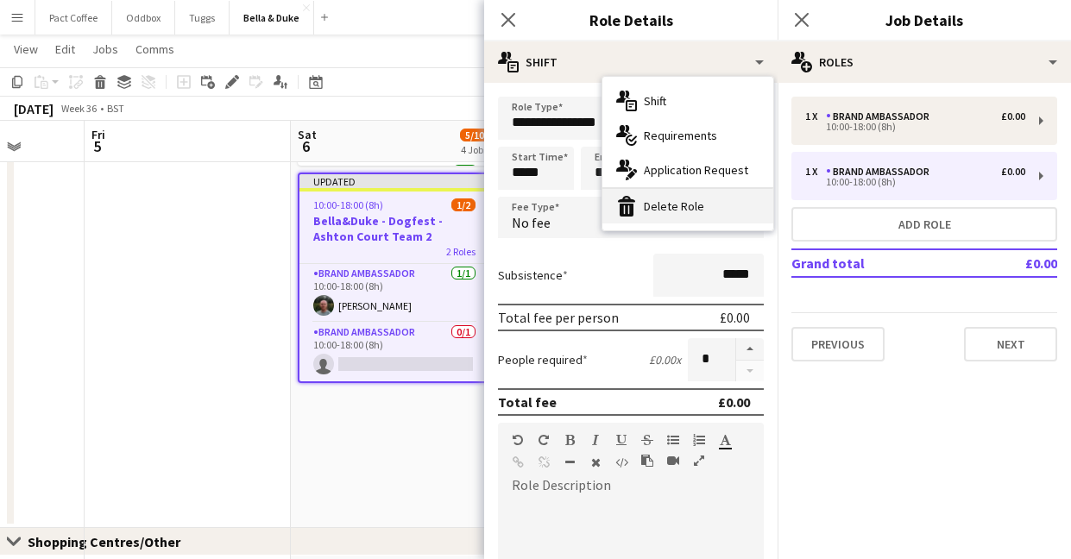
click at [671, 211] on div "bin-2 Delete Role" at bounding box center [687, 206] width 171 height 35
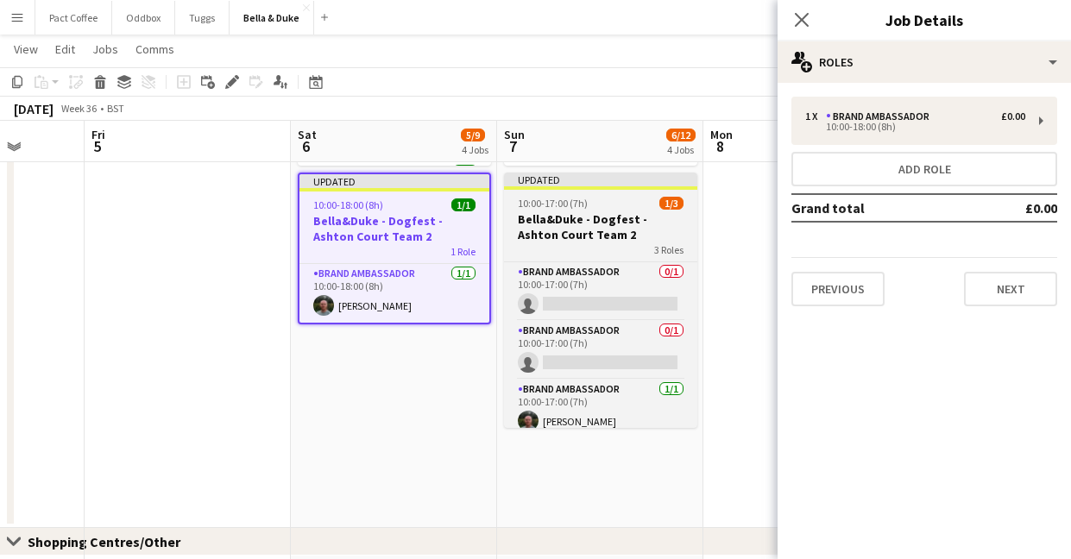
click at [616, 222] on h3 "Bella&Duke - Dogfest - Ashton Court Team 2" at bounding box center [600, 226] width 193 height 31
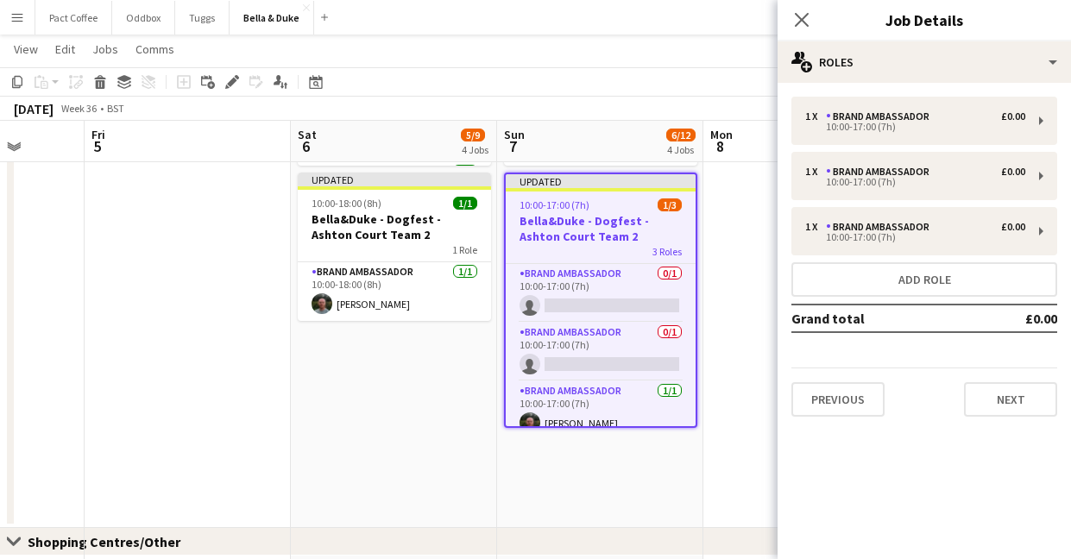
click at [681, 138] on span "6/12" at bounding box center [680, 135] width 29 height 13
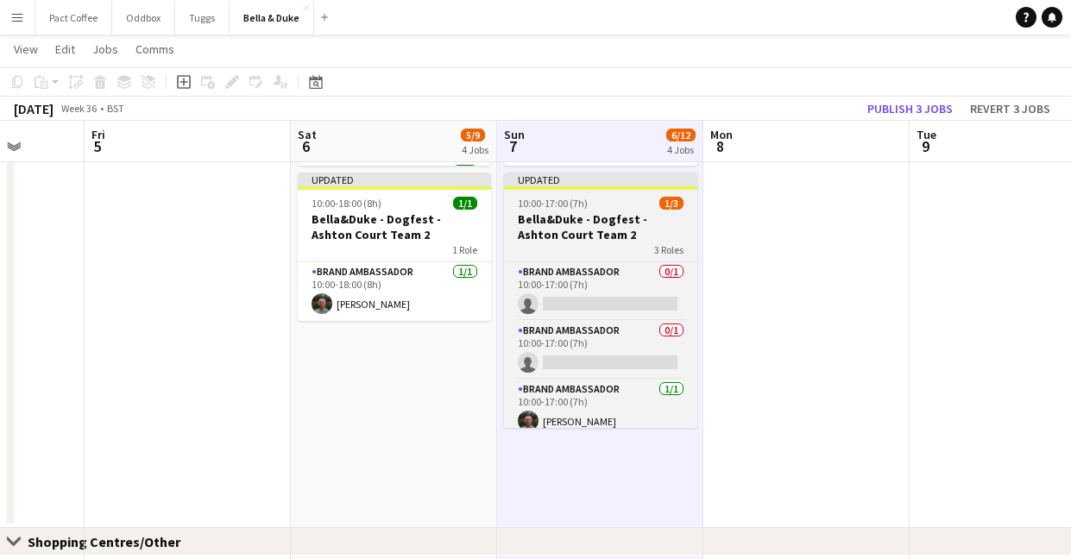
click at [566, 204] on span "10:00-17:00 (7h)" at bounding box center [553, 203] width 70 height 13
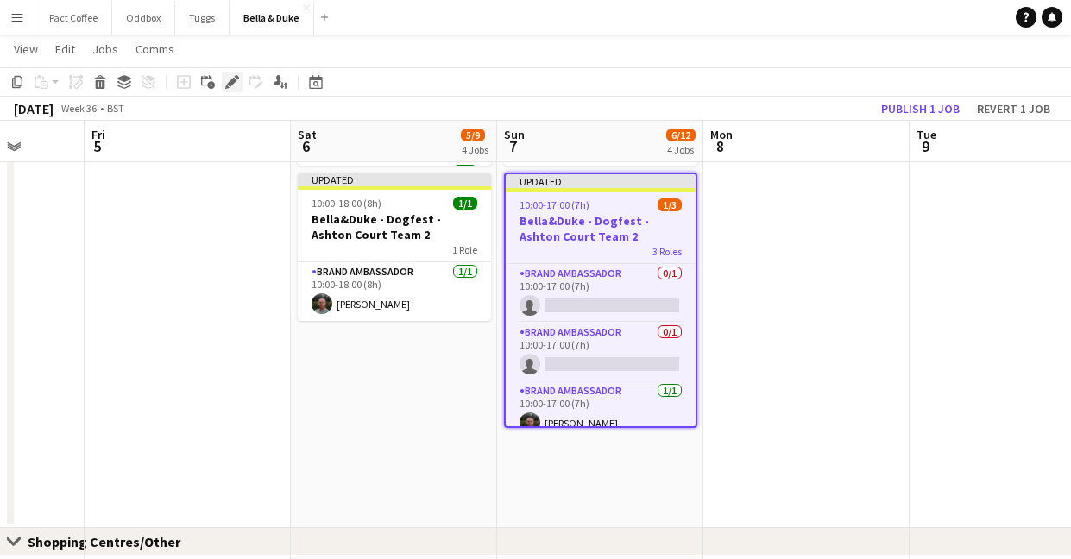
click at [228, 84] on icon at bounding box center [231, 82] width 9 height 9
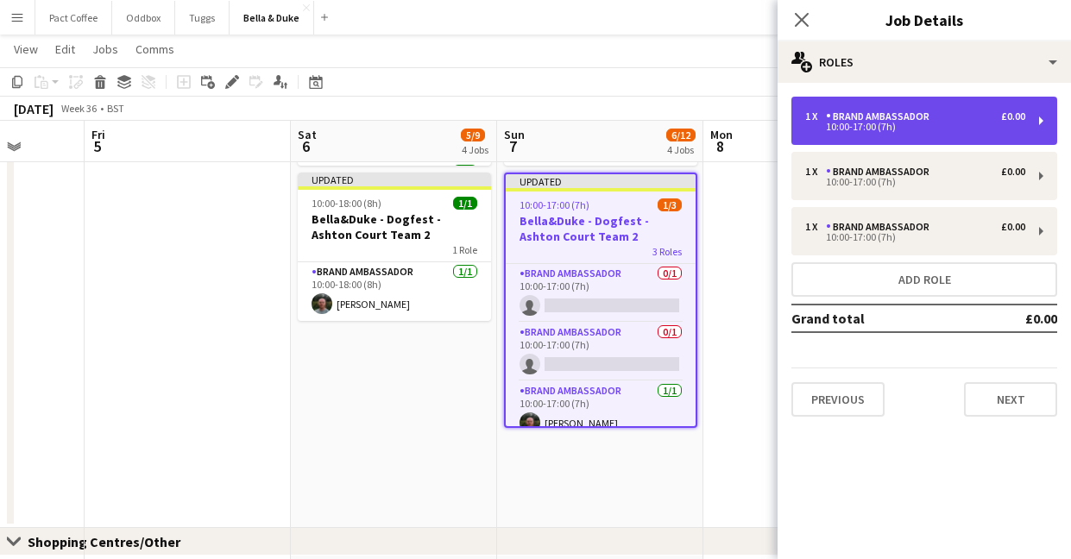
click at [1039, 118] on div "1 x Brand Ambassador £0.00 10:00-17:00 (7h)" at bounding box center [924, 121] width 266 height 48
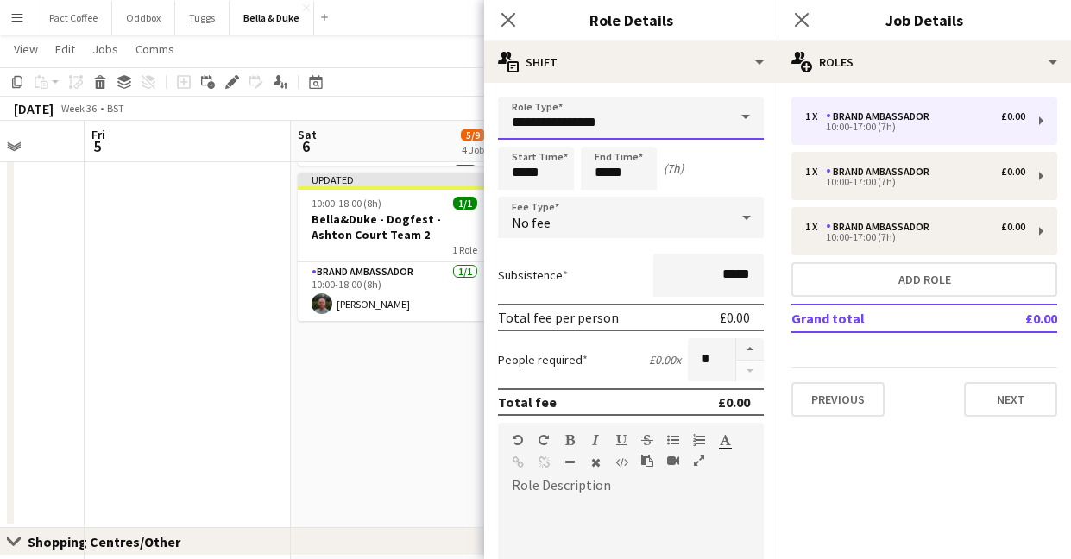
click at [716, 116] on input "**********" at bounding box center [631, 118] width 266 height 43
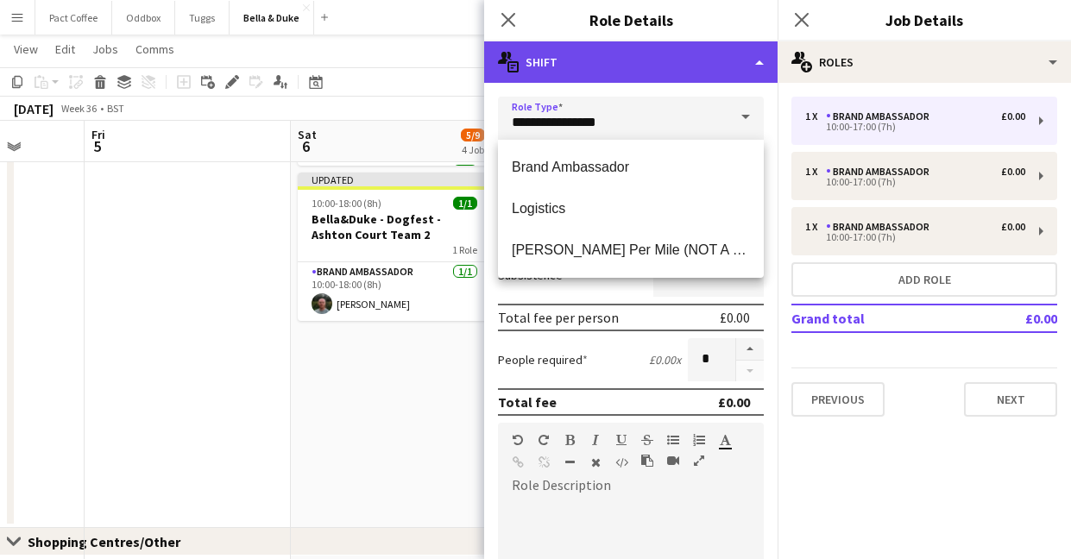
click at [712, 73] on div "multiple-actions-text Shift" at bounding box center [630, 61] width 293 height 41
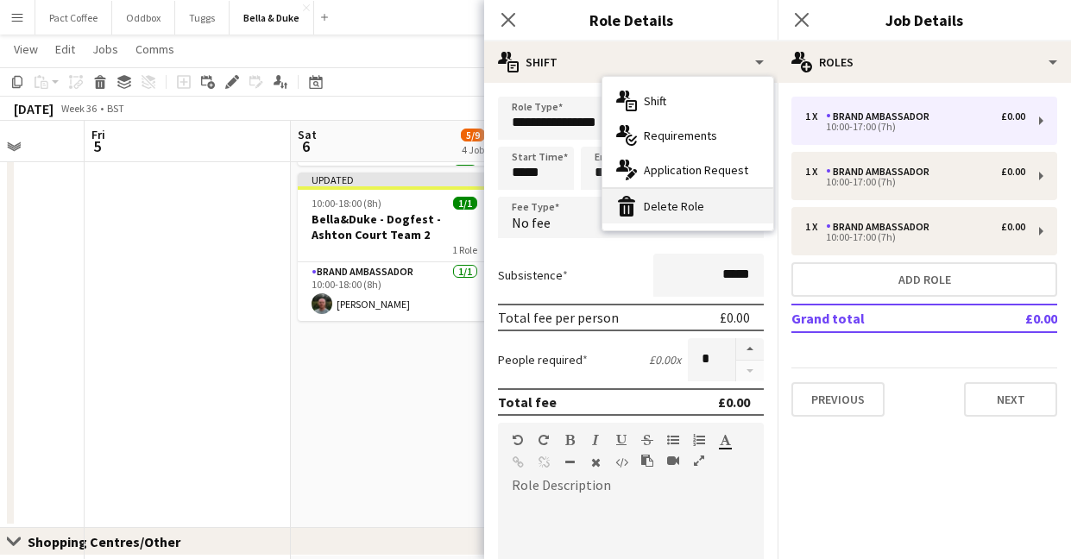
click at [676, 192] on div "bin-2 Delete Role" at bounding box center [687, 206] width 171 height 35
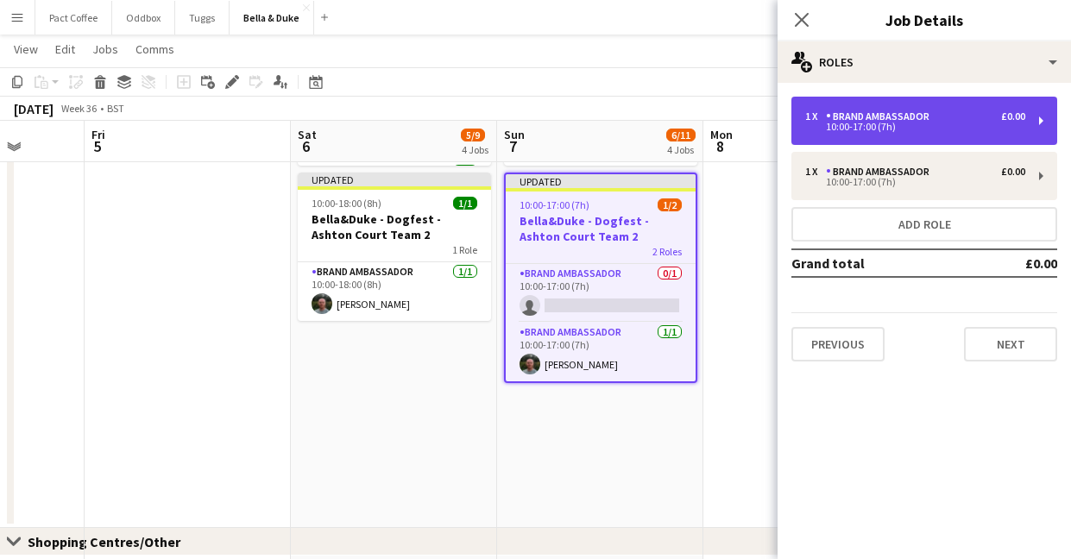
click at [936, 123] on div "10:00-17:00 (7h)" at bounding box center [915, 127] width 220 height 9
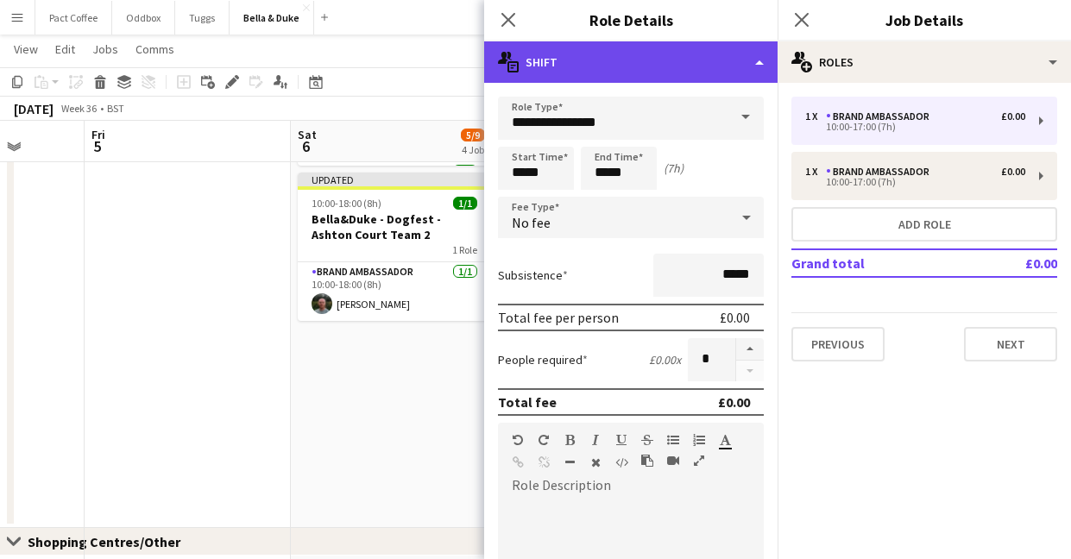
click at [679, 61] on div "multiple-actions-text Shift" at bounding box center [630, 61] width 293 height 41
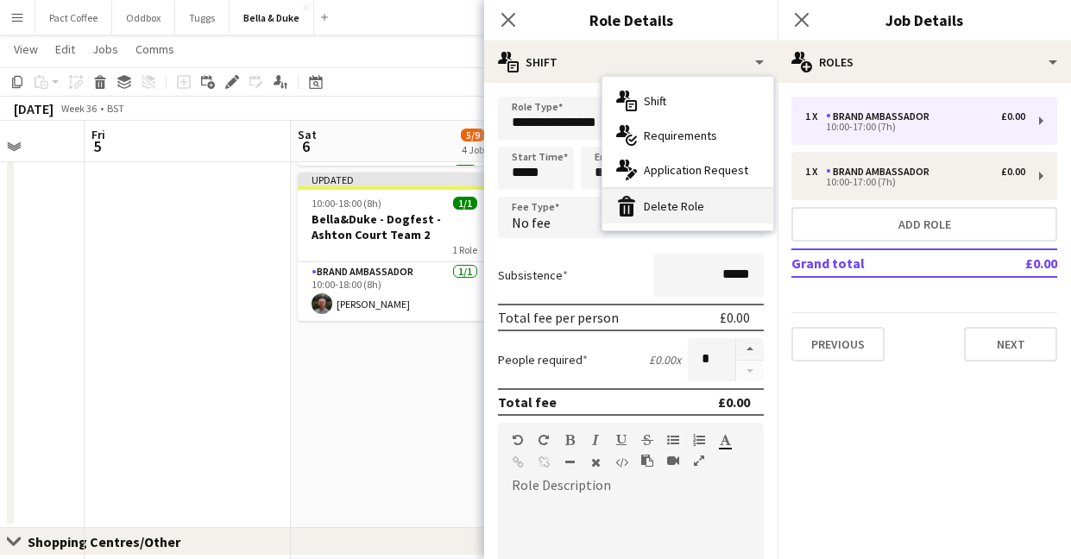
click at [646, 211] on div "bin-2 Delete Role" at bounding box center [687, 206] width 171 height 35
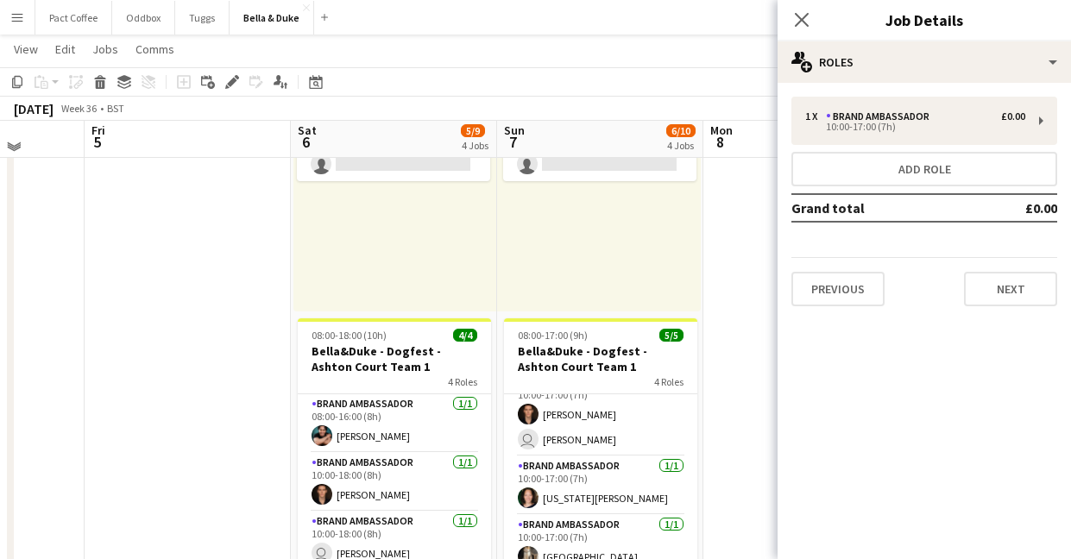
scroll to position [571, 0]
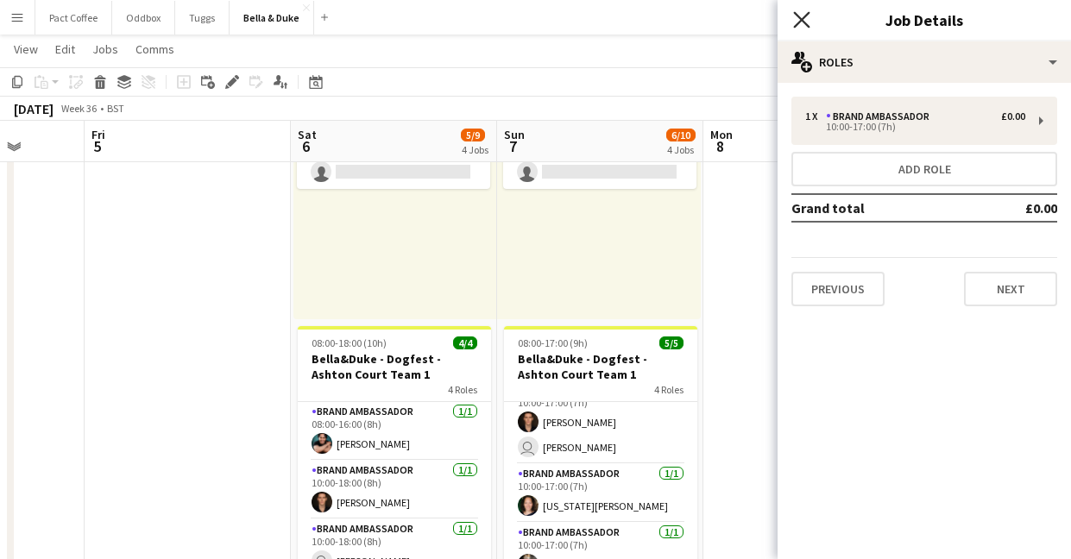
click at [801, 28] on icon "Close pop-in" at bounding box center [801, 19] width 16 height 16
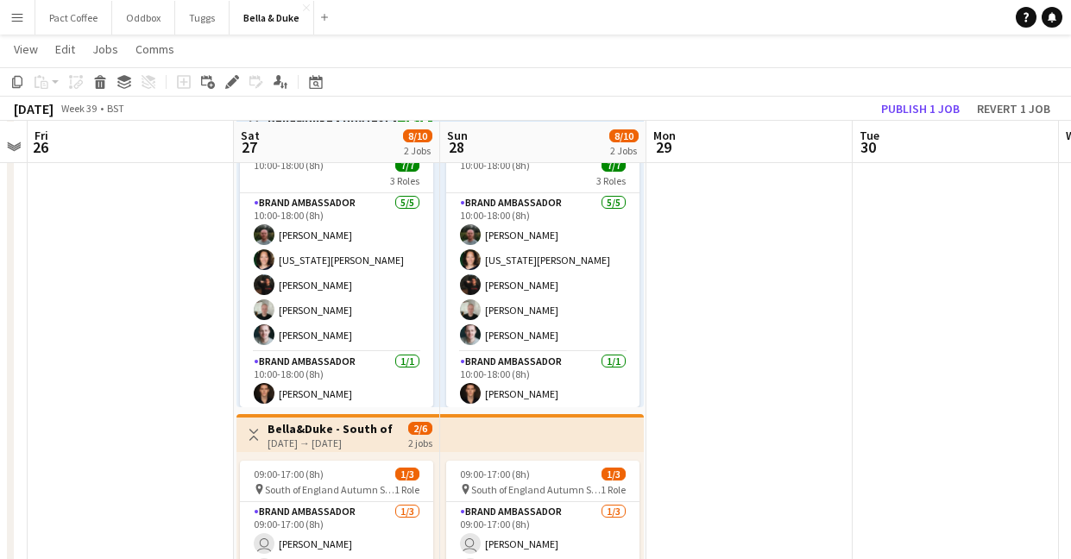
scroll to position [175, 0]
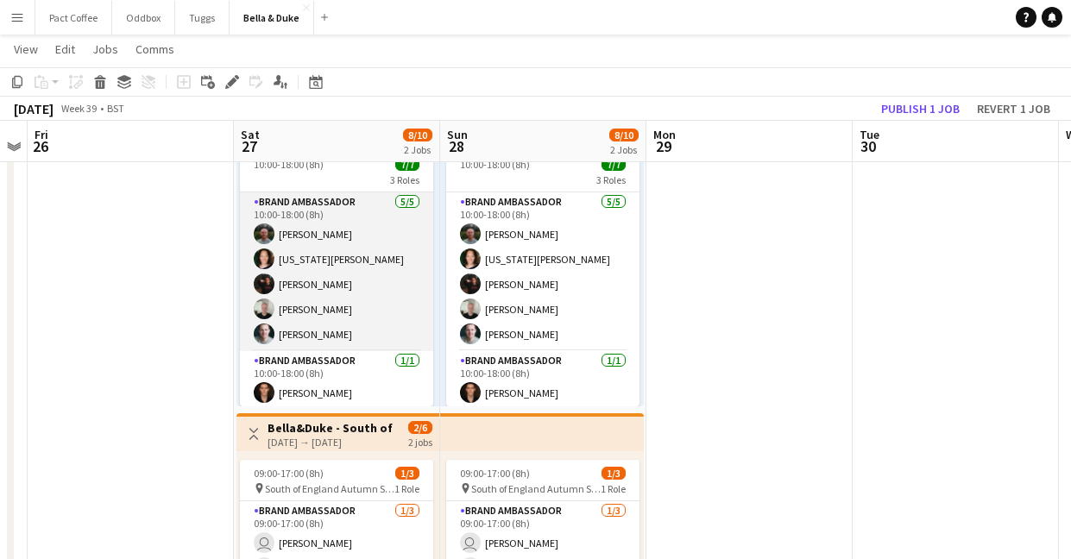
click at [300, 273] on app-card-role "Brand Ambassador 5/5 10:00-18:00 (8h) Tommy Knox Virginia Lyon Jack Reeve Ashle…" at bounding box center [336, 271] width 193 height 159
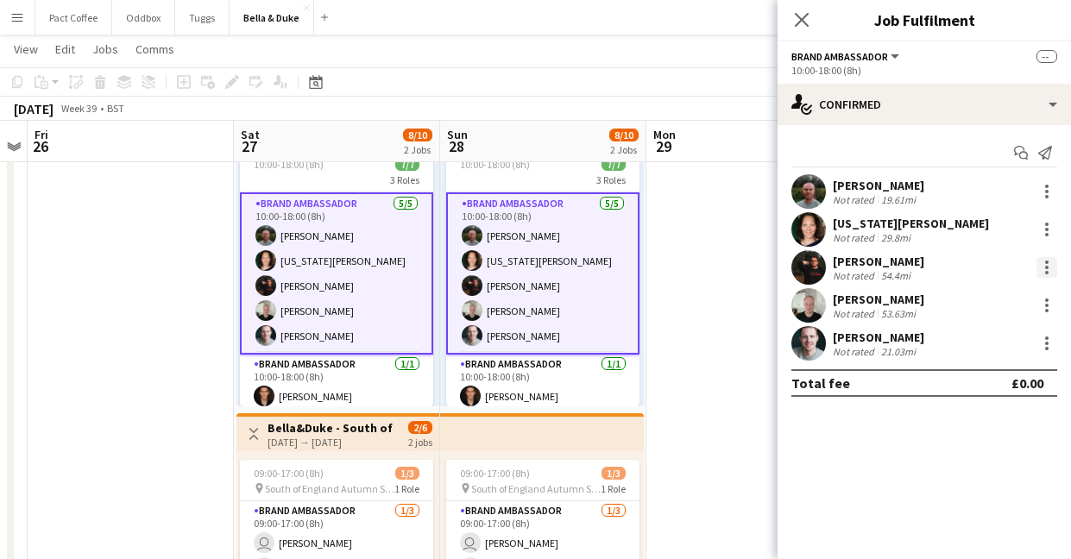
click at [1046, 263] on div at bounding box center [1046, 262] width 3 height 3
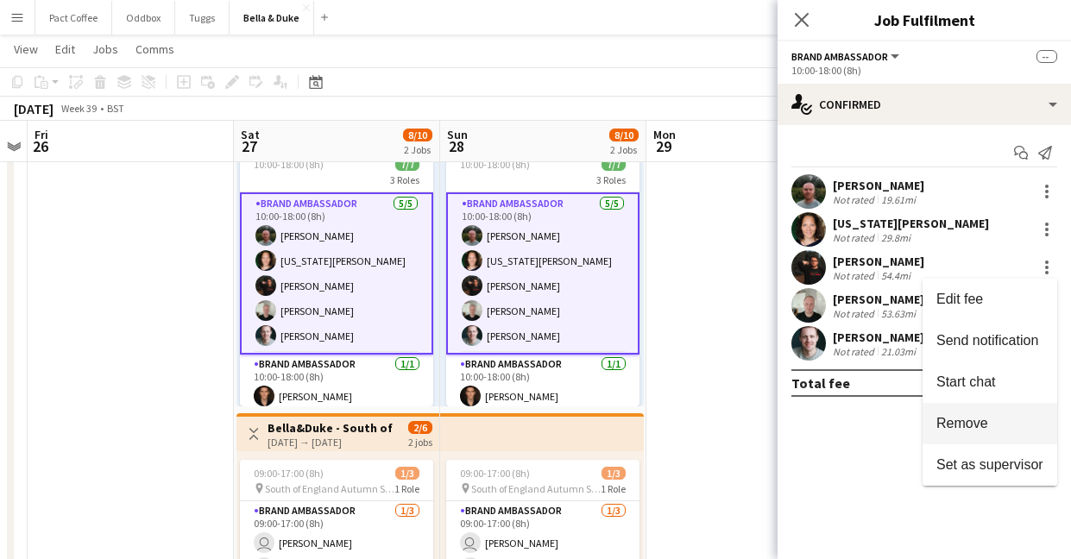
click at [977, 430] on span "Remove" at bounding box center [962, 423] width 52 height 15
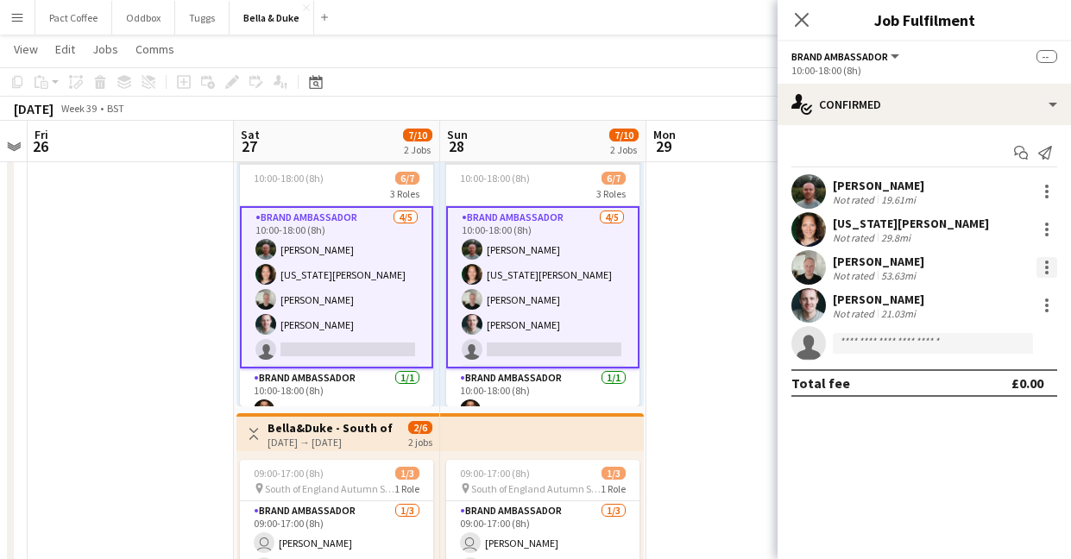
click at [1050, 273] on div at bounding box center [1046, 267] width 21 height 21
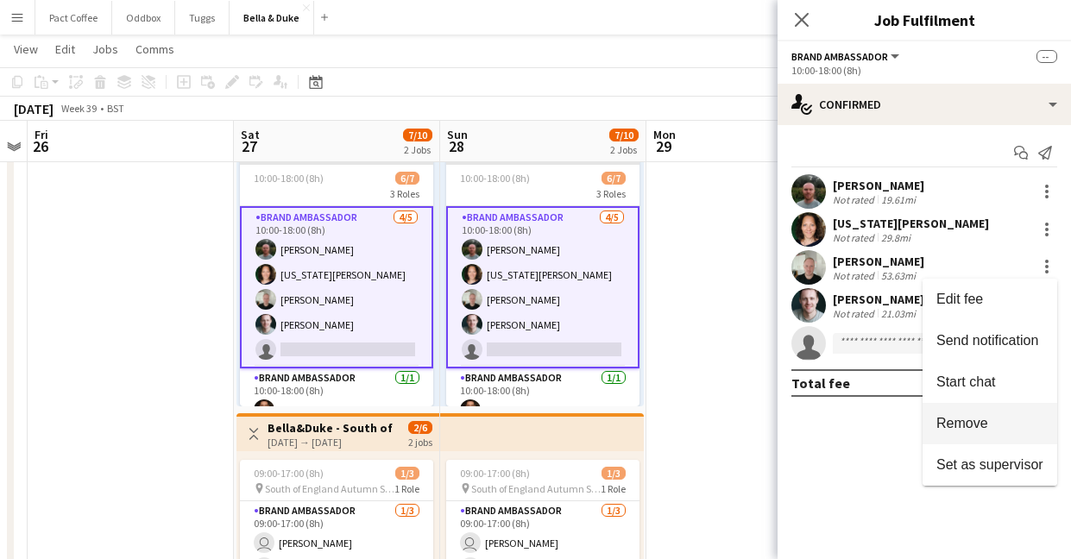
click at [1000, 412] on button "Remove" at bounding box center [989, 423] width 135 height 41
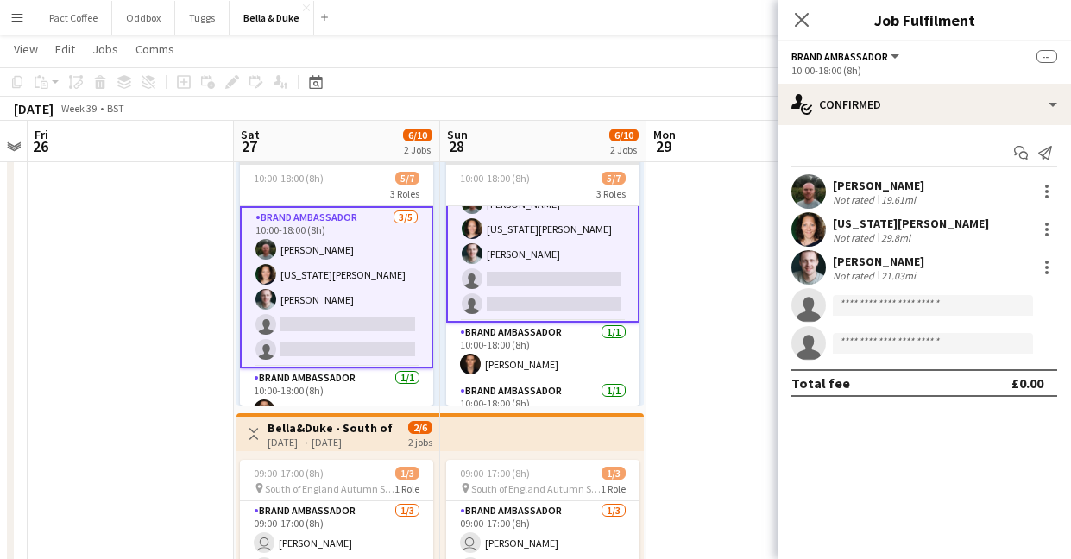
scroll to position [79, 0]
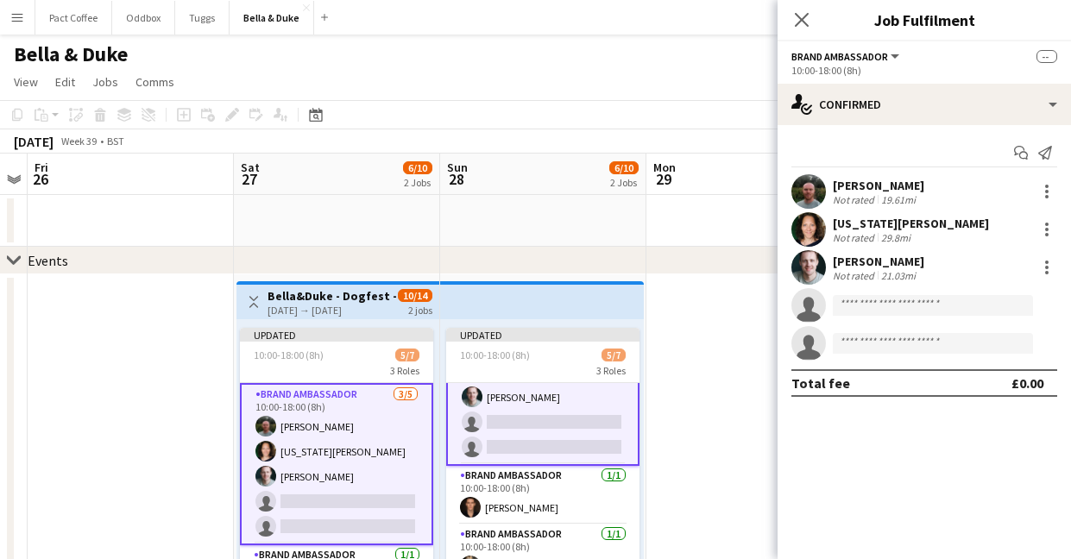
click at [342, 304] on div "[DATE] → [DATE]" at bounding box center [331, 310] width 129 height 13
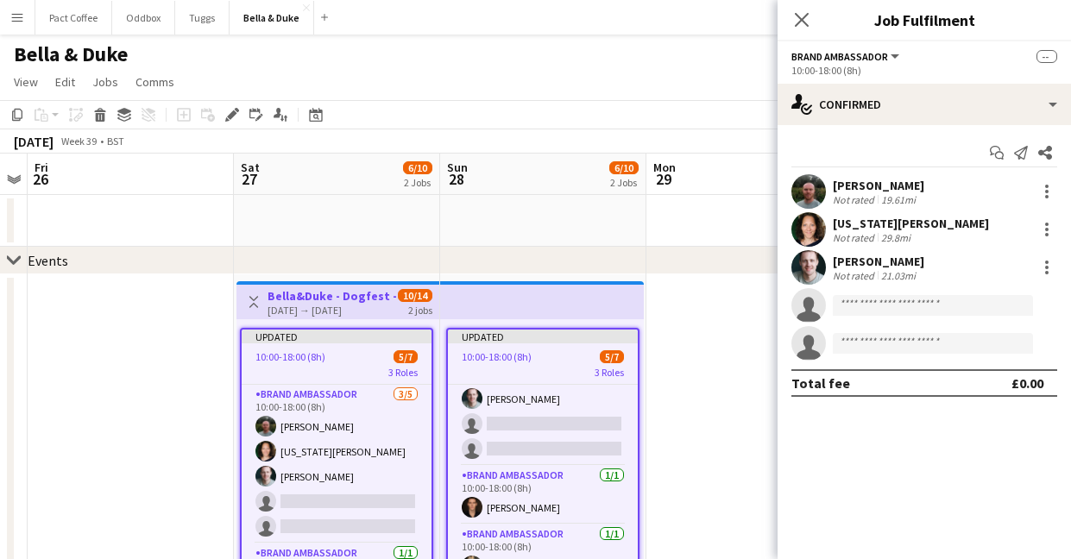
click at [336, 344] on app-job-card "Updated 10:00-18:00 (8h) 5/7 3 Roles Brand Ambassador 3/5 10:00-18:00 (8h) Tomm…" at bounding box center [336, 455] width 193 height 255
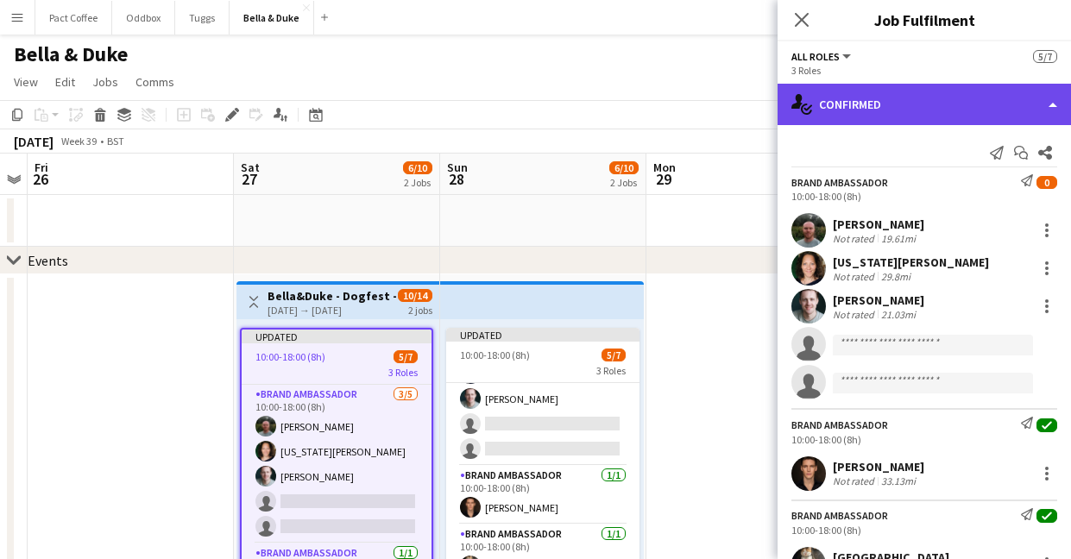
click at [871, 112] on div "single-neutral-actions-check-2 Confirmed" at bounding box center [923, 104] width 293 height 41
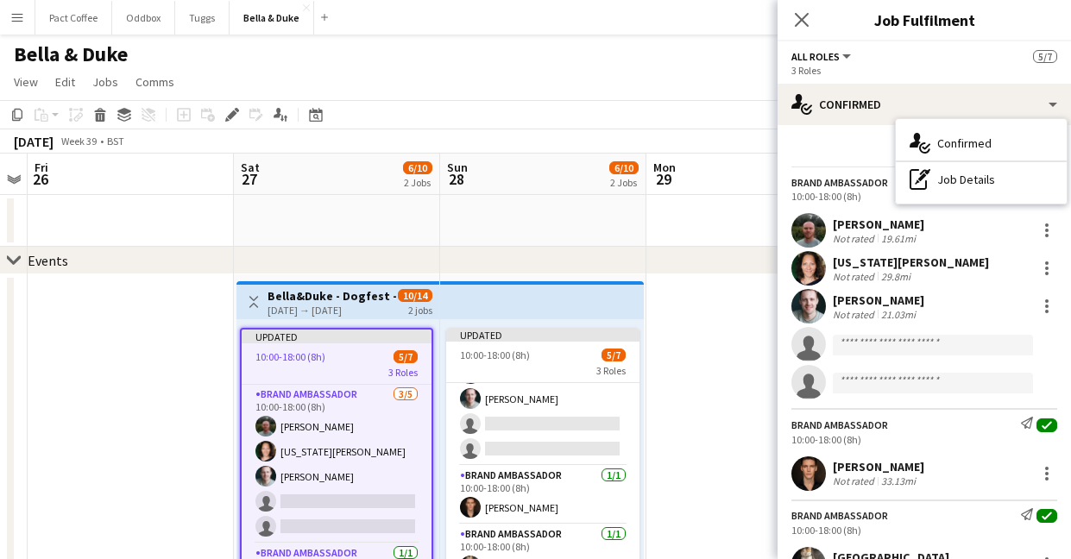
click at [851, 148] on div "Send notification Start chat Share" at bounding box center [924, 153] width 266 height 28
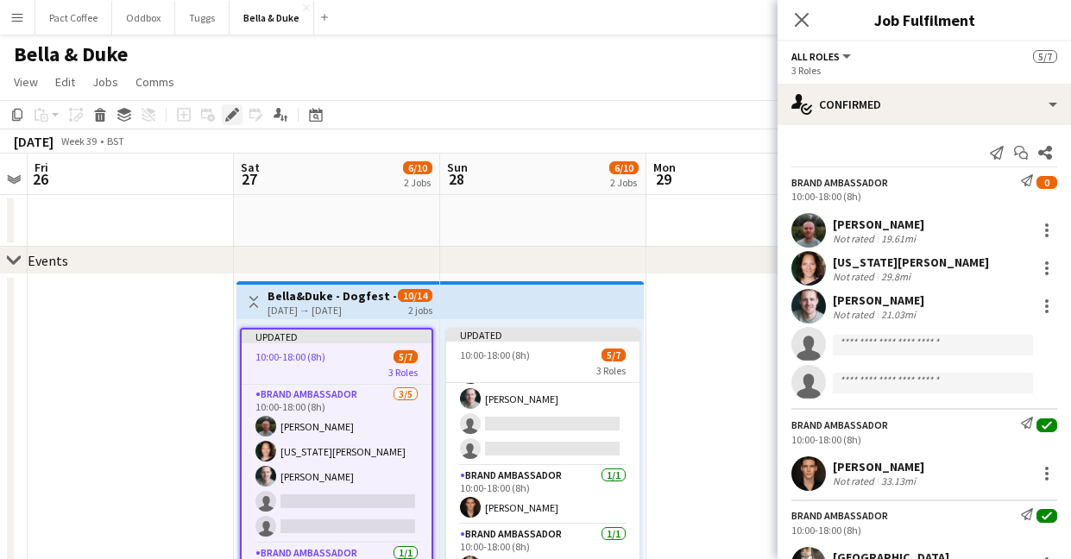
click at [238, 121] on icon "Edit" at bounding box center [232, 115] width 14 height 14
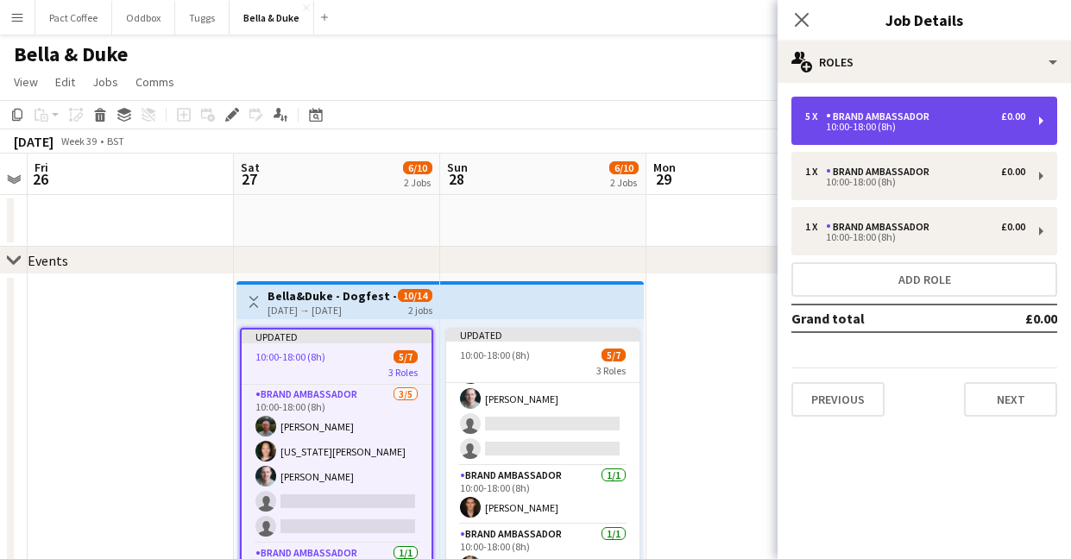
click at [902, 122] on div "Brand Ambassador" at bounding box center [881, 116] width 110 height 12
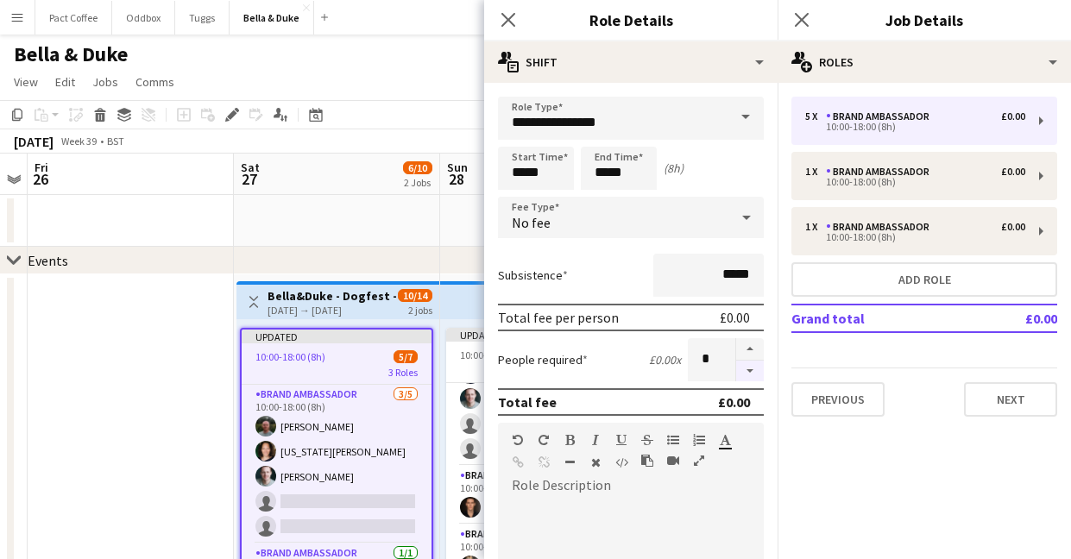
click at [752, 373] on button "button" at bounding box center [750, 372] width 28 height 22
type input "*"
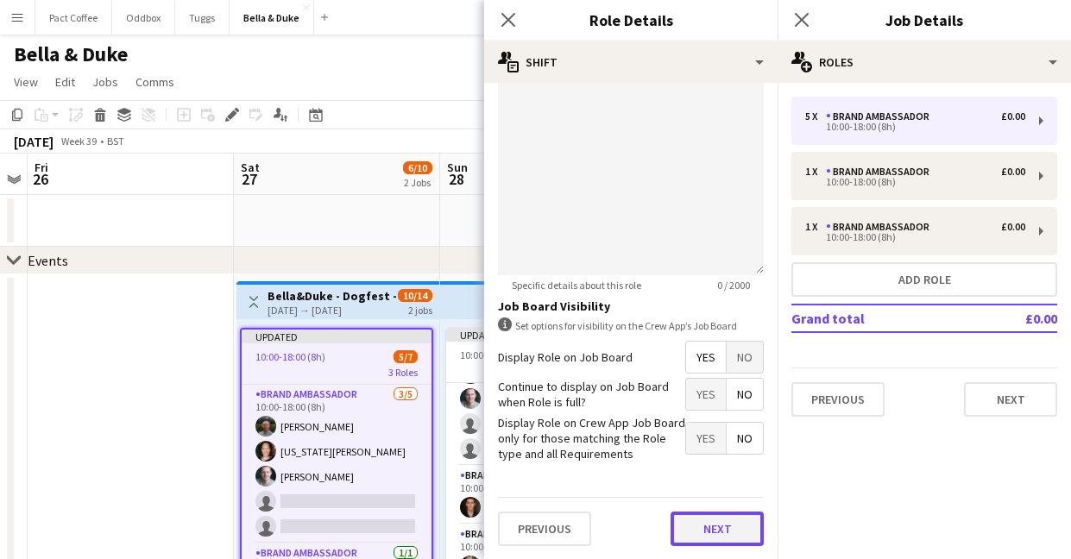
click at [713, 529] on button "Next" at bounding box center [716, 529] width 93 height 35
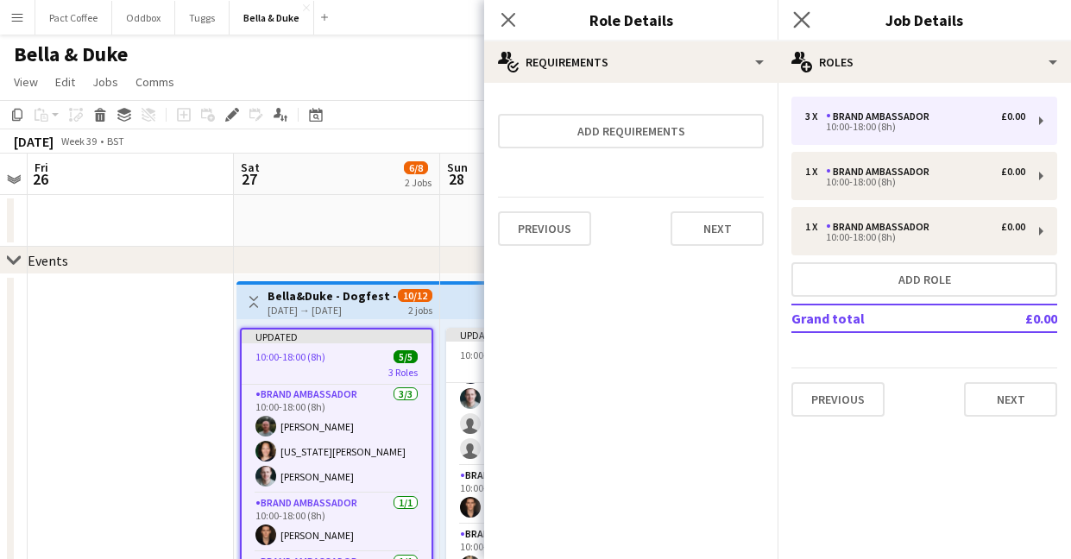
click at [795, 31] on app-icon "Close pop-in" at bounding box center [801, 20] width 25 height 25
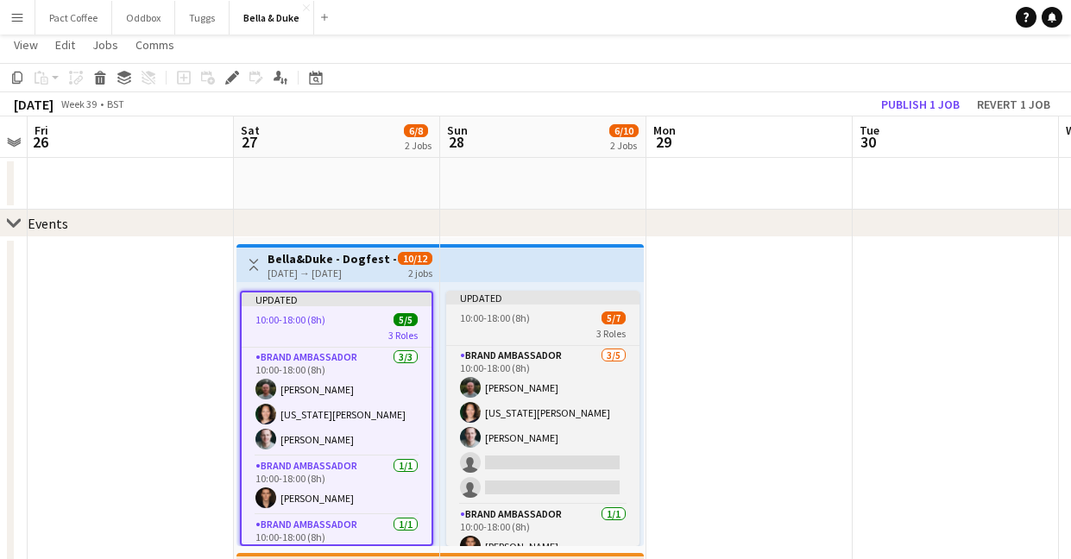
click at [506, 316] on span "10:00-18:00 (8h)" at bounding box center [495, 317] width 70 height 13
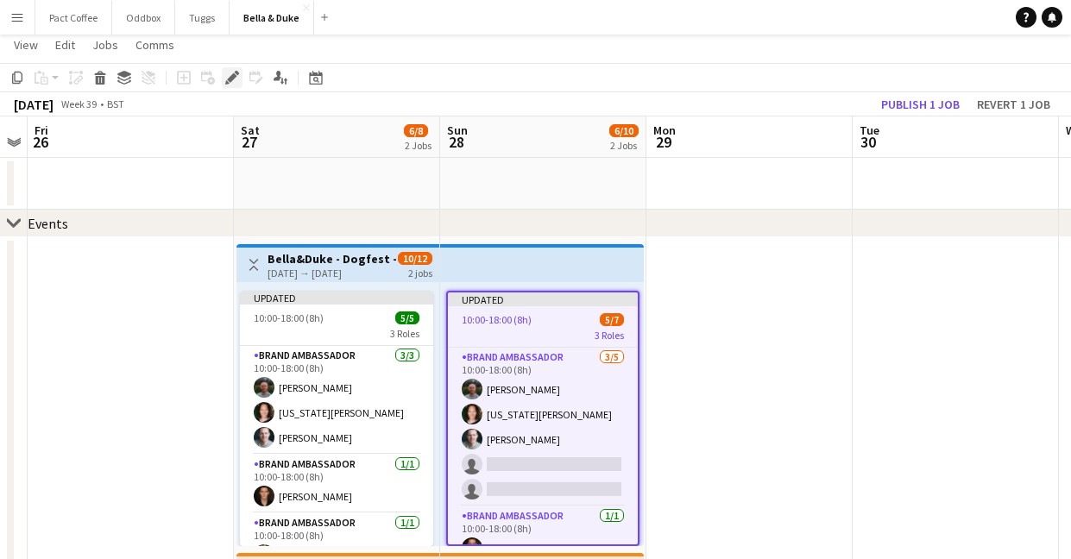
click at [224, 68] on div "Edit" at bounding box center [232, 77] width 21 height 21
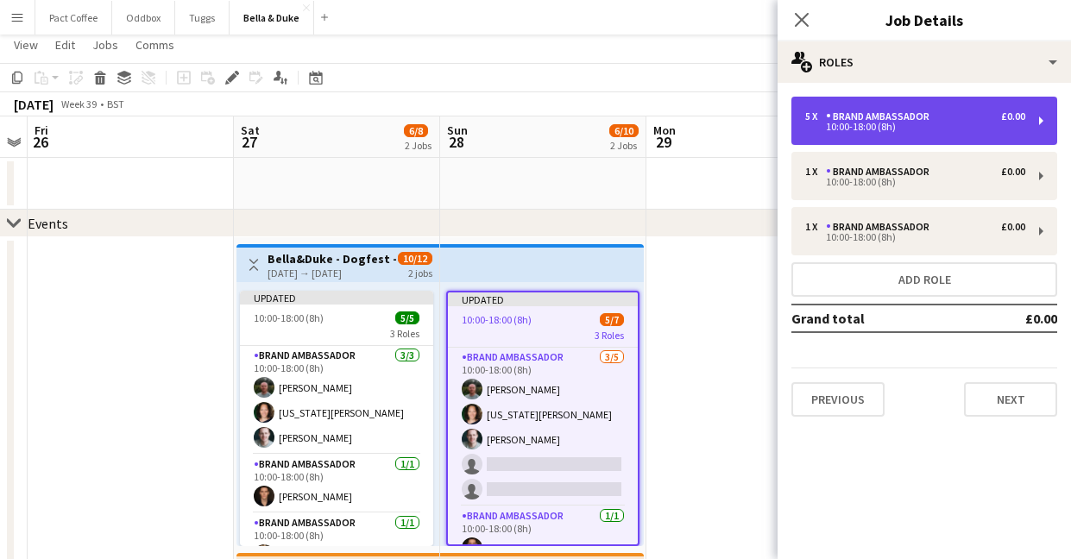
click at [882, 112] on div "Brand Ambassador" at bounding box center [881, 116] width 110 height 12
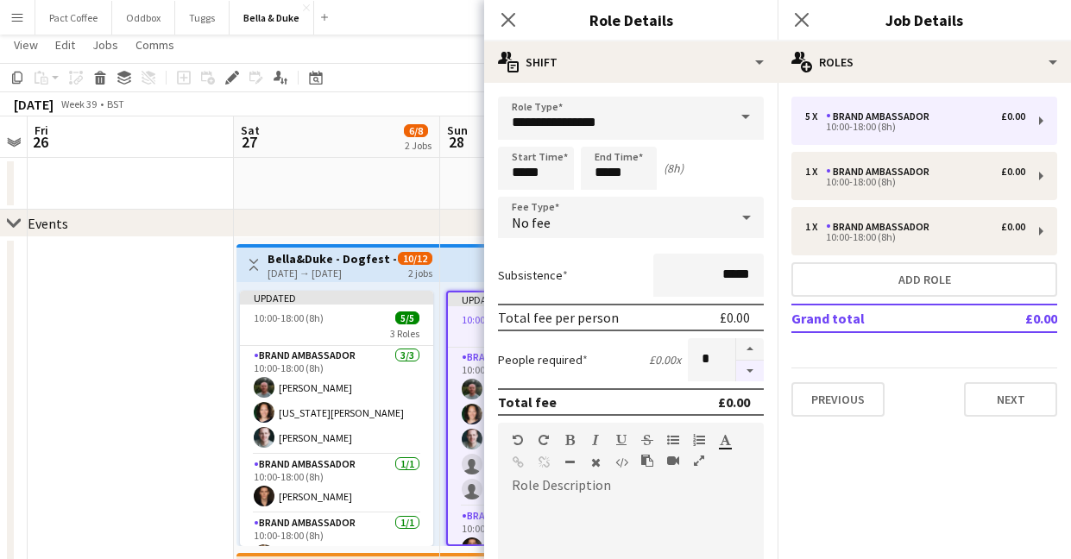
click at [745, 375] on button "button" at bounding box center [750, 372] width 28 height 22
type input "*"
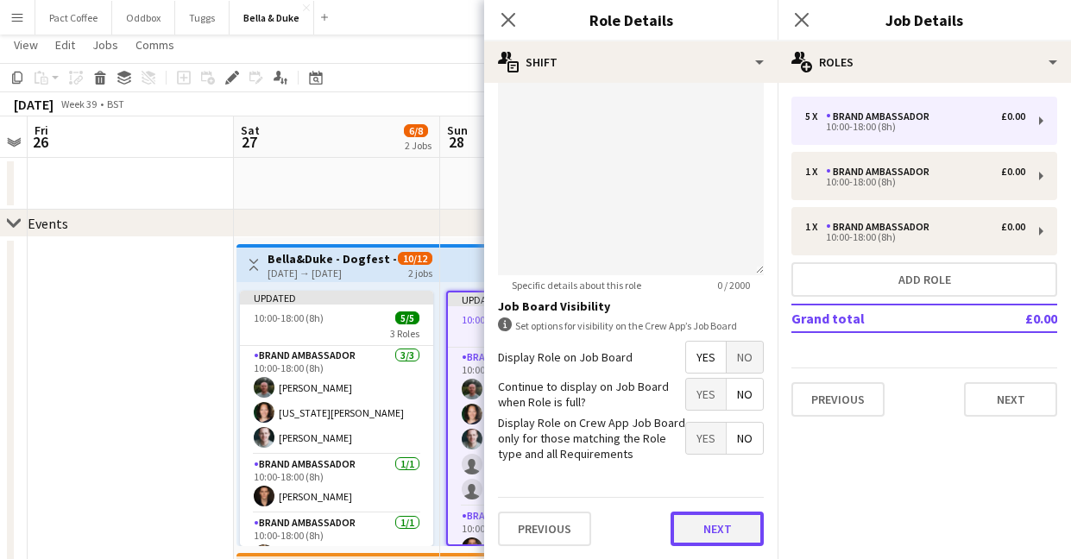
click at [736, 528] on button "Next" at bounding box center [716, 529] width 93 height 35
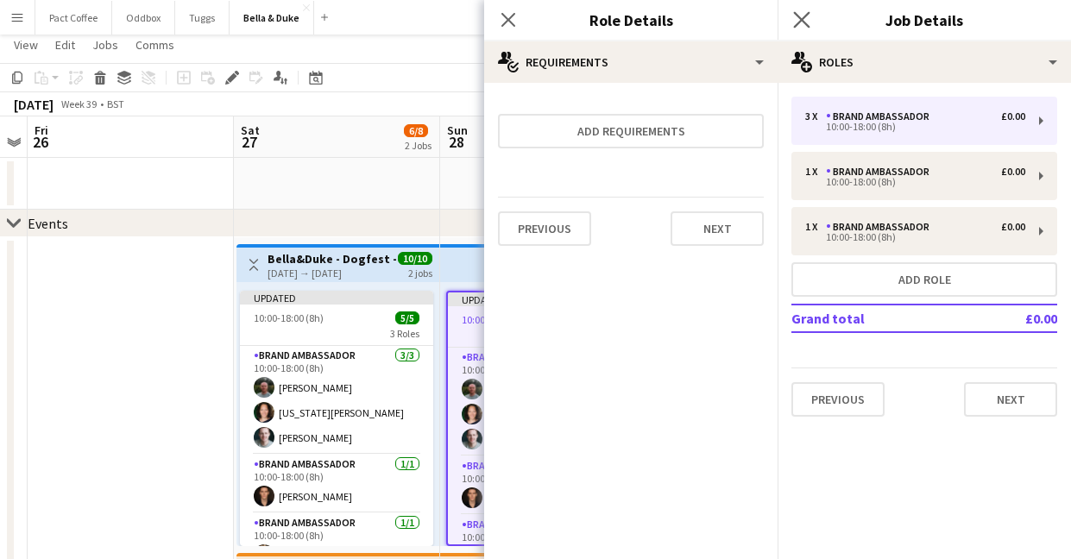
click at [812, 15] on app-icon "Close pop-in" at bounding box center [801, 20] width 25 height 25
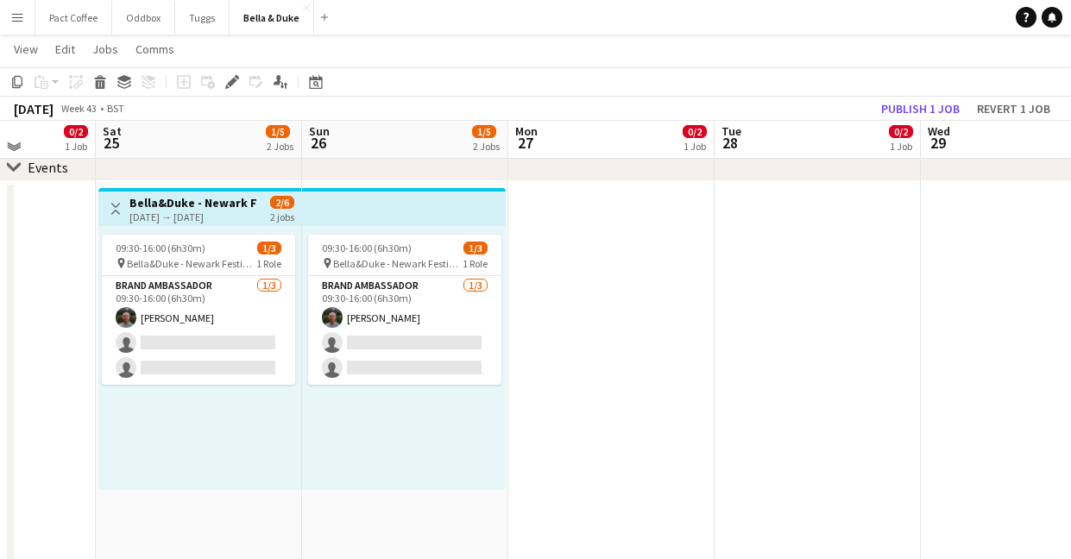
scroll to position [88, 0]
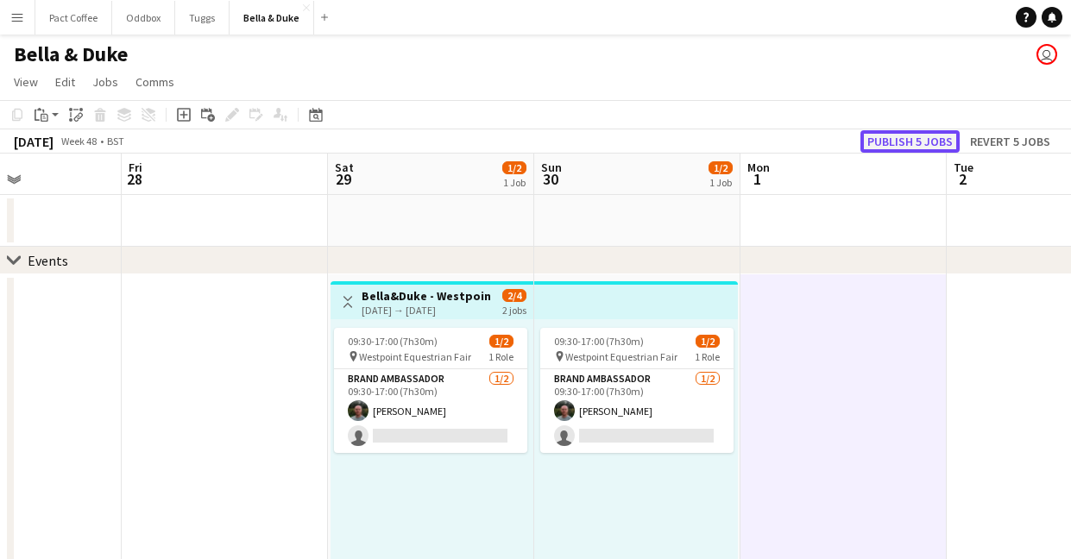
click at [926, 133] on button "Publish 5 jobs" at bounding box center [909, 141] width 99 height 22
